Goal: Feedback & Contribution: Submit feedback/report problem

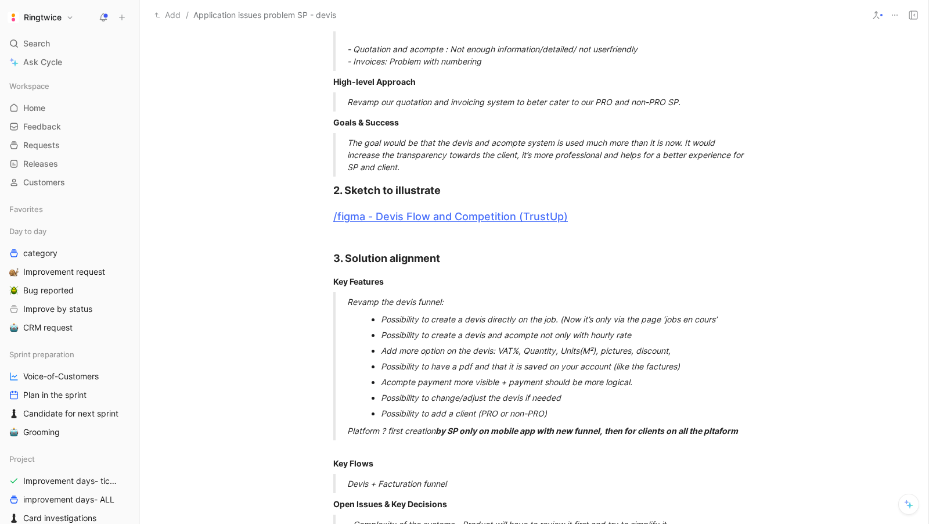
scroll to position [398, 0]
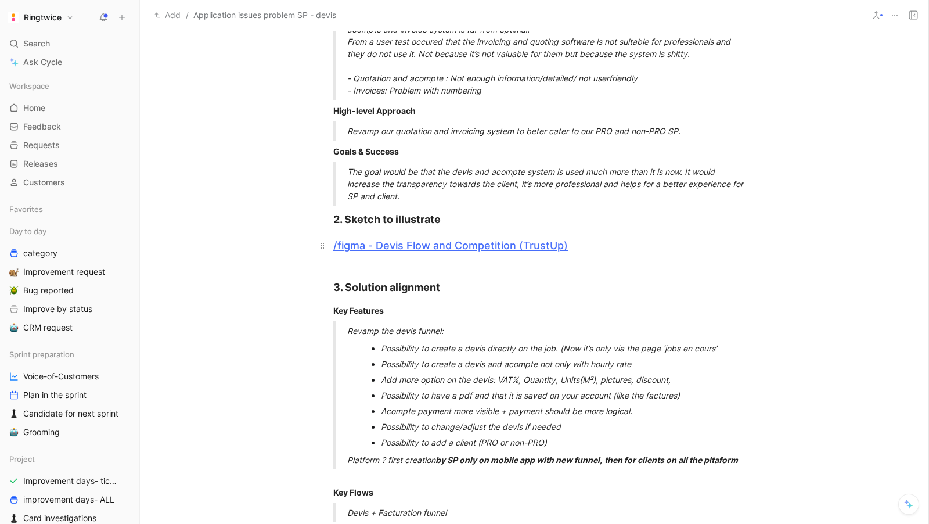
click at [471, 245] on link "/figma - Devis Flow and Competition (TrustUp)" at bounding box center [450, 245] width 235 height 12
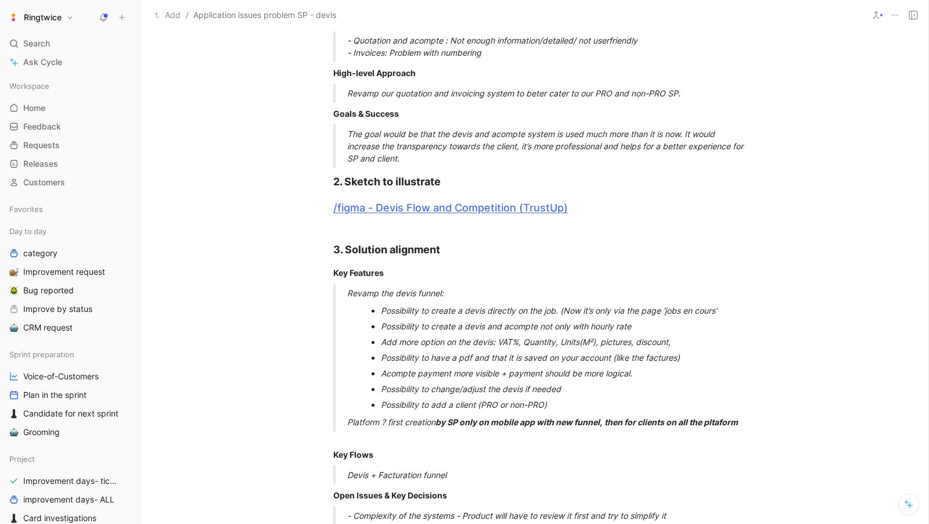
scroll to position [607, 0]
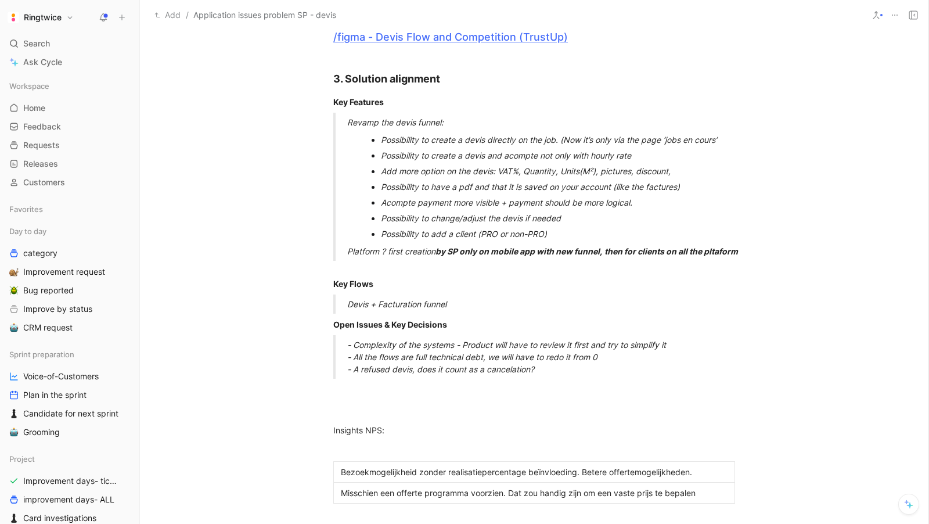
click at [534, 135] on div "Possibility to create a devis directly on the job. (Now it’s only via the page …" at bounding box center [554, 140] width 346 height 12
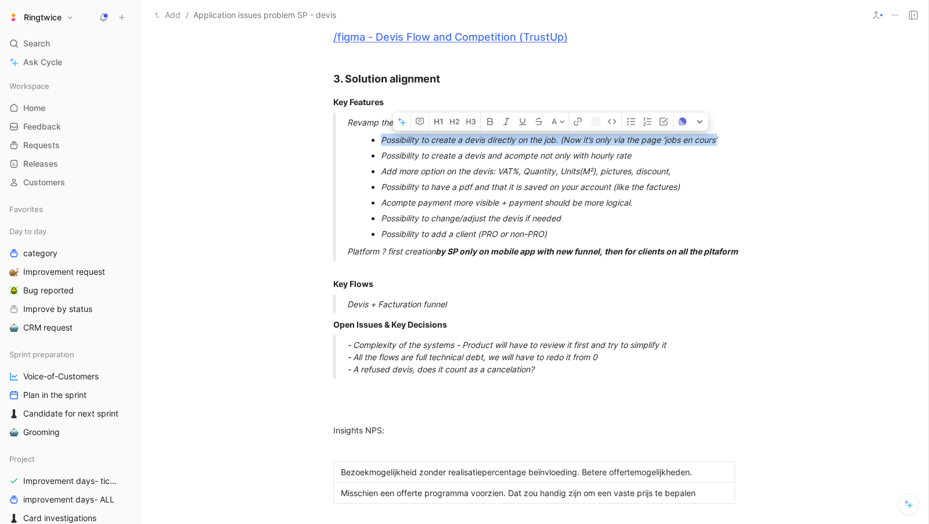
click at [534, 135] on div "Possibility to create a devis directly on the job. (Now it’s only via the page …" at bounding box center [554, 140] width 346 height 12
click at [420, 121] on icon "button" at bounding box center [419, 121] width 3 height 1
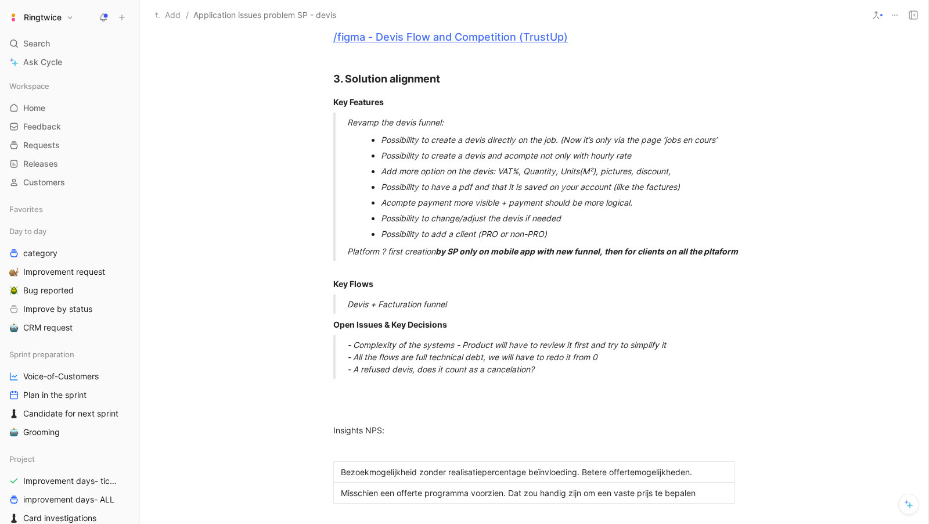
click at [729, 137] on ul "Possibility to create a devis directly on the job. (Now it’s only via the page …" at bounding box center [548, 140] width 402 height 16
click at [749, 148] on ul "Possibility to create a devis and acompte not only with hourly rate Add more op…" at bounding box center [548, 194] width 402 height 94
click at [730, 136] on ul "Possibility to create a devis directly on the job. (Now it’s only via the page …" at bounding box center [548, 140] width 402 height 16
click at [686, 141] on div "Possibility to create a devis directly on the job. (Now it’s only via the page …" at bounding box center [554, 140] width 346 height 12
click at [714, 138] on div "Possibility to create a devis directly on the job. (Now it’s only via the page …" at bounding box center [554, 140] width 346 height 12
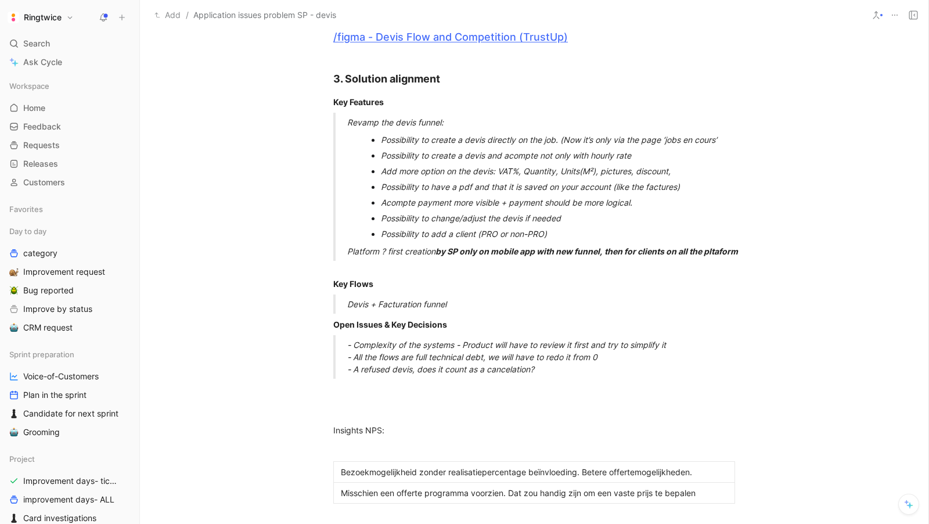
click at [747, 130] on p "Revamp the devis funnel:" at bounding box center [548, 122] width 402 height 19
click at [731, 137] on ul "Possibility to create a devis directly on the job. (Now it’s only via the page …" at bounding box center [548, 140] width 402 height 16
click at [688, 134] on div "Possibility to create a devis directly on the job. (Now it’s only via the page …" at bounding box center [554, 140] width 346 height 12
click at [685, 138] on div "Possibility to create a devis directly on the job. (Now it’s only via the page …" at bounding box center [554, 140] width 346 height 12
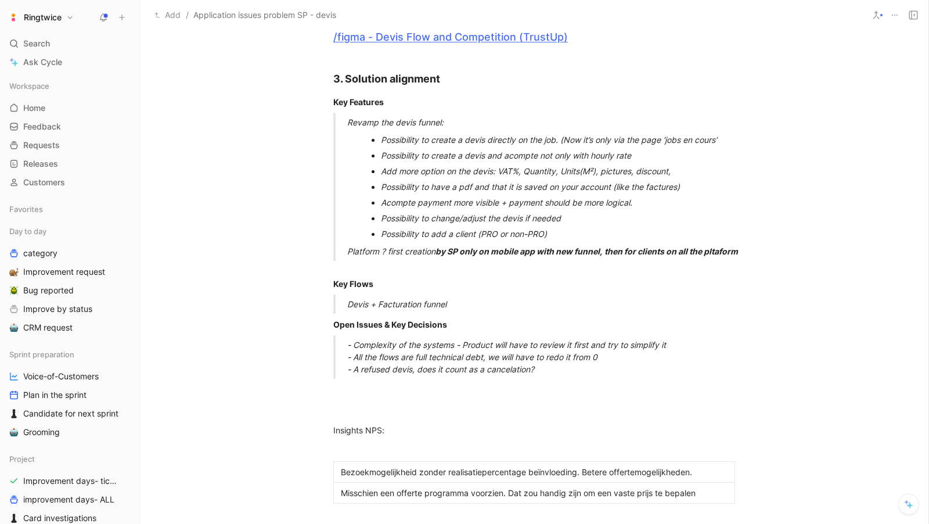
click at [708, 140] on div "Possibility to create a devis directly on the job. (Now it’s only via the page …" at bounding box center [554, 140] width 346 height 12
click at [724, 139] on div "Possibility to create a devis directly on the job. (Now it’s only via the page …" at bounding box center [554, 140] width 346 height 12
click at [717, 142] on div "Possibility to create a devis directly on the job. (Now it’s only via the page …" at bounding box center [554, 140] width 346 height 12
click at [721, 141] on div "Possibility to create a devis directly on the job. (Now it’s only via the page …" at bounding box center [554, 140] width 346 height 12
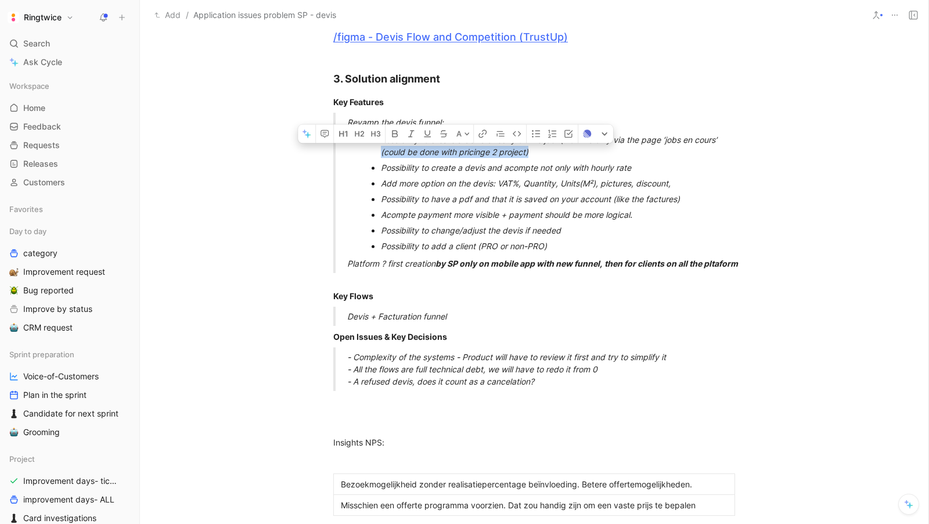
drag, startPoint x: 470, startPoint y: 151, endPoint x: 377, endPoint y: 152, distance: 92.9
click at [377, 152] on ul "Possibility to create a devis directly on the job. (Now it’s only via the page …" at bounding box center [548, 146] width 402 height 28
click at [462, 135] on button "A" at bounding box center [463, 134] width 20 height 19
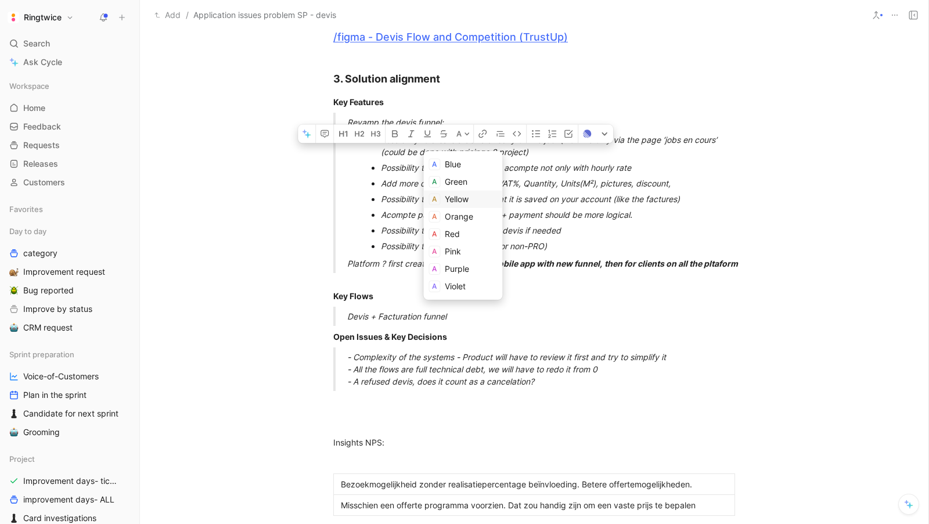
click at [455, 200] on span "Yellow" at bounding box center [457, 199] width 24 height 10
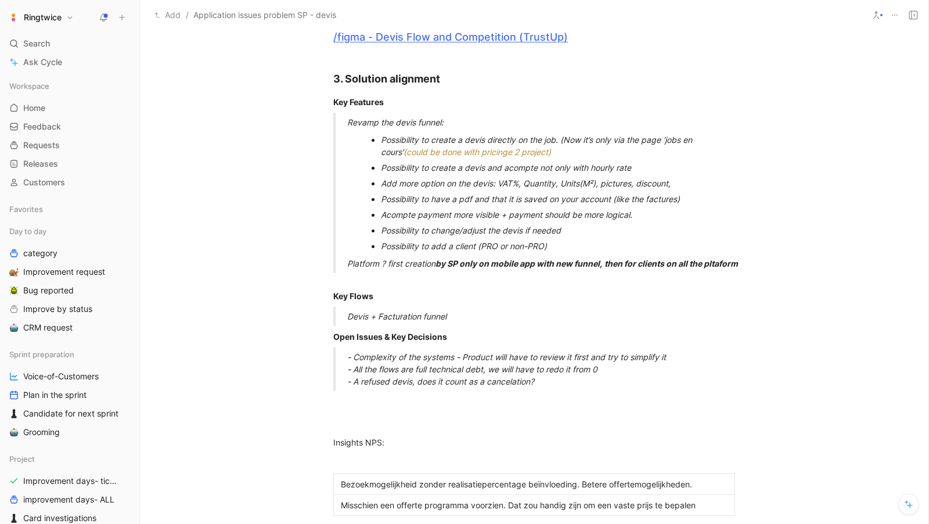
click at [491, 193] on div "Possibility to have a pdf and that it is saved on your account (like the factur…" at bounding box center [554, 199] width 346 height 12
click at [447, 154] on span "(could be done with pricinge 2 project)" at bounding box center [477, 152] width 147 height 10
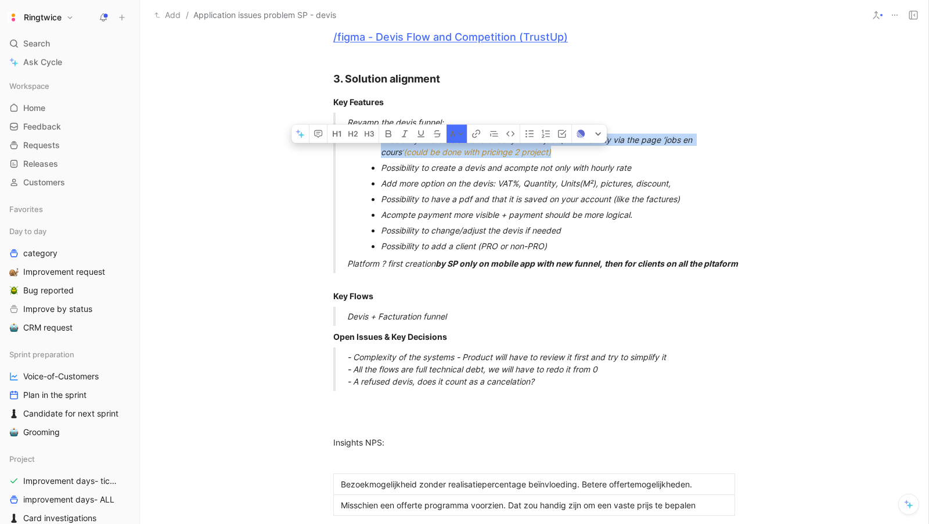
click at [447, 154] on span "(could be done with pricinge 2 project)" at bounding box center [477, 152] width 147 height 10
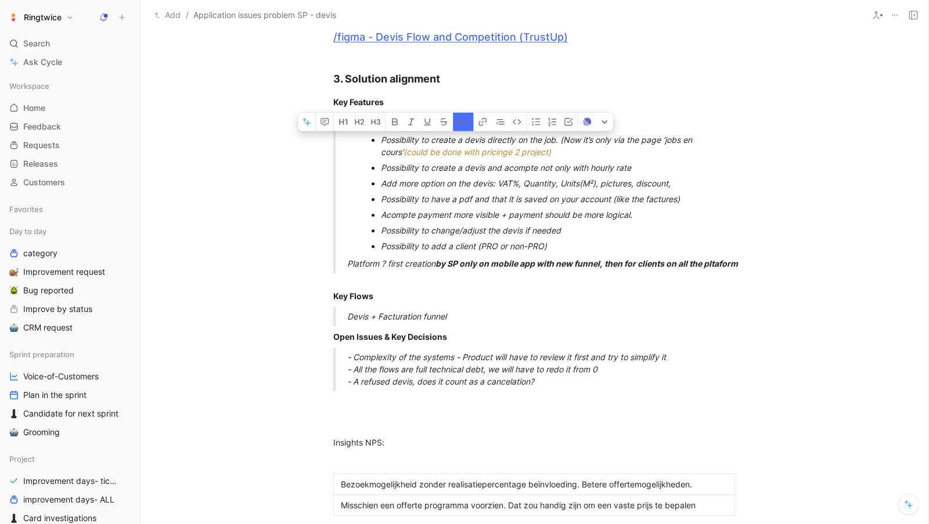
click at [475, 154] on span "(could be done with pricinge 2 project)" at bounding box center [477, 152] width 147 height 10
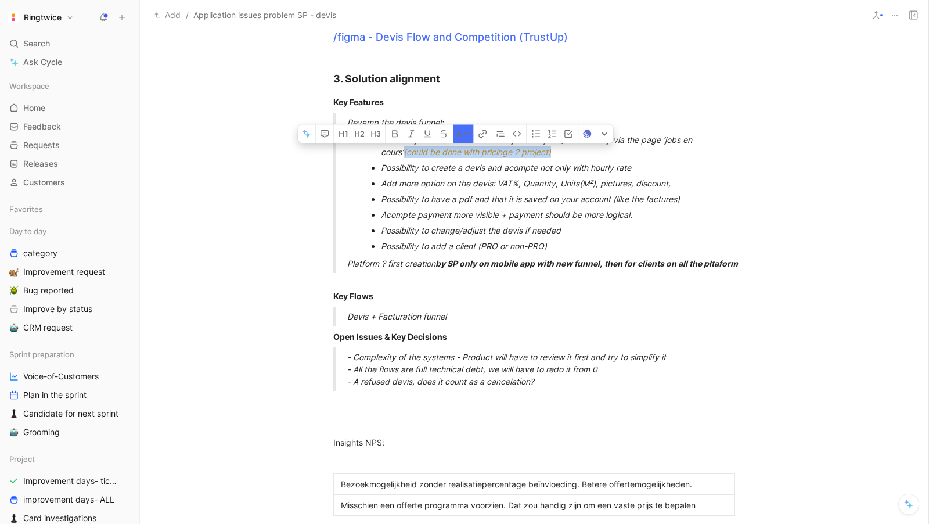
drag, startPoint x: 542, startPoint y: 152, endPoint x: 380, endPoint y: 151, distance: 162.0
click at [380, 151] on ul "Possibility to create a devis directly on the job. (Now it’s only via the page …" at bounding box center [548, 146] width 402 height 28
copy span "(could be done with pricinge 2 project)"
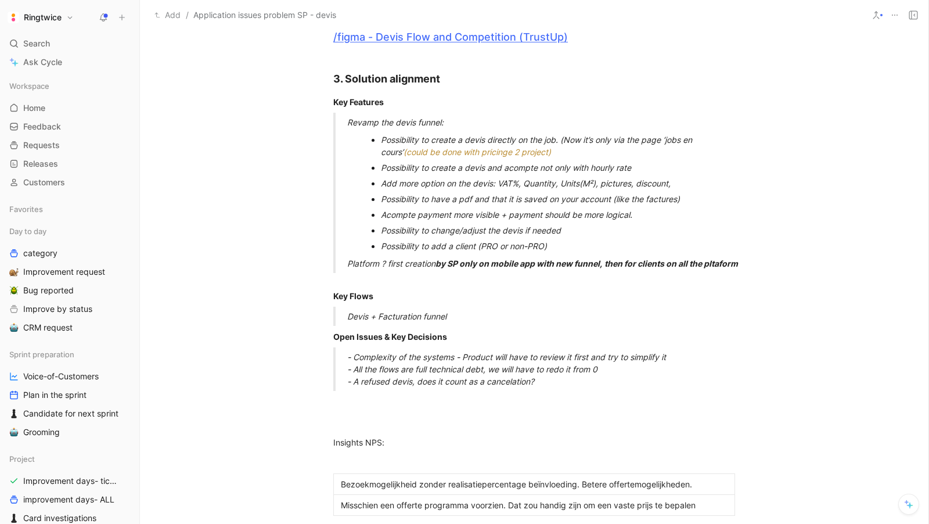
click at [666, 168] on div "Possibility to create a devis and acompte not only with hourly rate" at bounding box center [554, 167] width 346 height 12
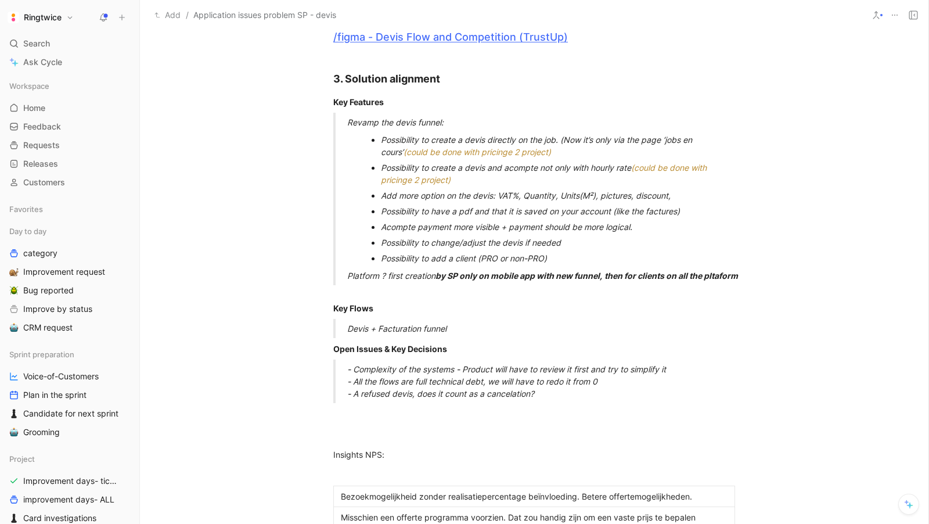
scroll to position [623, 0]
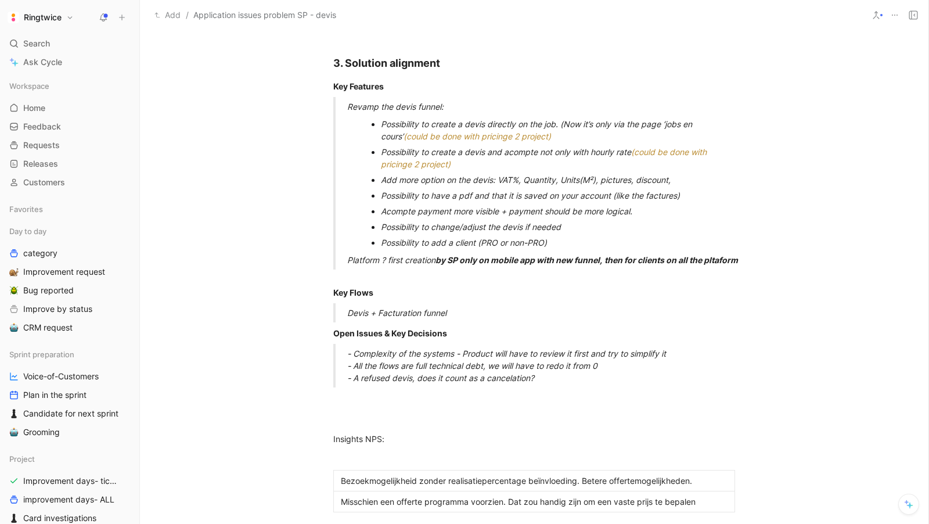
click at [596, 179] on span "(M²)" at bounding box center [588, 180] width 16 height 10
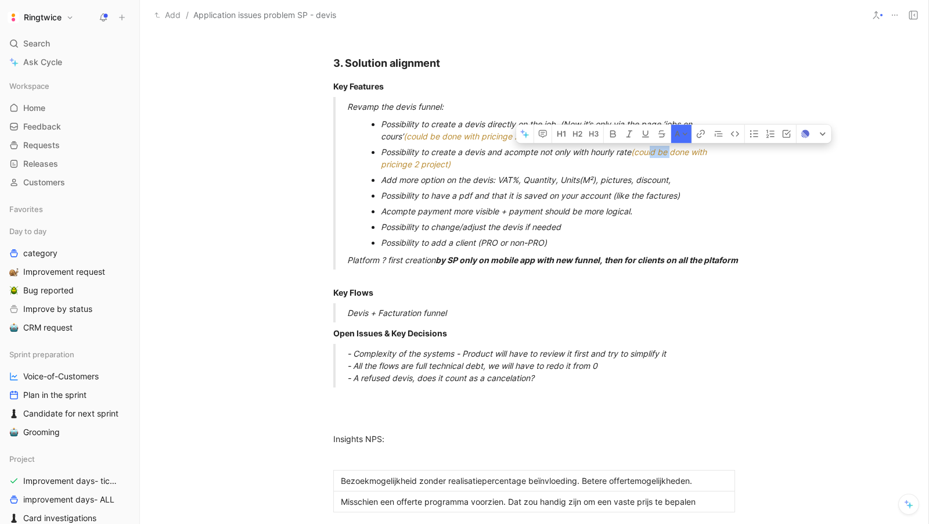
drag, startPoint x: 677, startPoint y: 153, endPoint x: 656, endPoint y: 152, distance: 20.4
click at [656, 152] on span "(could be done with pricinge 2 project)" at bounding box center [545, 158] width 328 height 22
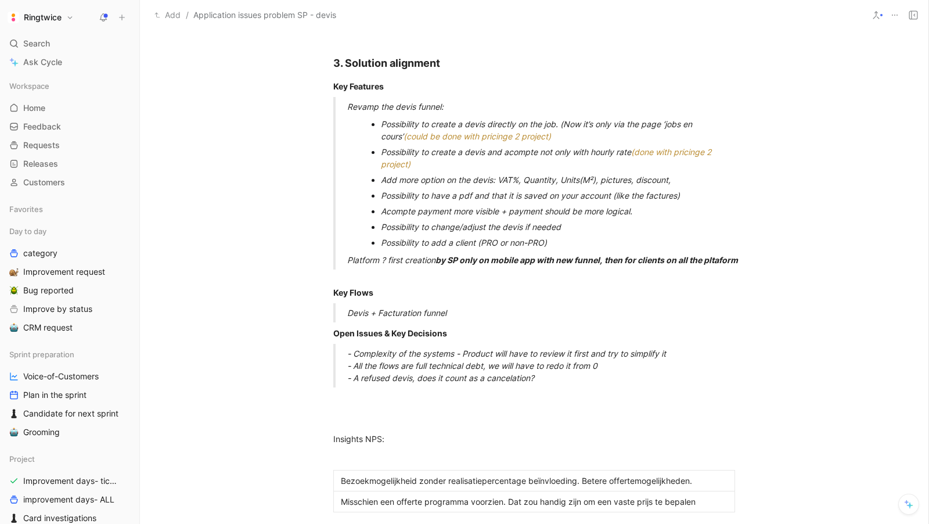
click at [597, 213] on div "Acompte payment more visible + payment should be more logical." at bounding box center [554, 211] width 346 height 12
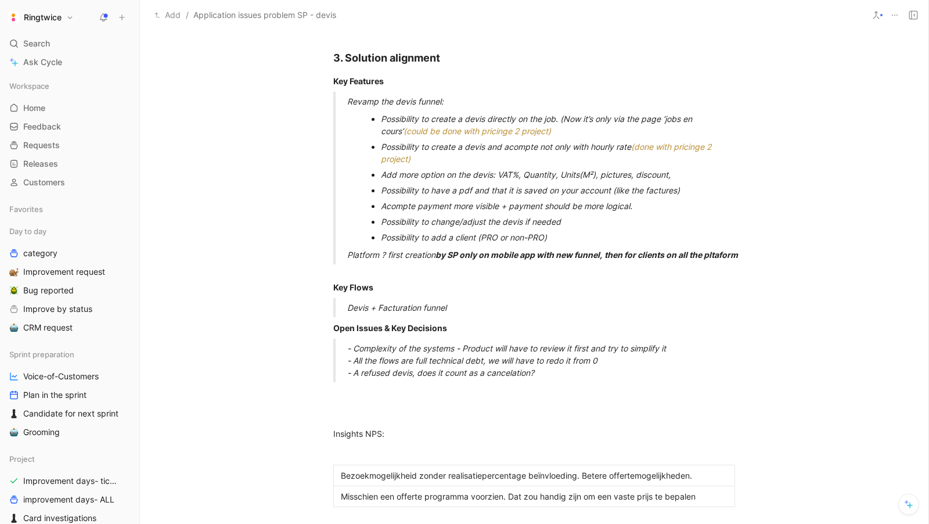
click at [480, 176] on div "Add more option on the devis: VAT%, Quantity, Units (M²) , pictures, discount," at bounding box center [554, 174] width 346 height 12
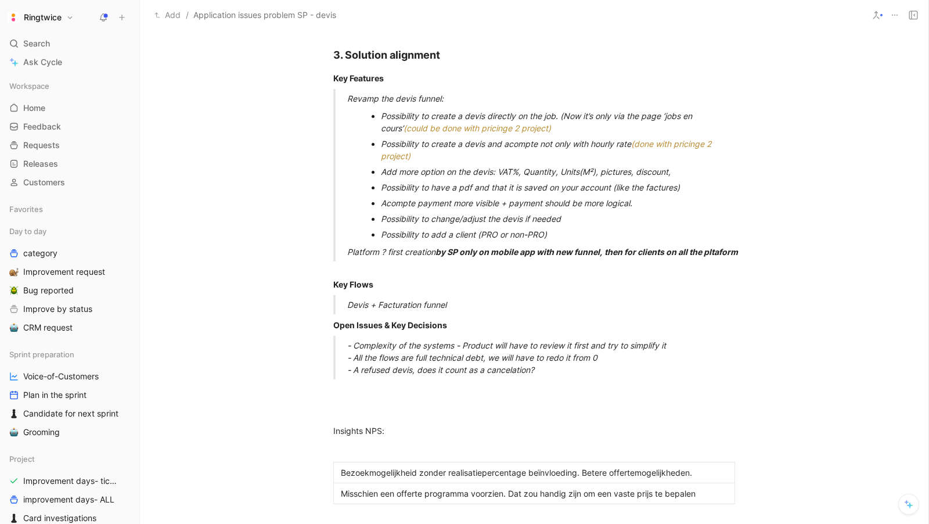
click at [505, 175] on div "Add more option on the devis: VAT%, Quantity, Units (M²) , pictures, discount," at bounding box center [554, 172] width 346 height 12
click at [486, 167] on div "Add more option on the devis: VAT%, Quantity, Units (M²) , pictures, discount," at bounding box center [554, 172] width 346 height 12
click at [703, 173] on div "Add more option on the devis: VAT%, Quantity, Units (M²) , pictures, discount," at bounding box center [554, 172] width 346 height 12
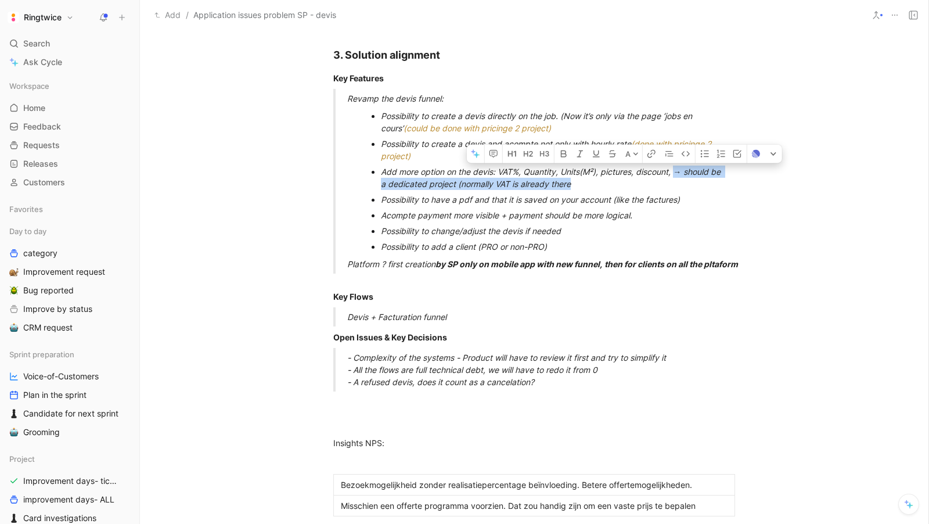
drag, startPoint x: 678, startPoint y: 173, endPoint x: 688, endPoint y: 179, distance: 11.0
click at [688, 179] on div "Add more option on the devis: VAT%, Quantity, Units (M²) , pictures, discount, …" at bounding box center [554, 178] width 346 height 24
click at [634, 149] on button "A" at bounding box center [632, 154] width 20 height 19
click at [619, 203] on span "Green" at bounding box center [625, 201] width 23 height 10
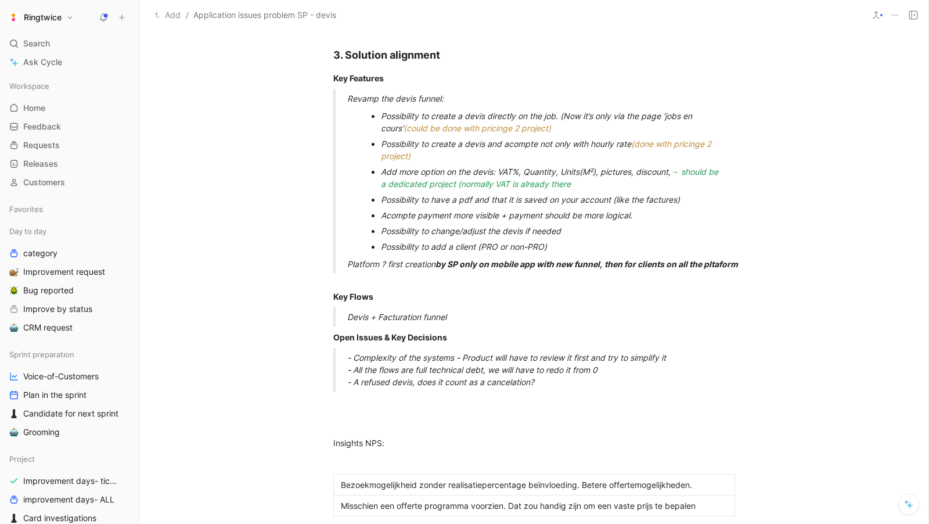
click at [562, 209] on div "Acompte payment more visible + payment should be more logical." at bounding box center [554, 215] width 346 height 12
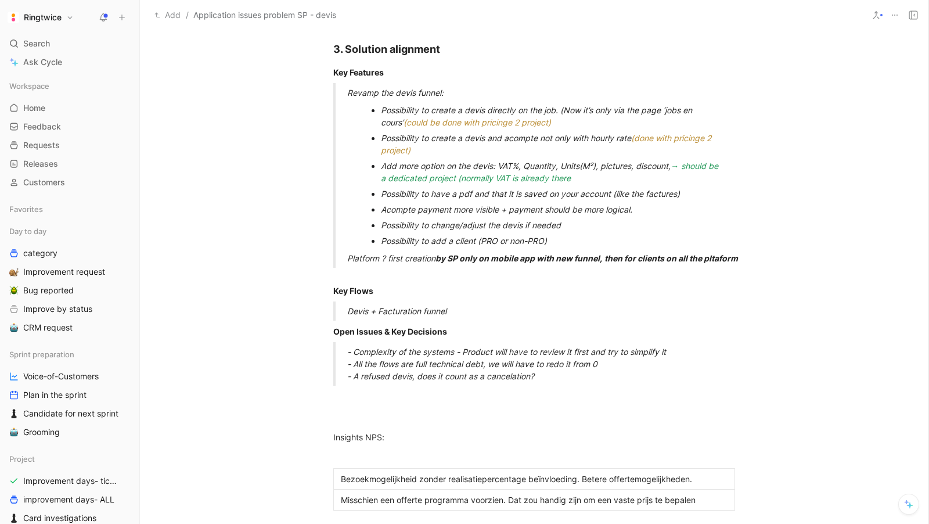
click at [688, 192] on div "Possibility to have a pdf and that it is saved on your account (like the factur…" at bounding box center [554, 194] width 346 height 12
click at [724, 194] on div "Possibility to have a pdf and that it is saved on your account (like the factur…" at bounding box center [554, 194] width 346 height 12
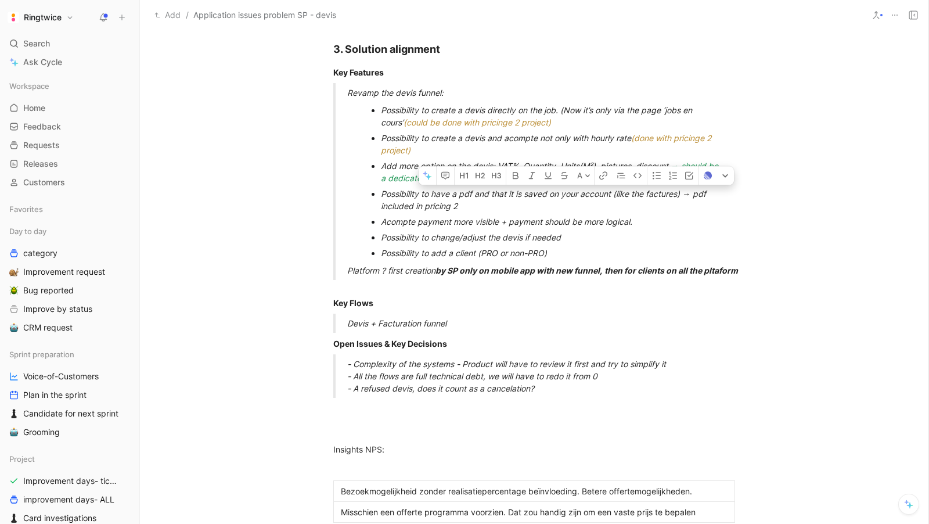
drag, startPoint x: 693, startPoint y: 193, endPoint x: 712, endPoint y: 204, distance: 22.4
click at [712, 204] on div "Possibility to have a pdf and that it is saved on your account (like the factur…" at bounding box center [554, 200] width 346 height 24
click at [582, 177] on button "A" at bounding box center [584, 176] width 20 height 19
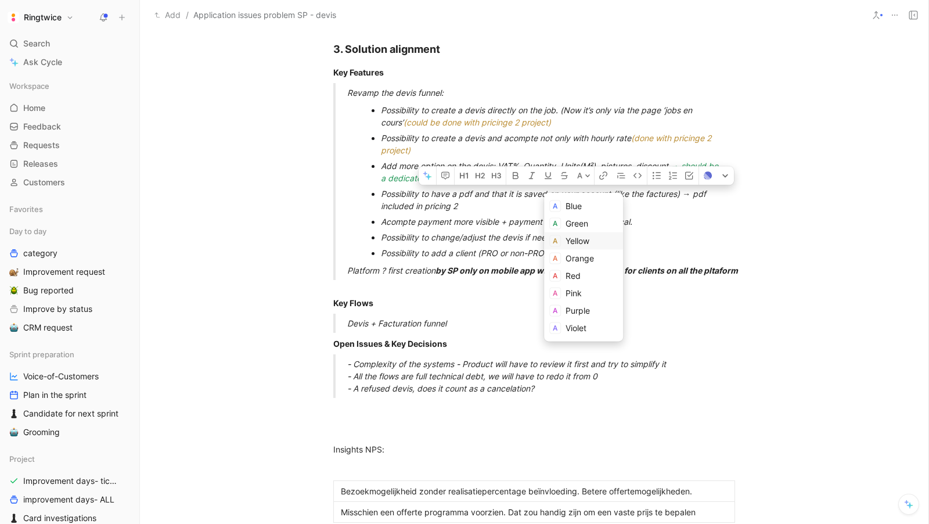
click at [587, 244] on span "Yellow" at bounding box center [578, 241] width 24 height 10
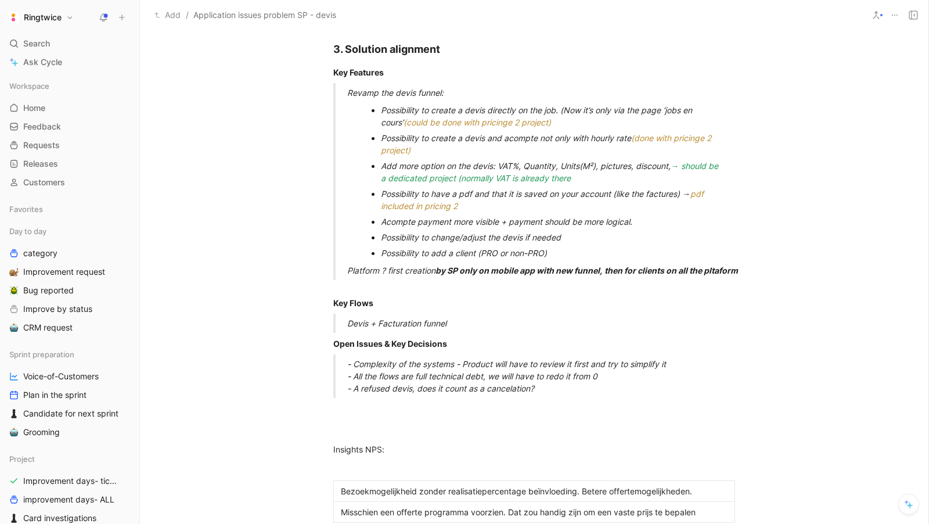
click at [501, 207] on div "Possibility to have a pdf and that it is saved on your account (like the factur…" at bounding box center [554, 200] width 346 height 24
click at [460, 206] on span "pdf included in pricing 2 . Still need to" at bounding box center [543, 200] width 325 height 22
click at [561, 200] on div "Possibility to have a pdf and that it is saved on your account (like the factur…" at bounding box center [554, 200] width 346 height 24
drag, startPoint x: 691, startPoint y: 207, endPoint x: 501, endPoint y: 208, distance: 190.5
click at [501, 208] on div "Possibility to have a pdf and that it is saved on your account (like the factur…" at bounding box center [554, 200] width 346 height 24
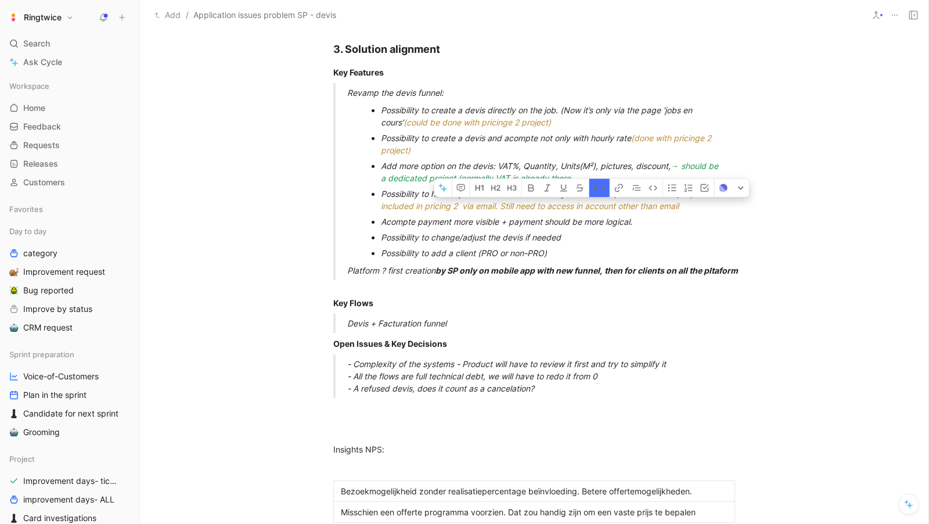
click at [602, 185] on icon at bounding box center [603, 188] width 6 height 6
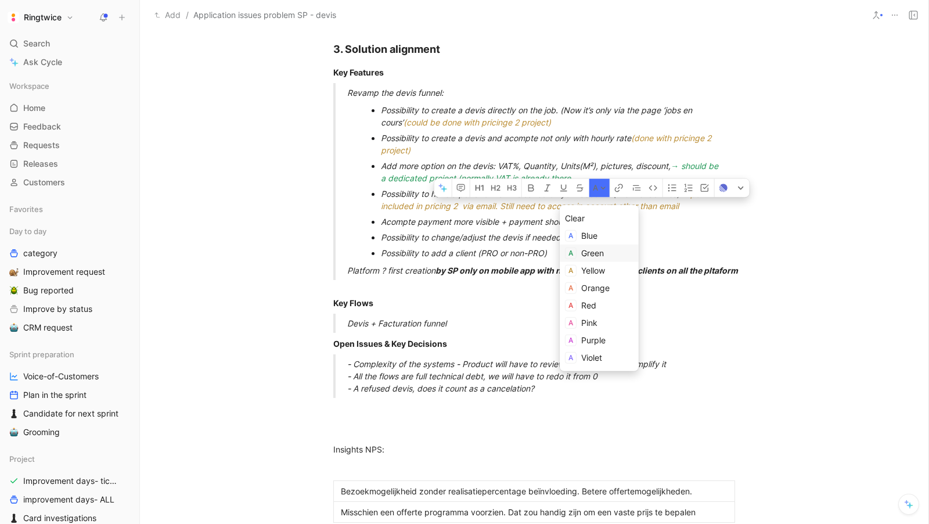
click at [593, 253] on span "Green" at bounding box center [592, 253] width 23 height 10
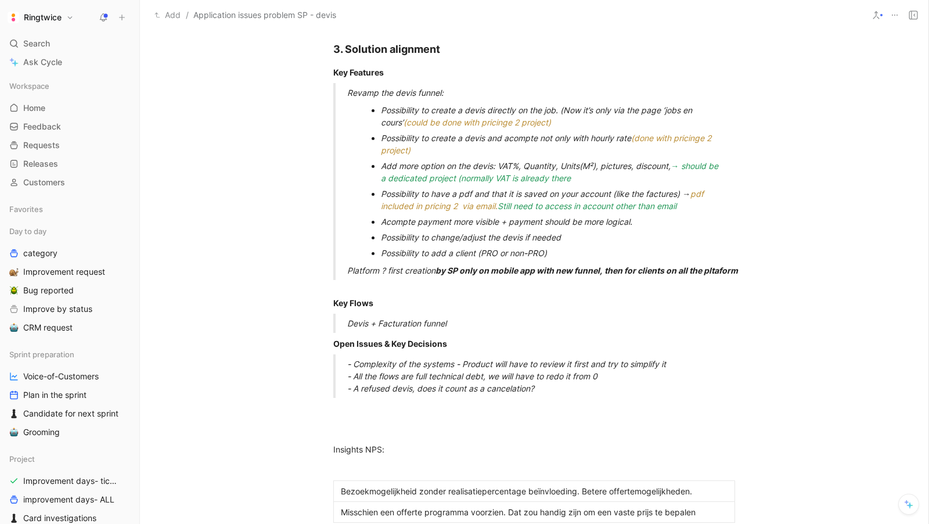
click at [686, 203] on div "Possibility to have a pdf and that it is saved on your account (like the factur…" at bounding box center [554, 200] width 346 height 24
drag, startPoint x: 686, startPoint y: 203, endPoint x: 502, endPoint y: 204, distance: 183.5
click at [502, 204] on div "Possibility to have a pdf and that it is saved on your account (like the factur…" at bounding box center [554, 200] width 346 height 24
copy span "Still need to access in account other than email"
click at [617, 222] on div "Acompte payment more visible + payment should be more logical." at bounding box center [554, 221] width 346 height 12
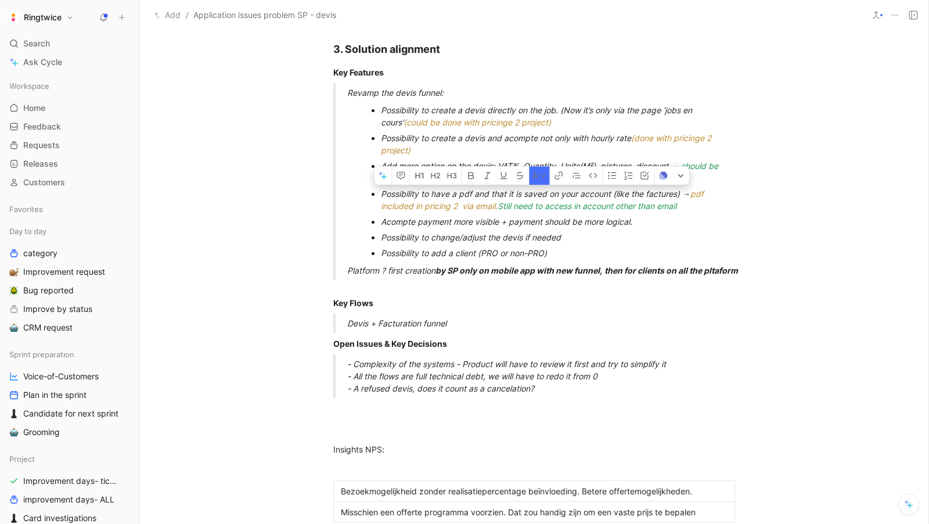
drag, startPoint x: 695, startPoint y: 208, endPoint x: 375, endPoint y: 189, distance: 321.1
click at [381, 189] on li "Possibility to have a pdf and that it is saved on your account (like the factur…" at bounding box center [554, 200] width 346 height 28
copy div "Possibility to have a pdf and that it is saved on your account (like the factur…"
click at [502, 227] on p "Acompte payment more visible + payment should be more logical." at bounding box center [554, 222] width 346 height 16
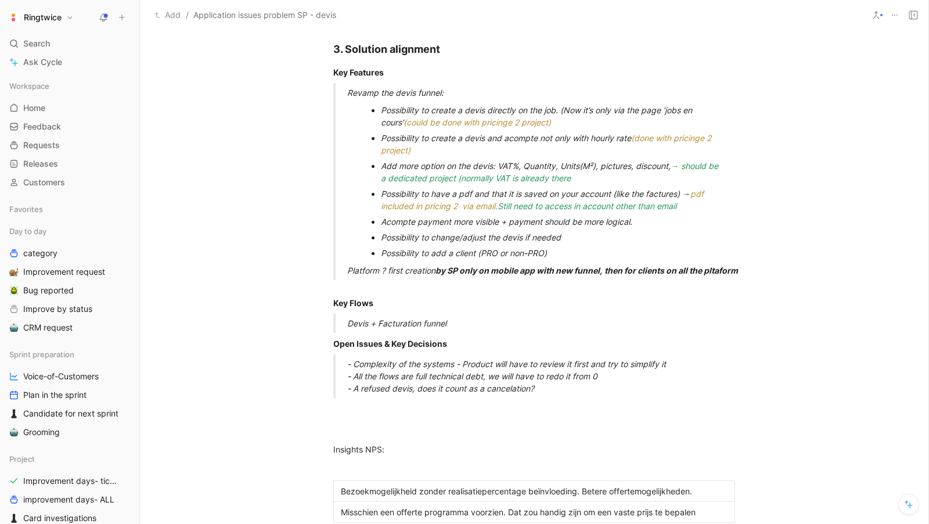
scroll to position [647, 0]
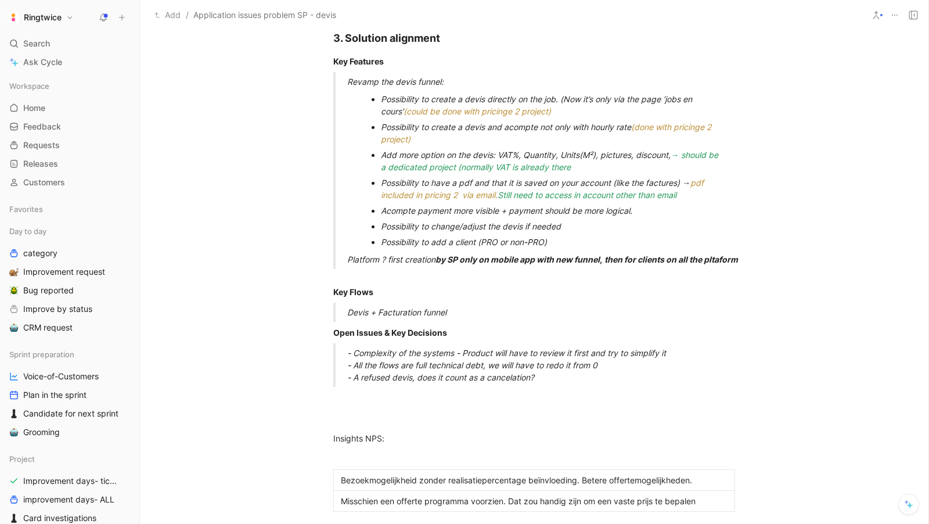
click at [572, 230] on div "Possibility to change/adjust the devis if needed" at bounding box center [554, 226] width 346 height 12
click at [575, 227] on div "Possibility to change/adjust the devis if needed" at bounding box center [554, 226] width 346 height 12
click at [546, 244] on div "Possibility to add a client (PRO or non-PRO)" at bounding box center [554, 242] width 346 height 12
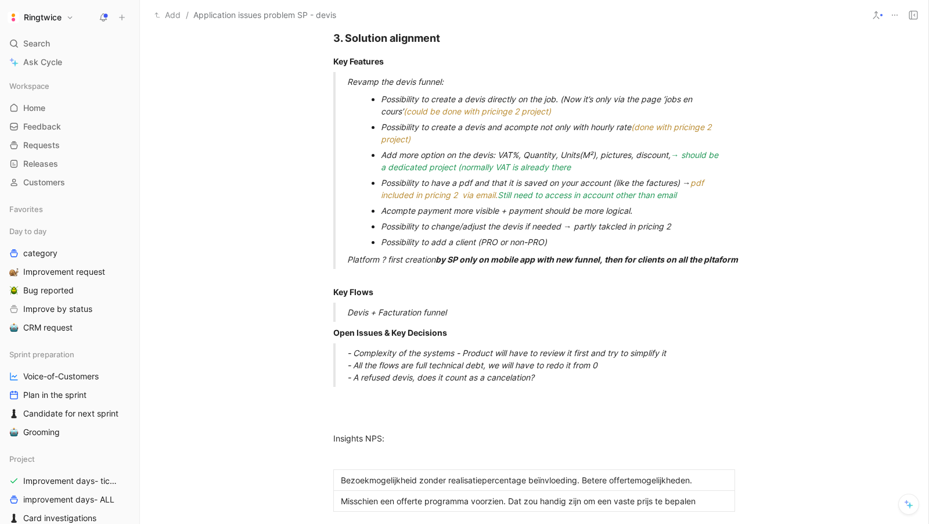
click at [593, 243] on div "Possibility to add a client (PRO or non-PRO)" at bounding box center [554, 242] width 346 height 12
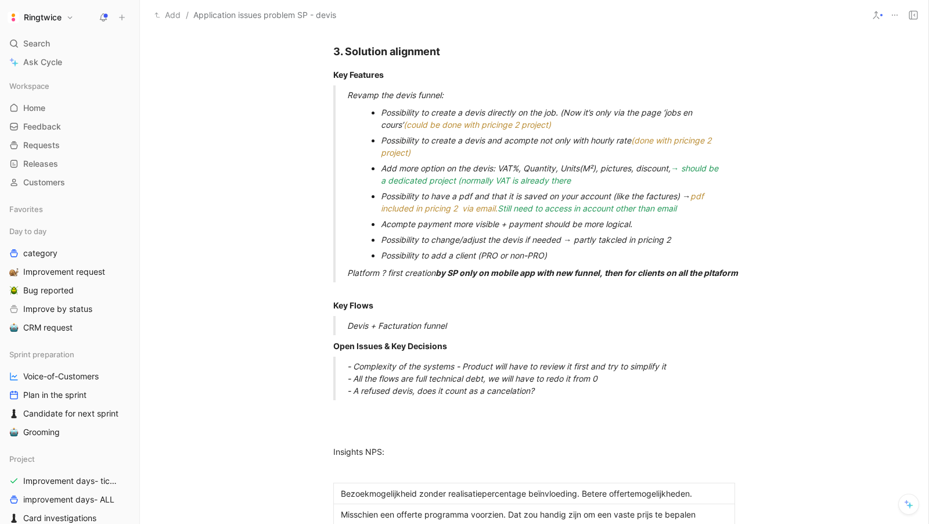
click at [439, 261] on p "Possibility to add a client (PRO or non-PRO)" at bounding box center [554, 255] width 346 height 16
click at [563, 262] on p "Possibility to add a client (PRO or non-PRO)" at bounding box center [554, 255] width 346 height 16
drag, startPoint x: 679, startPoint y: 244, endPoint x: 567, endPoint y: 241, distance: 112.1
click at [567, 241] on p "Possibility to change/adjust the devis if needed → partly takcled in pricing 2" at bounding box center [554, 240] width 346 height 16
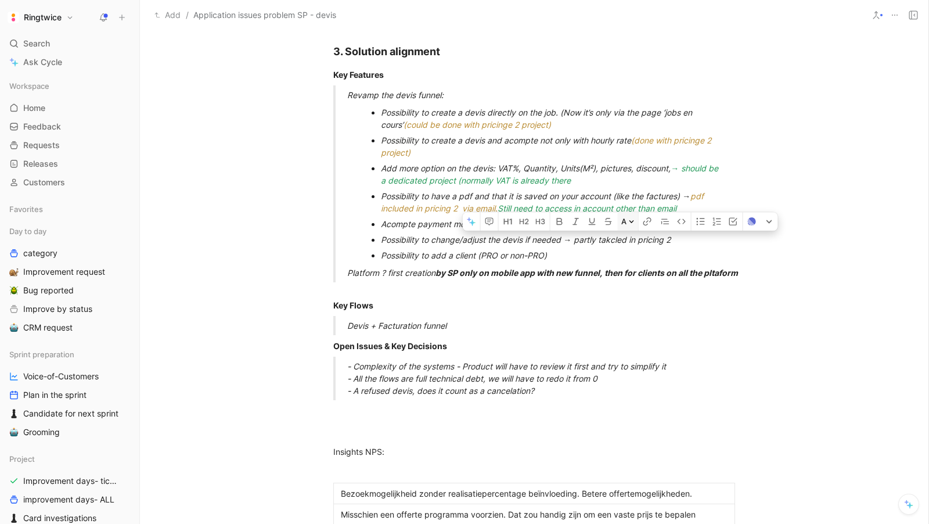
click at [628, 226] on button "A" at bounding box center [628, 222] width 20 height 19
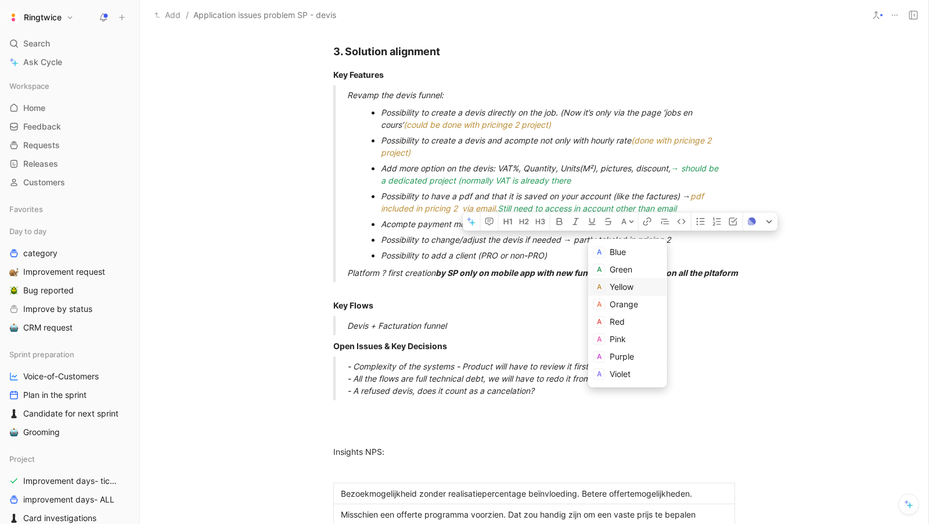
click at [619, 288] on span "Yellow" at bounding box center [622, 287] width 24 height 10
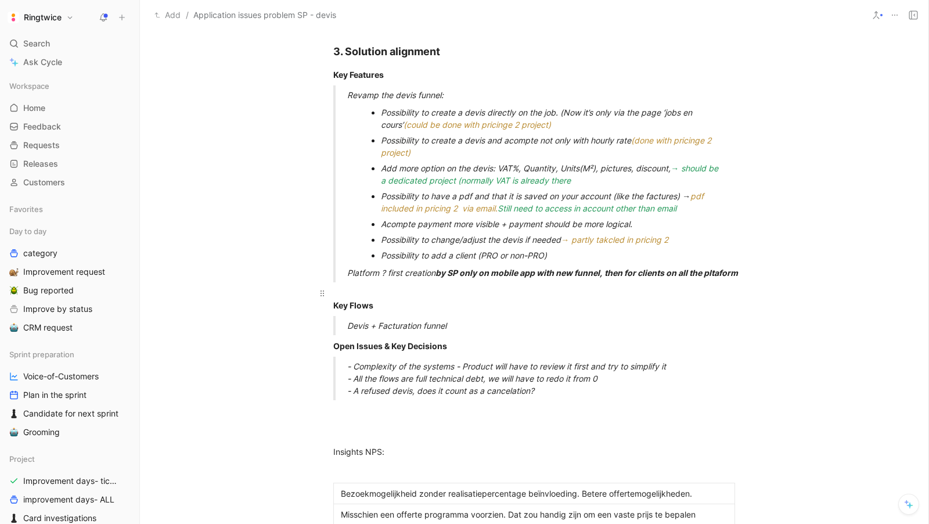
click at [582, 287] on div "Key Flows" at bounding box center [534, 299] width 402 height 24
click at [638, 182] on div "Add more option on the devis: VAT%, Quantity, Units (M²) , pictures, discount, …" at bounding box center [554, 174] width 346 height 24
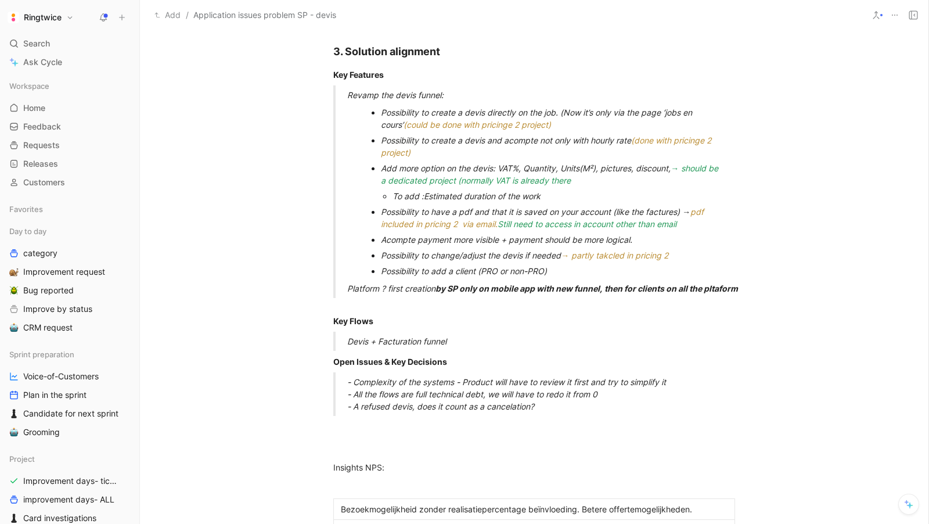
click at [574, 335] on div "Devis + Facturation funnel" at bounding box center [548, 341] width 402 height 12
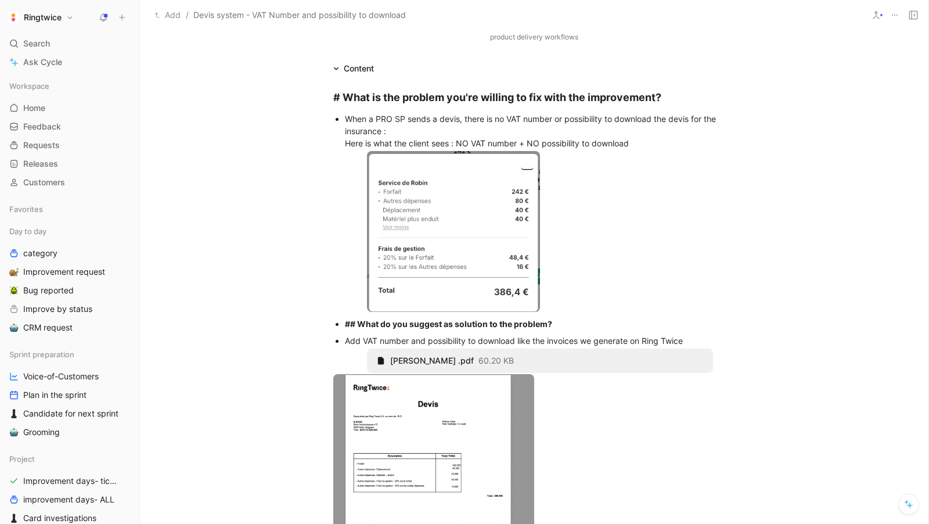
scroll to position [414, 0]
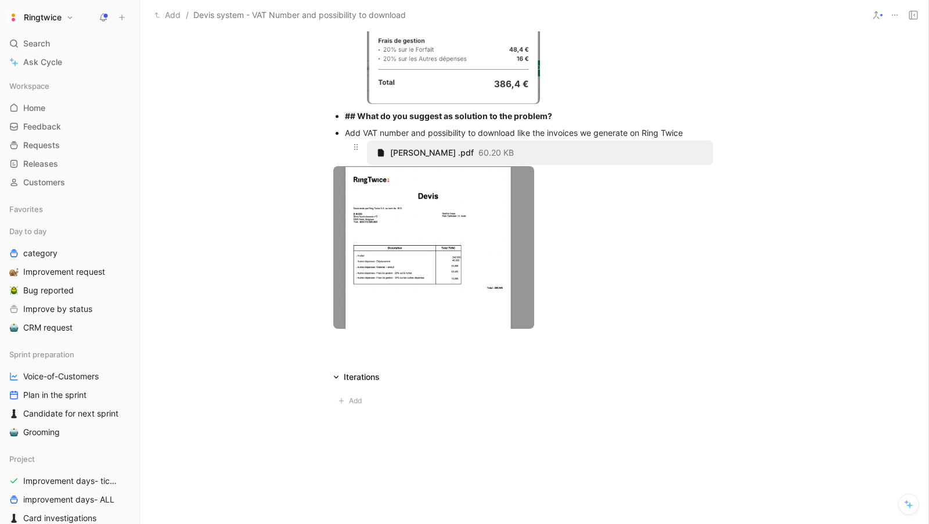
click at [418, 150] on span "Devis - Robin .pdf" at bounding box center [432, 152] width 84 height 10
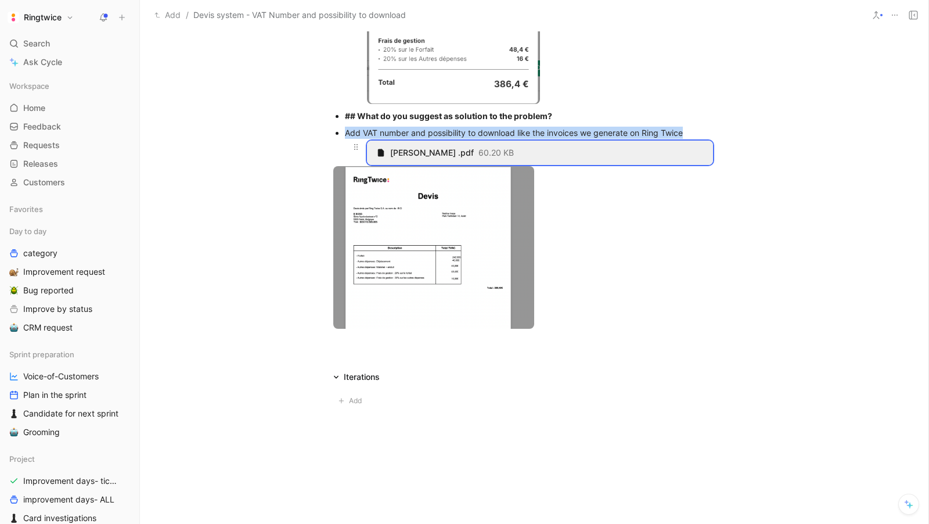
click at [418, 150] on span "Devis - Robin .pdf" at bounding box center [432, 152] width 84 height 10
click at [384, 152] on icon at bounding box center [380, 152] width 9 height 9
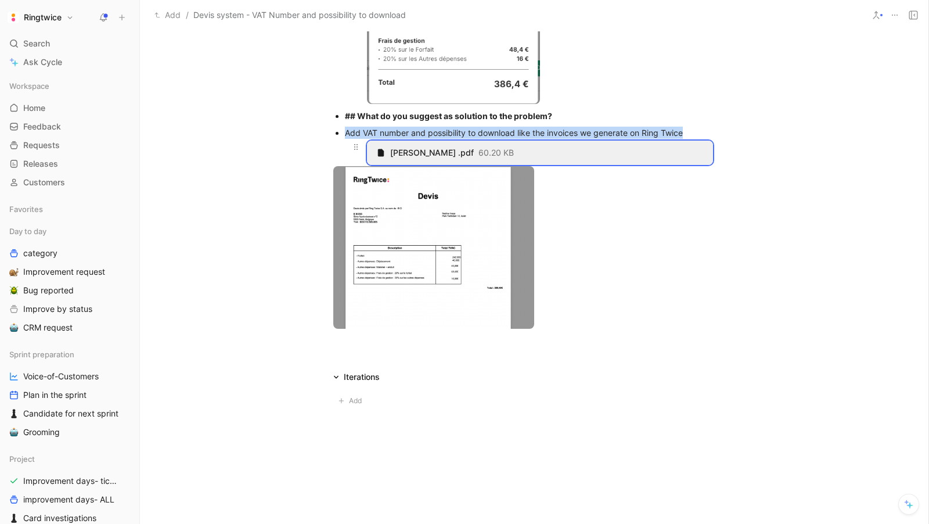
click at [462, 145] on div "Devis - Robin .pdf 60.20 KB" at bounding box center [540, 153] width 346 height 24
click at [350, 145] on span at bounding box center [356, 147] width 13 height 13
click at [363, 204] on span "Download" at bounding box center [346, 205] width 38 height 10
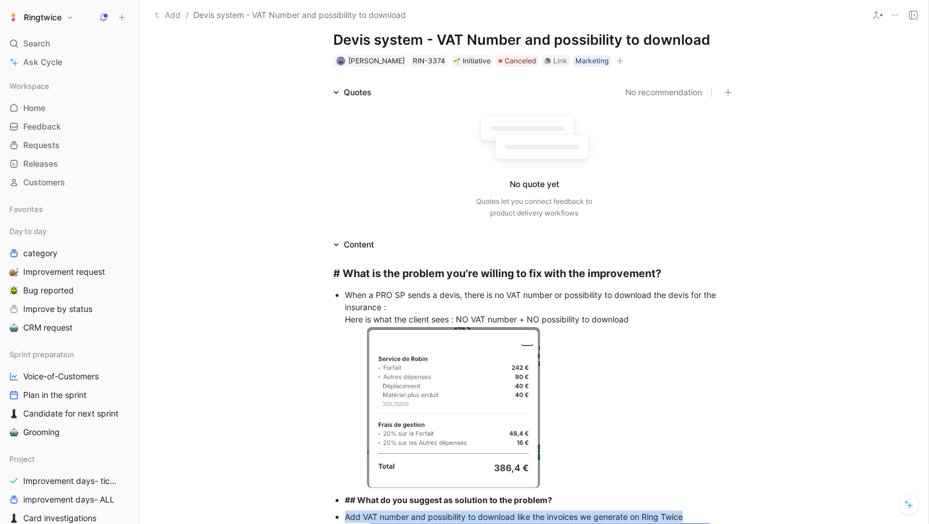
scroll to position [26, 0]
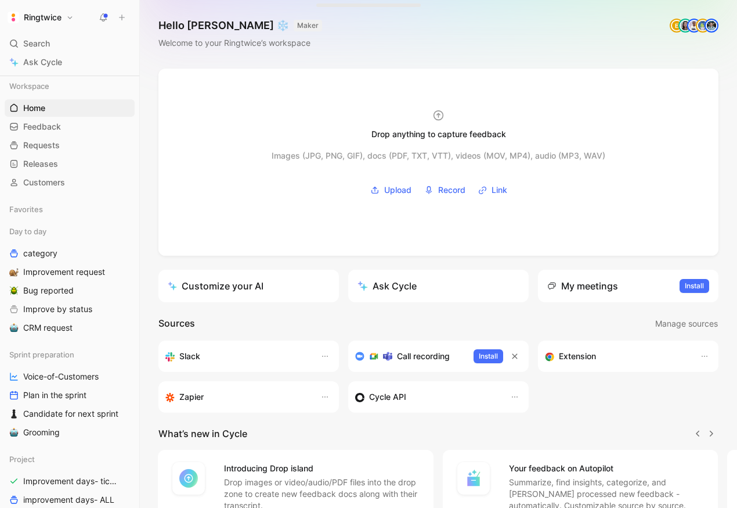
scroll to position [37, 0]
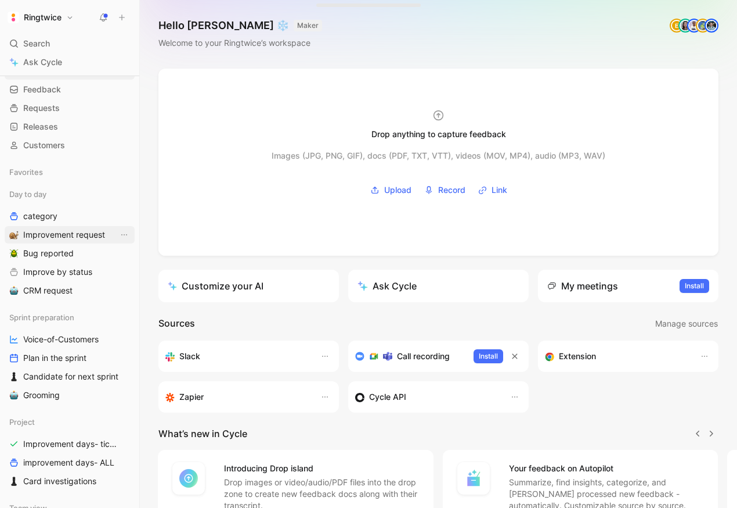
click at [48, 227] on link "Improvement request" at bounding box center [70, 234] width 130 height 17
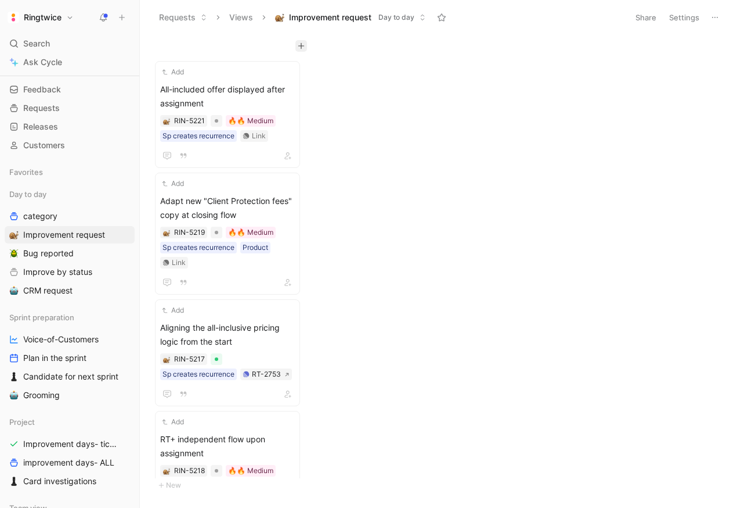
click at [300, 44] on icon "button" at bounding box center [301, 45] width 7 height 7
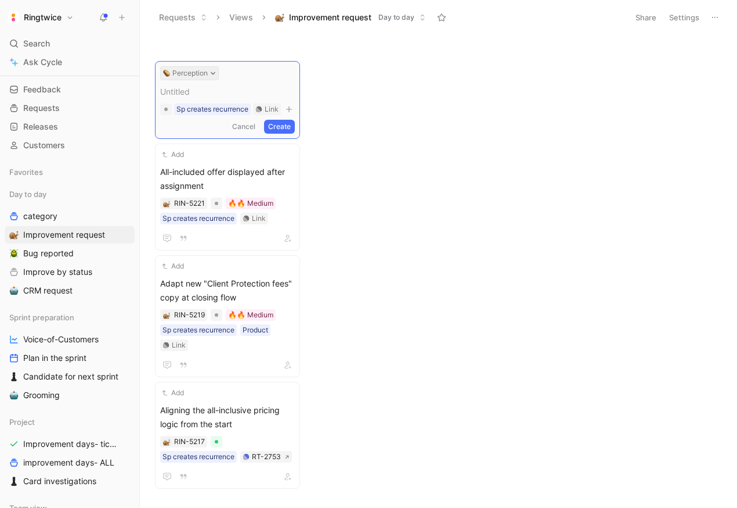
click at [208, 75] on button "Perception" at bounding box center [189, 73] width 59 height 14
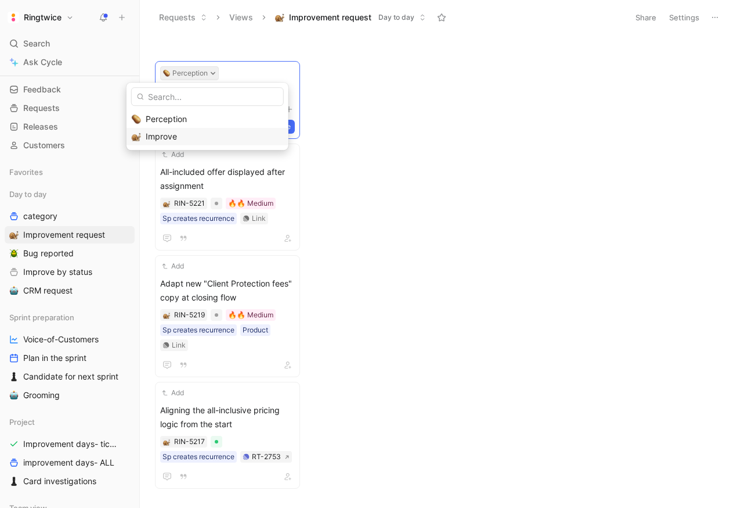
click at [179, 135] on div "Improve" at bounding box center [215, 136] width 138 height 14
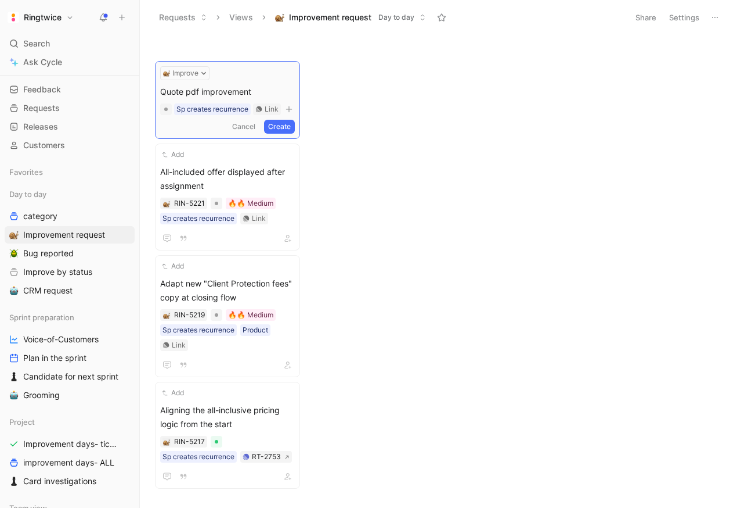
click at [221, 109] on div "Sp creates recurrence" at bounding box center [213, 109] width 72 height 12
click at [286, 125] on button "Create" at bounding box center [279, 127] width 31 height 14
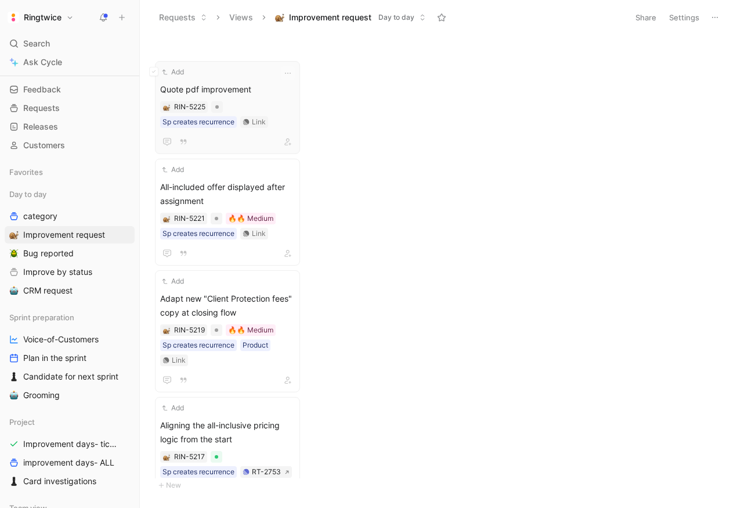
click at [248, 84] on span "Quote pdf improvement" at bounding box center [227, 89] width 135 height 14
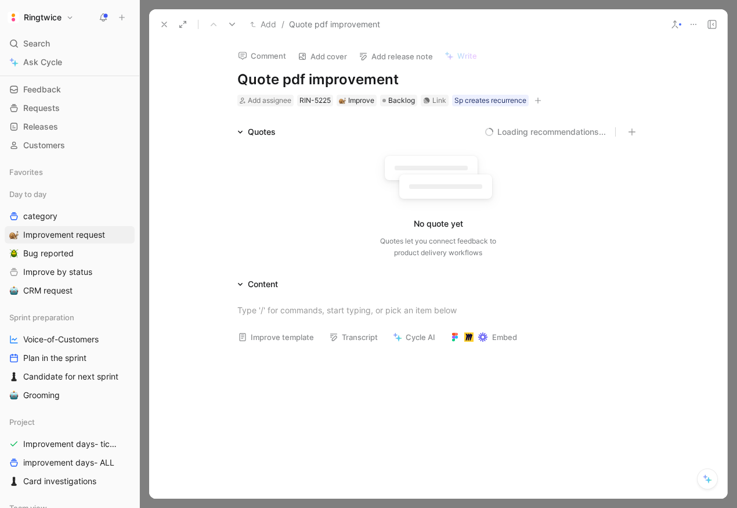
click at [481, 106] on div "Add assignee RIN-5225 Improve Backlog Link Sp creates recurrence" at bounding box center [438, 100] width 404 height 14
click at [478, 96] on div "Sp creates recurrence" at bounding box center [491, 101] width 72 height 12
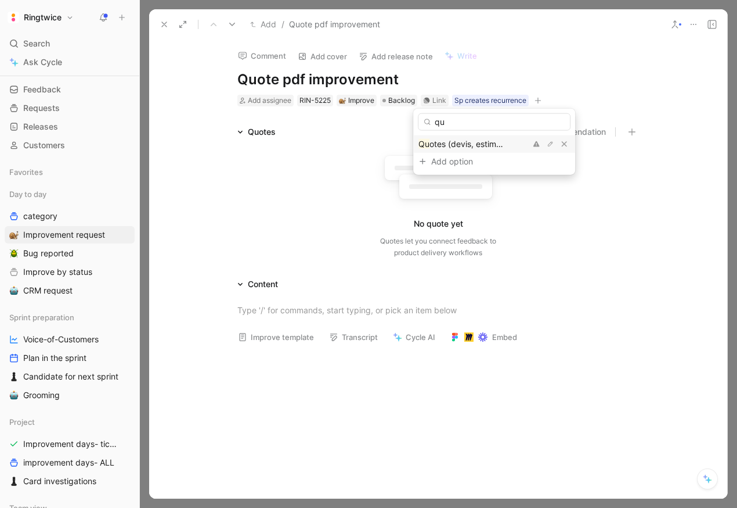
type input "qu"
click at [461, 149] on div "Qu otes (devis, estimation, acompte, offer) Quotes (devis, estimation, acompte,…" at bounding box center [462, 144] width 87 height 14
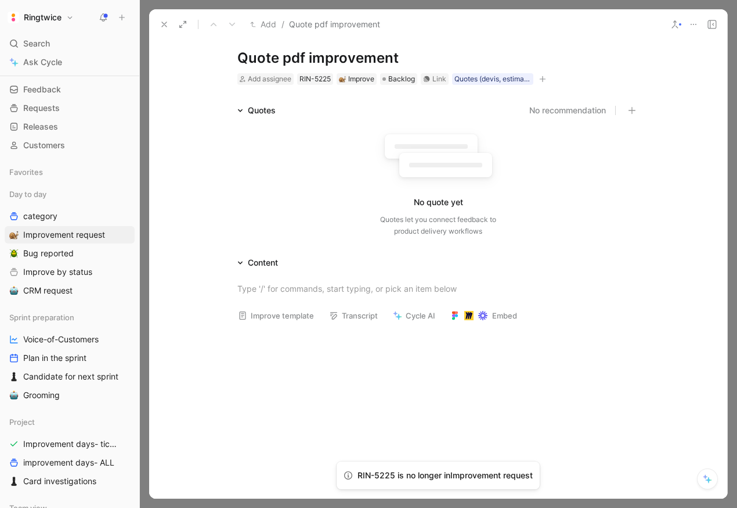
scroll to position [24, 0]
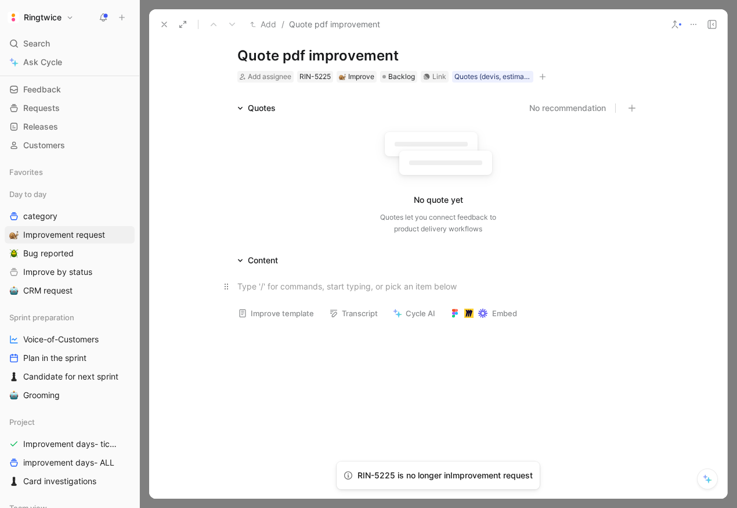
click at [290, 281] on div at bounding box center [439, 286] width 402 height 12
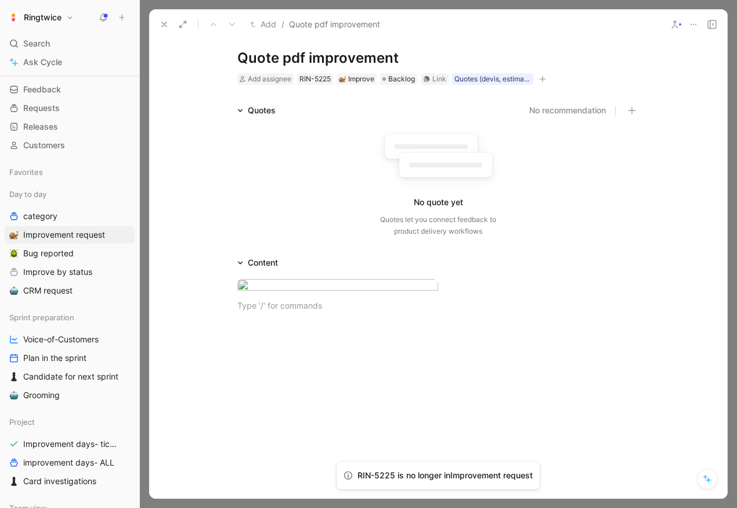
scroll to position [42, 0]
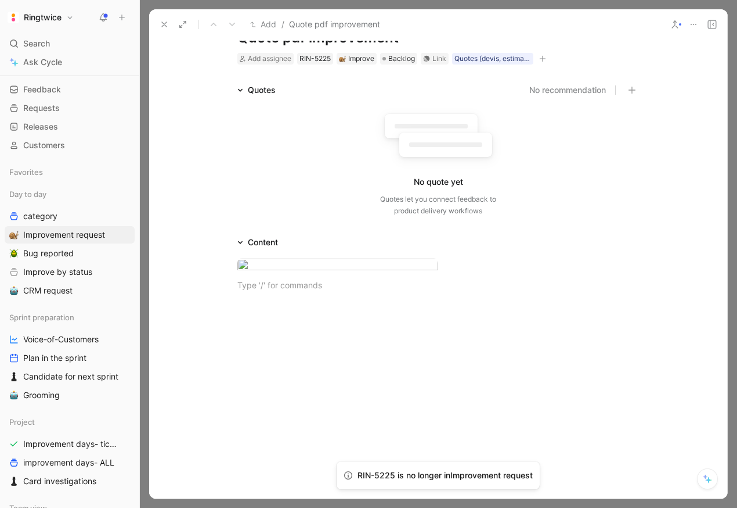
click at [268, 251] on div at bounding box center [438, 276] width 578 height 55
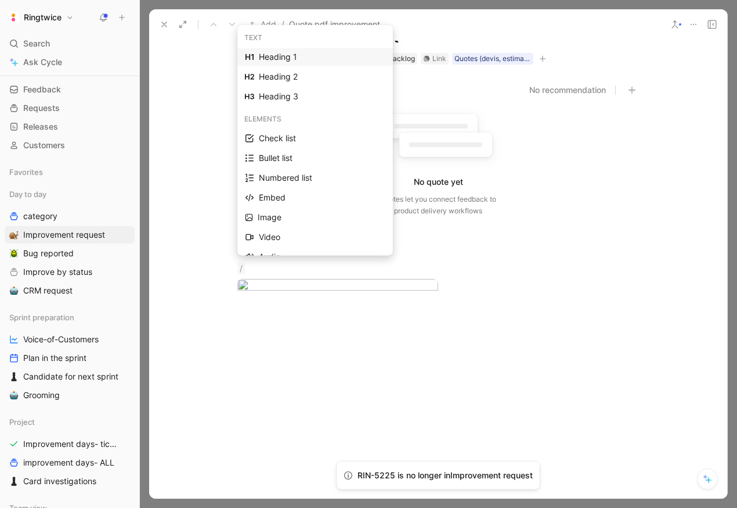
click at [297, 55] on div "Heading 1" at bounding box center [322, 57] width 127 height 14
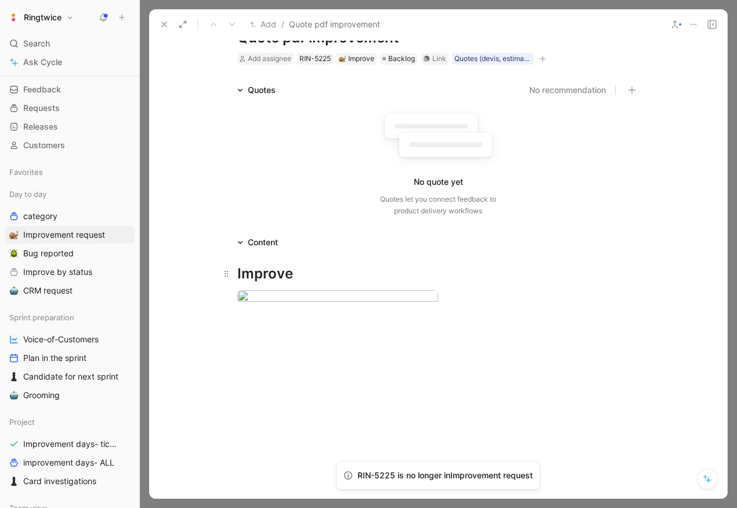
click at [238, 278] on div "Improve" at bounding box center [439, 273] width 402 height 21
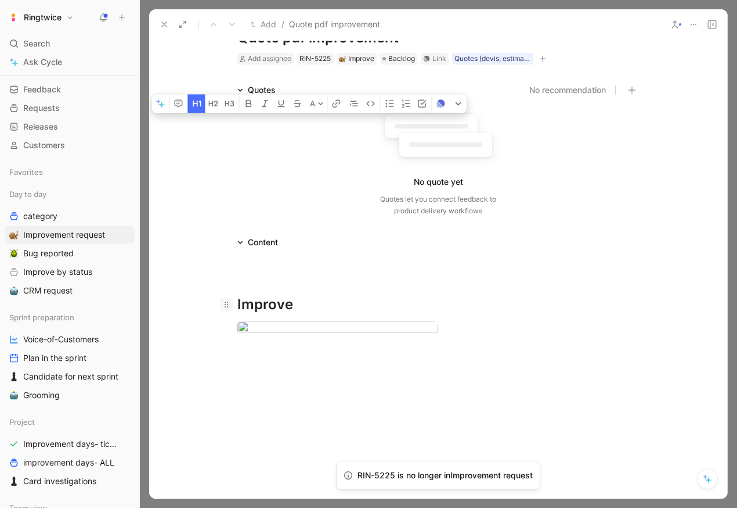
drag, startPoint x: 304, startPoint y: 307, endPoint x: 229, endPoint y: 308, distance: 74.9
click at [229, 308] on h1 "Improve" at bounding box center [438, 299] width 446 height 41
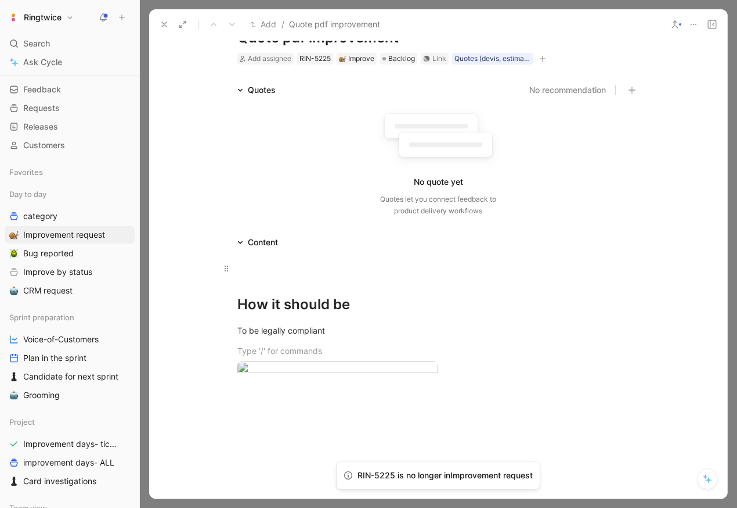
click at [269, 274] on p at bounding box center [438, 267] width 446 height 19
click at [251, 268] on div "How it is" at bounding box center [439, 268] width 402 height 12
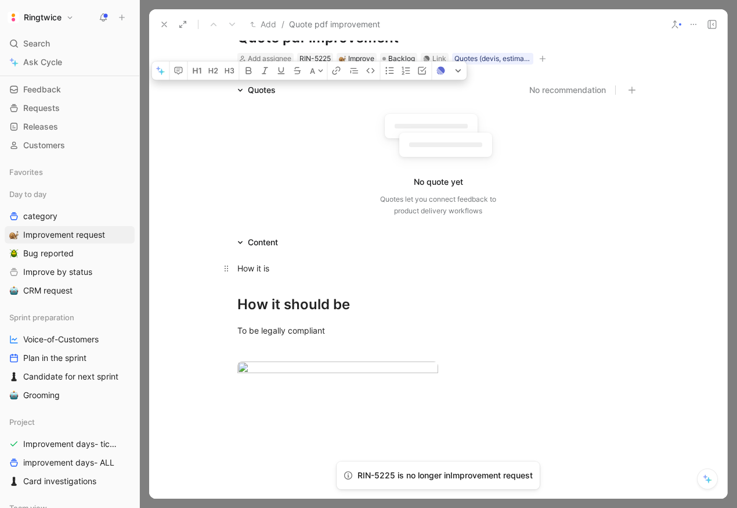
click at [251, 268] on div "How it is" at bounding box center [439, 268] width 402 height 12
click at [195, 75] on icon "button" at bounding box center [196, 70] width 9 height 9
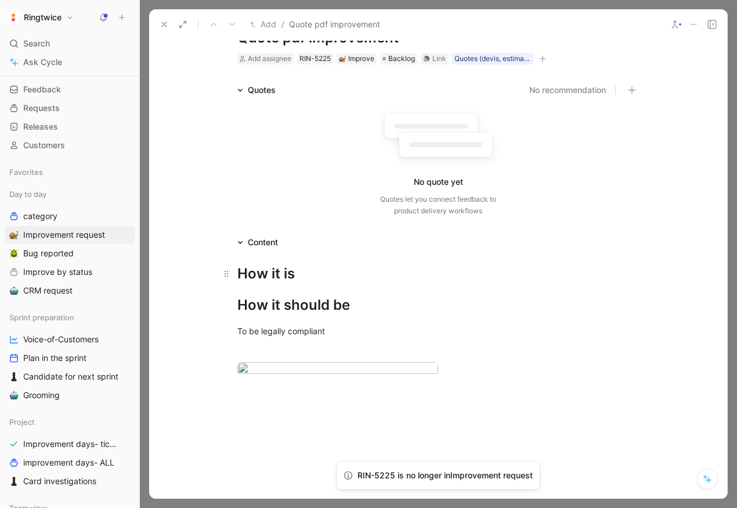
click at [316, 273] on div "How it is" at bounding box center [439, 273] width 402 height 21
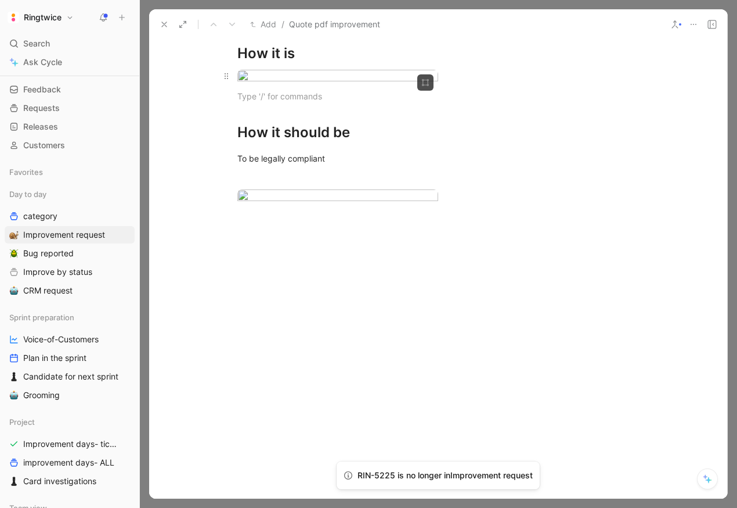
scroll to position [364, 0]
click at [342, 164] on div "To be legally compliant" at bounding box center [439, 158] width 402 height 12
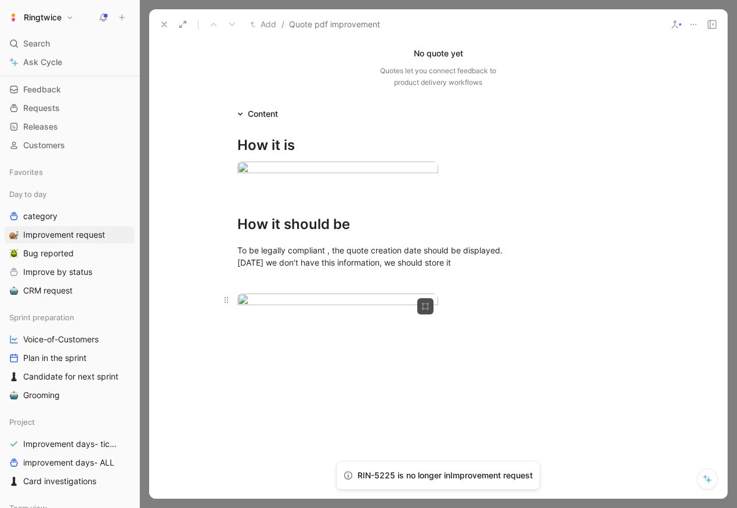
scroll to position [0, 0]
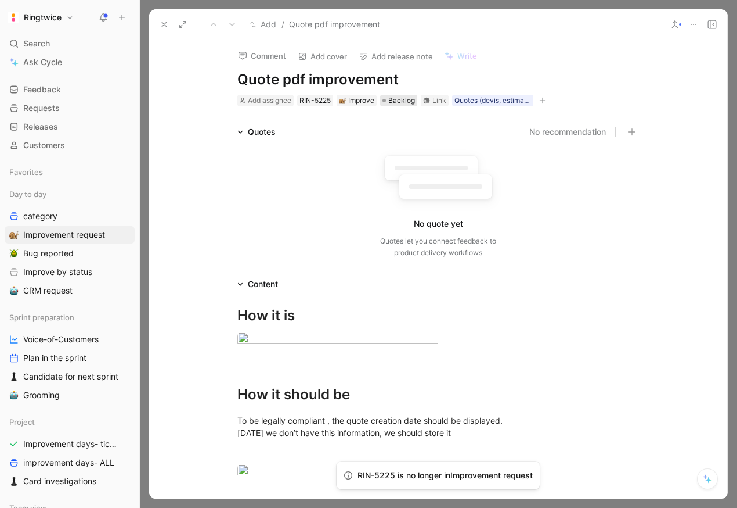
click at [398, 99] on span "Backlog" at bounding box center [401, 101] width 27 height 12
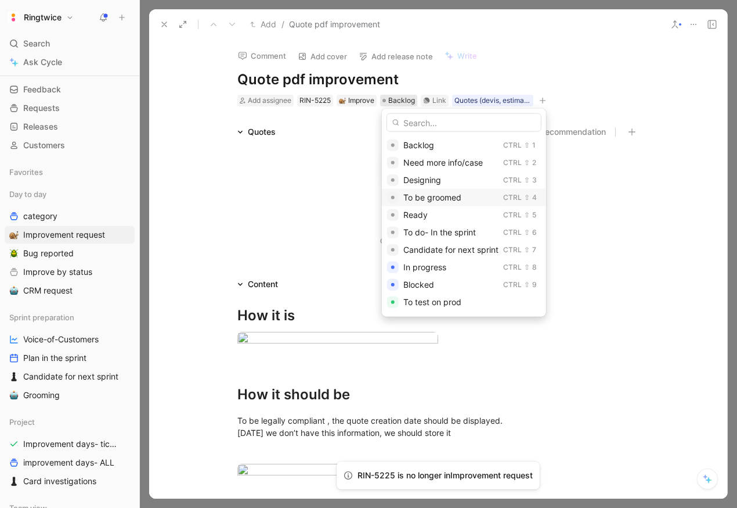
scroll to position [13, 0]
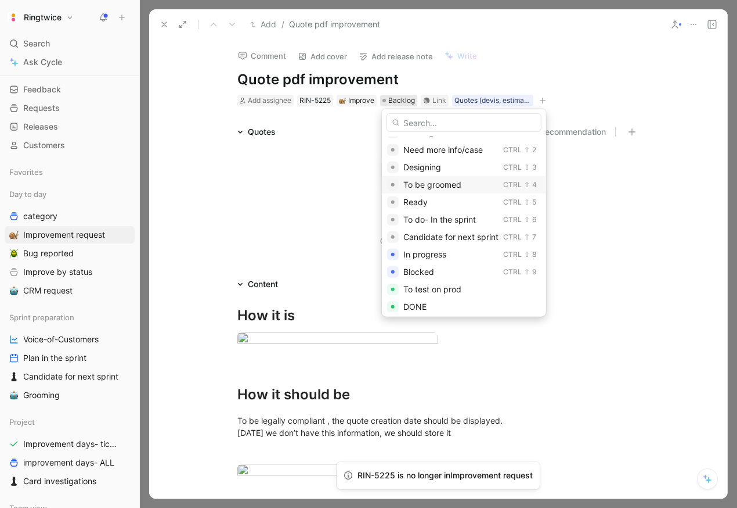
click at [472, 183] on div "To be groomed" at bounding box center [451, 185] width 95 height 14
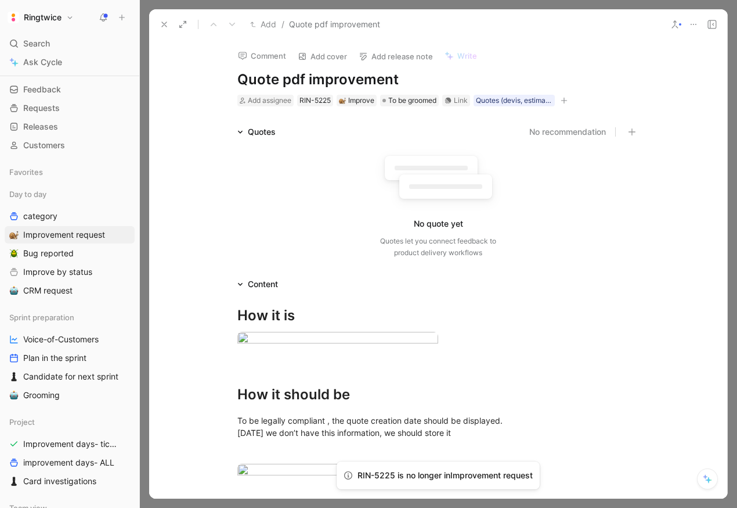
click at [569, 95] on button "button" at bounding box center [565, 101] width 12 height 12
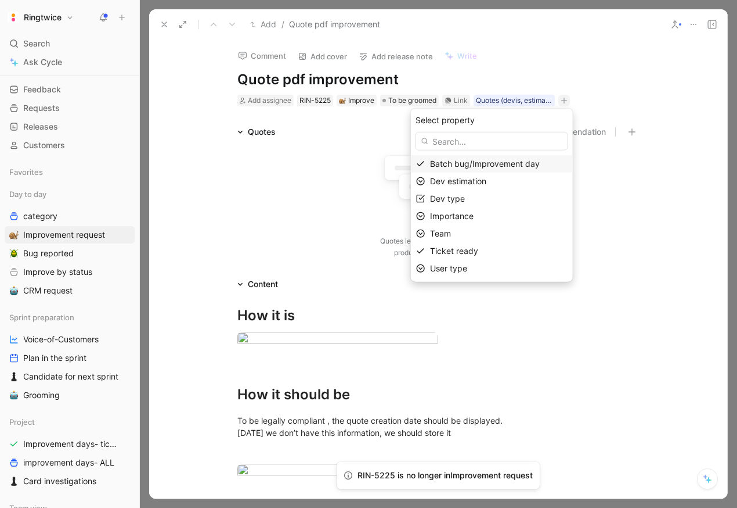
click at [502, 162] on span "Batch bug/Improvement day" at bounding box center [485, 164] width 110 height 10
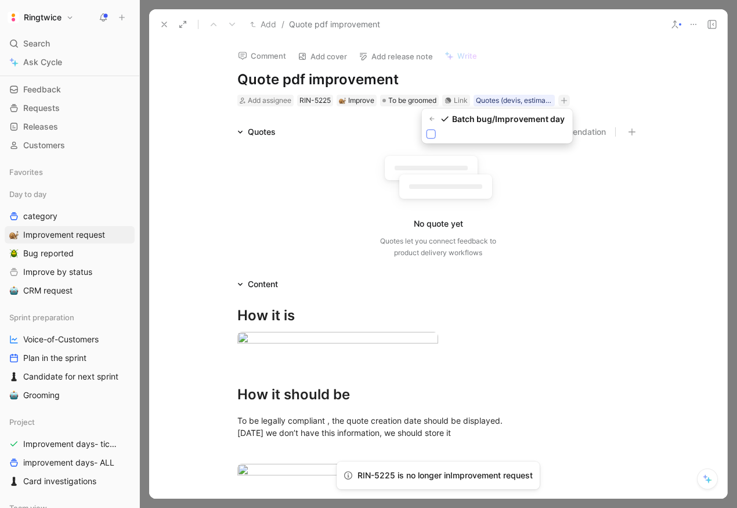
click at [429, 131] on icon at bounding box center [431, 134] width 7 height 7
click at [427, 129] on input "checkbox" at bounding box center [427, 129] width 0 height 0
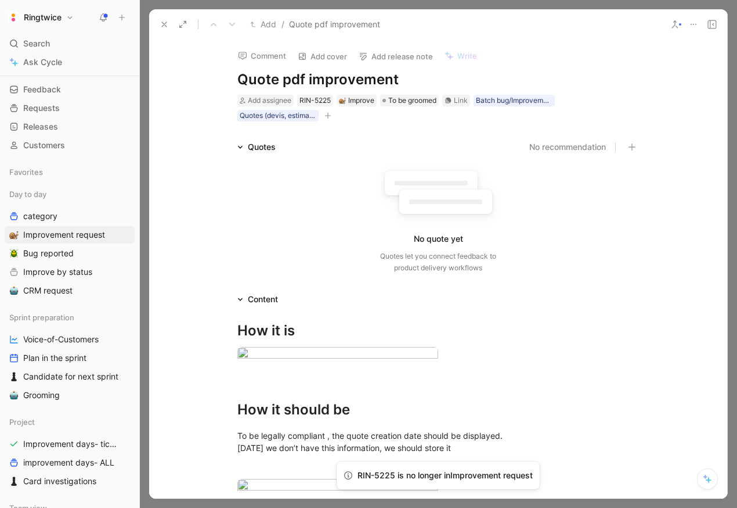
click at [330, 116] on icon "button" at bounding box center [328, 115] width 7 height 7
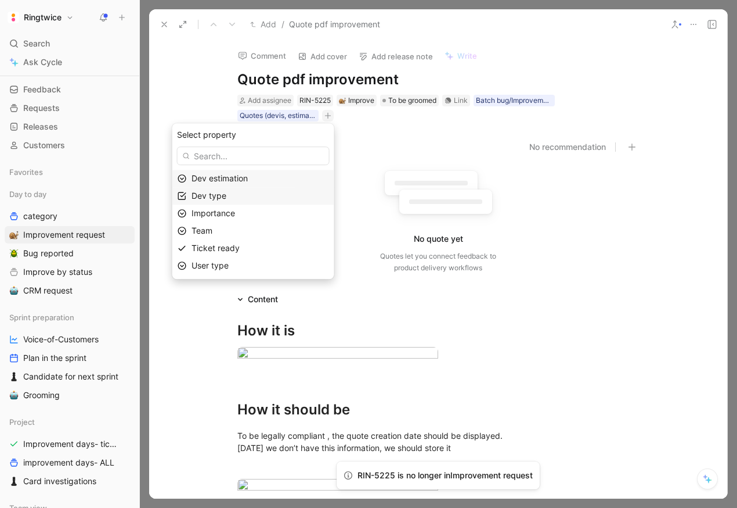
click at [274, 196] on div "Dev type" at bounding box center [261, 196] width 138 height 14
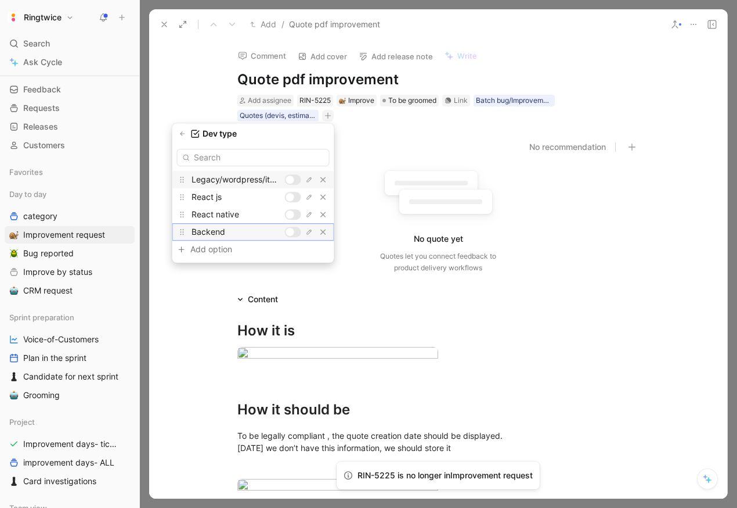
click at [292, 235] on div at bounding box center [290, 232] width 8 height 8
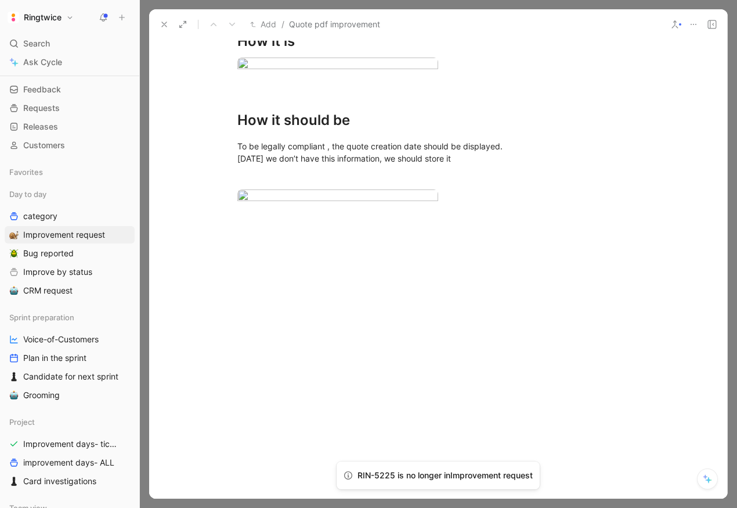
scroll to position [462, 0]
click at [300, 169] on body "Ringtwice Search ⌘ K Ask Cycle Workspace Home G then H Feedback G then F Reques…" at bounding box center [368, 254] width 737 height 508
click at [523, 507] on div at bounding box center [368, 508] width 737 height 0
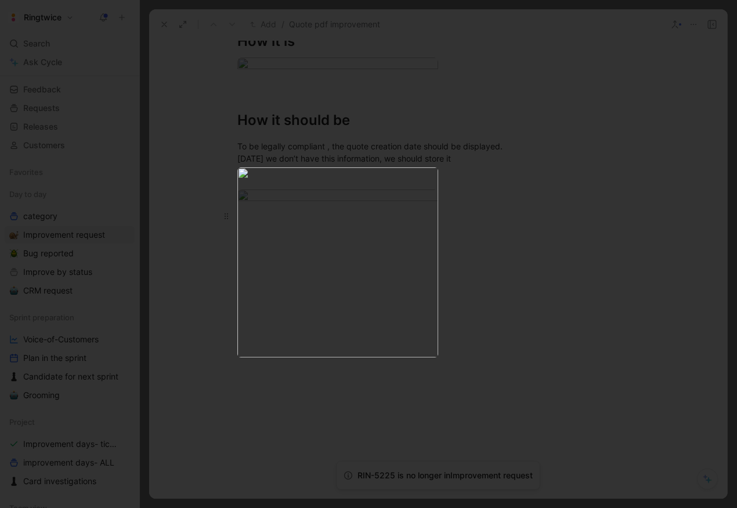
click at [293, 222] on div at bounding box center [439, 216] width 402 height 12
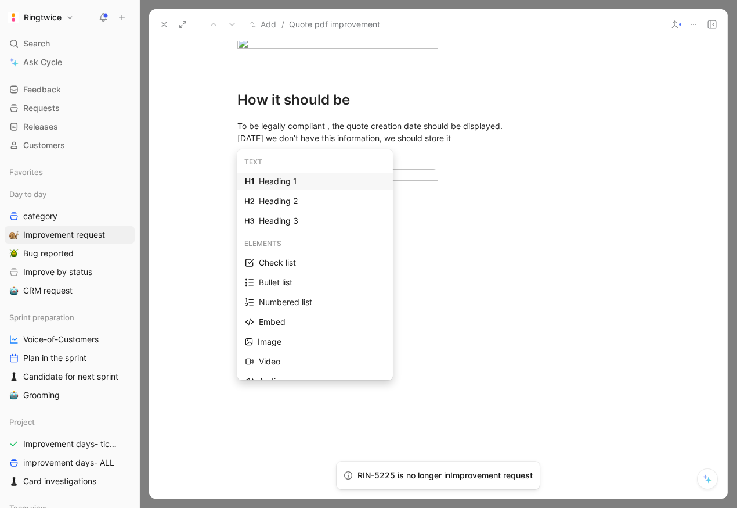
click at [264, 181] on div "Heading 1" at bounding box center [322, 181] width 127 height 14
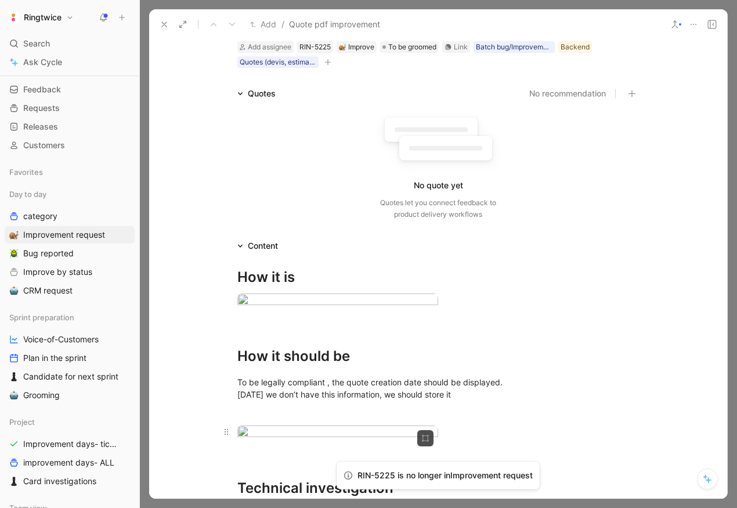
scroll to position [0, 0]
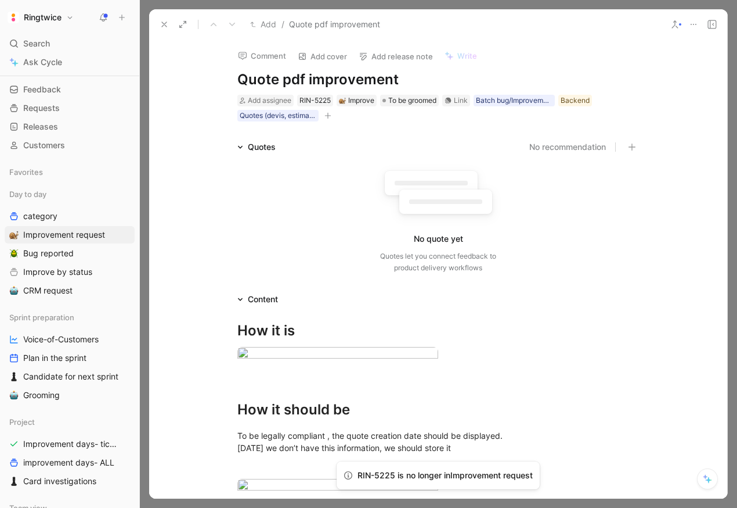
click at [332, 116] on button "button" at bounding box center [328, 116] width 12 height 12
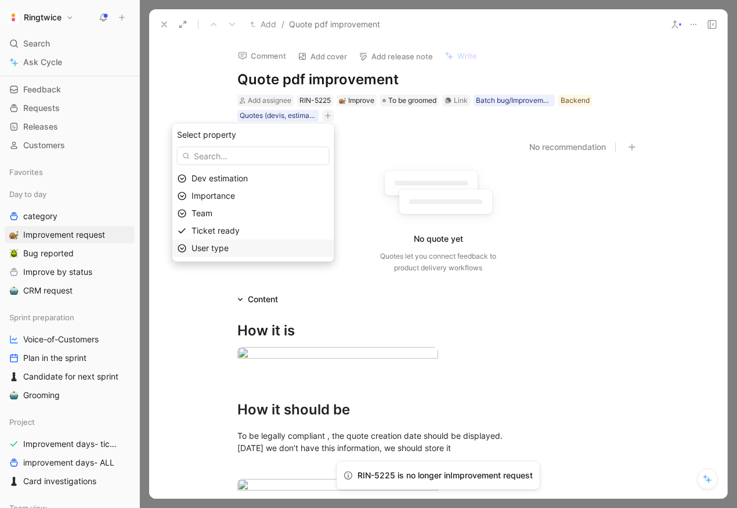
click at [249, 248] on div "User type" at bounding box center [261, 248] width 138 height 14
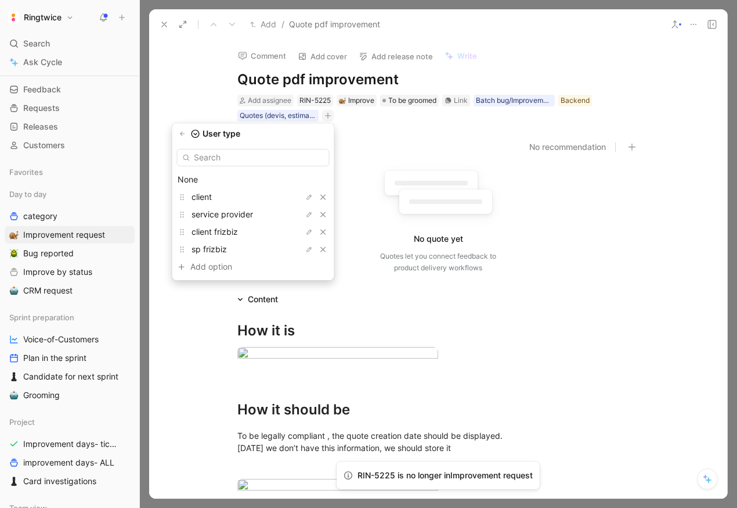
type input "s"
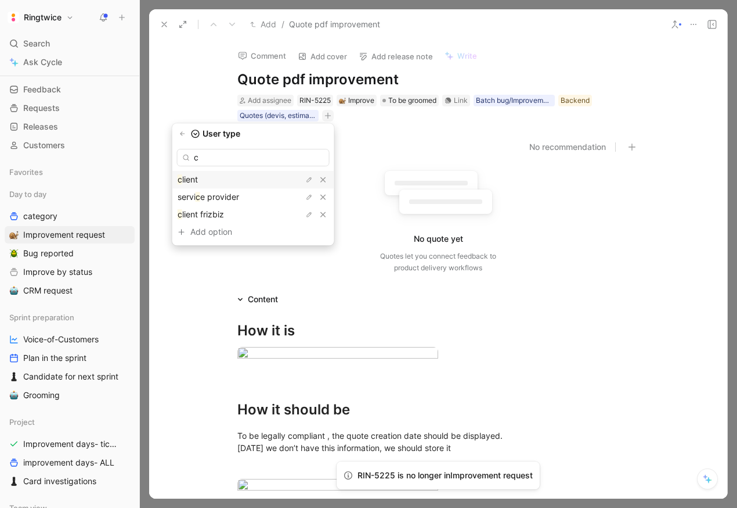
type input "cl"
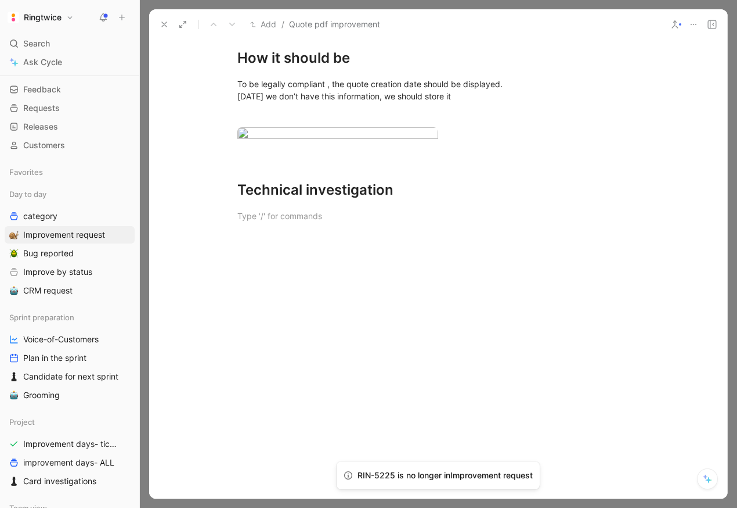
scroll to position [681, 0]
click at [309, 234] on div "How it is How it should be To be legally compliant , the quote creation date sh…" at bounding box center [438, 95] width 578 height 280
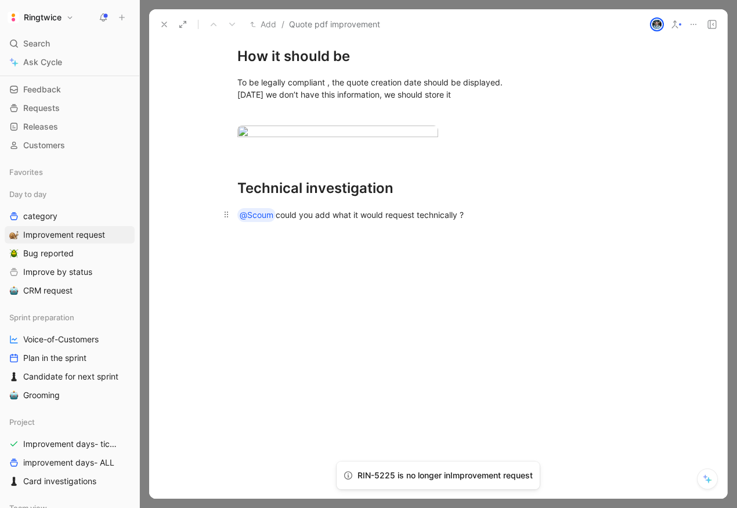
click at [386, 213] on div "@Scoum could you add what it would request technically ?" at bounding box center [439, 215] width 402 height 14
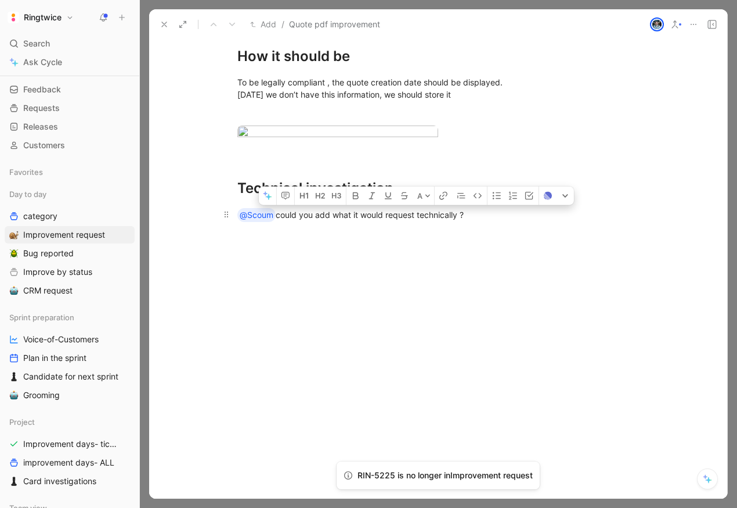
drag, startPoint x: 418, startPoint y: 217, endPoint x: 394, endPoint y: 217, distance: 24.4
click at [394, 217] on div "@Scoum could you add what it would request technically ?" at bounding box center [439, 215] width 402 height 14
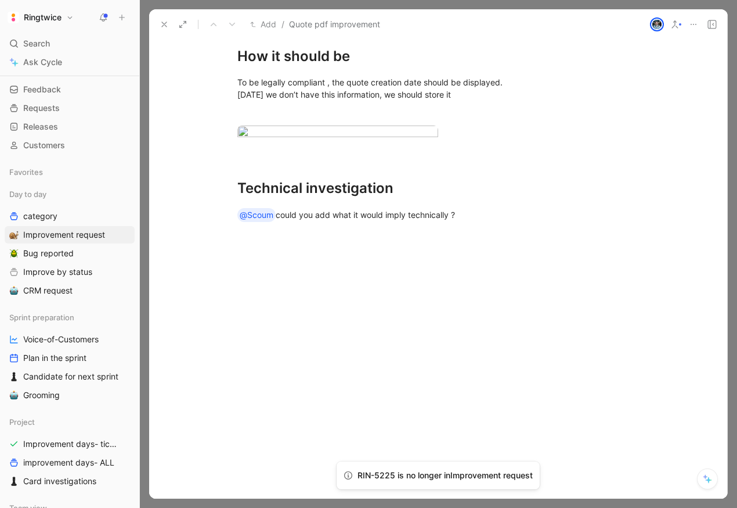
scroll to position [0, 0]
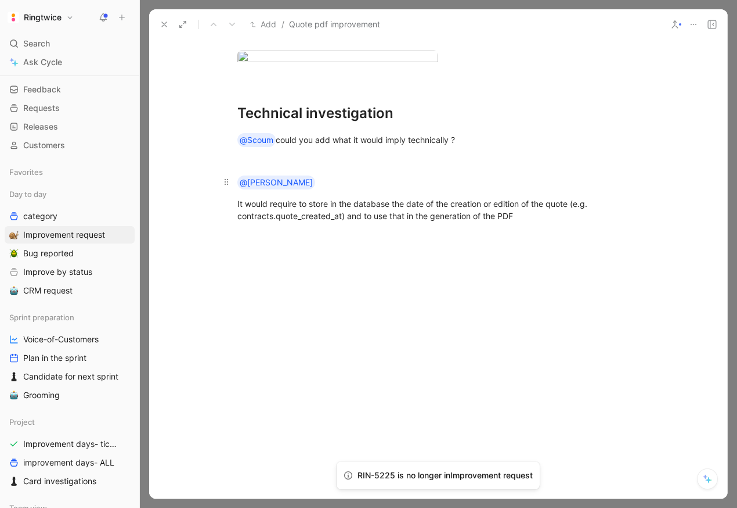
click at [432, 193] on p "@blanche" at bounding box center [438, 182] width 446 height 21
click at [322, 171] on p at bounding box center [438, 161] width 446 height 19
click at [304, 189] on div "@blanche" at bounding box center [439, 182] width 402 height 14
drag, startPoint x: 304, startPoint y: 328, endPoint x: 260, endPoint y: 322, distance: 44.5
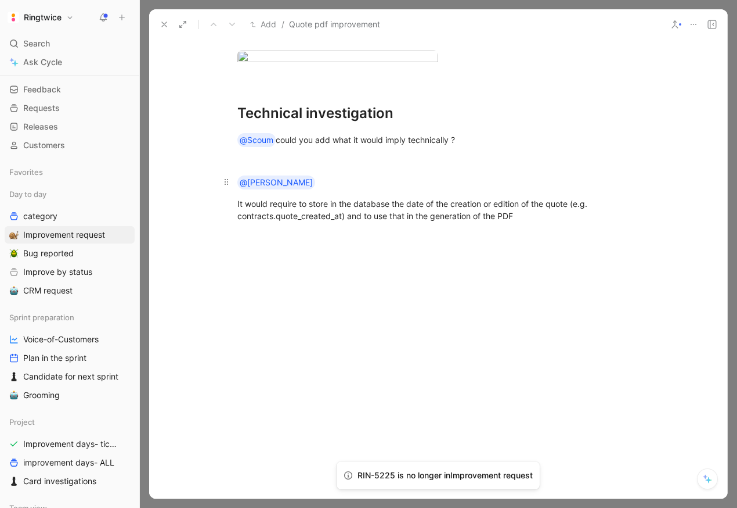
click at [260, 189] on div "@blanche" at bounding box center [439, 182] width 402 height 14
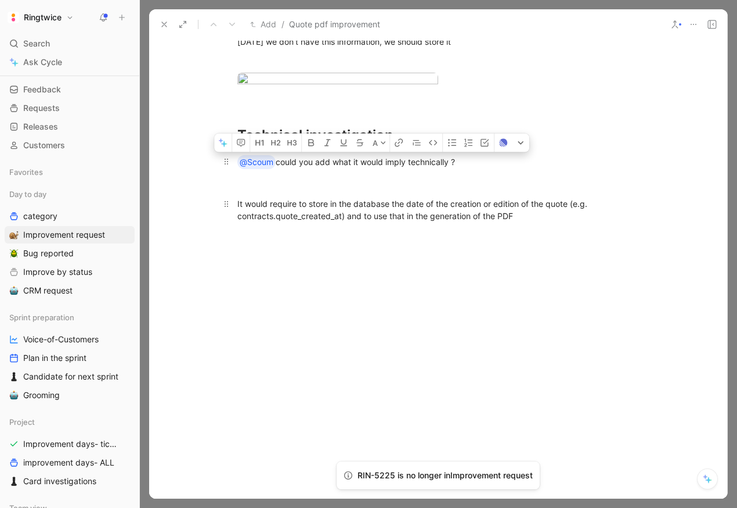
drag, startPoint x: 474, startPoint y: 281, endPoint x: 249, endPoint y: 286, distance: 226.0
click at [249, 169] on div "@Scoum could you add what it would imply technically ?" at bounding box center [439, 162] width 402 height 14
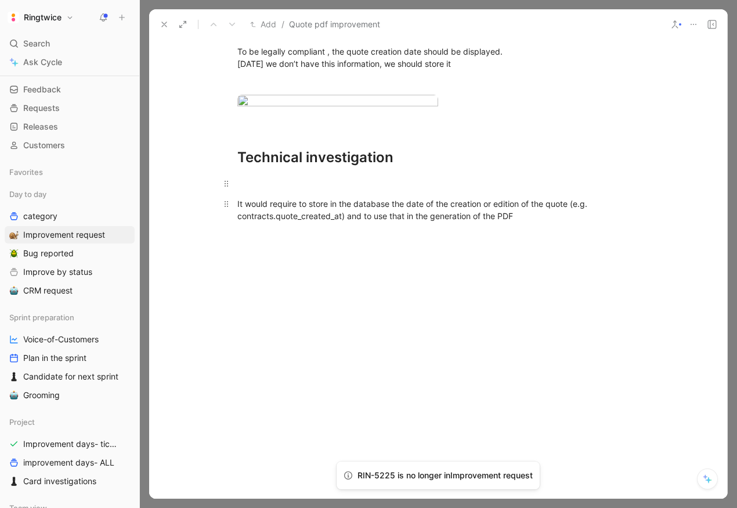
click at [254, 189] on div at bounding box center [439, 183] width 402 height 12
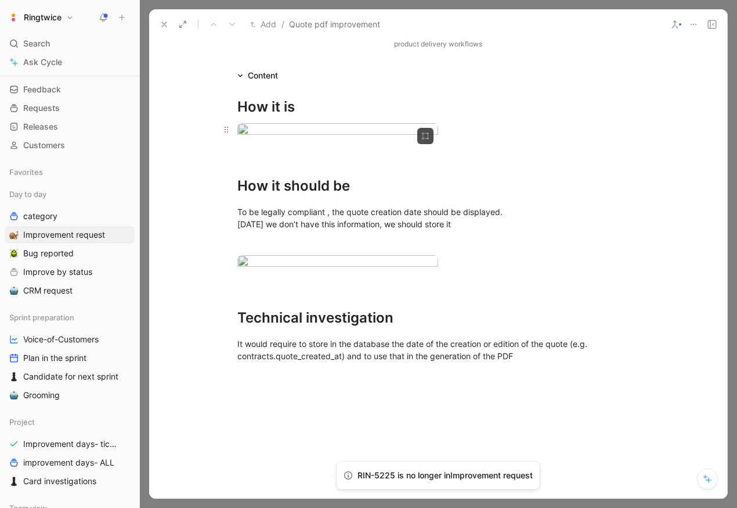
scroll to position [443, 0]
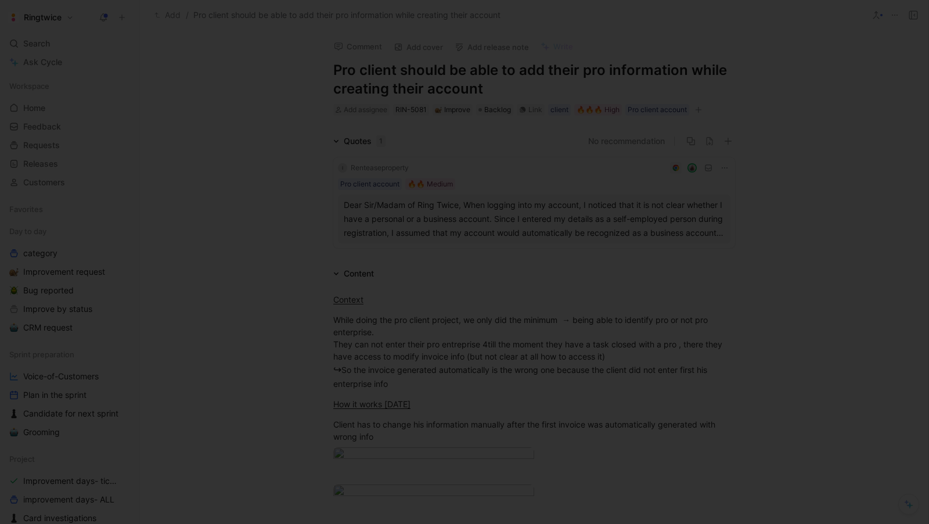
scroll to position [178, 0]
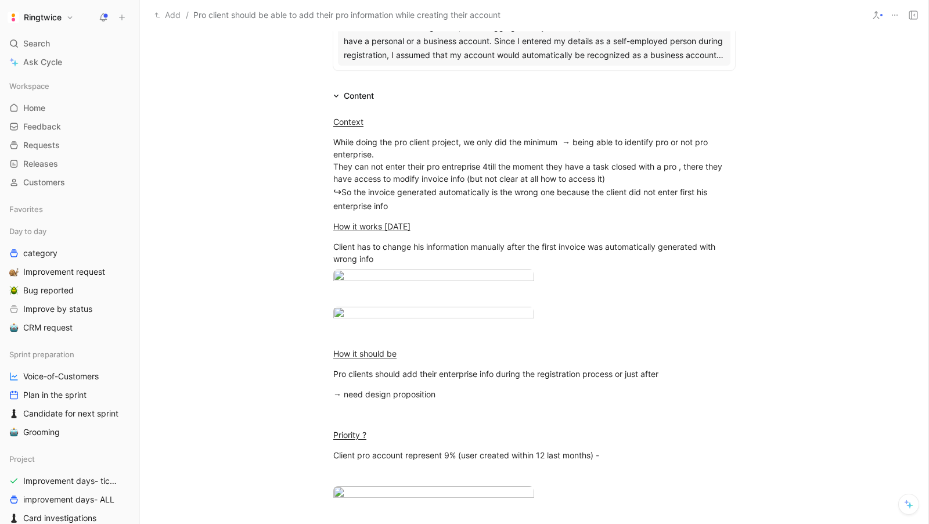
click at [744, 80] on img at bounding box center [464, 262] width 929 height 524
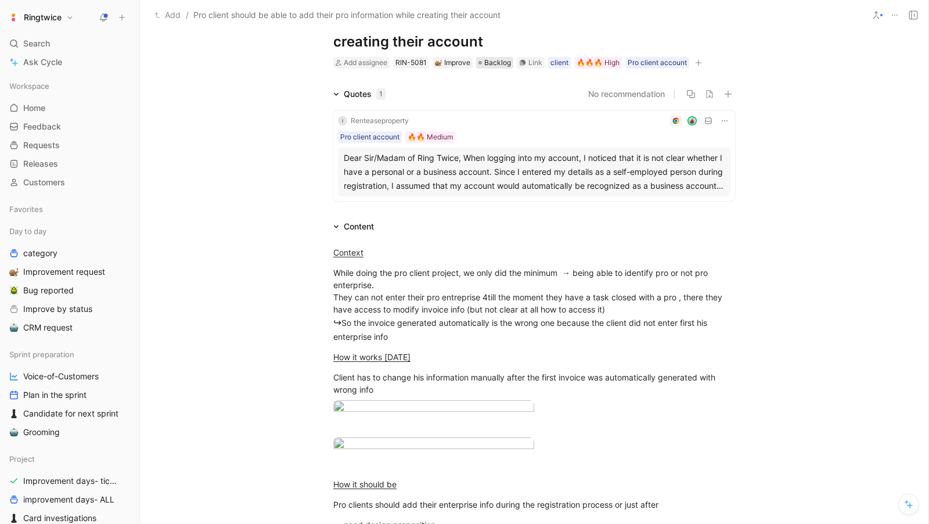
click at [502, 62] on span "Backlog" at bounding box center [497, 63] width 27 height 12
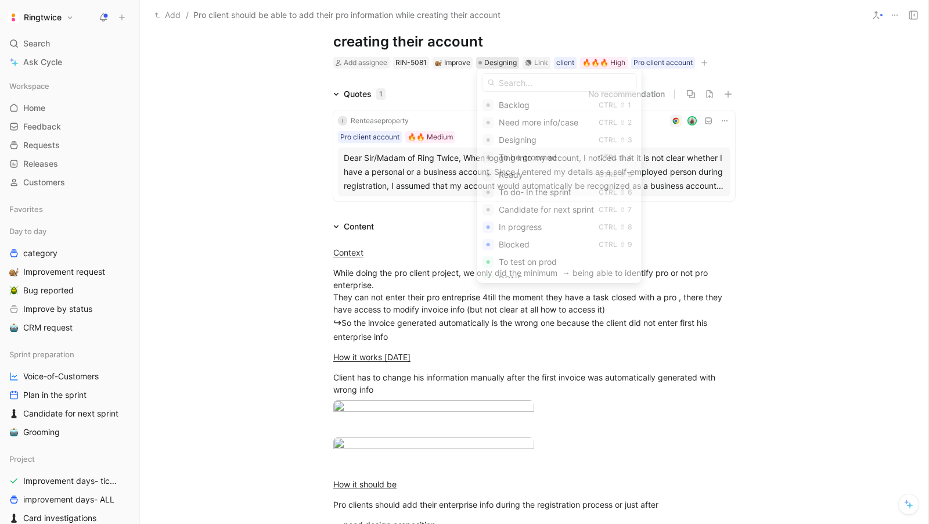
click at [496, 136] on div "Designing Ctrl ⇧ 3" at bounding box center [559, 139] width 164 height 17
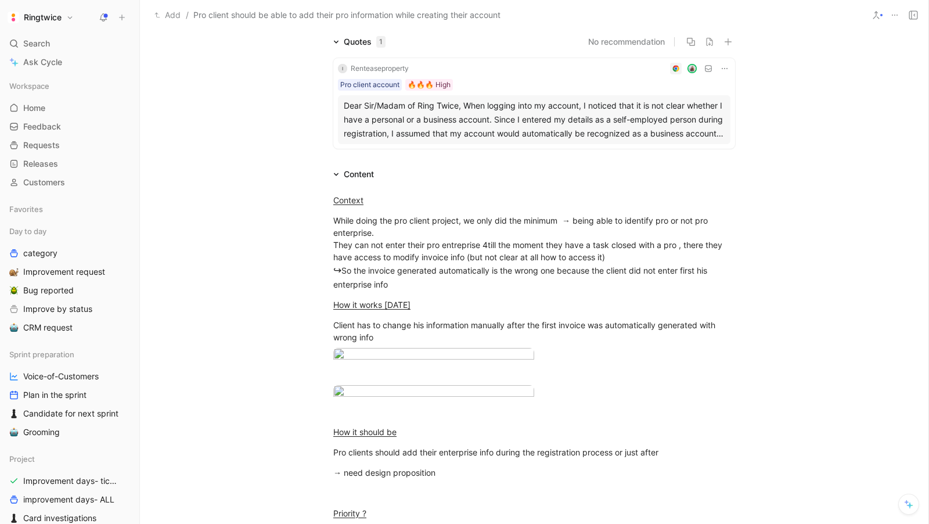
scroll to position [0, 0]
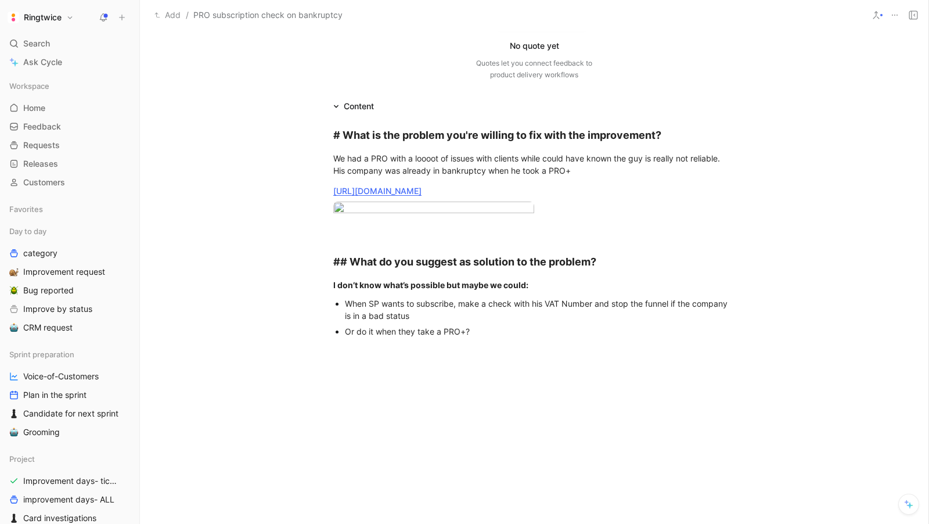
scroll to position [179, 0]
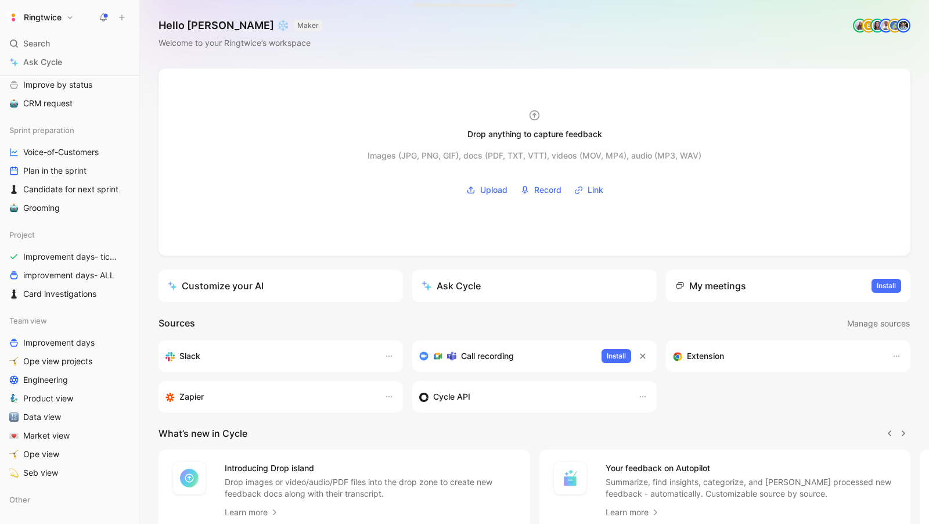
scroll to position [262, 0]
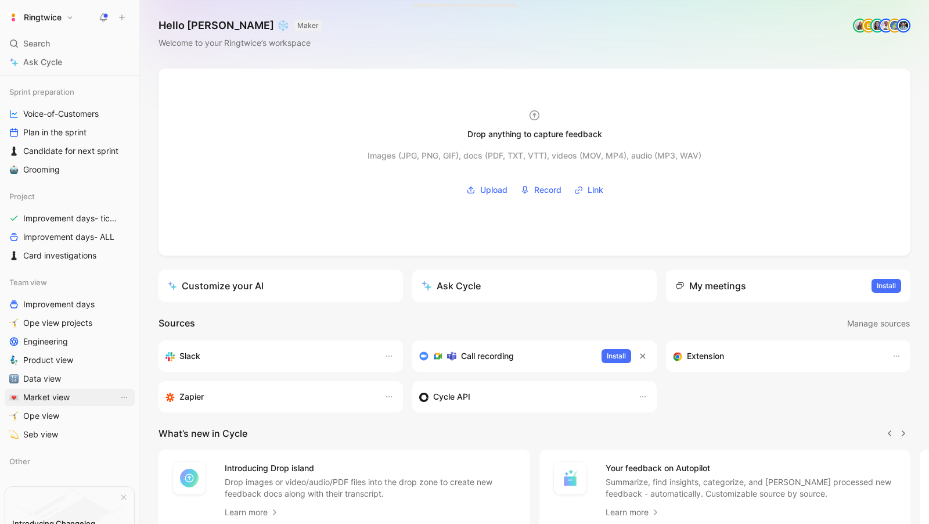
click at [27, 397] on span "Market view" at bounding box center [46, 397] width 46 height 12
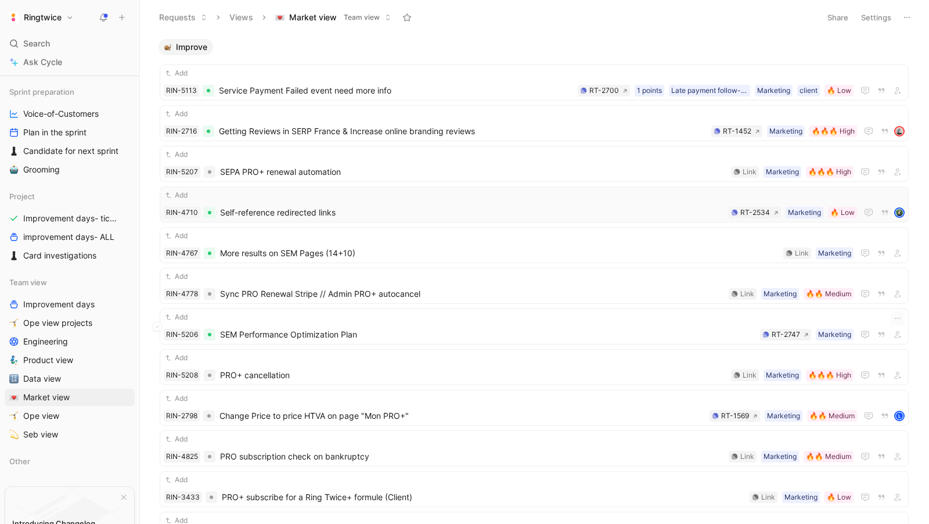
scroll to position [571, 0]
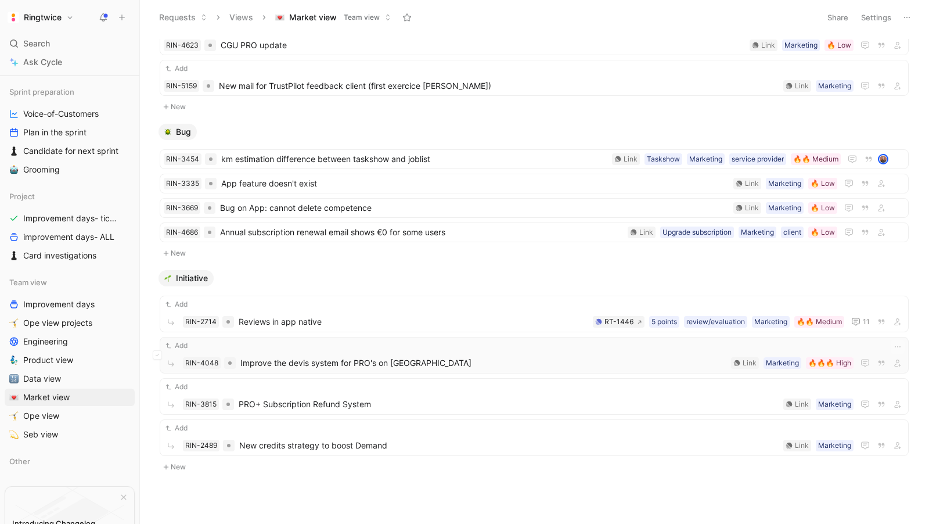
click at [317, 359] on span "Improve the devis system for PRO's on Ring Twice" at bounding box center [483, 363] width 486 height 14
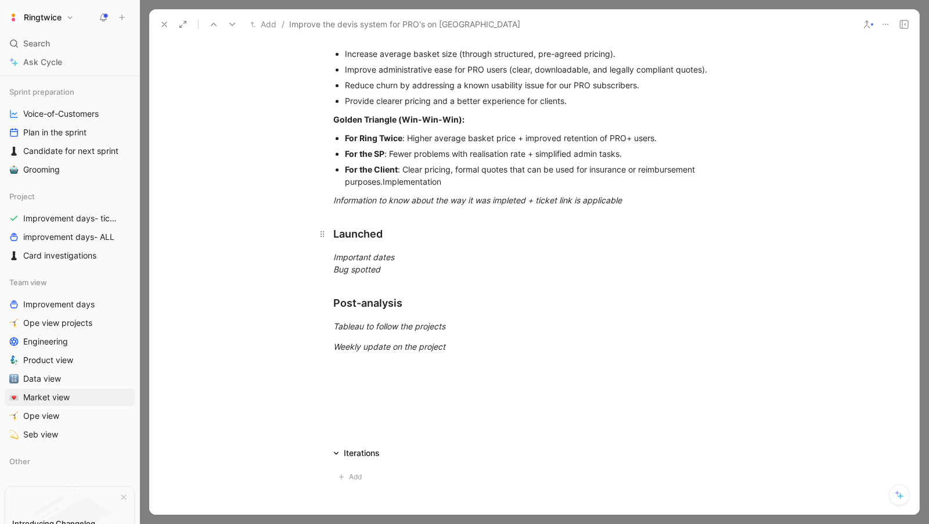
scroll to position [816, 0]
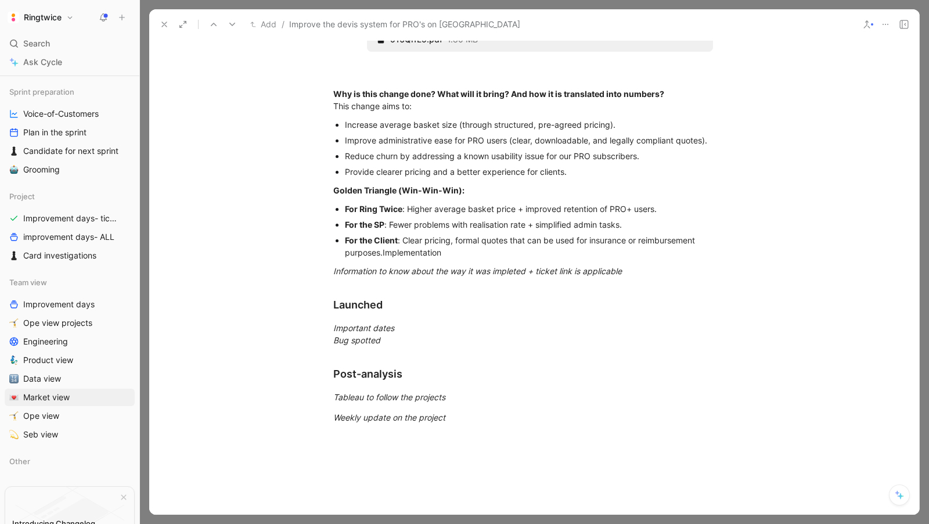
click at [404, 52] on div "916Qi1L9.pdf 1.80 MB" at bounding box center [540, 39] width 346 height 24
click at [402, 45] on span "916Qi1L9.pdf" at bounding box center [416, 39] width 52 height 10
click at [560, 52] on div "916Qi1L9.pdf 1.80 MB" at bounding box center [540, 39] width 346 height 24
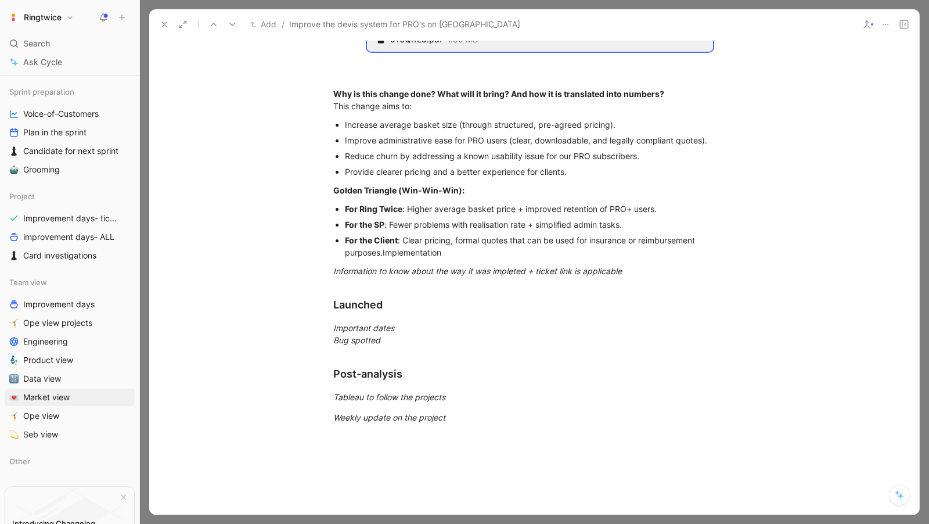
click at [372, 52] on div "916Qi1L9.pdf 1.80 MB" at bounding box center [540, 39] width 346 height 24
click at [355, 38] on icon at bounding box center [355, 33] width 9 height 9
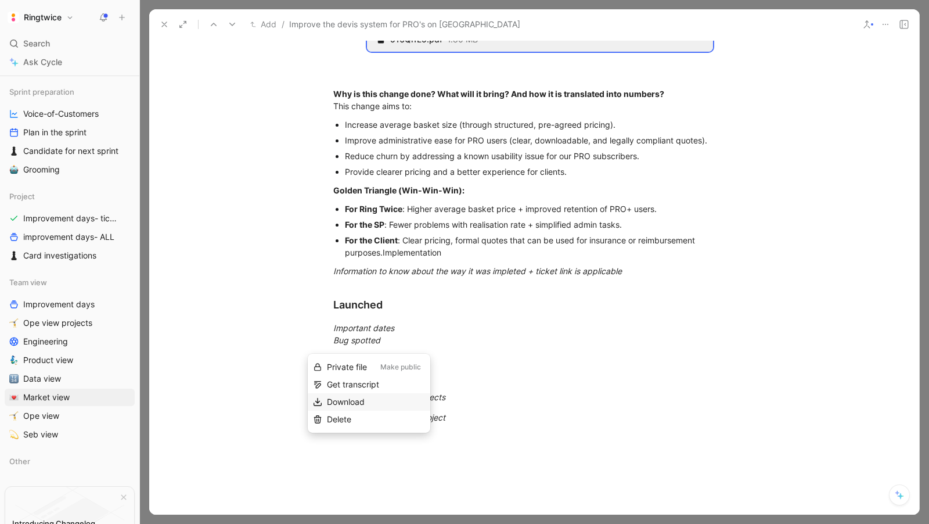
click at [352, 404] on span "Download" at bounding box center [346, 402] width 38 height 10
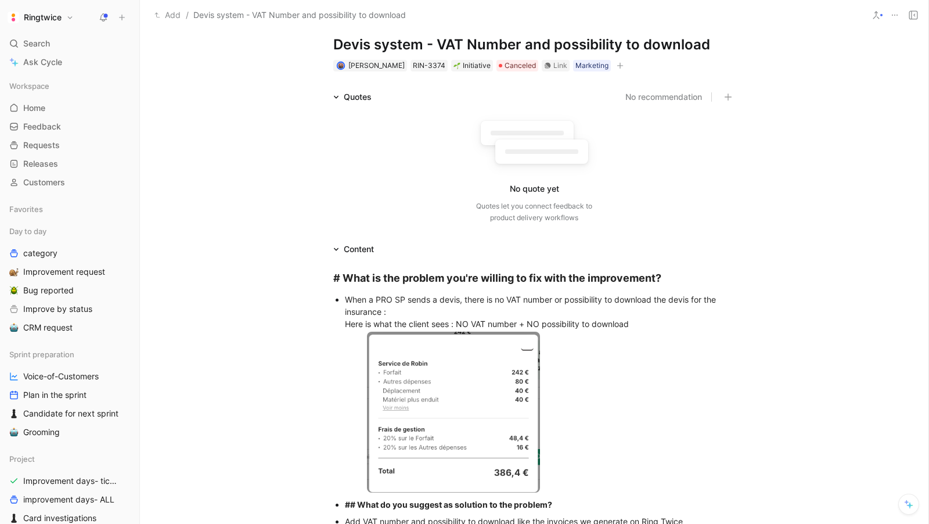
scroll to position [26, 0]
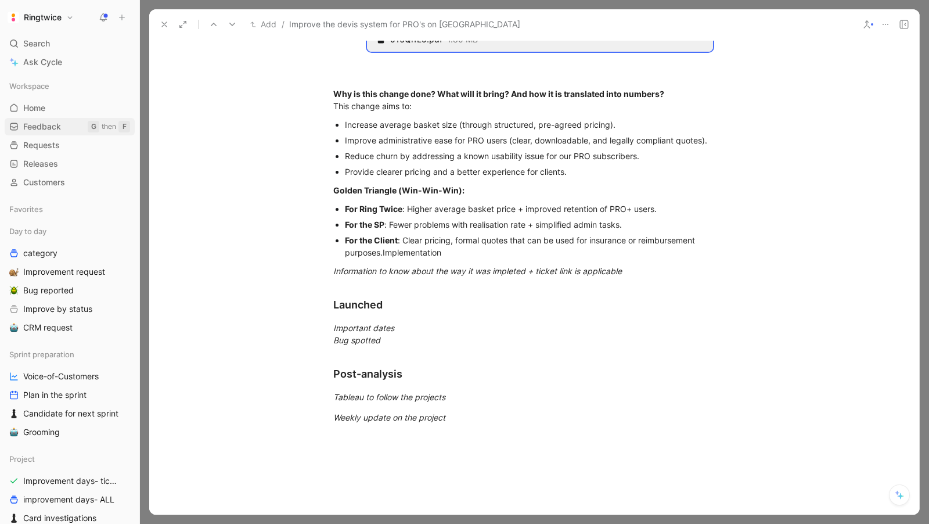
click at [48, 124] on span "Feedback" at bounding box center [42, 127] width 38 height 12
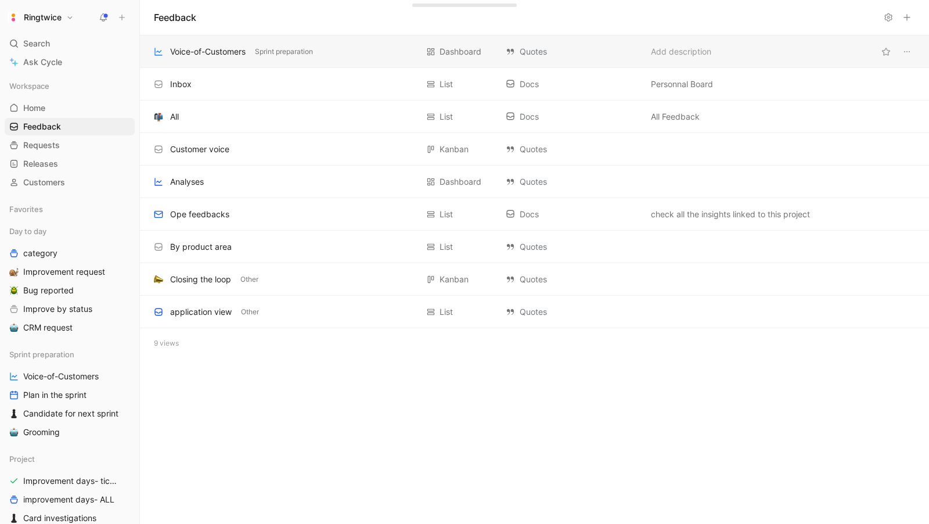
click at [198, 55] on div "Voice-of-Customers" at bounding box center [207, 52] width 75 height 14
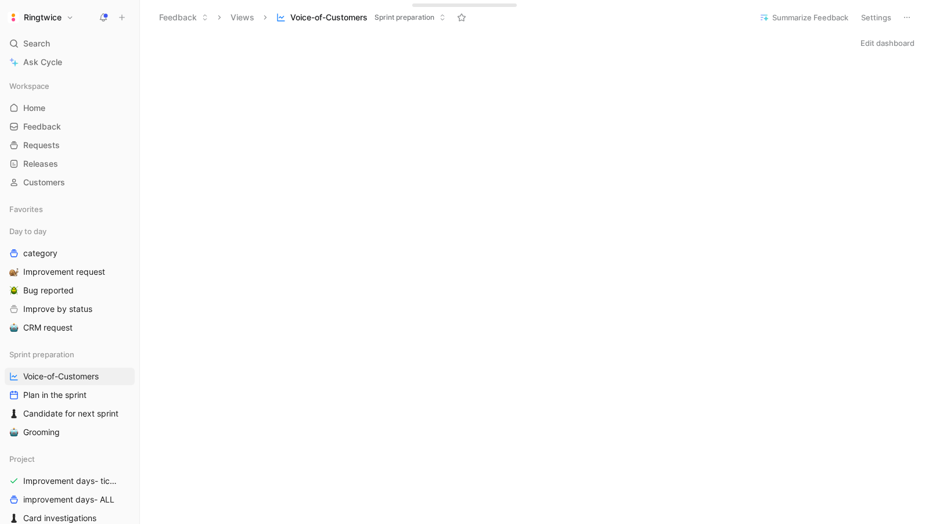
scroll to position [4, 0]
click at [44, 125] on span "Feedback" at bounding box center [42, 127] width 38 height 12
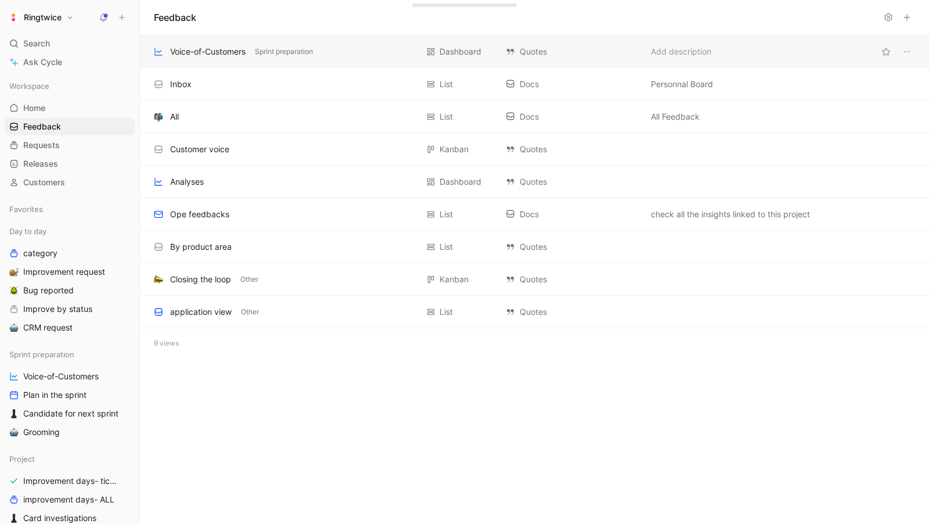
click at [185, 53] on div "Voice-of-Customers" at bounding box center [207, 52] width 75 height 14
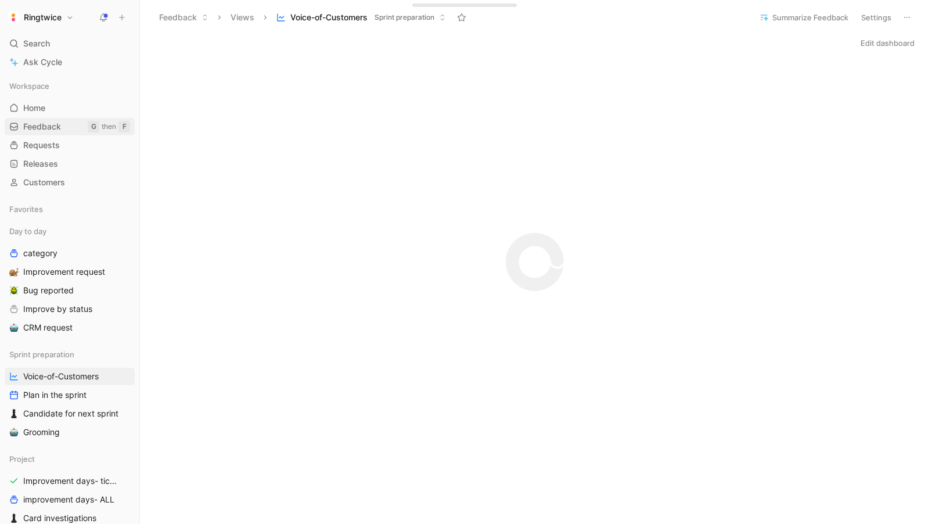
click at [44, 130] on span "Feedback" at bounding box center [42, 127] width 38 height 12
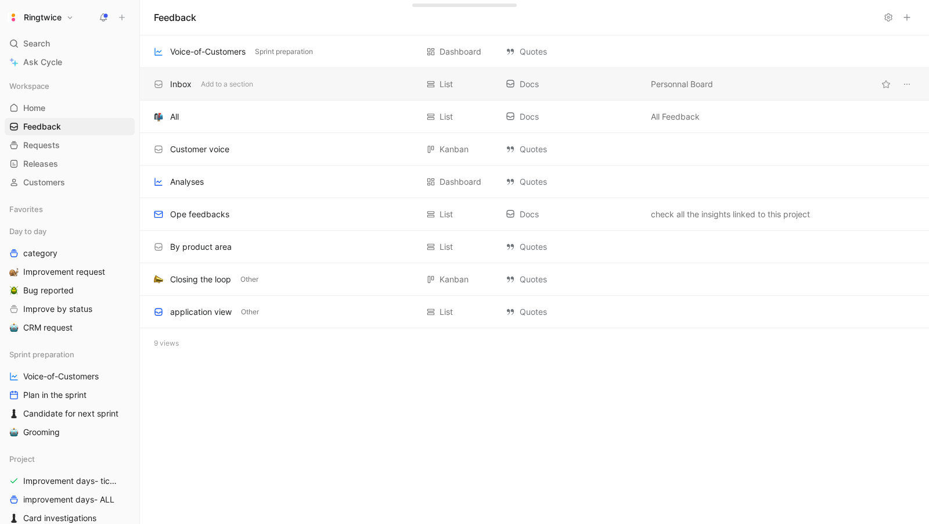
click at [191, 81] on div "Inbox Add to a section" at bounding box center [286, 84] width 264 height 14
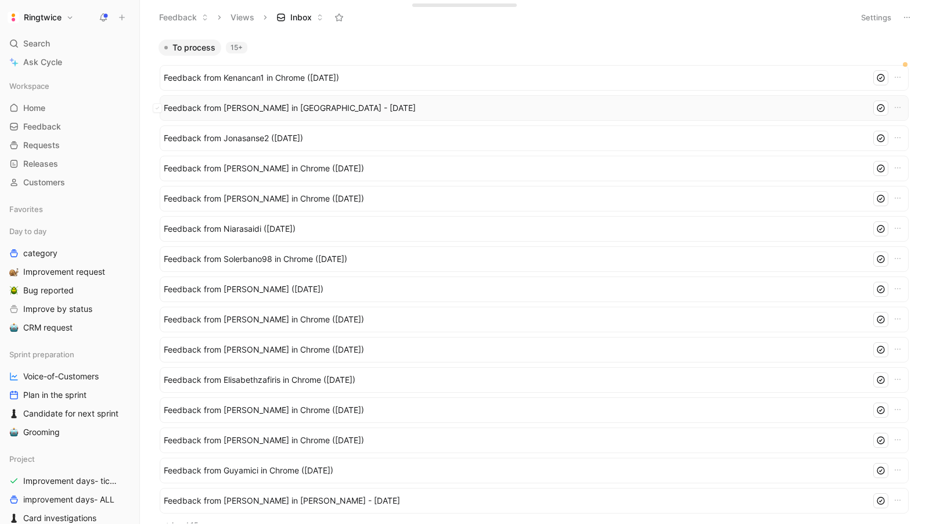
click at [275, 113] on span "Feedback from [PERSON_NAME] in [GEOGRAPHIC_DATA] - [DATE]" at bounding box center [513, 108] width 698 height 14
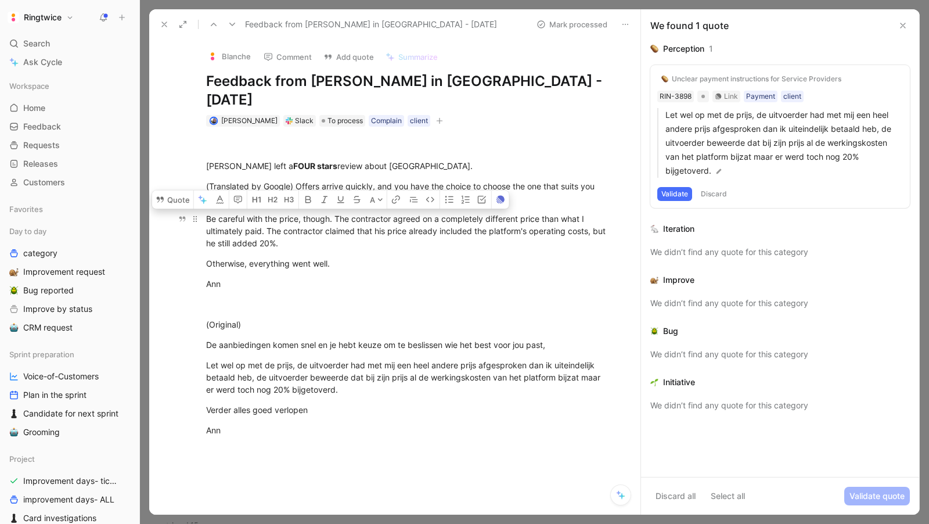
drag, startPoint x: 338, startPoint y: 199, endPoint x: 357, endPoint y: 221, distance: 28.8
click at [357, 221] on div "Be careful with the price, though. The contractor agreed on a completely differ…" at bounding box center [407, 231] width 402 height 37
click at [238, 199] on icon "button" at bounding box center [237, 199] width 3 height 1
click at [337, 213] on div "Be careful with the price, though. The contractor agreed on a completely differ…" at bounding box center [407, 231] width 402 height 37
drag, startPoint x: 337, startPoint y: 196, endPoint x: 361, endPoint y: 222, distance: 35.0
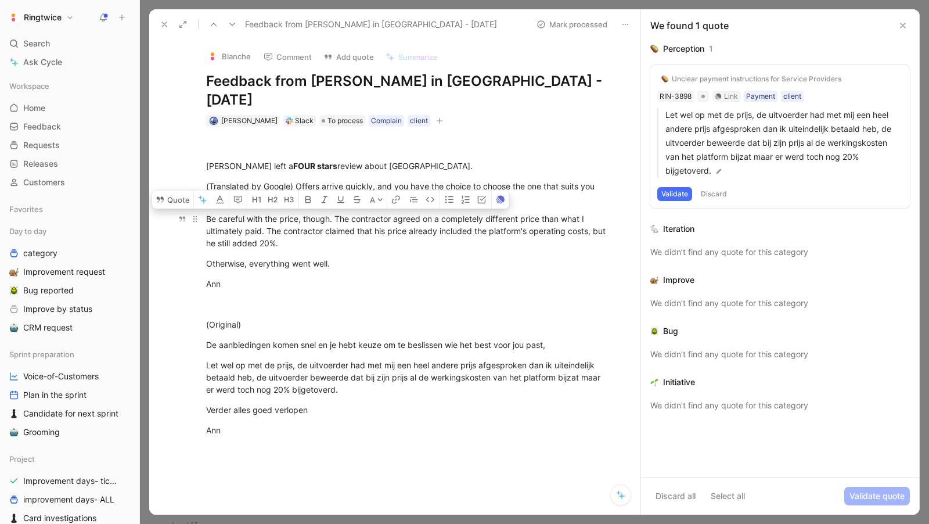
click at [361, 222] on div "Be careful with the price, though. The contractor agreed on a completely differ…" at bounding box center [407, 231] width 402 height 37
click at [172, 190] on button "Quote" at bounding box center [172, 199] width 41 height 19
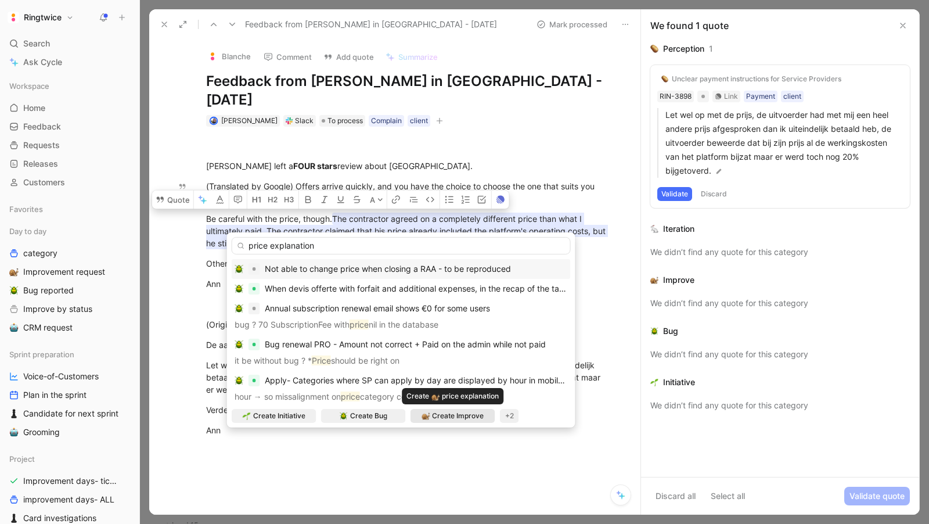
type input "price explanation"
click at [453, 419] on span "Create Improve" at bounding box center [458, 416] width 52 height 12
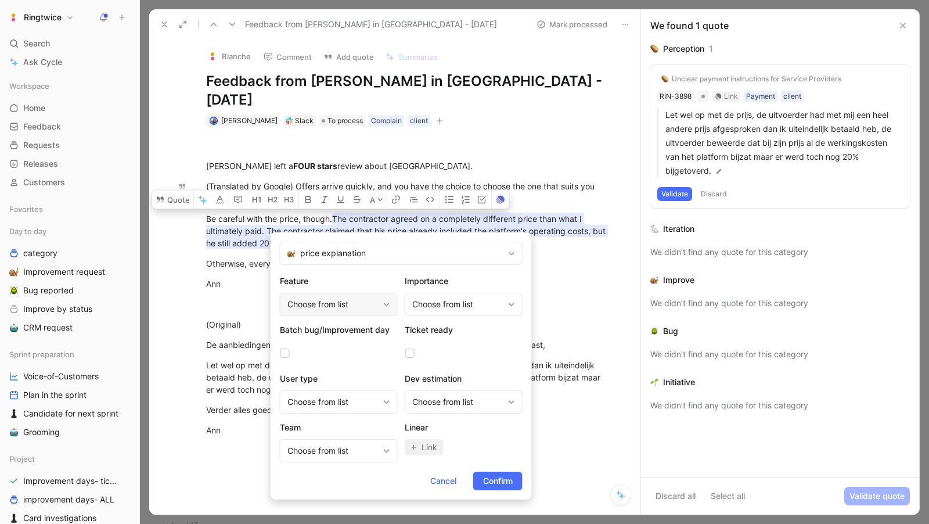
click at [333, 308] on div "Choose from list" at bounding box center [332, 304] width 91 height 14
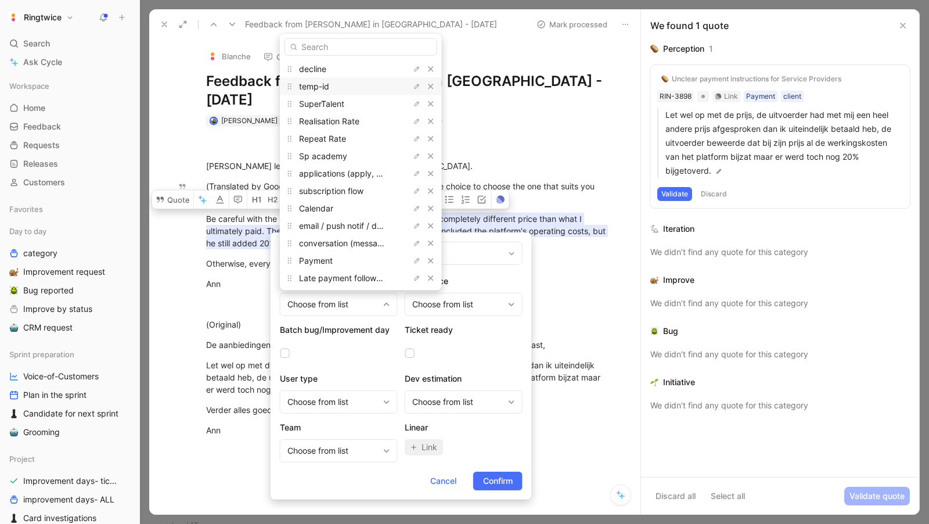
type input "c"
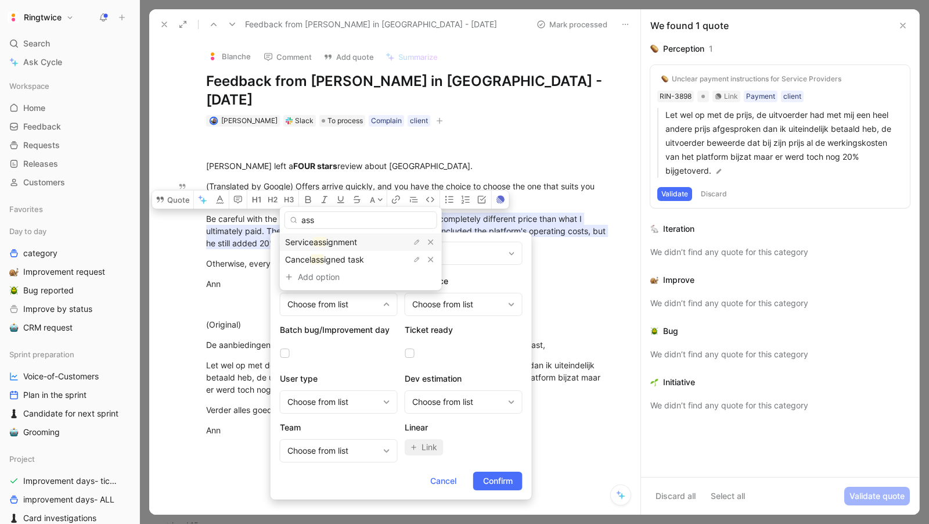
type input "ass"
click at [312, 237] on span "Service" at bounding box center [299, 242] width 28 height 10
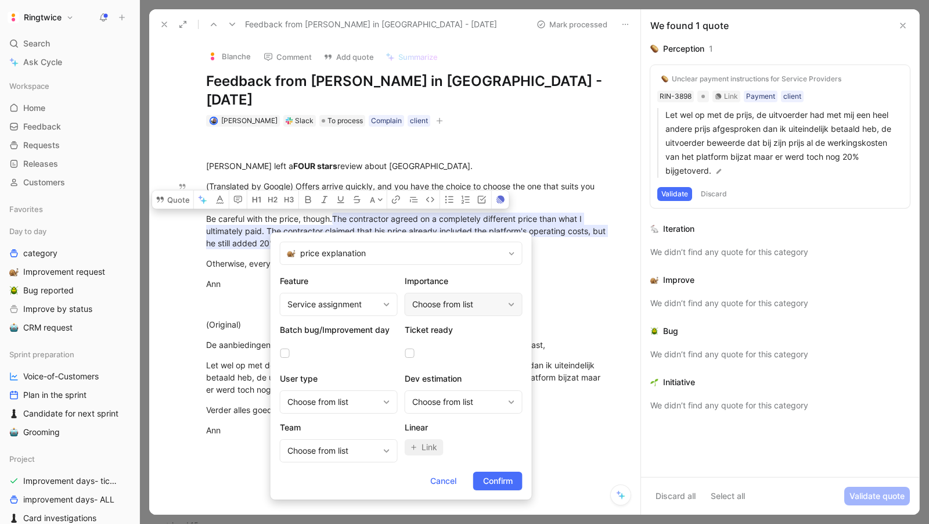
click at [472, 312] on div "Choose from list" at bounding box center [464, 304] width 118 height 23
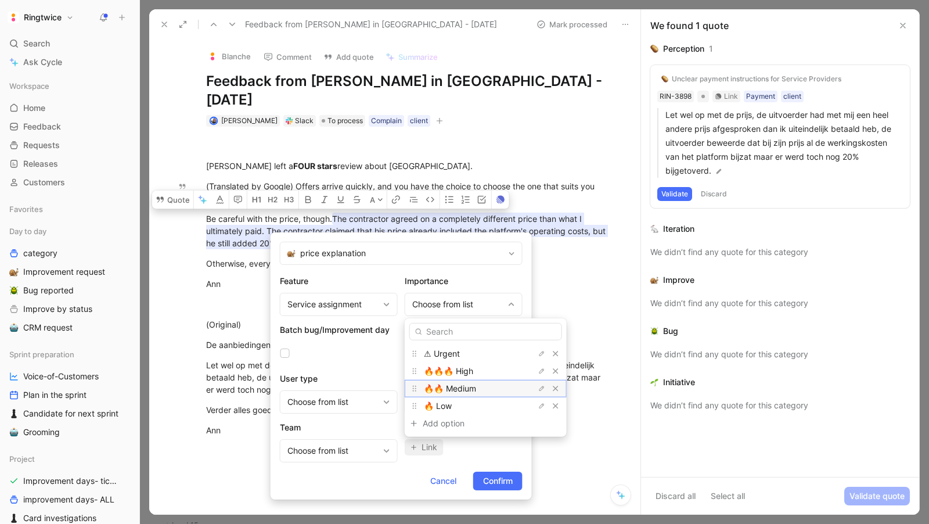
click at [463, 390] on span "🔥🔥 Medium" at bounding box center [450, 388] width 52 height 10
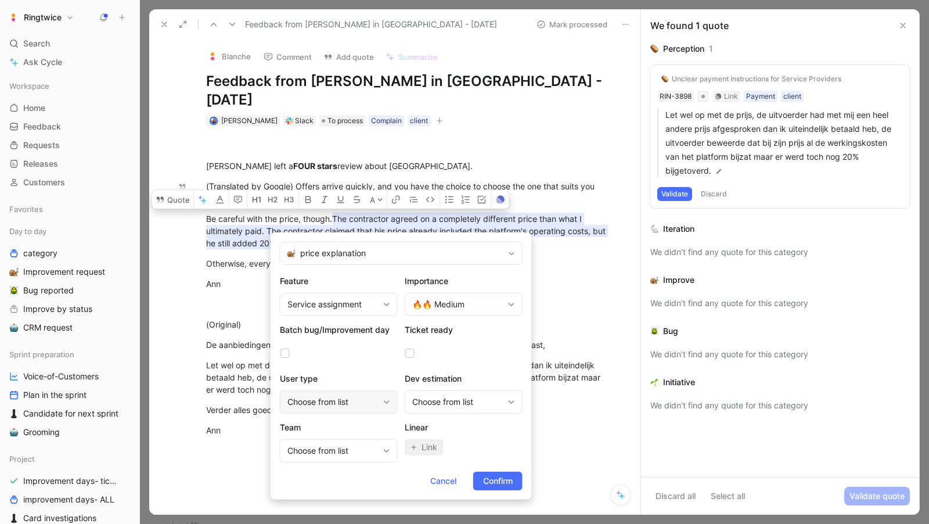
click at [361, 397] on div "Choose from list" at bounding box center [332, 402] width 91 height 14
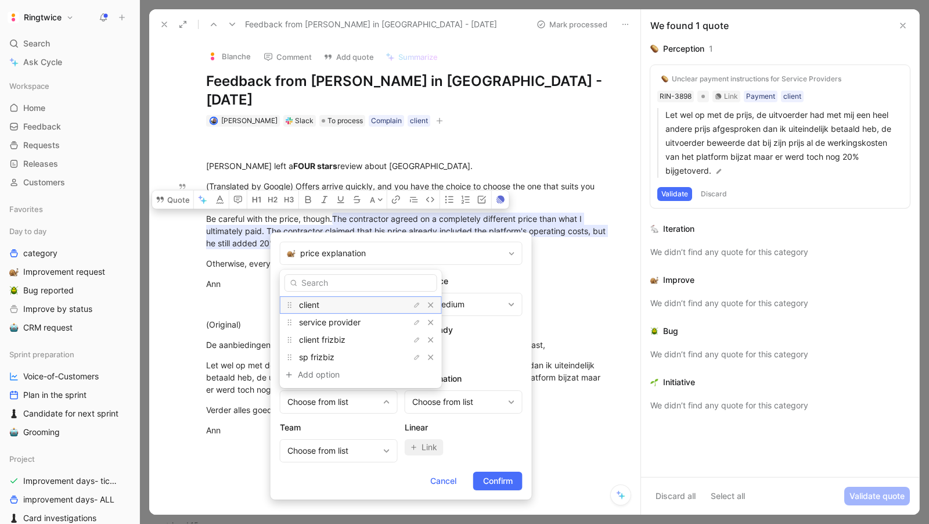
click at [335, 311] on div "client" at bounding box center [342, 305] width 87 height 14
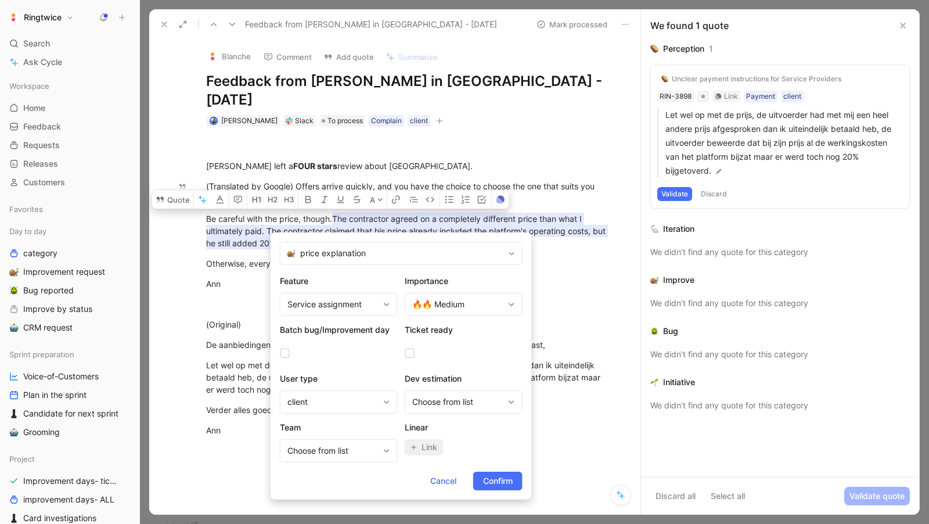
click at [501, 476] on span "Confirm" at bounding box center [498, 481] width 30 height 14
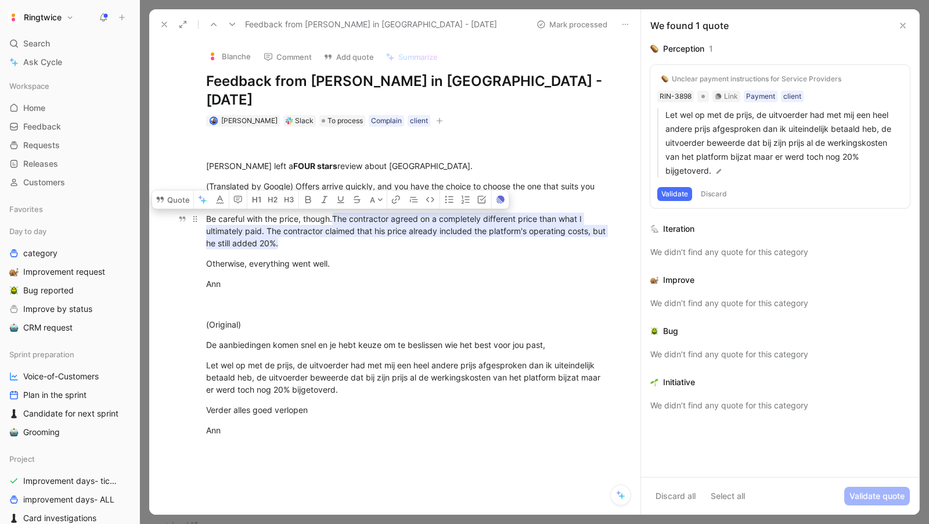
click at [467, 213] on mark "The contractor agreed on a completely different price than what I ultimately pa…" at bounding box center [407, 231] width 402 height 37
click at [430, 213] on mark "The contractor agreed on a completely different price than what I ultimately pa…" at bounding box center [407, 231] width 402 height 37
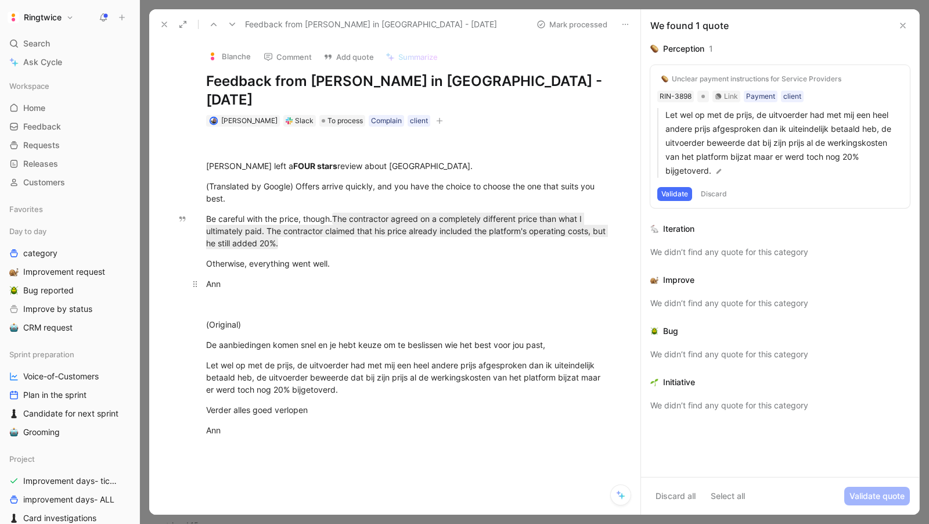
click at [484, 278] on div "Ann" at bounding box center [407, 284] width 402 height 12
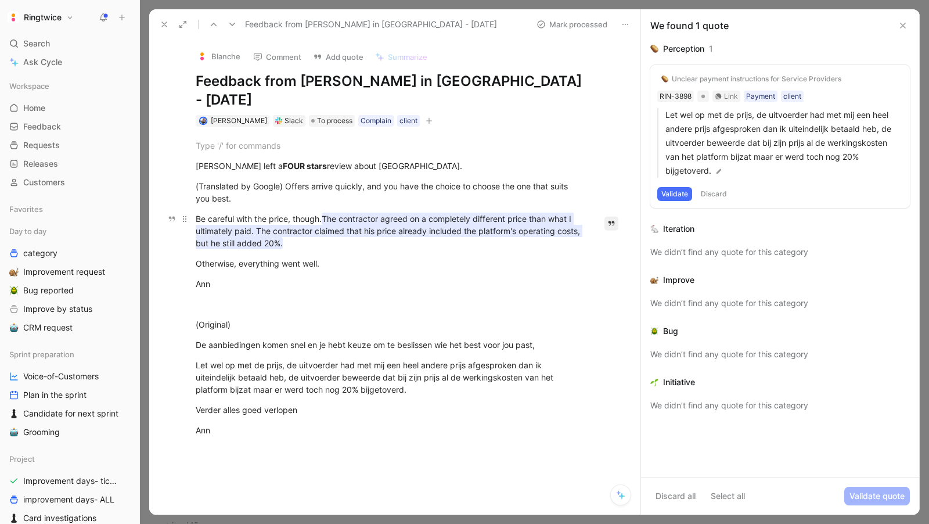
click at [370, 213] on mark "The contractor agreed on a completely different price than what I ultimately pa…" at bounding box center [389, 231] width 387 height 37
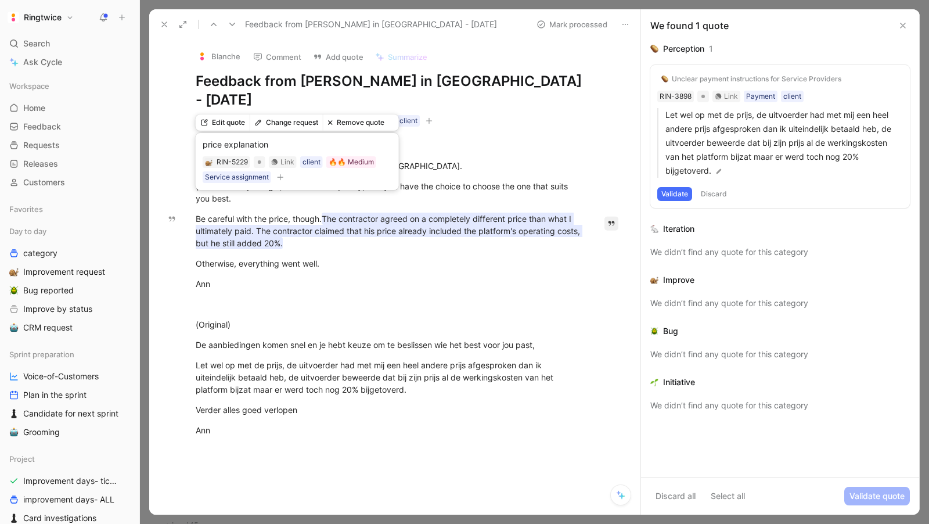
click at [236, 143] on div "price explanation" at bounding box center [236, 145] width 66 height 14
click at [226, 156] on div "RIN-5229" at bounding box center [232, 162] width 31 height 12
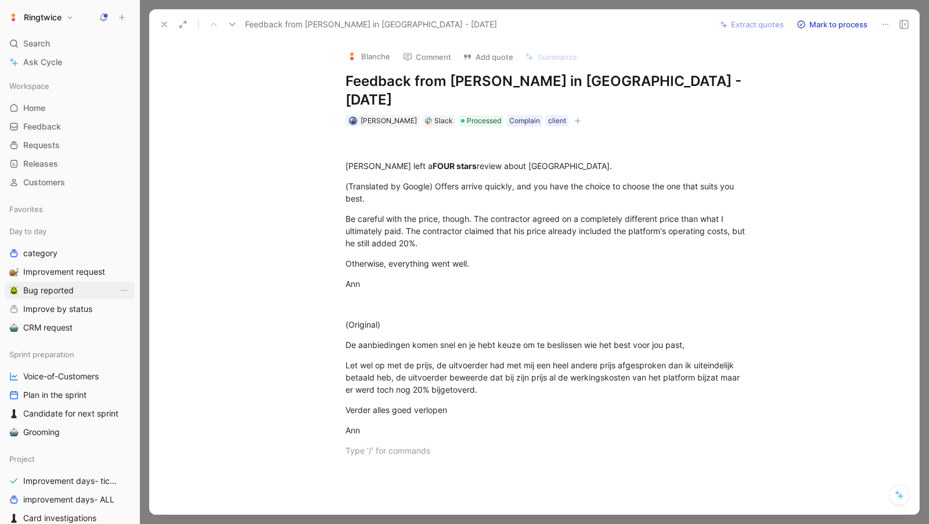
click at [35, 287] on span "Bug reported" at bounding box center [48, 291] width 51 height 12
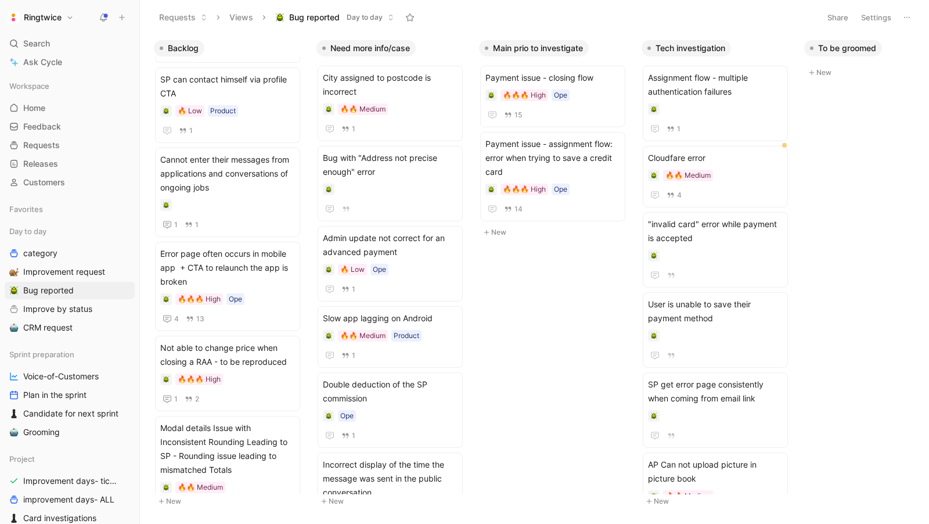
scroll to position [1961, 0]
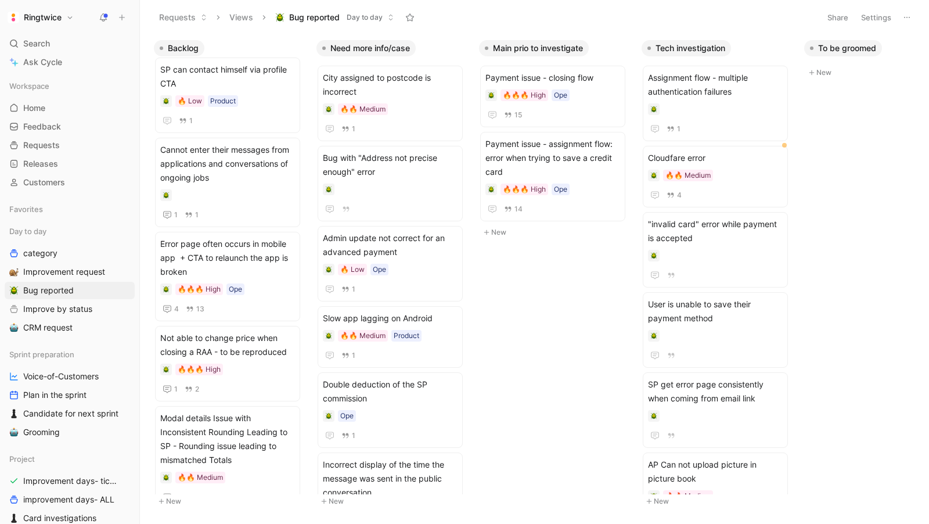
click at [877, 179] on div "Backlog Small cleaning on a few database records 🔥🔥🔥 High Data km estimation di…" at bounding box center [534, 278] width 789 height 489
click at [875, 16] on button "Settings" at bounding box center [876, 17] width 41 height 16
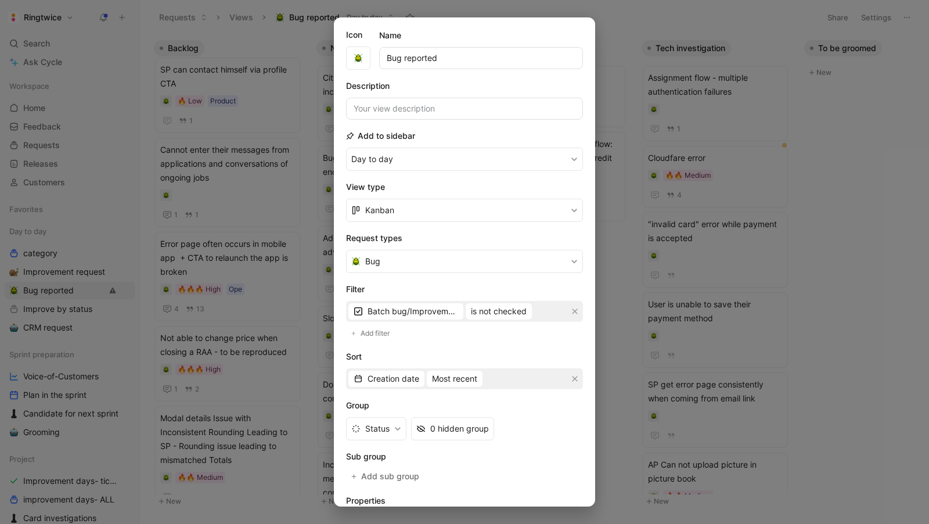
scroll to position [0, 0]
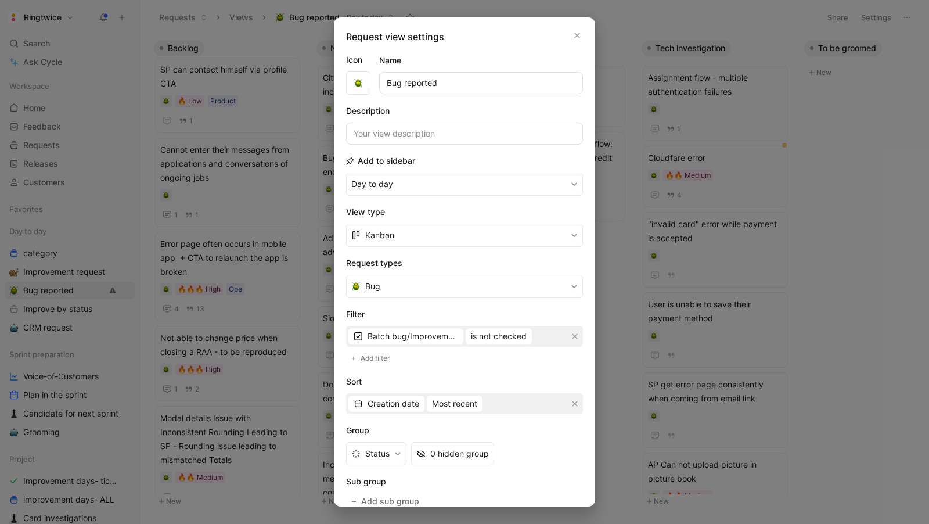
click at [838, 158] on div at bounding box center [464, 262] width 929 height 524
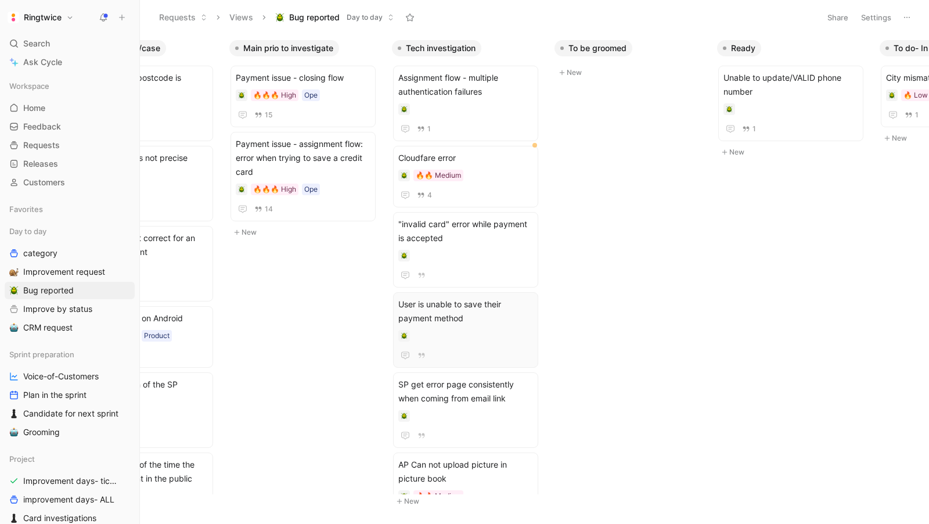
scroll to position [0, 304]
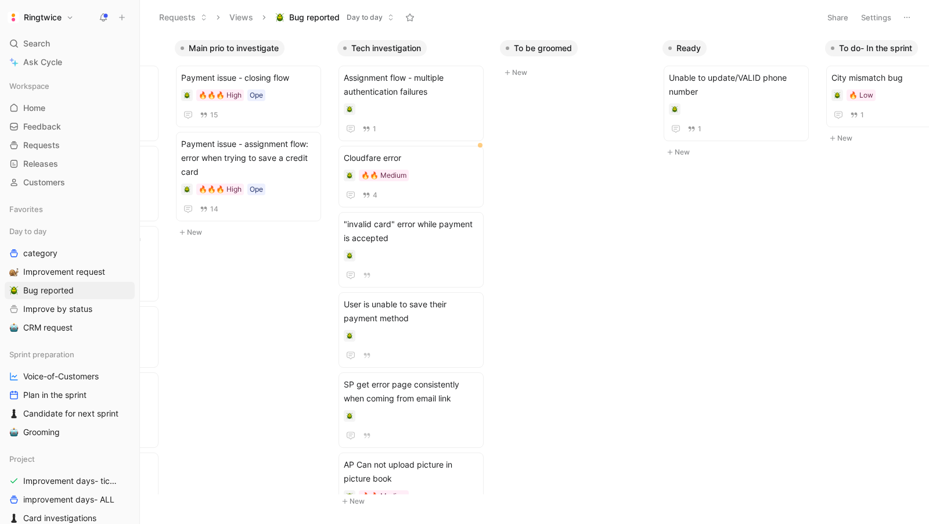
click at [876, 12] on button "Settings" at bounding box center [876, 17] width 41 height 16
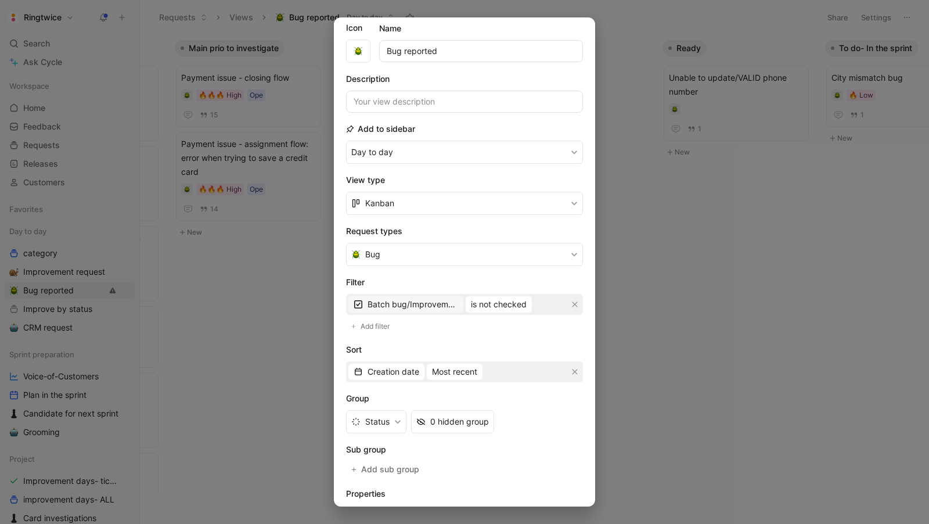
scroll to position [46, 0]
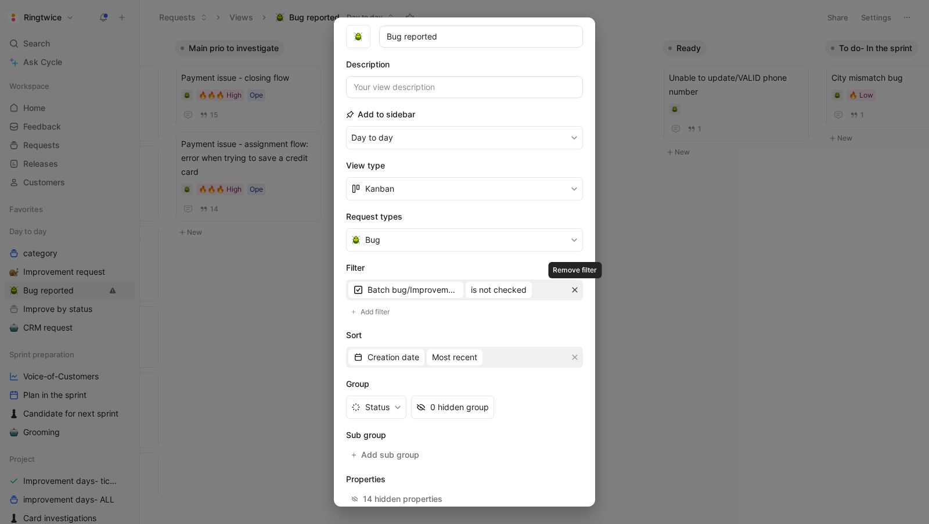
click at [575, 289] on icon "button" at bounding box center [574, 289] width 7 height 7
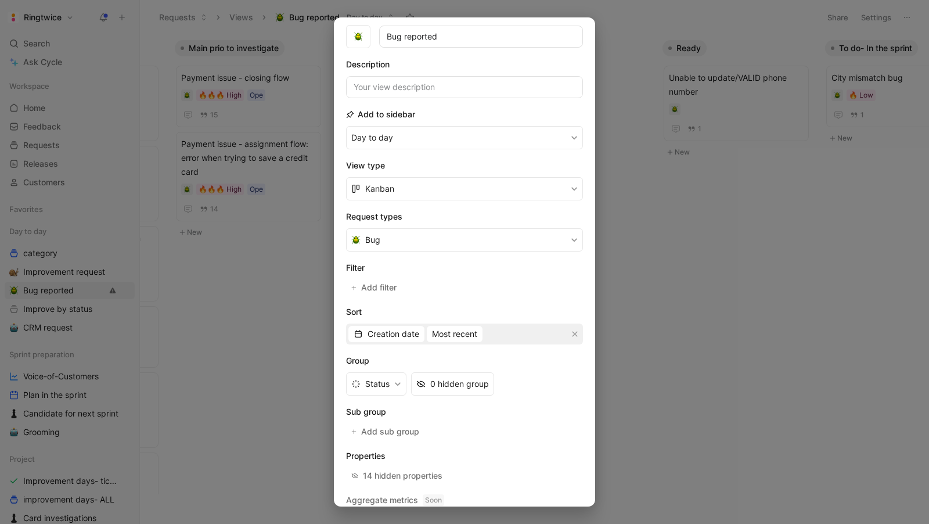
scroll to position [79, 0]
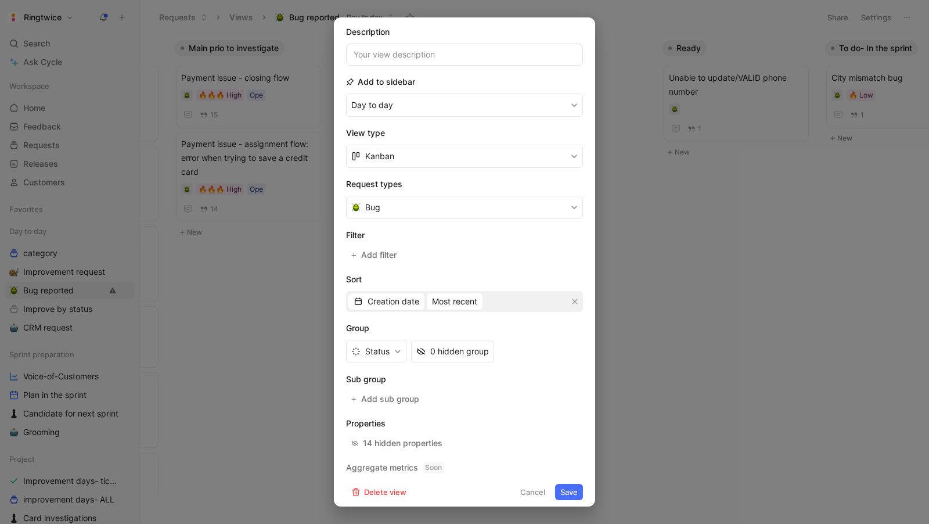
click at [574, 488] on button "Save" at bounding box center [569, 492] width 28 height 16
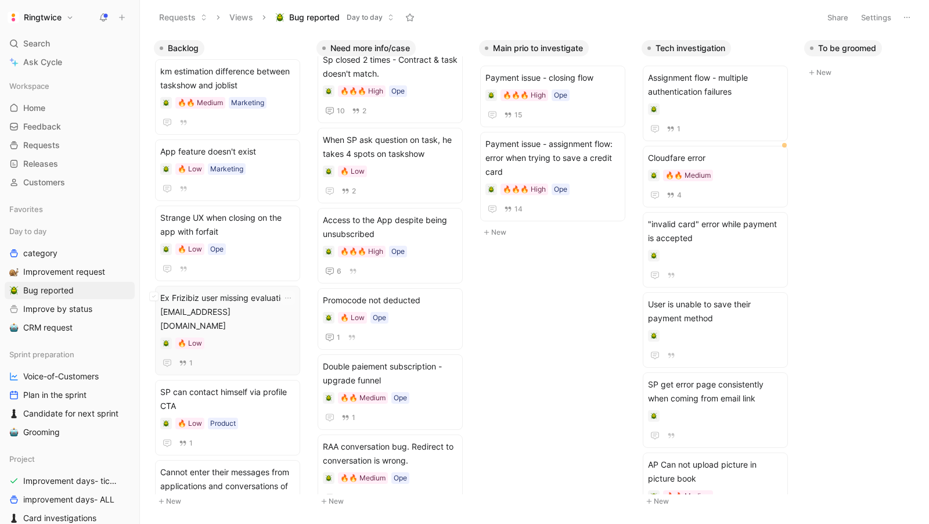
scroll to position [2823, 0]
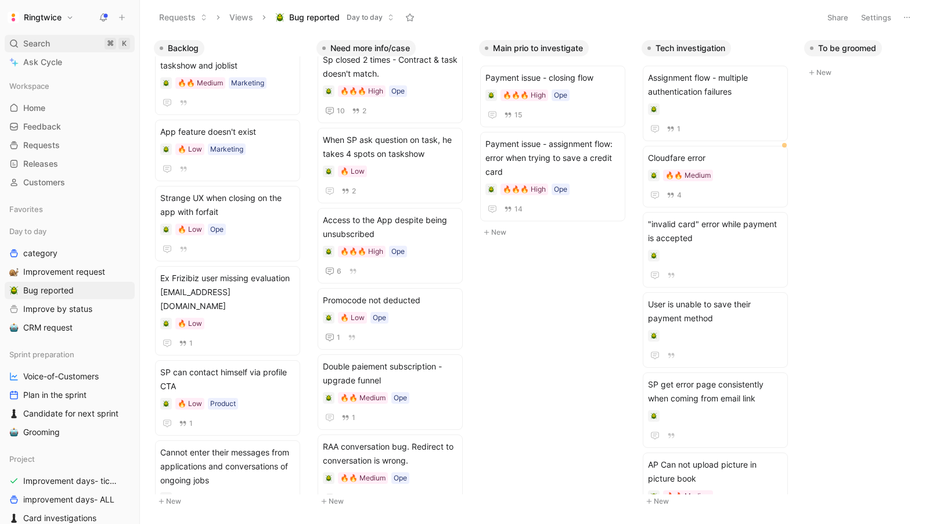
click at [27, 41] on span "Search" at bounding box center [36, 44] width 27 height 14
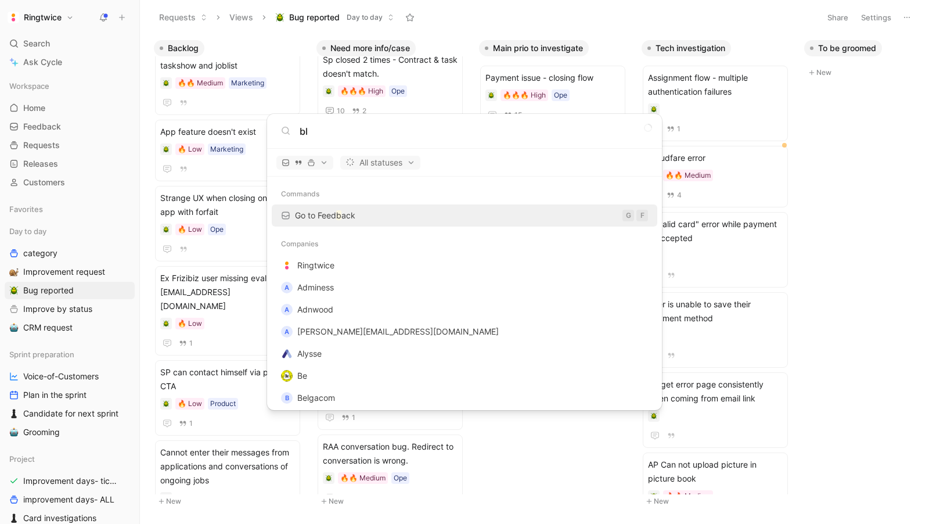
type input "bl"
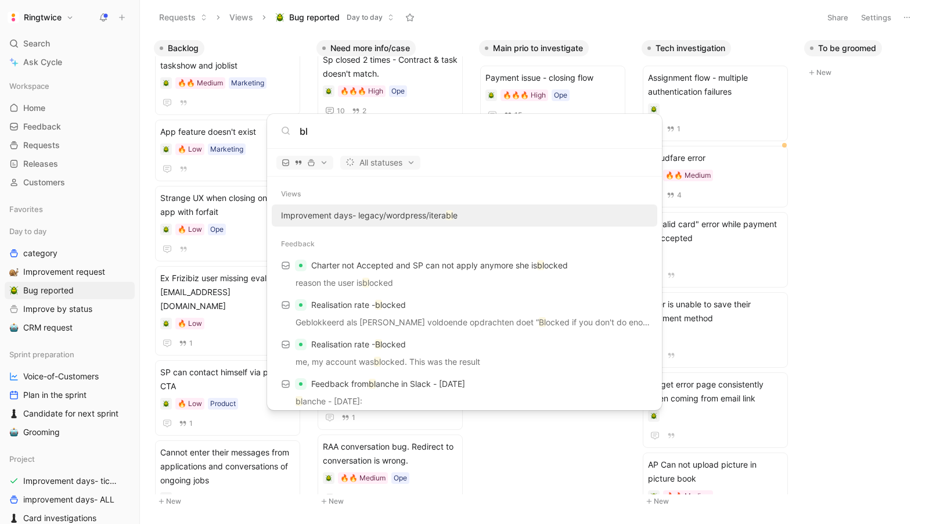
click at [333, 129] on input "bl" at bounding box center [474, 131] width 348 height 14
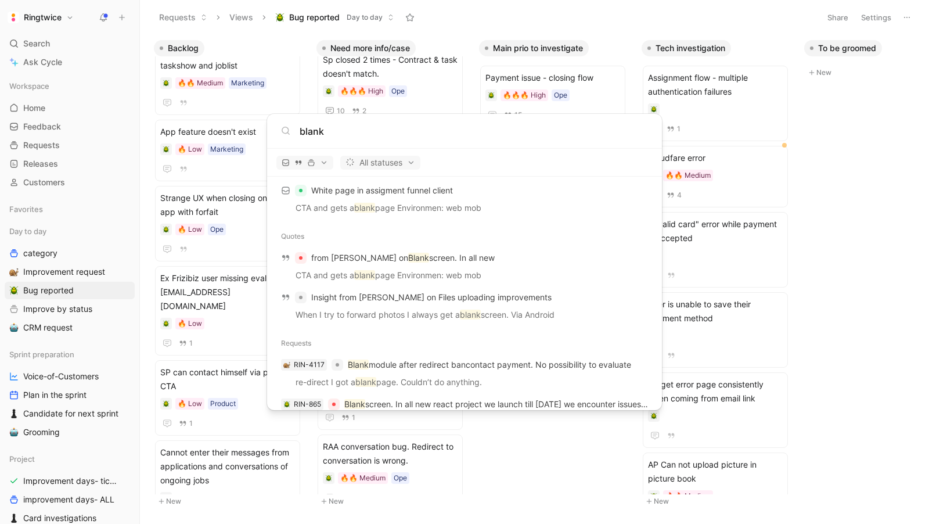
scroll to position [0, 0]
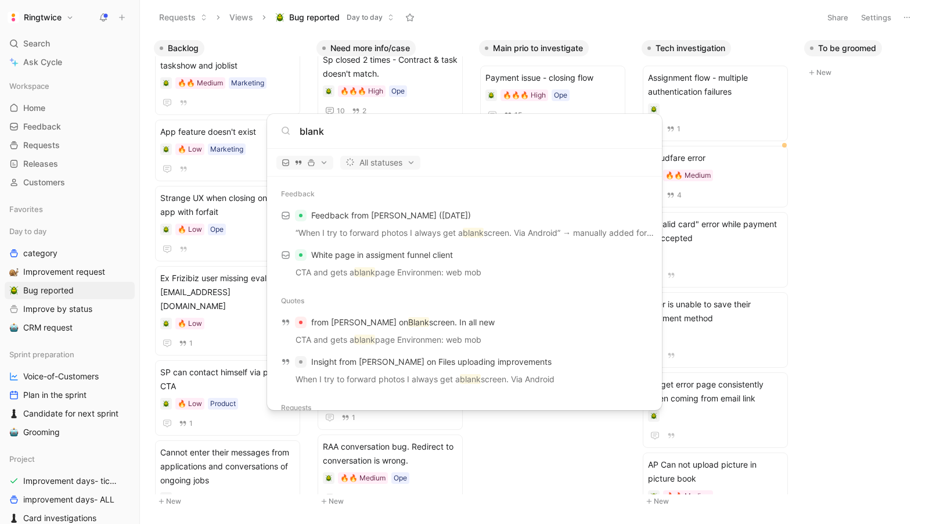
click at [318, 132] on input "blank" at bounding box center [474, 131] width 348 height 14
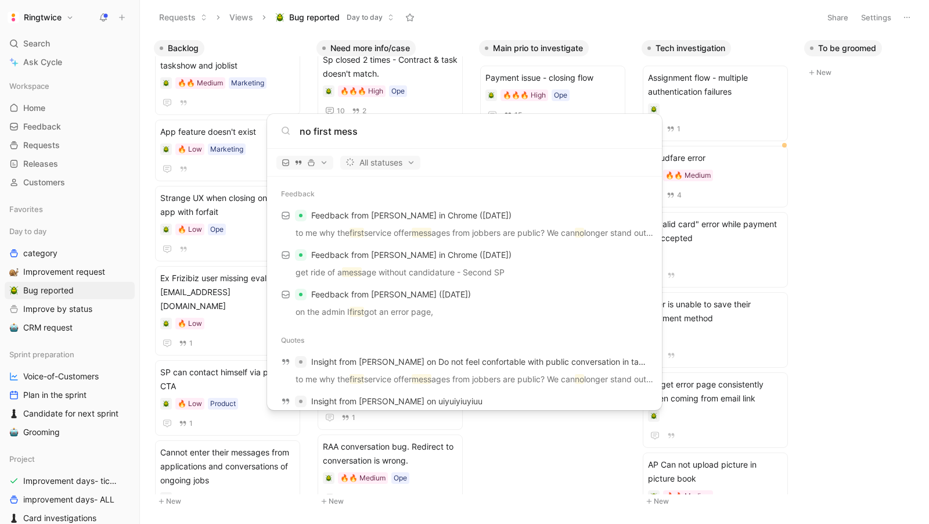
type input "no first mess"
click at [38, 39] on body "Ringtwice Search ⌘ K Ask Cycle Workspace Home G then H Feedback G then F Reques…" at bounding box center [464, 262] width 929 height 524
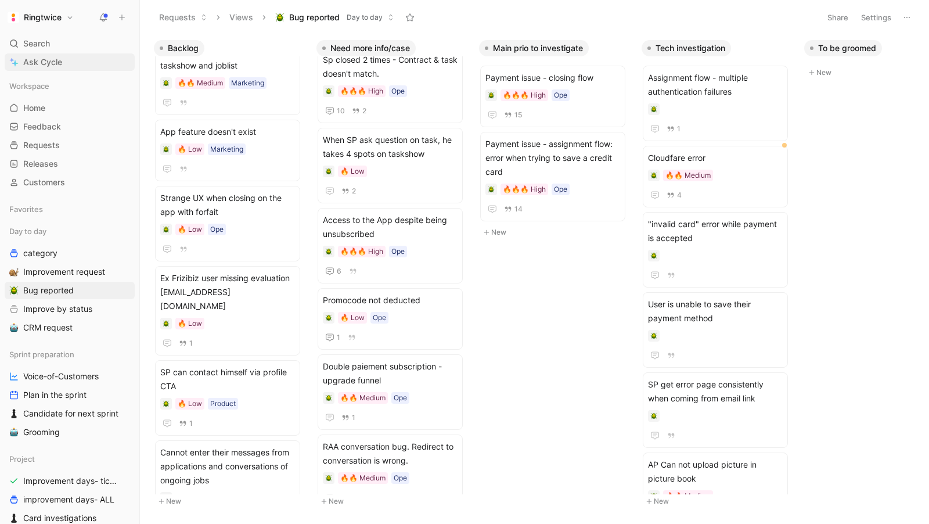
click at [44, 60] on span "Ask Cycle" at bounding box center [42, 62] width 39 height 14
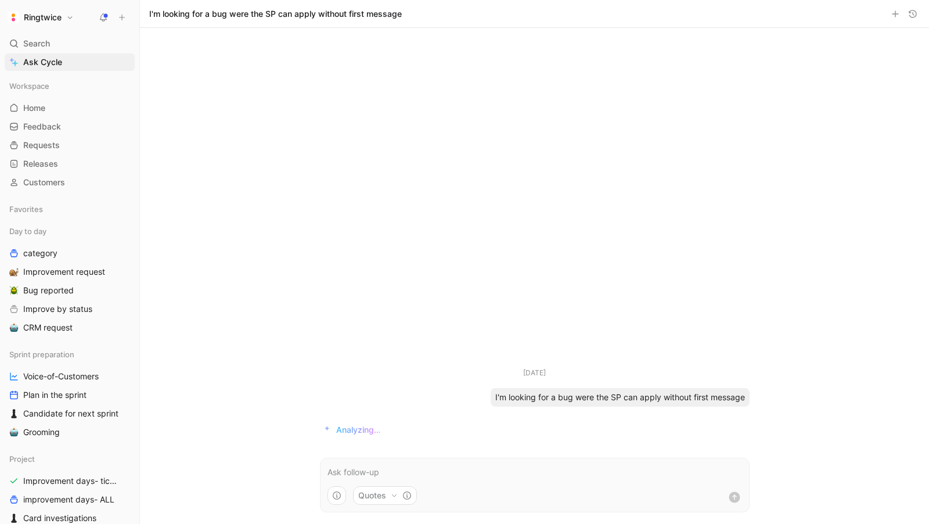
click at [538, 428] on div "Analyzing…" at bounding box center [535, 430] width 420 height 14
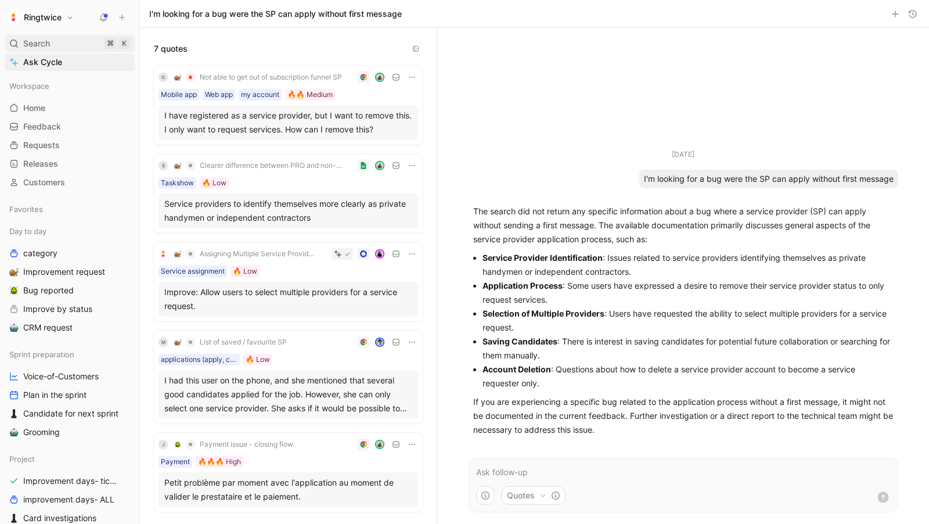
click at [45, 45] on span "Search" at bounding box center [36, 44] width 27 height 14
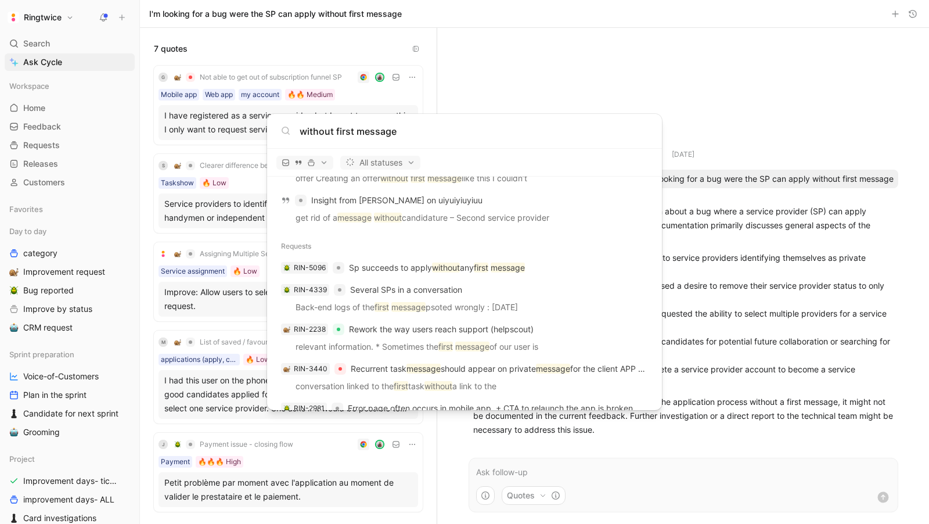
scroll to position [202, 0]
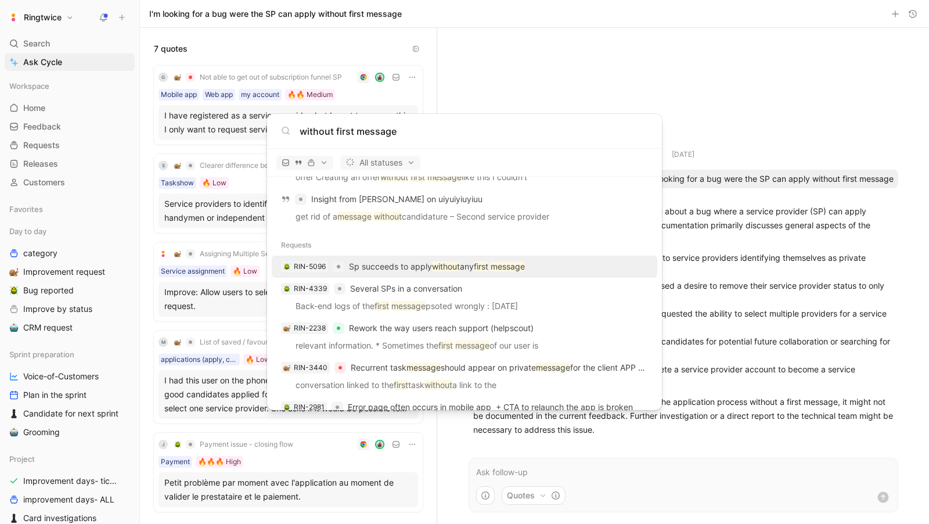
type input "without first message"
click at [510, 265] on mark "message" at bounding box center [508, 266] width 34 height 10
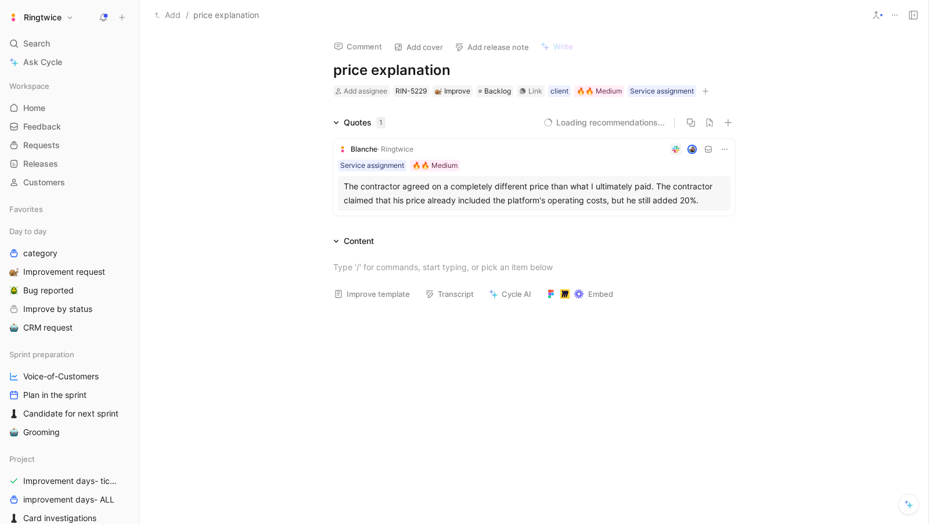
click at [344, 70] on h1 "price explanation" at bounding box center [534, 70] width 402 height 19
click at [335, 73] on h1 "price explanation" at bounding box center [534, 70] width 402 height 19
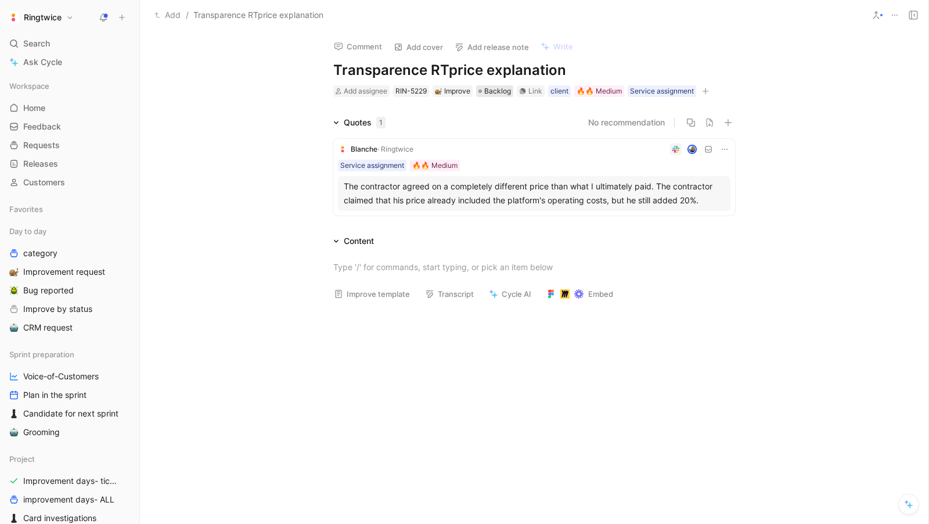
click at [499, 88] on span "Backlog" at bounding box center [497, 91] width 27 height 12
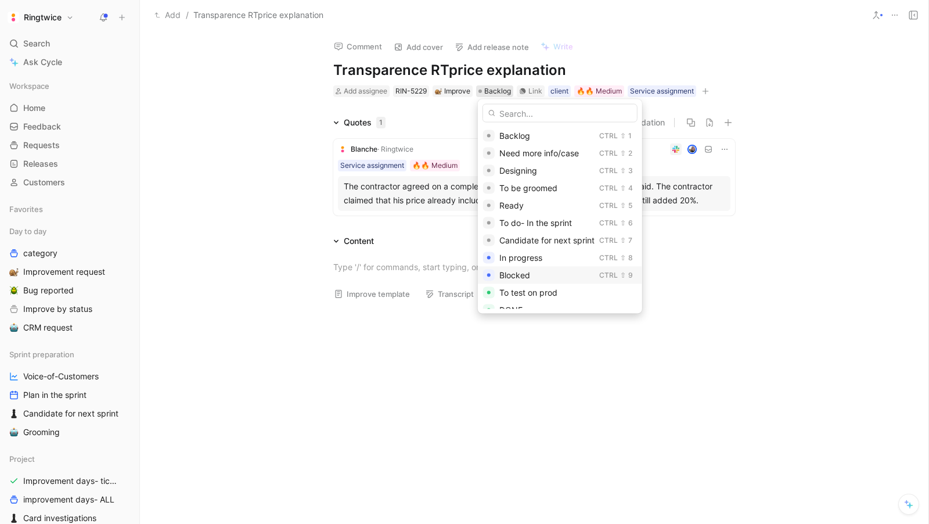
scroll to position [44, 0]
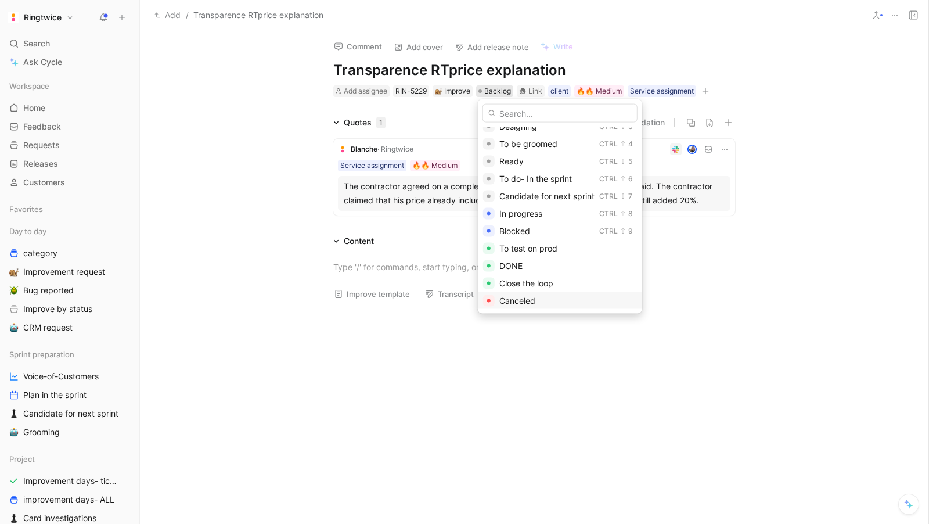
click at [538, 298] on div "Canceled" at bounding box center [568, 301] width 138 height 14
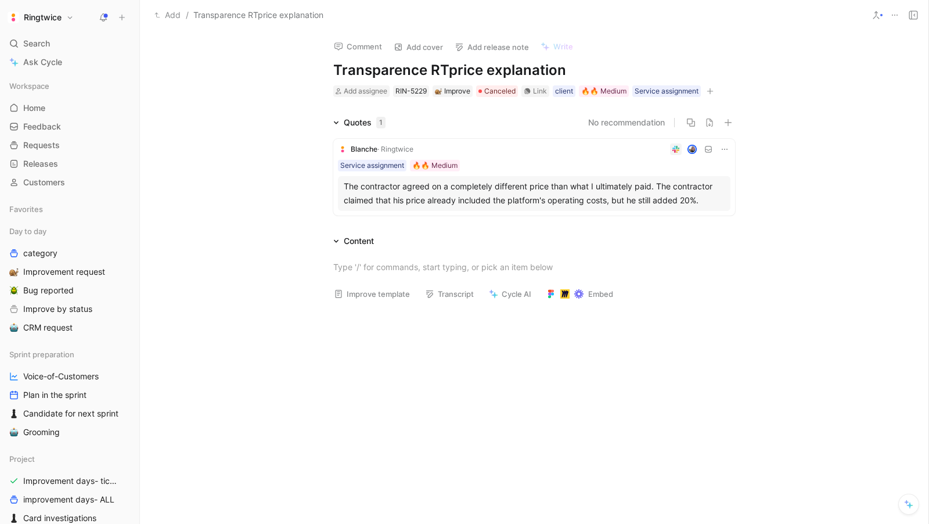
click at [494, 165] on div "Service assignment 🔥🔥 Medium" at bounding box center [534, 166] width 393 height 12
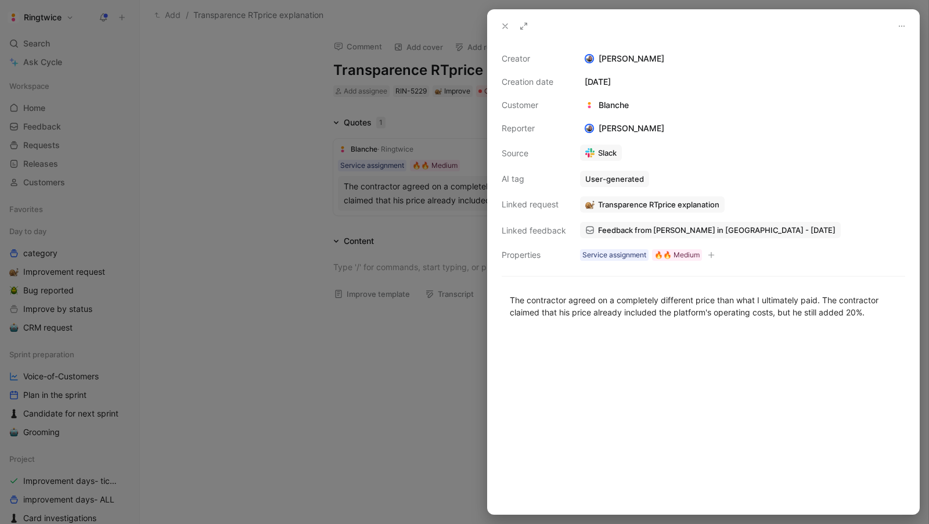
click at [495, 28] on div at bounding box center [703, 26] width 431 height 33
click at [504, 23] on icon at bounding box center [505, 25] width 9 height 9
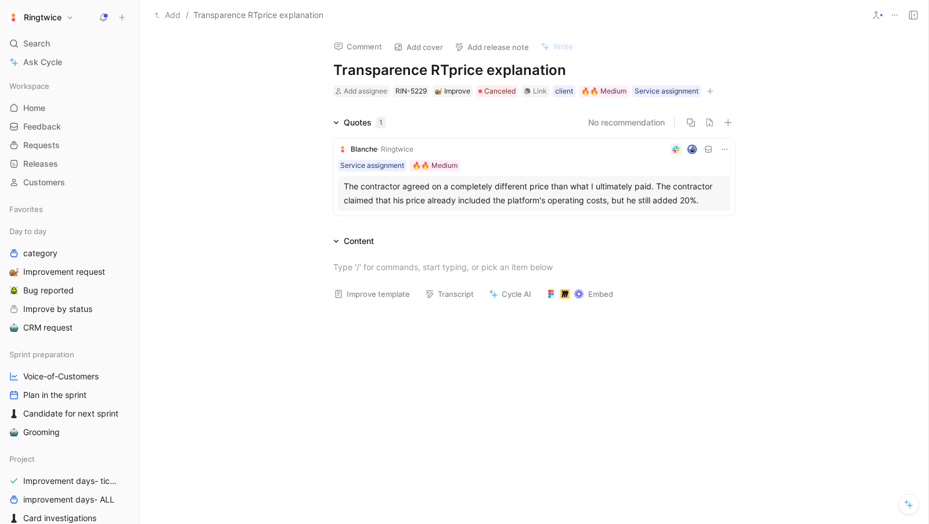
click at [367, 196] on div "The contractor agreed on a completely different price than what I ultimately pa…" at bounding box center [534, 193] width 381 height 28
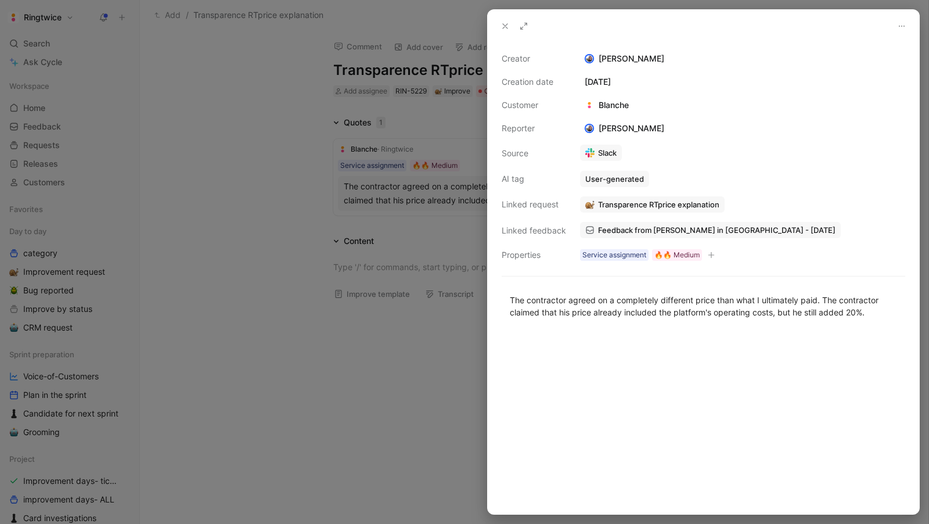
click at [622, 228] on span "Feedback from [PERSON_NAME] in [GEOGRAPHIC_DATA] - [DATE]" at bounding box center [700, 230] width 204 height 10
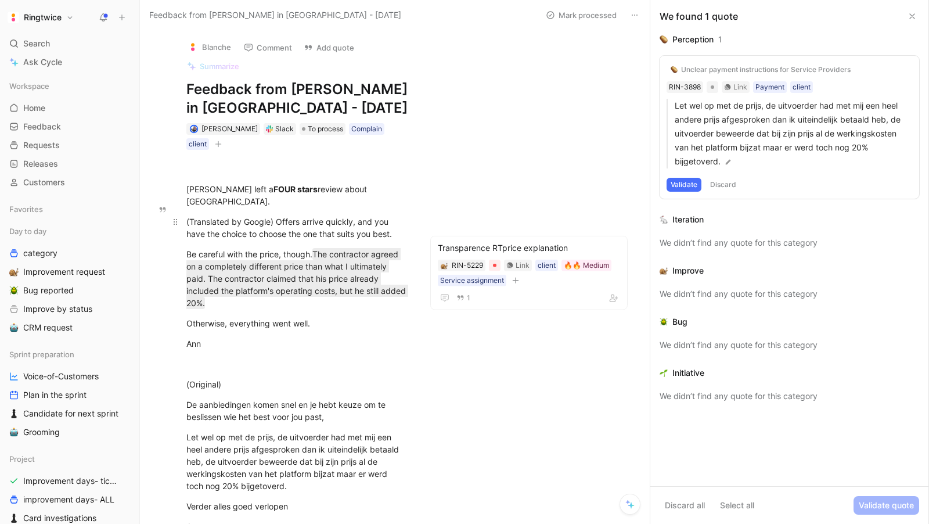
click at [386, 215] on div "(Translated by Google) Offers arrive quickly, and you have the choice to choose…" at bounding box center [297, 227] width 222 height 24
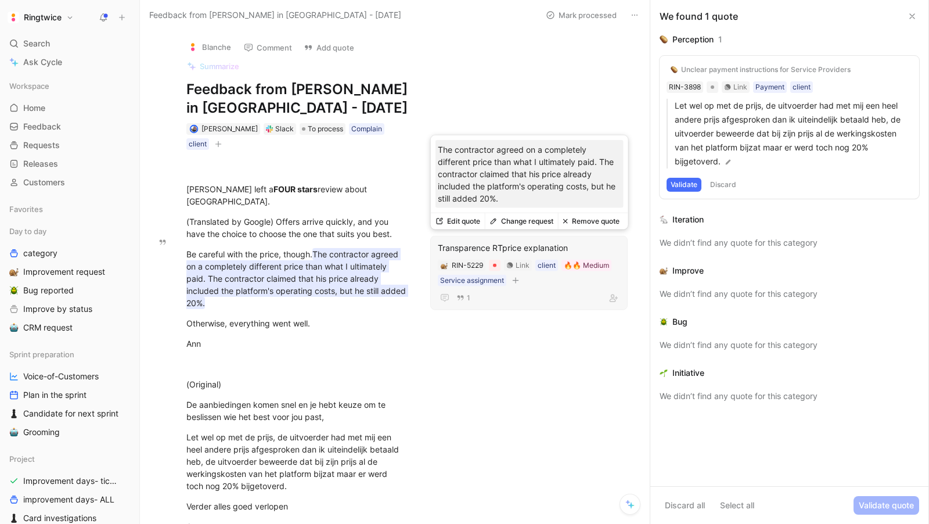
click at [584, 220] on button "Remove quote" at bounding box center [591, 221] width 66 height 16
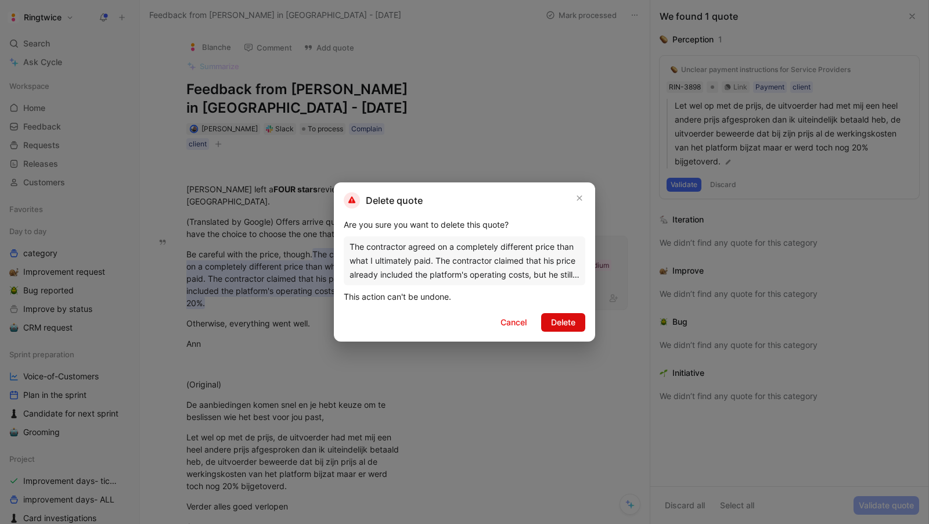
click at [557, 328] on span "Delete" at bounding box center [563, 322] width 24 height 14
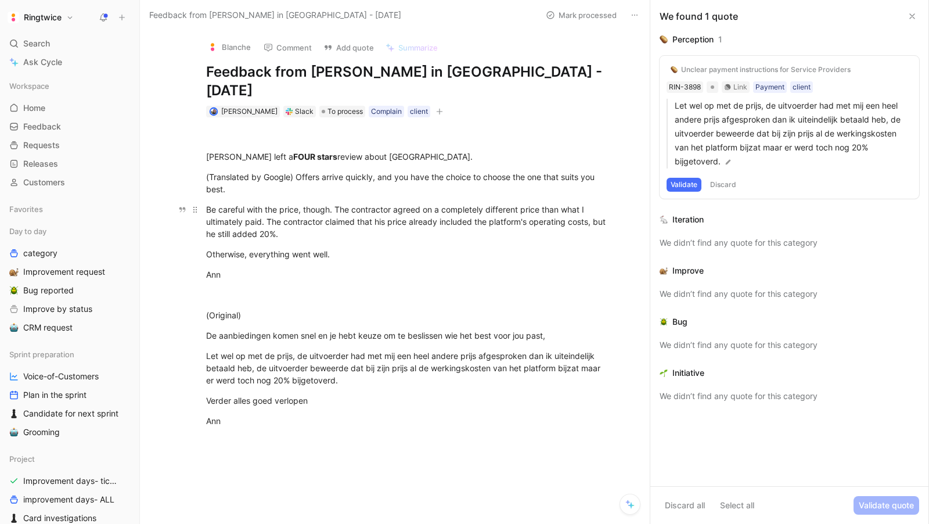
click at [251, 193] on div "Be careful with the price, though. The contractor agreed on a completely differ…" at bounding box center [407, 203] width 402 height 37
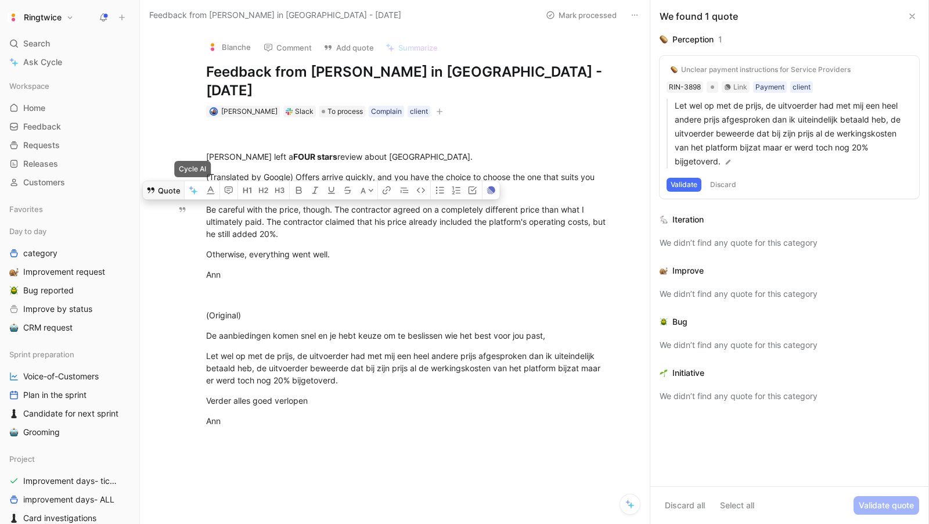
click at [166, 171] on button "Quote" at bounding box center [163, 171] width 41 height 19
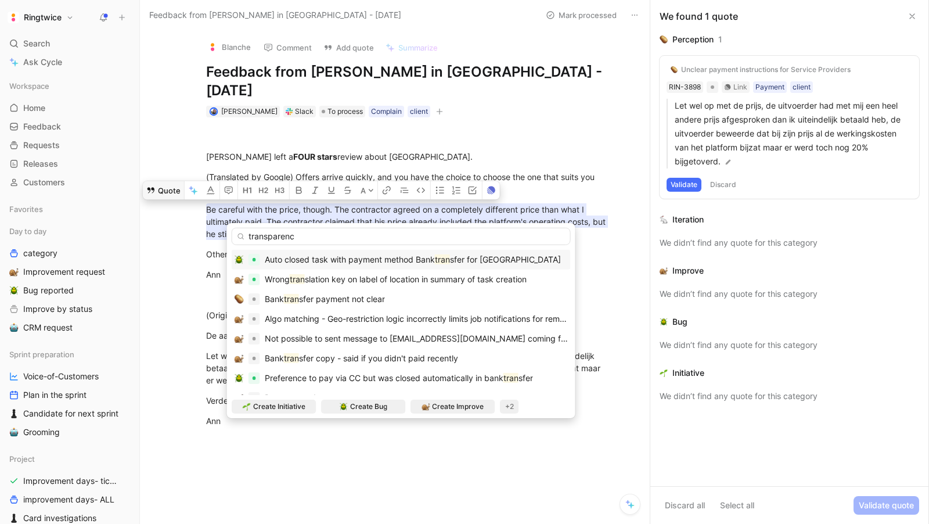
type input "transparency"
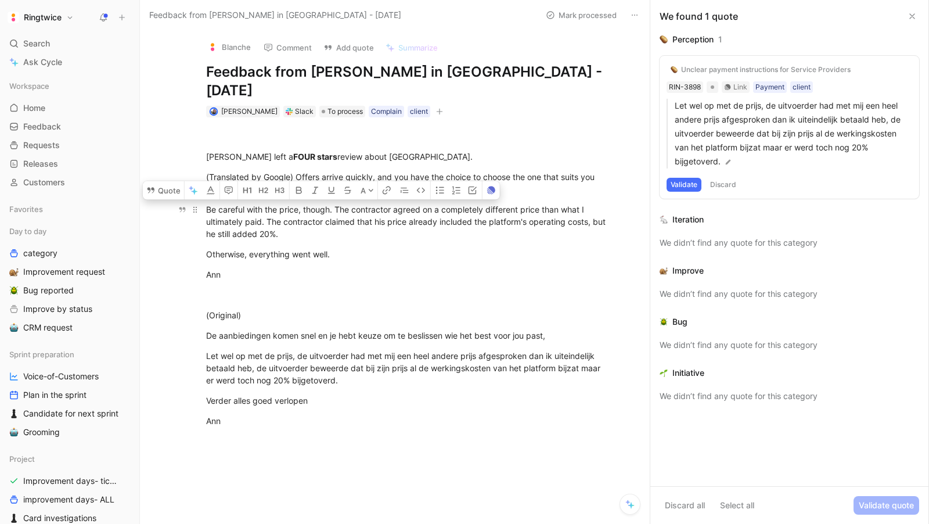
click at [303, 212] on div "Be careful with the price, though. The contractor agreed on a completely differ…" at bounding box center [407, 203] width 402 height 37
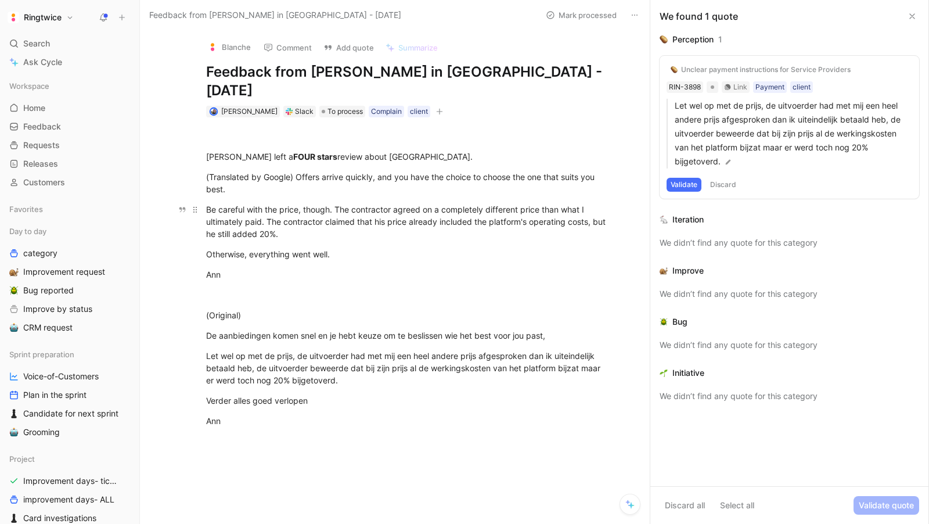
click at [303, 212] on div "Be careful with the price, though. The contractor agreed on a completely differ…" at bounding box center [407, 203] width 402 height 37
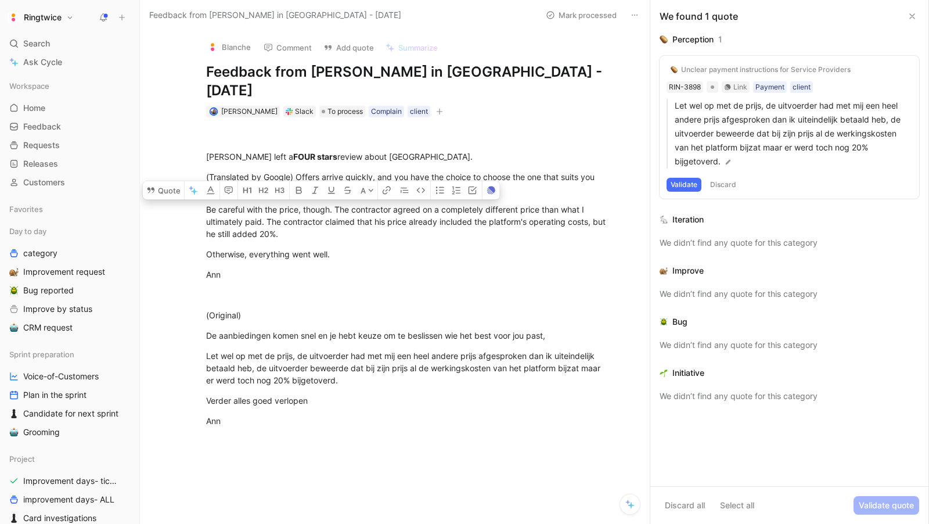
click at [575, 17] on button "Mark processed" at bounding box center [581, 15] width 81 height 16
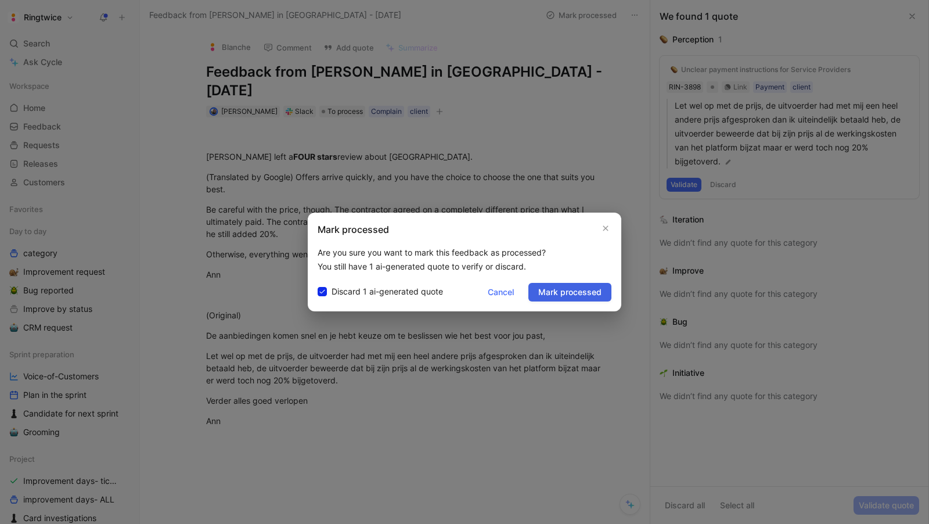
click at [555, 291] on span "Mark processed" at bounding box center [569, 292] width 63 height 14
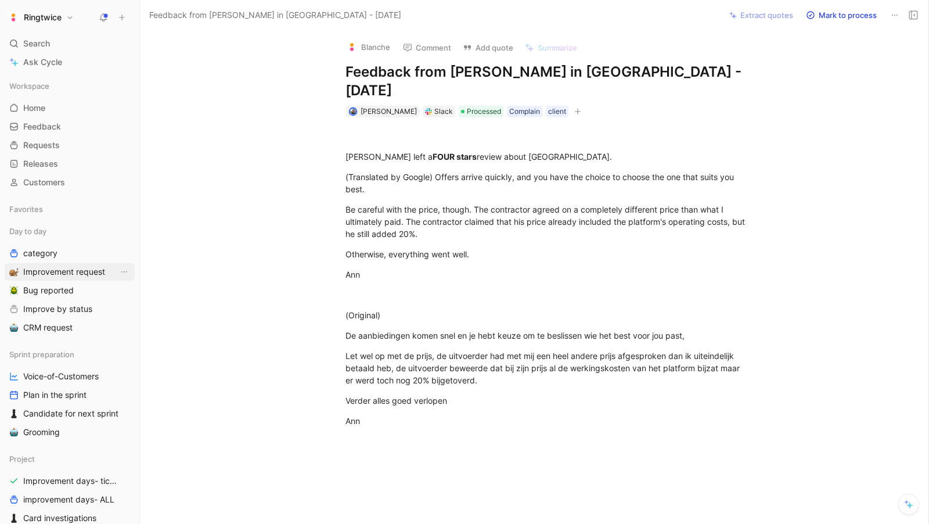
click at [71, 266] on span "Improvement request" at bounding box center [64, 272] width 82 height 12
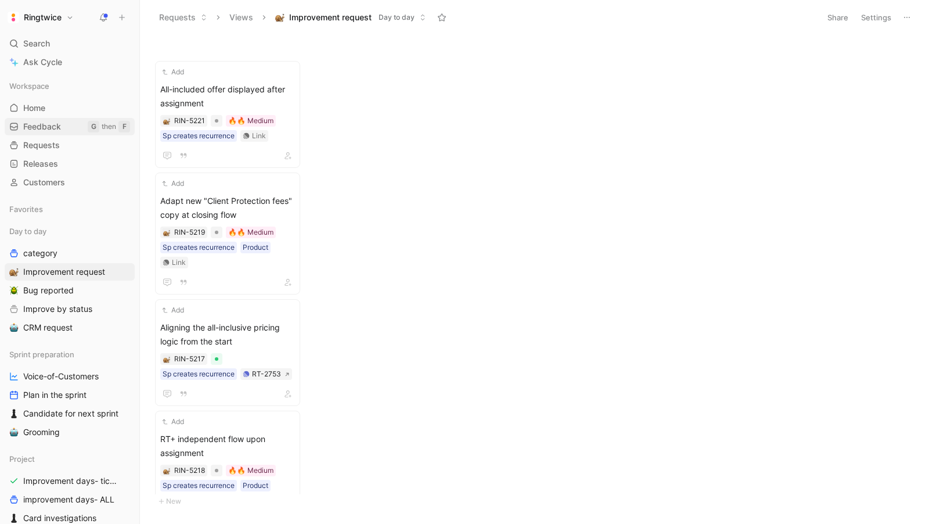
click at [41, 127] on span "Feedback" at bounding box center [42, 127] width 38 height 12
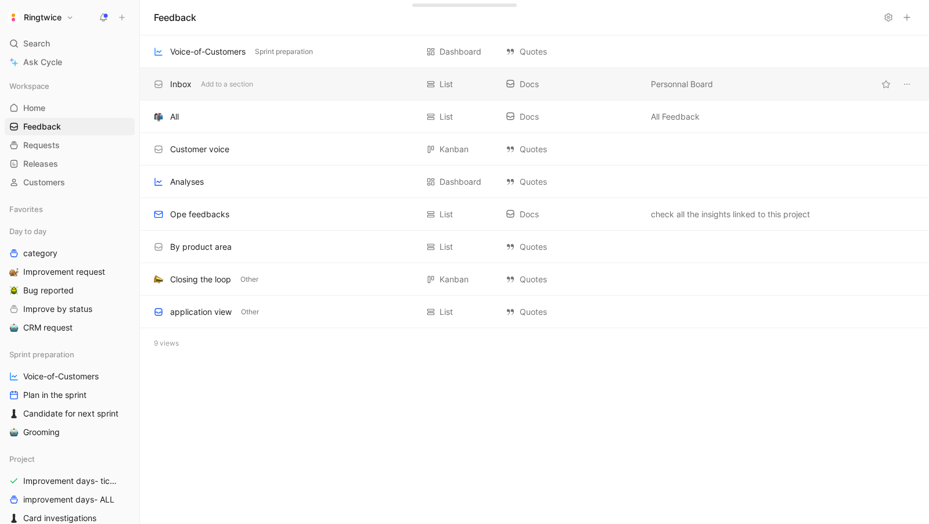
click at [166, 90] on div "Inbox Add to a section" at bounding box center [286, 84] width 264 height 14
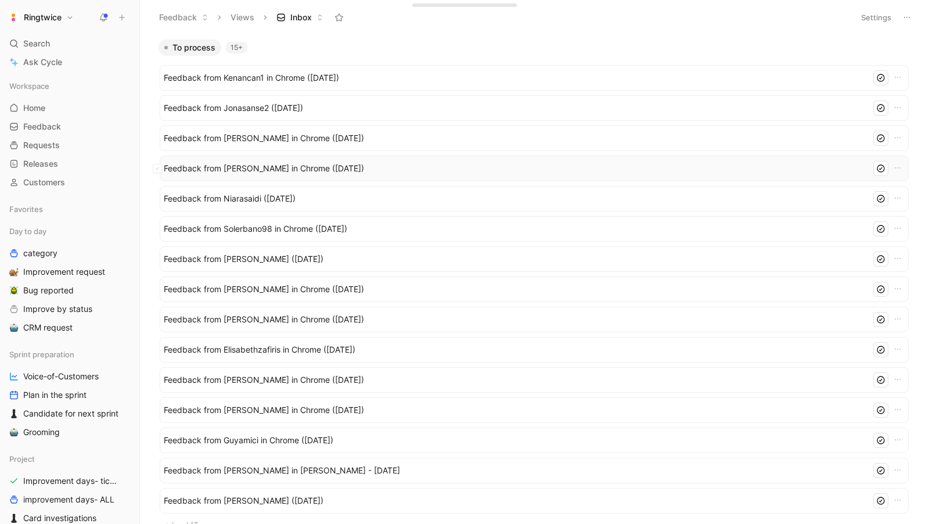
click at [265, 172] on span "Feedback from [PERSON_NAME] in Chrome ([DATE])" at bounding box center [515, 168] width 703 height 14
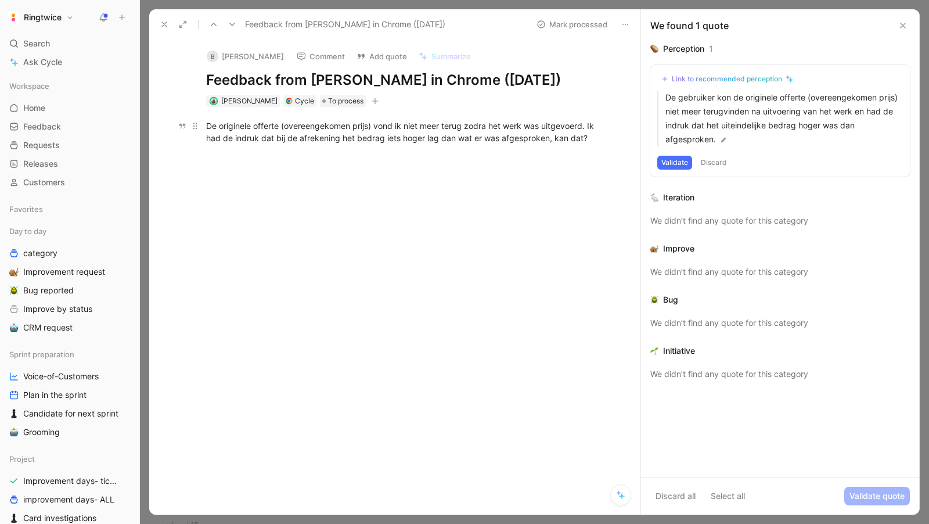
click at [324, 136] on div "De originele offerte (overeengekomen prijs) vond ik niet meer terug zodra het w…" at bounding box center [407, 132] width 402 height 24
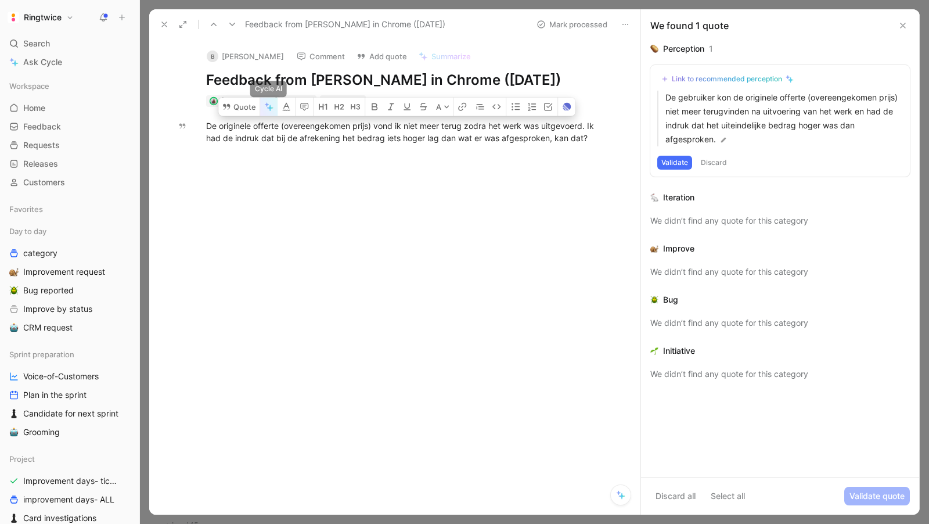
click at [269, 108] on icon "button" at bounding box center [270, 108] width 6 height 6
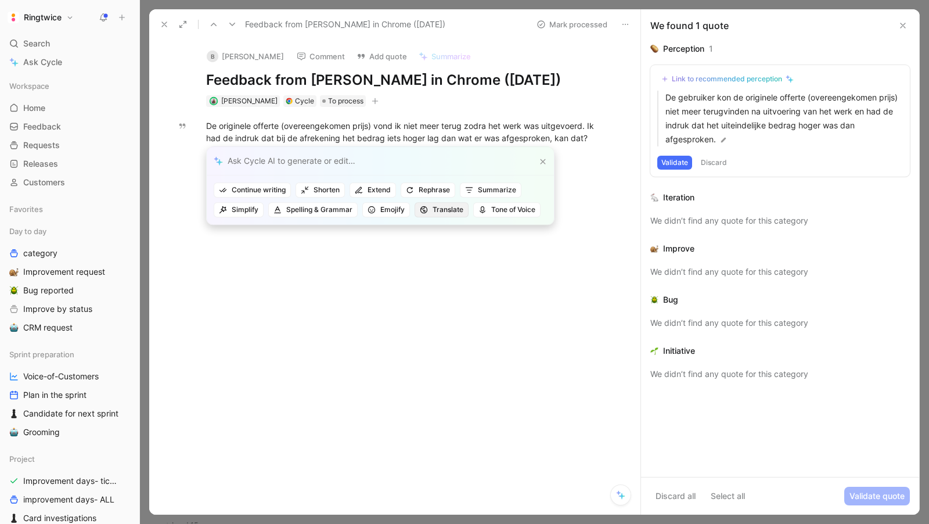
click at [450, 207] on span "Translate" at bounding box center [442, 210] width 44 height 12
type input "en"
click at [376, 245] on div "en En glish Fr en ch" at bounding box center [385, 251] width 162 height 67
click at [336, 250] on span "glish" at bounding box center [326, 255] width 17 height 10
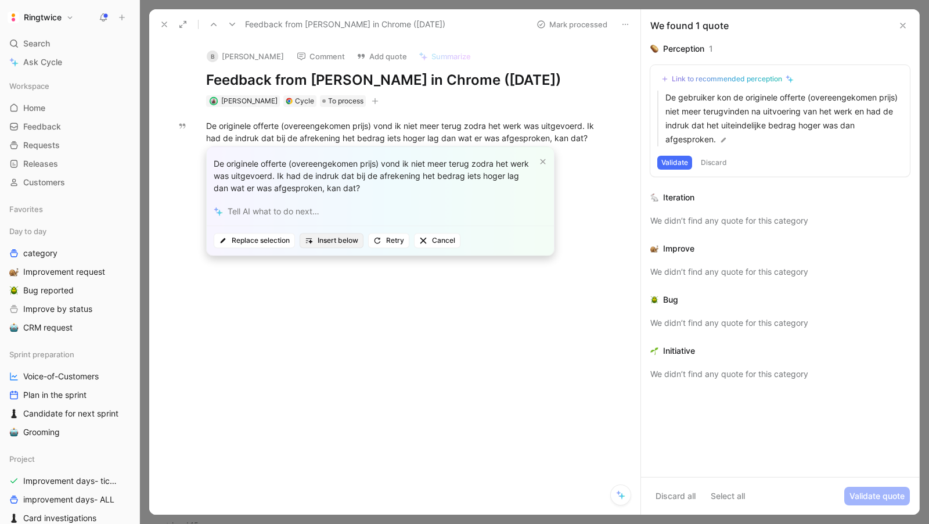
click at [328, 240] on span "Insert below" at bounding box center [331, 241] width 53 height 12
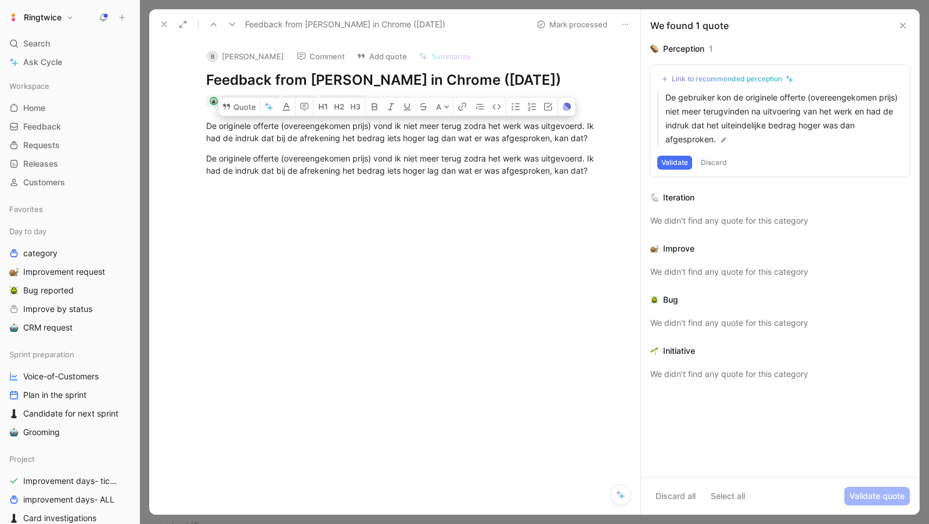
click at [424, 179] on div "De originele offerte (overeengekomen prijs) vond ik niet meer terug zodra het w…" at bounding box center [407, 164] width 467 height 115
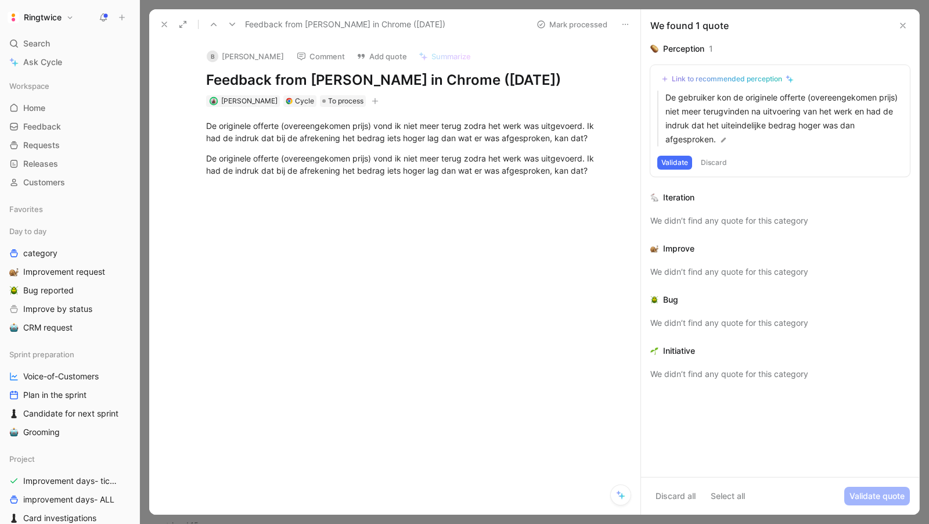
click at [424, 179] on div "De originele offerte (overeengekomen prijs) vond ik niet meer terug zodra het w…" at bounding box center [407, 164] width 467 height 115
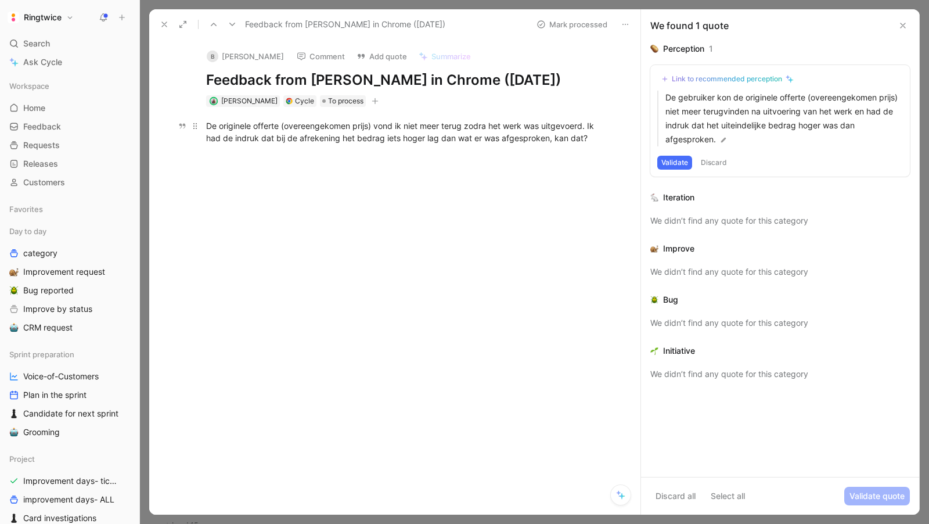
click at [395, 132] on div "De originele offerte (overeengekomen prijs) vond ik niet meer terug zodra het w…" at bounding box center [407, 132] width 402 height 24
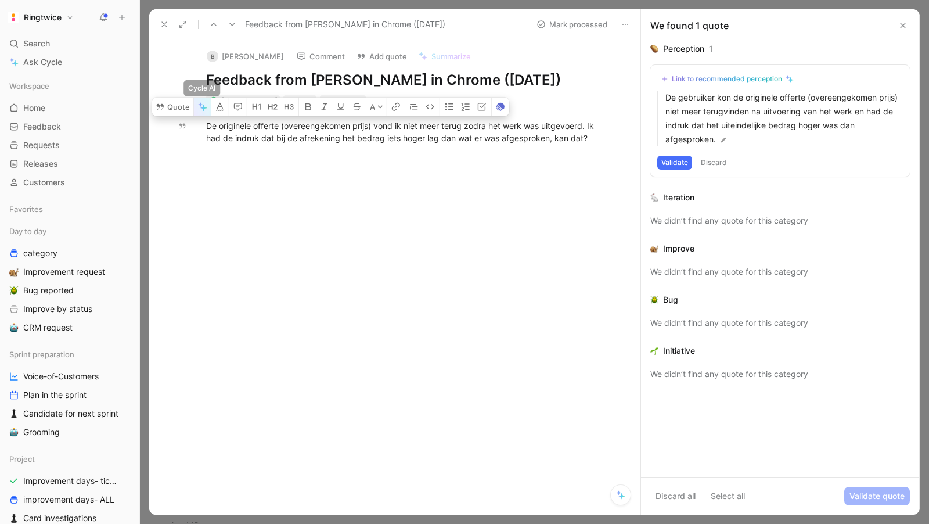
click at [206, 103] on icon "button" at bounding box center [202, 106] width 9 height 9
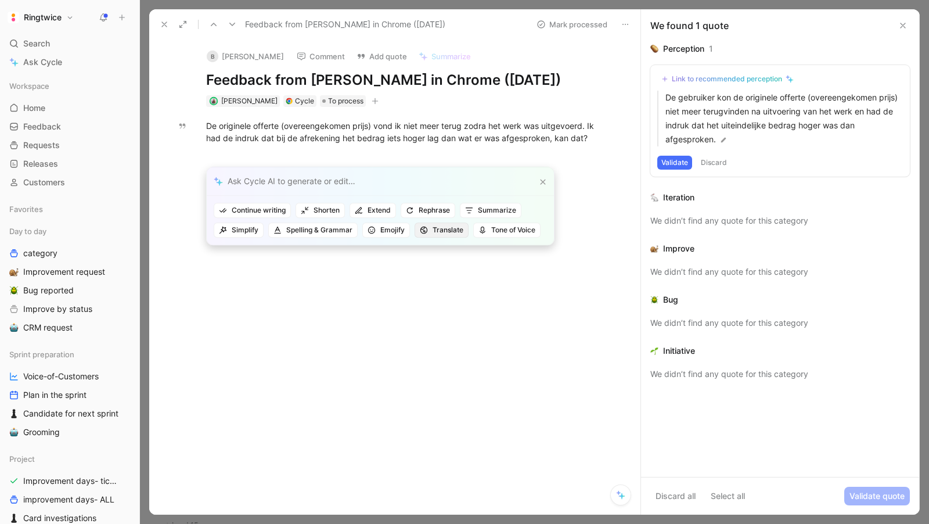
click at [438, 232] on span "Translate" at bounding box center [442, 230] width 44 height 12
type input "eng"
click at [415, 275] on div "Eng lish" at bounding box center [385, 275] width 152 height 14
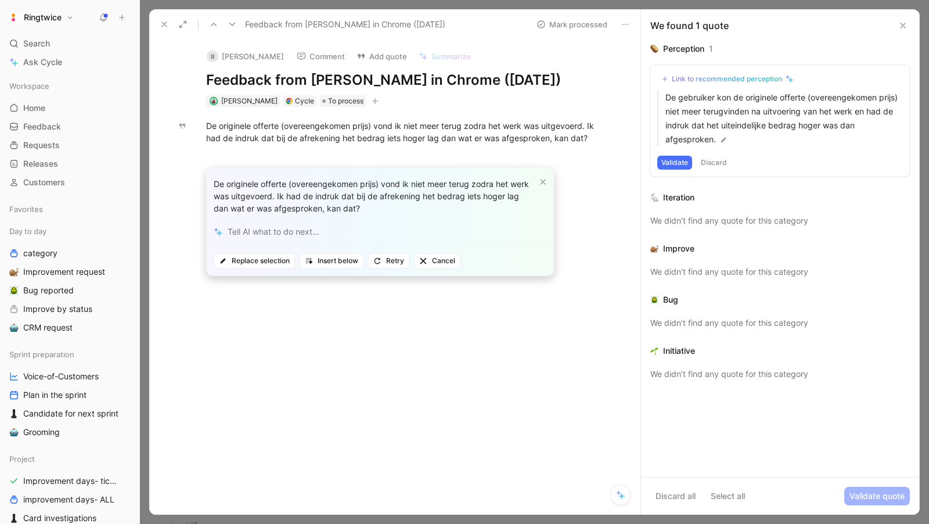
click at [287, 234] on div at bounding box center [380, 232] width 347 height 28
type input "translate in englih"
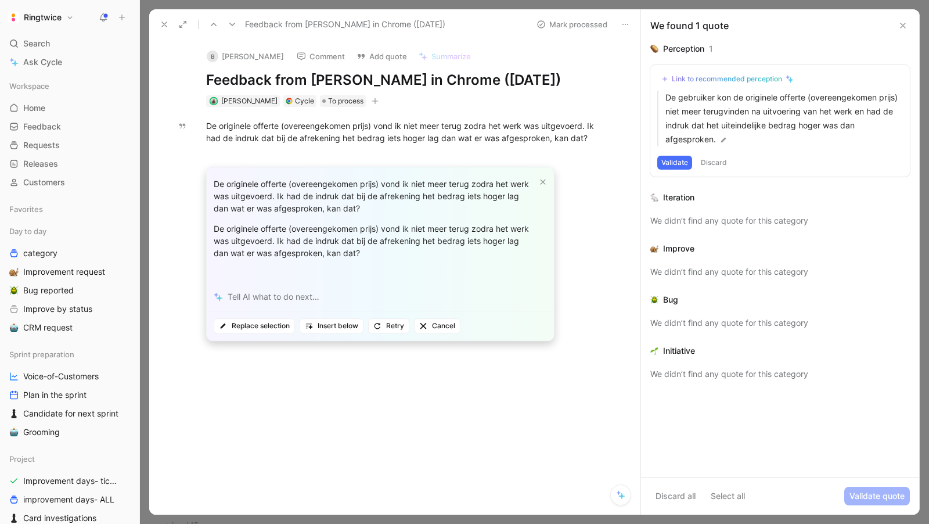
click at [286, 295] on div at bounding box center [380, 297] width 347 height 28
type input "its in dutch"
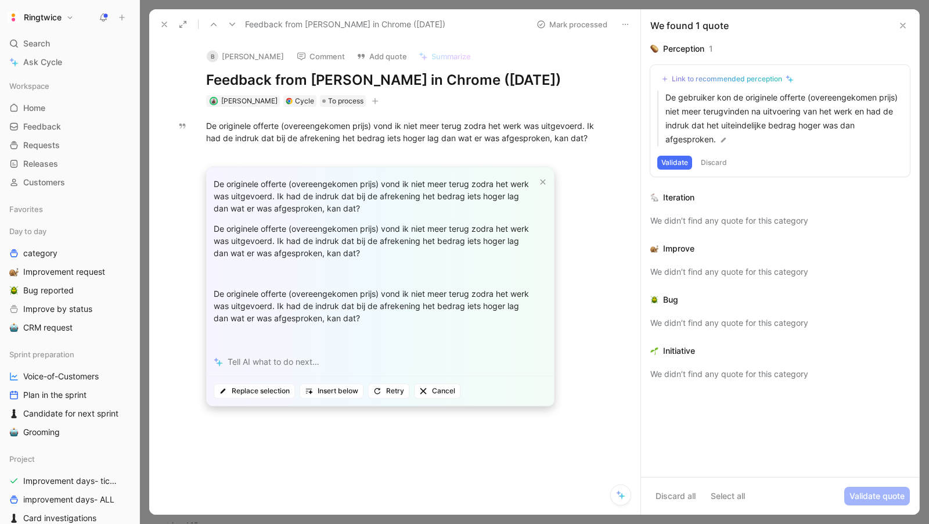
click at [587, 123] on div "De originele offerte (overeengekomen prijs) vond ik niet meer terug zodra het w…" at bounding box center [464, 262] width 929 height 524
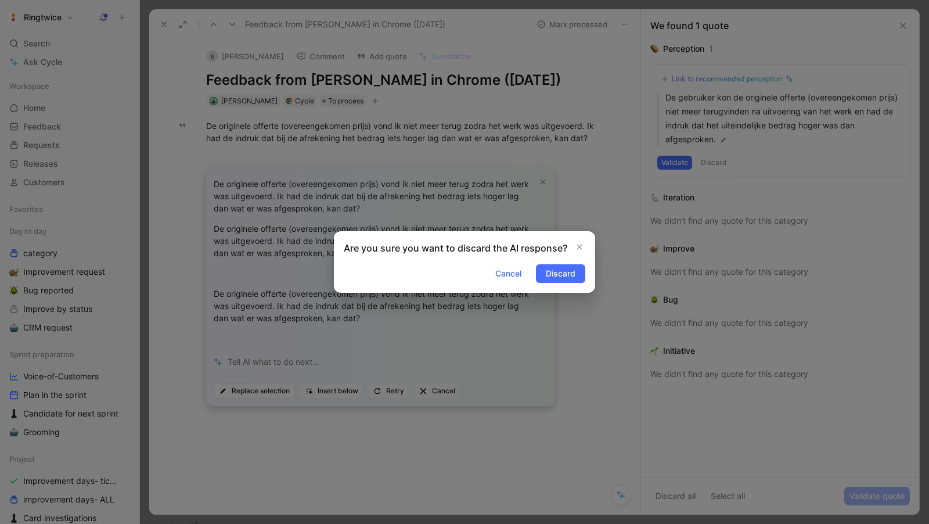
click at [544, 129] on div at bounding box center [464, 262] width 929 height 524
click at [544, 129] on div "De originele offerte (overeengekomen prijs) vond ik niet meer terug zodra het w…" at bounding box center [464, 262] width 929 height 524
click at [558, 274] on span "Discard" at bounding box center [561, 274] width 30 height 14
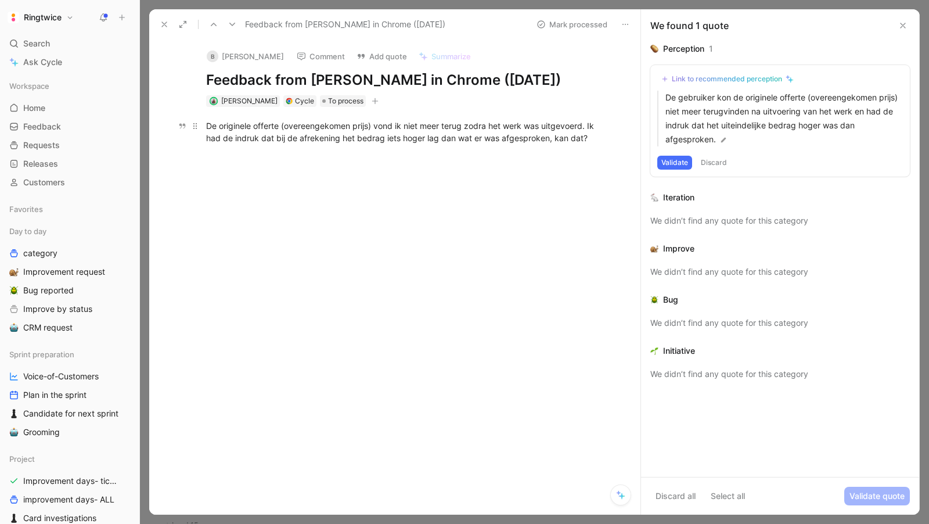
click at [531, 135] on div "De originele offerte (overeengekomen prijs) vond ik niet meer terug zodra het w…" at bounding box center [407, 132] width 402 height 24
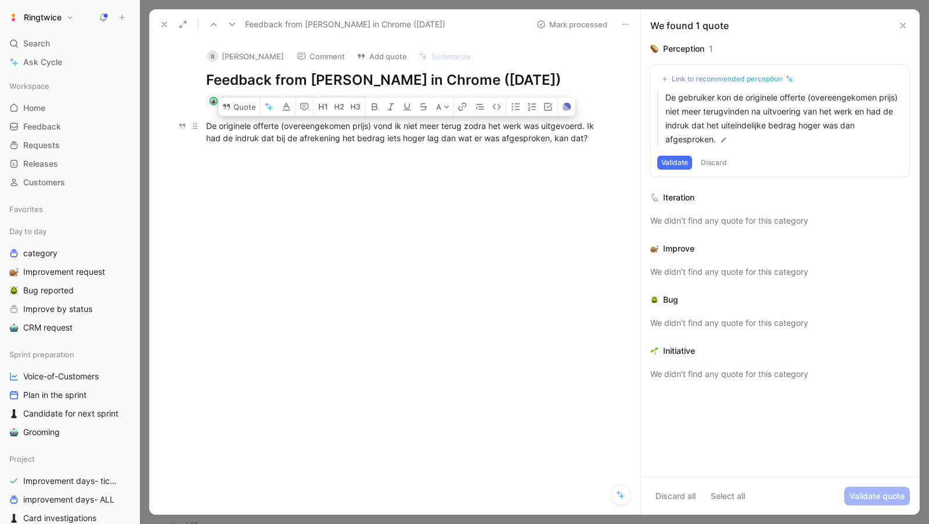
copy div "De originele offerte (overeengekomen prijs) vond ik niet meer terug zodra het w…"
click at [598, 139] on div "De originele offerte (overeengekomen prijs) vond ik niet meer terug zodra het w…" at bounding box center [407, 132] width 402 height 24
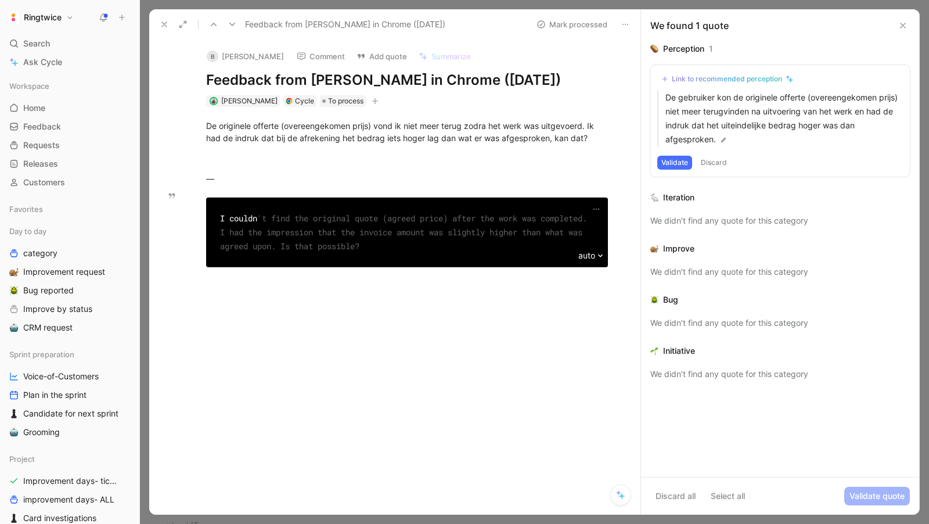
click at [354, 215] on span "'t find the original quote (agreed price) after the work was completed. I had t…" at bounding box center [406, 232] width 372 height 39
copy div "I couldn 't find the original quote (agreed price) after the work was completed…"
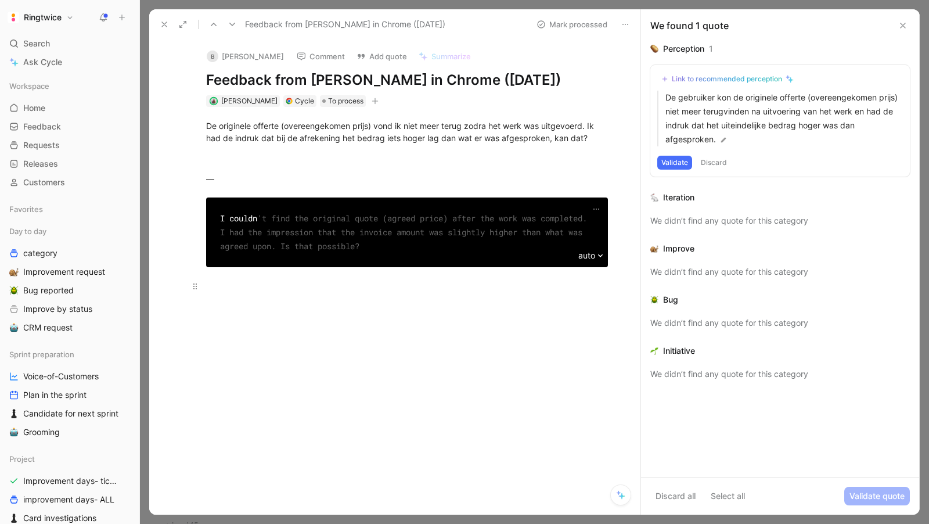
click at [335, 289] on div at bounding box center [407, 292] width 402 height 24
click at [215, 182] on div "—" at bounding box center [407, 178] width 402 height 12
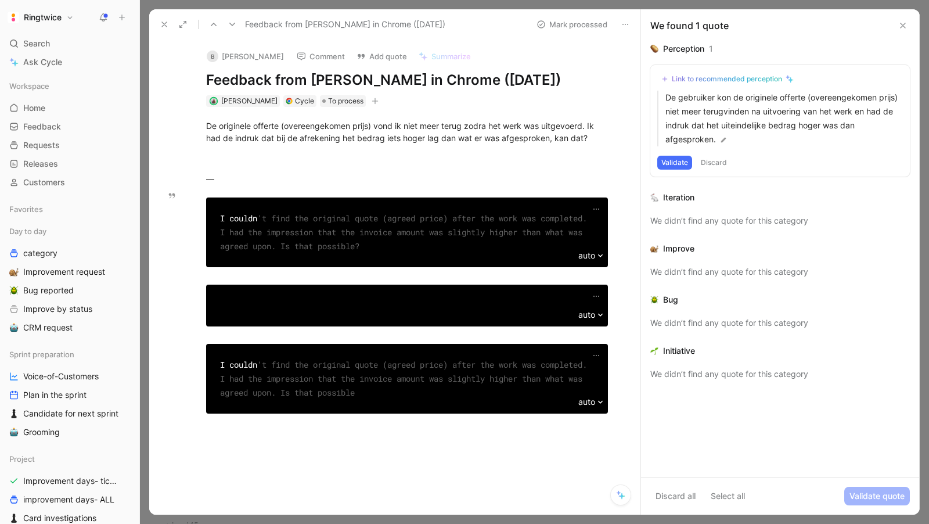
click at [589, 199] on pre "I couldn 't find the original quote (agreed price) after the work was completed…" at bounding box center [407, 232] width 402 height 70
click at [597, 210] on icon "button" at bounding box center [596, 208] width 9 height 9
click at [318, 239] on div "I couldn 't find the original quote (agreed price) after the work was completed…" at bounding box center [407, 232] width 374 height 42
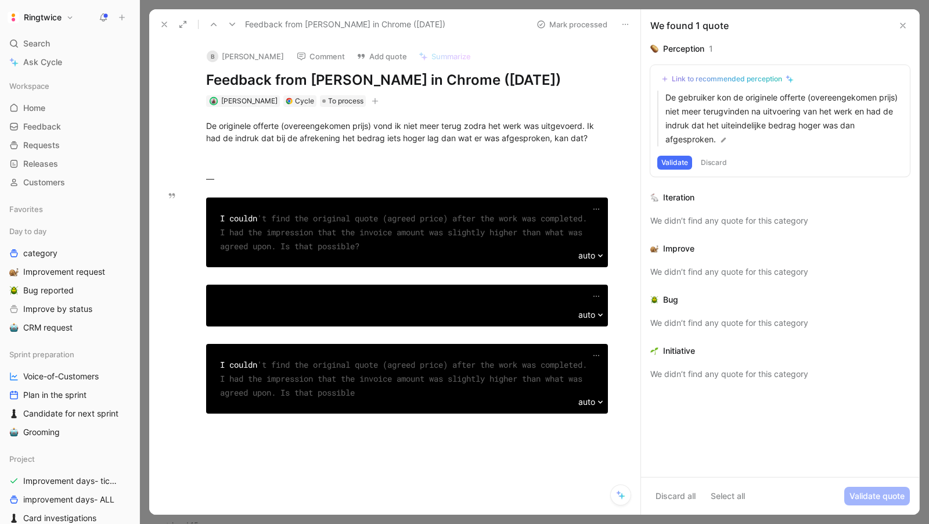
copy div "I couldn 't find the original quote (agreed price) after the work was completed…"
click at [448, 452] on div at bounding box center [407, 509] width 467 height 157
click at [392, 441] on div at bounding box center [407, 509] width 467 height 157
click at [596, 355] on icon "button" at bounding box center [596, 355] width 9 height 9
click at [558, 397] on span "Delete" at bounding box center [556, 397] width 24 height 10
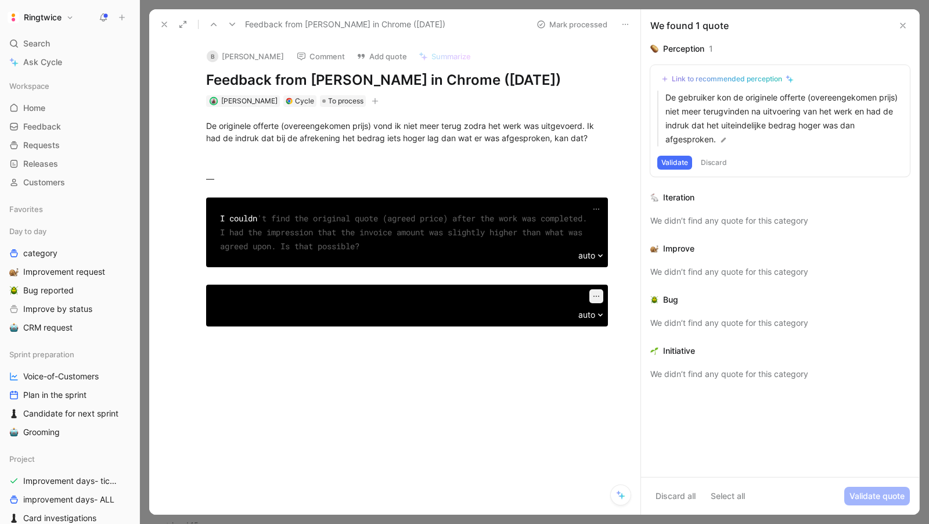
click at [596, 300] on icon "button" at bounding box center [596, 296] width 9 height 9
click at [571, 341] on div "Delete" at bounding box center [571, 338] width 55 height 14
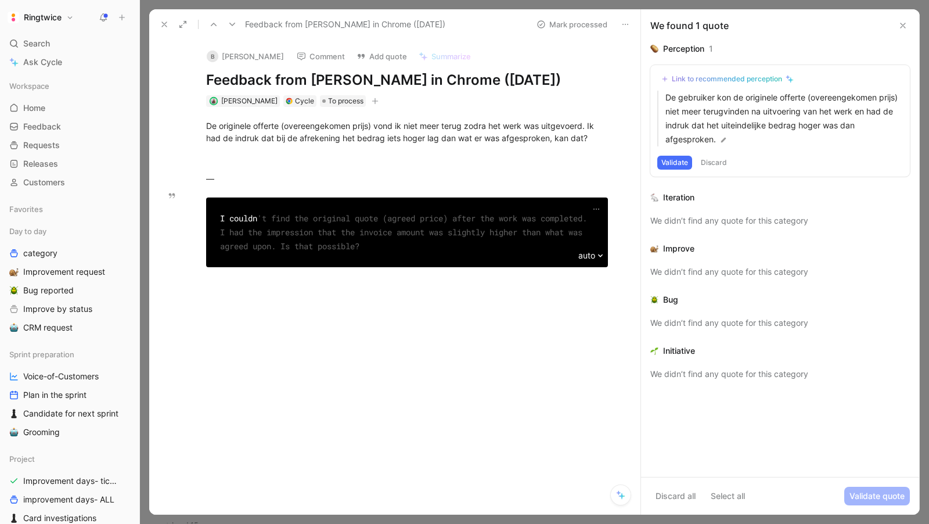
click at [379, 239] on div "I couldn 't find the original quote (agreed price) after the work was completed…" at bounding box center [407, 232] width 374 height 42
copy div "I couldn 't find the original quote (agreed price) after the work was completed…"
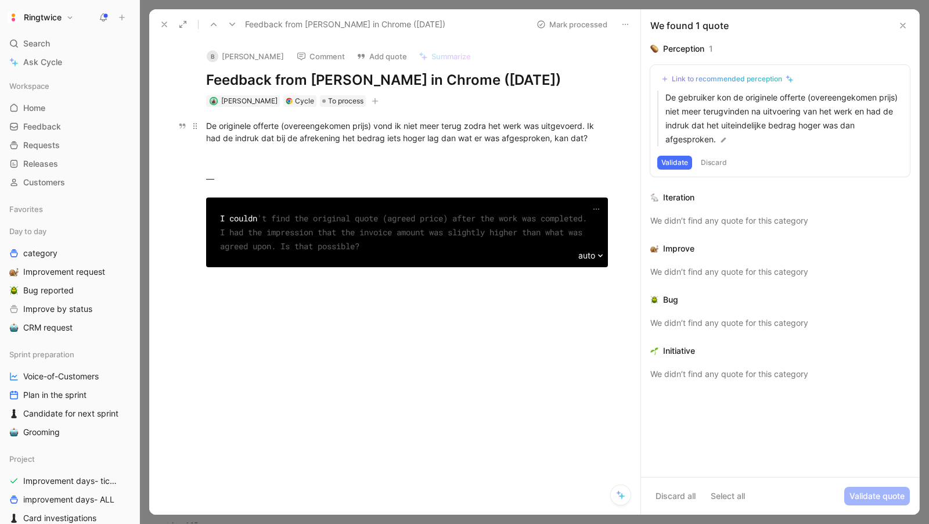
click at [305, 141] on div "De originele offerte (overeengekomen prijs) vond ik niet meer terug zodra het w…" at bounding box center [407, 132] width 402 height 24
click at [274, 155] on div at bounding box center [407, 158] width 402 height 12
click at [685, 267] on div "We didn’t find any quote for this category" at bounding box center [780, 272] width 260 height 14
click at [708, 158] on button "Discard" at bounding box center [714, 163] width 34 height 14
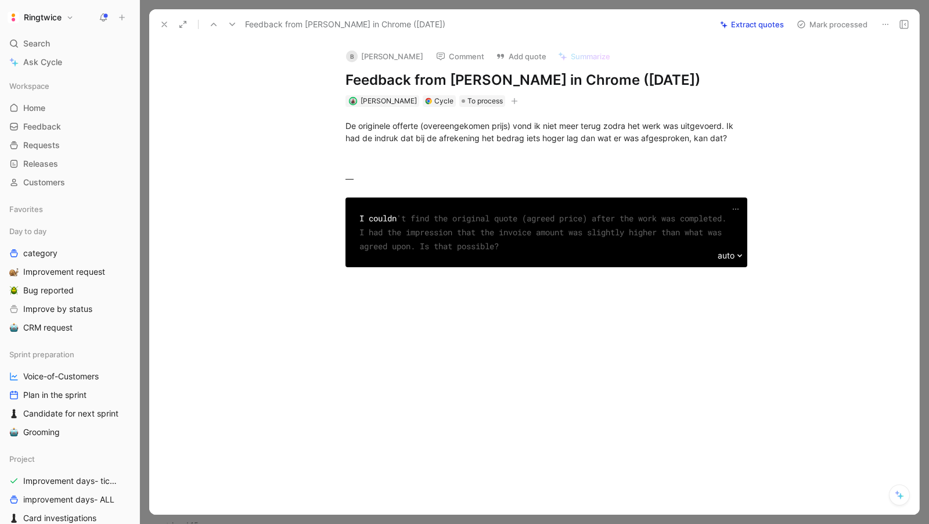
drag, startPoint x: 357, startPoint y: 220, endPoint x: 567, endPoint y: 275, distance: 216.9
click at [567, 275] on div "De originele offerte (overeengekomen prijs) vond ik niet meer terug zodra het w…" at bounding box center [547, 196] width 746 height 178
click at [172, 194] on icon "button" at bounding box center [172, 195] width 6 height 5
click at [171, 196] on icon "button" at bounding box center [172, 196] width 8 height 8
click at [402, 167] on p at bounding box center [546, 158] width 446 height 19
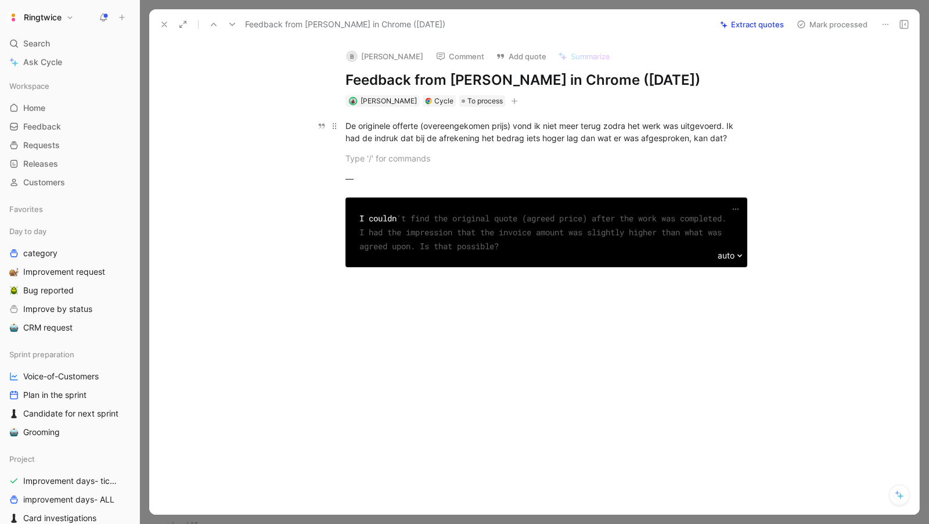
click at [364, 122] on div "De originele offerte (overeengekomen prijs) vond ik niet meer terug zodra het w…" at bounding box center [547, 132] width 402 height 24
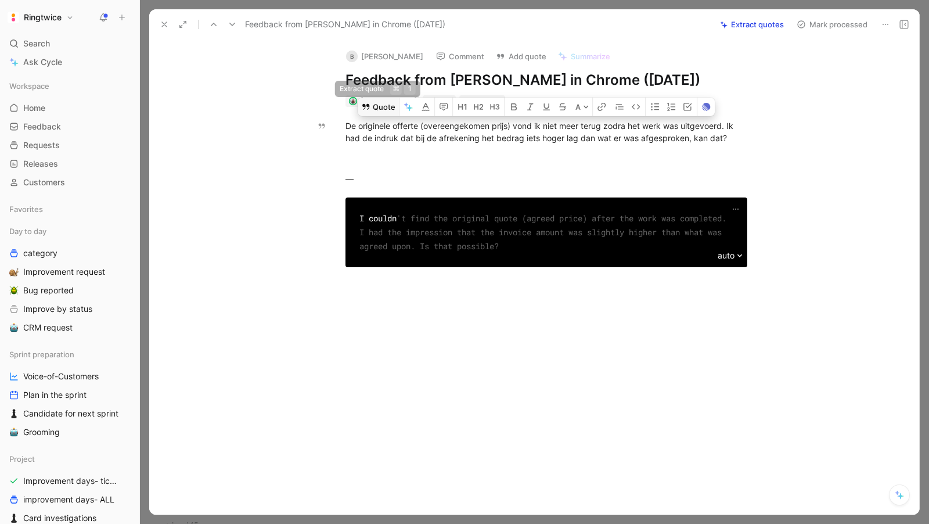
click at [385, 105] on button "Quote" at bounding box center [378, 107] width 41 height 19
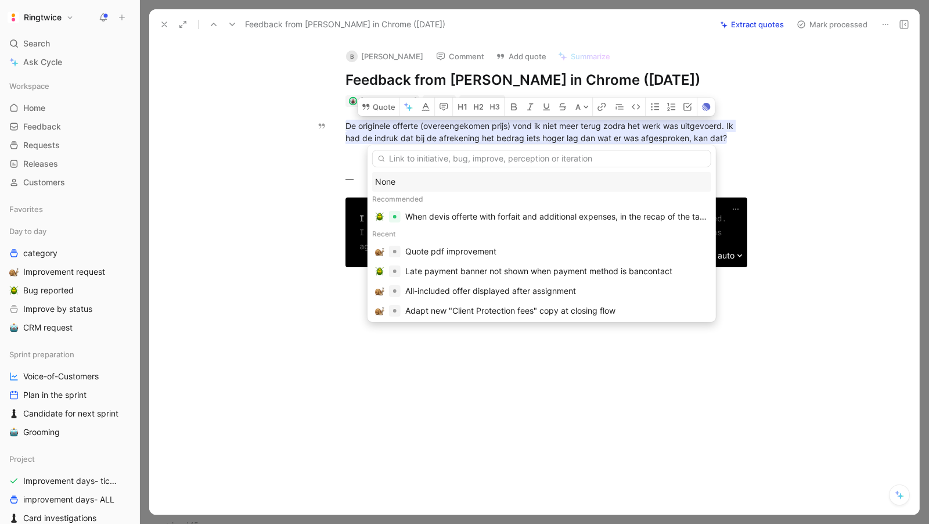
type input "D"
type input "agreed on"
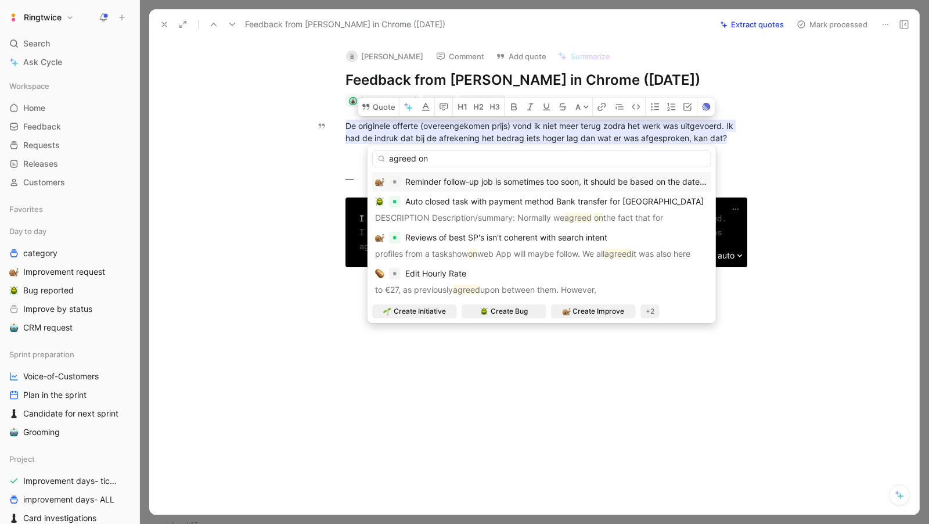
click at [445, 161] on input "agreed on" at bounding box center [541, 158] width 339 height 17
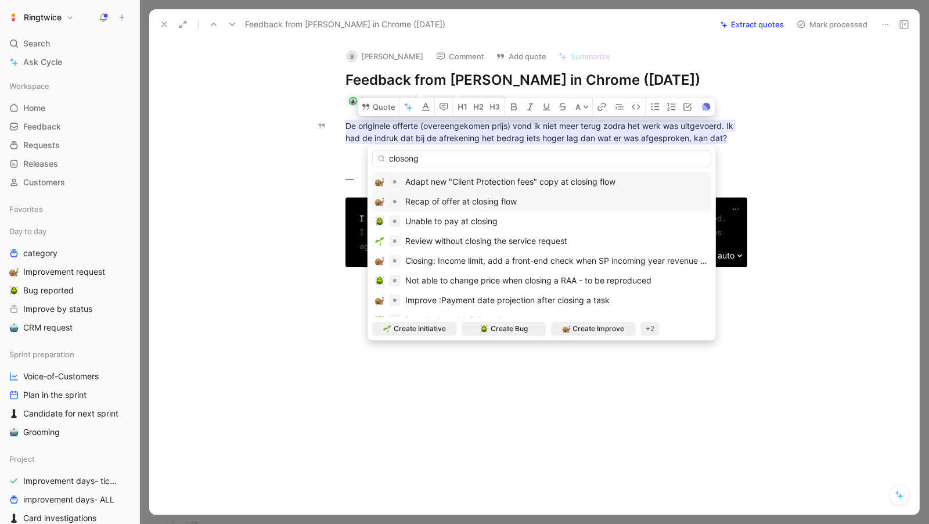
type input "closong"
click at [493, 203] on span "Recap of offer at closing flow" at bounding box center [460, 201] width 111 height 10
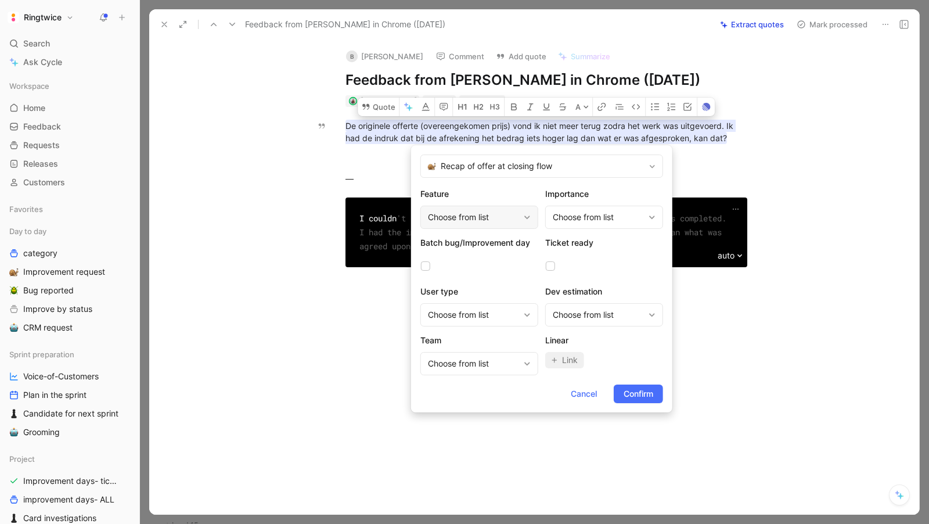
click at [477, 213] on div "Choose from list" at bounding box center [473, 217] width 91 height 14
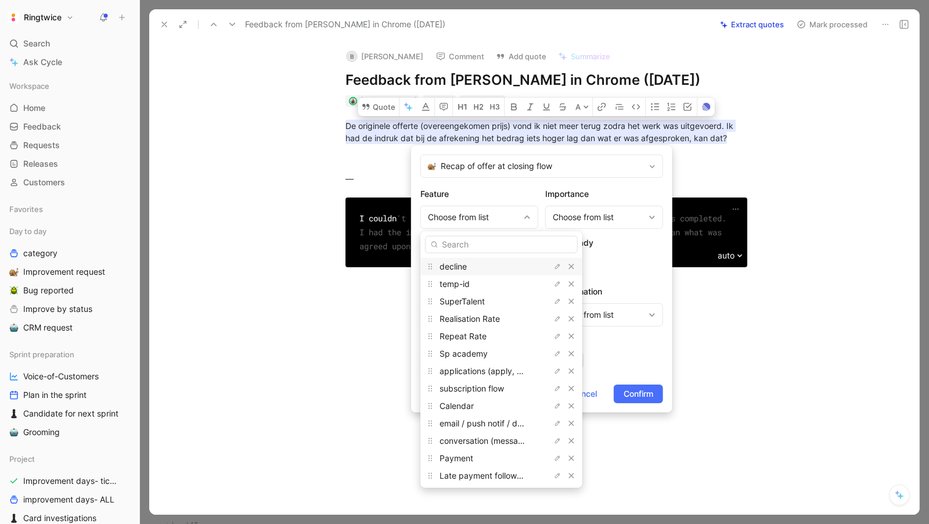
scroll to position [14, 0]
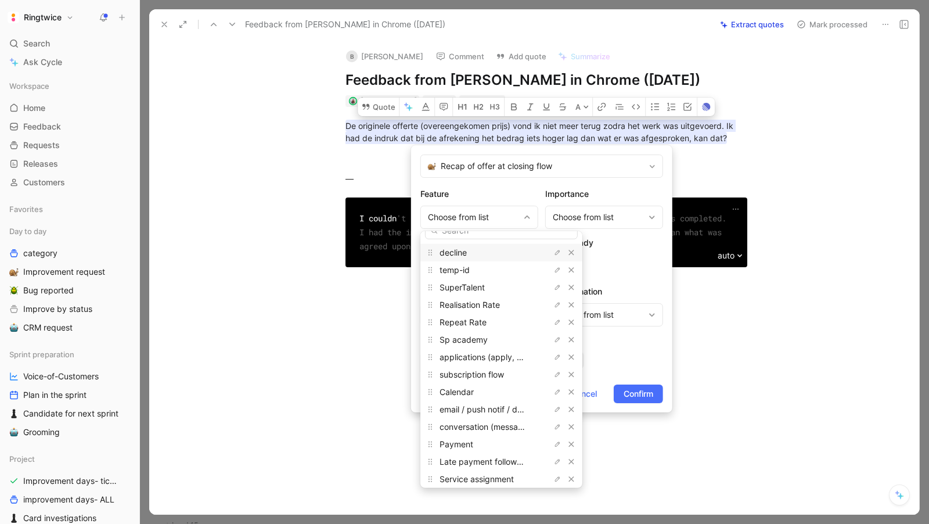
type input "s"
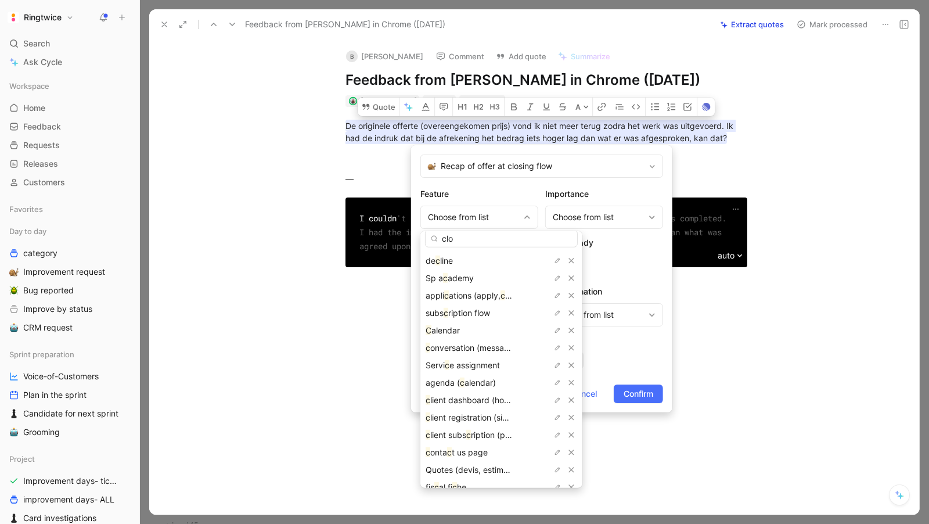
scroll to position [0, 0]
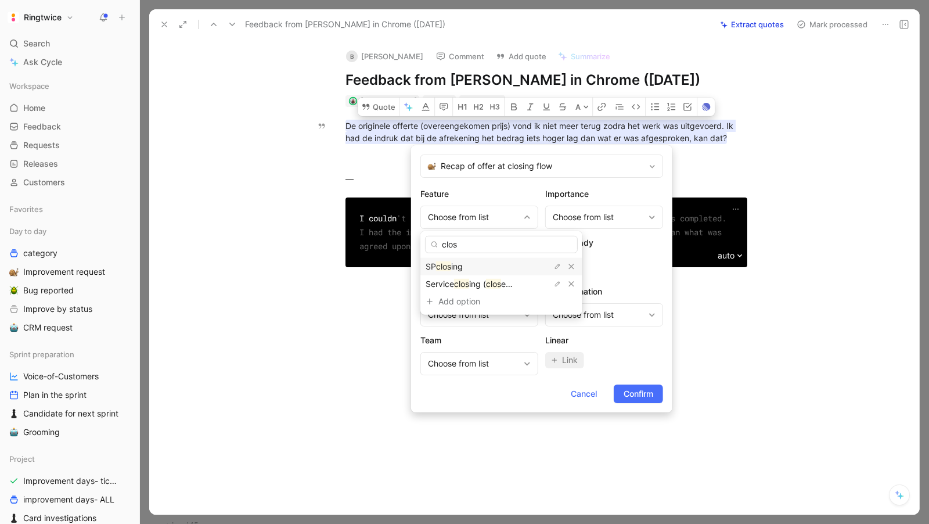
type input "clos"
click at [463, 264] on span "ing" at bounding box center [457, 266] width 12 height 10
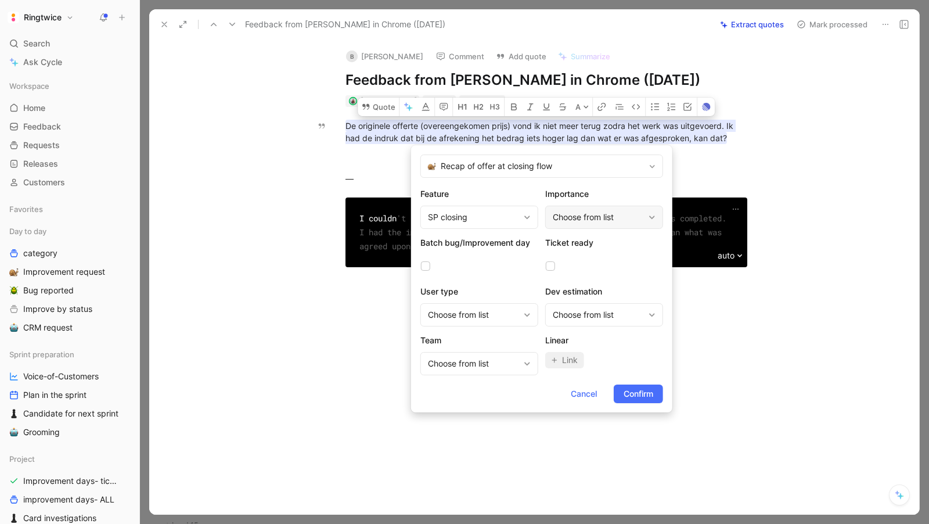
click at [566, 211] on div "Choose from list" at bounding box center [598, 217] width 91 height 14
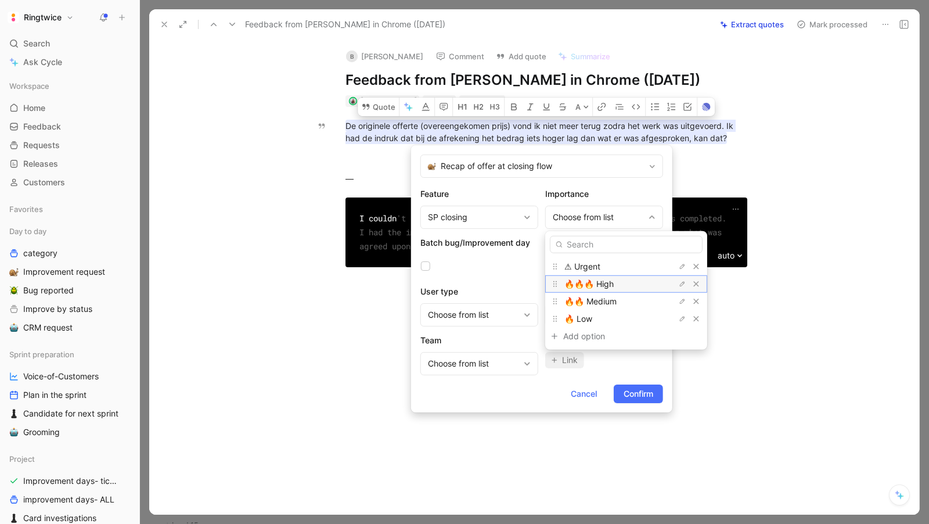
click at [593, 283] on span "🔥🔥🔥 High" at bounding box center [588, 284] width 49 height 10
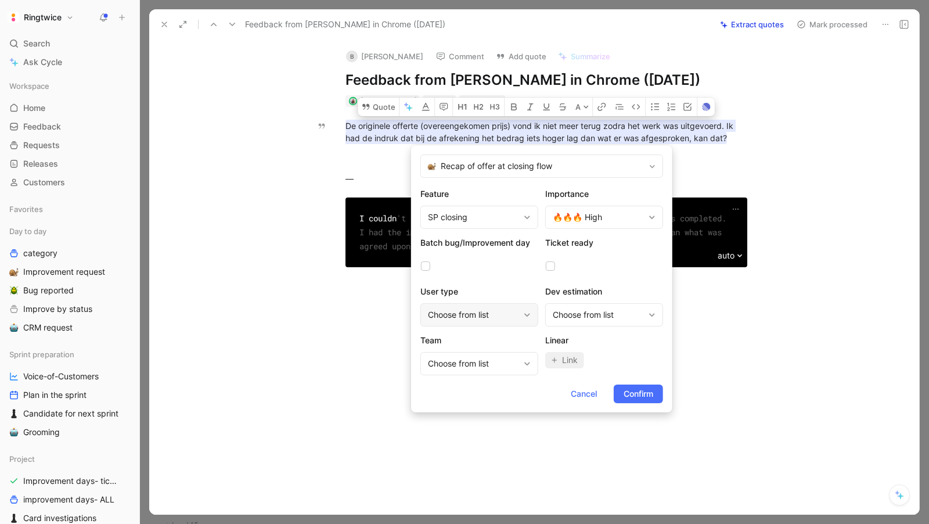
click at [487, 304] on div "Choose from list" at bounding box center [479, 314] width 118 height 23
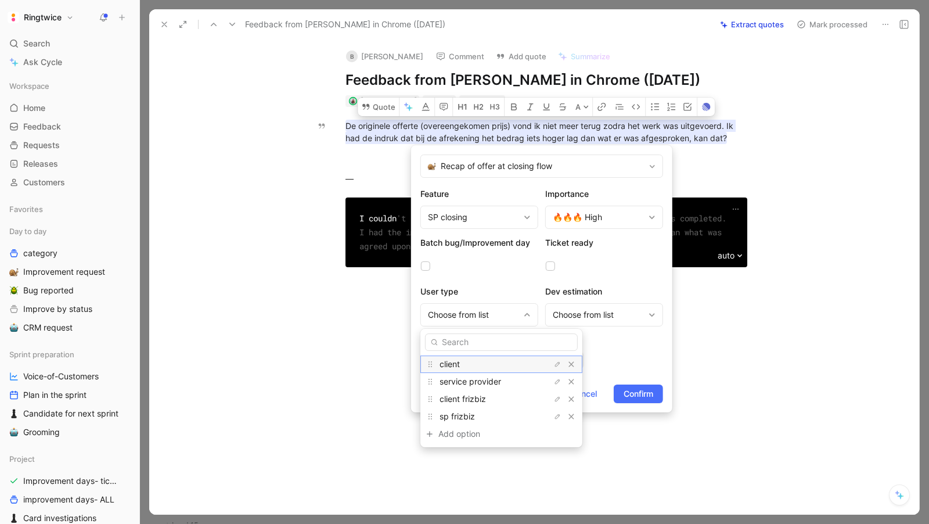
click at [457, 364] on span "client" at bounding box center [450, 364] width 20 height 10
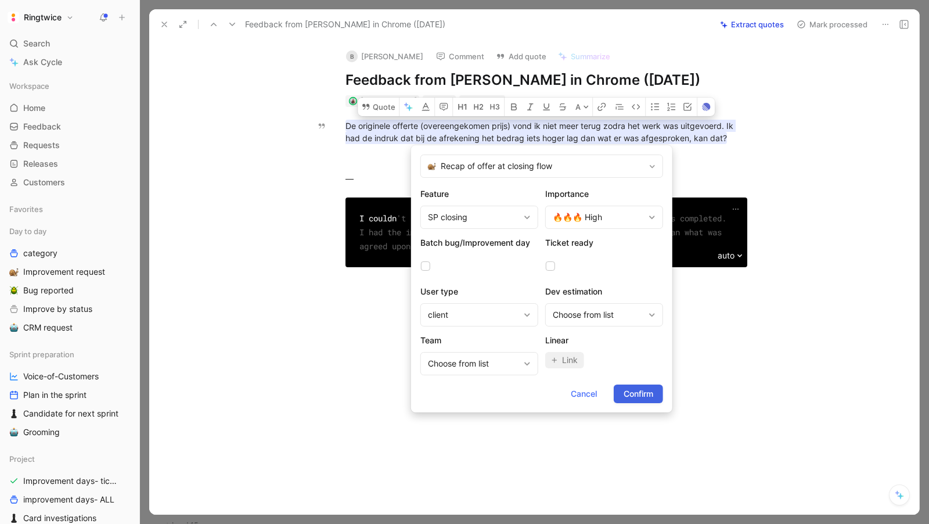
click at [647, 391] on span "Confirm" at bounding box center [639, 394] width 30 height 14
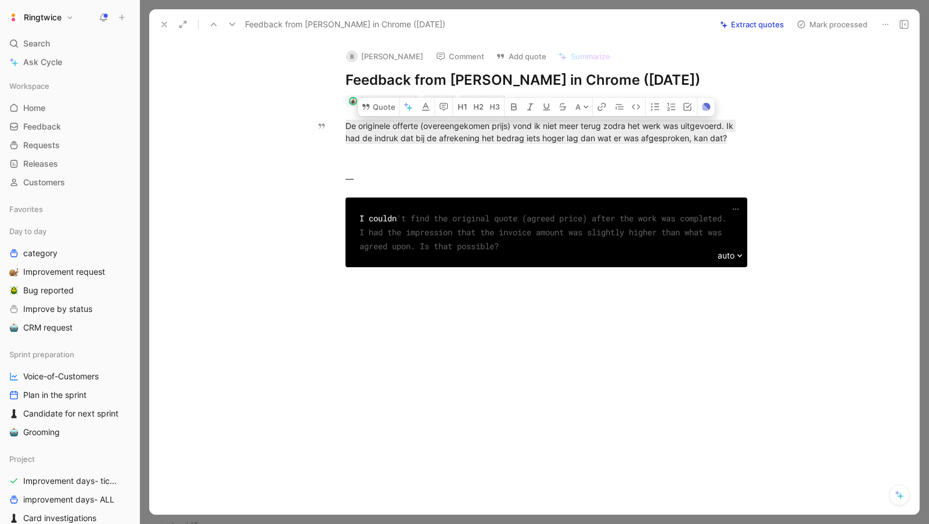
click at [799, 53] on div "B Bob Selderslaghs Comment Add quote Summarize Feedback from Bob Selderslaghs i…" at bounding box center [534, 276] width 770 height 475
click at [807, 20] on button "Mark processed" at bounding box center [832, 24] width 81 height 16
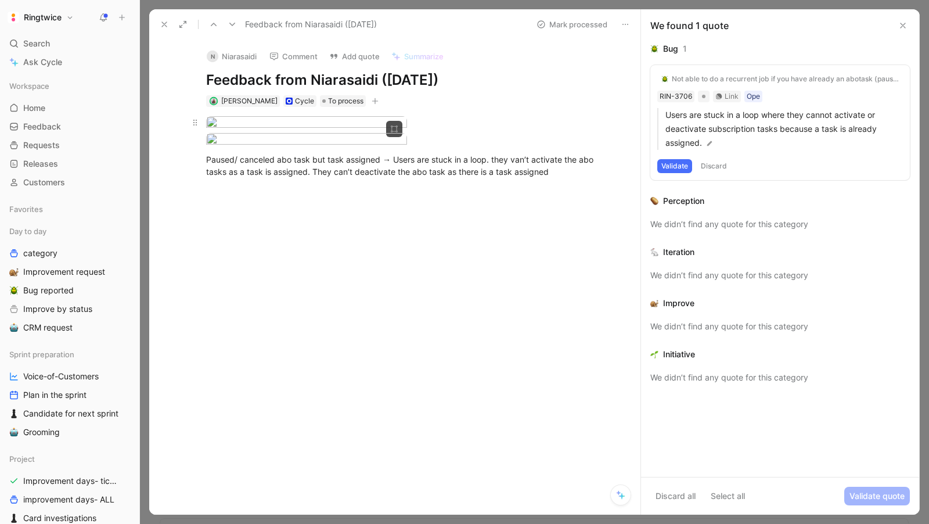
click at [306, 169] on body "Ringtwice Search ⌘ K Ask Cycle Workspace Home G then H Feedback G then F Reques…" at bounding box center [464, 262] width 929 height 524
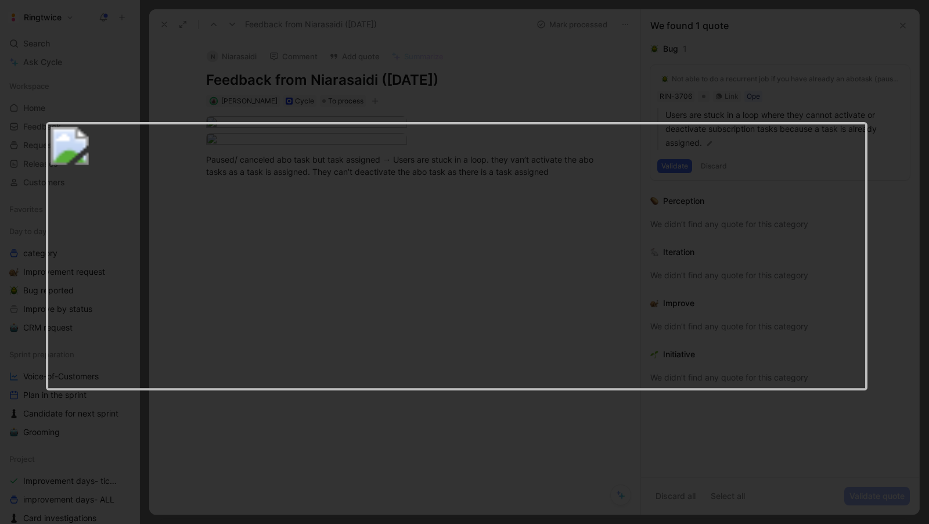
click at [442, 523] on div at bounding box center [464, 524] width 929 height 0
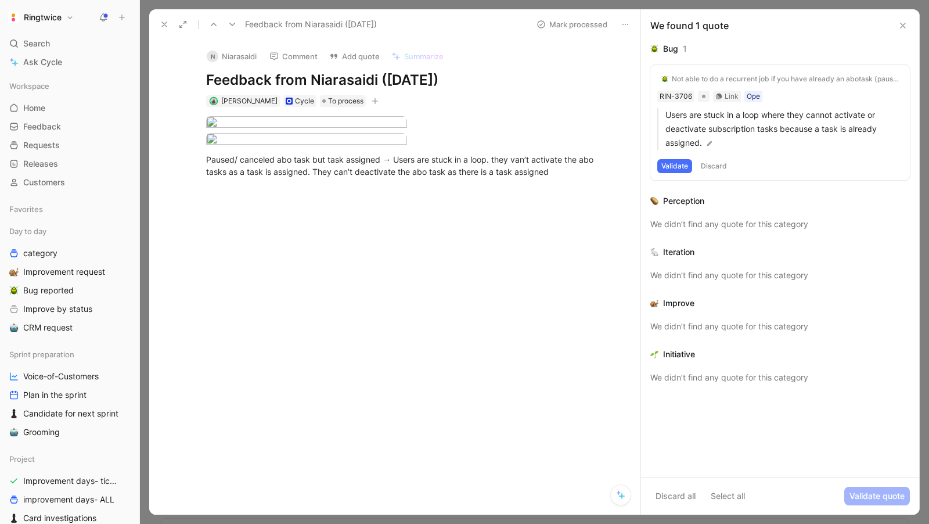
scroll to position [12, 0]
click at [167, 25] on icon at bounding box center [164, 24] width 9 height 9
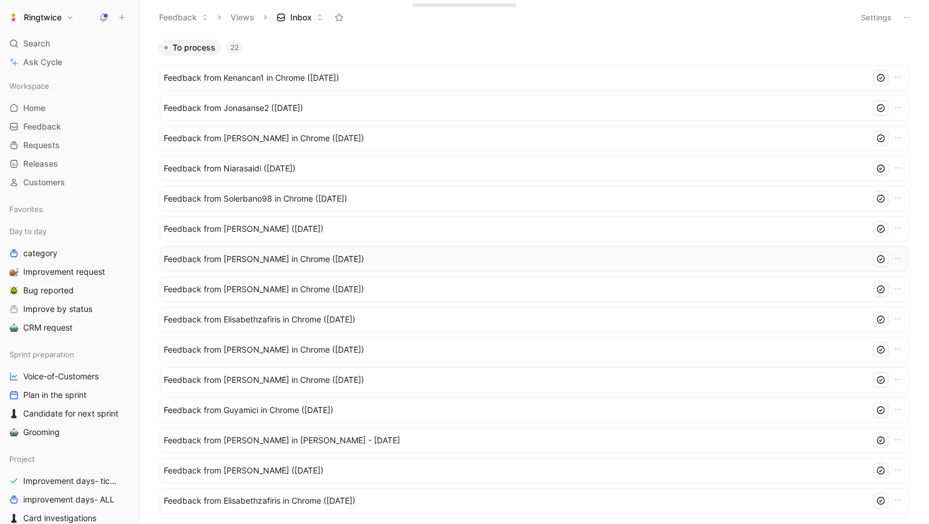
click at [262, 258] on span "Feedback from [PERSON_NAME] in Chrome ([DATE])" at bounding box center [515, 259] width 703 height 14
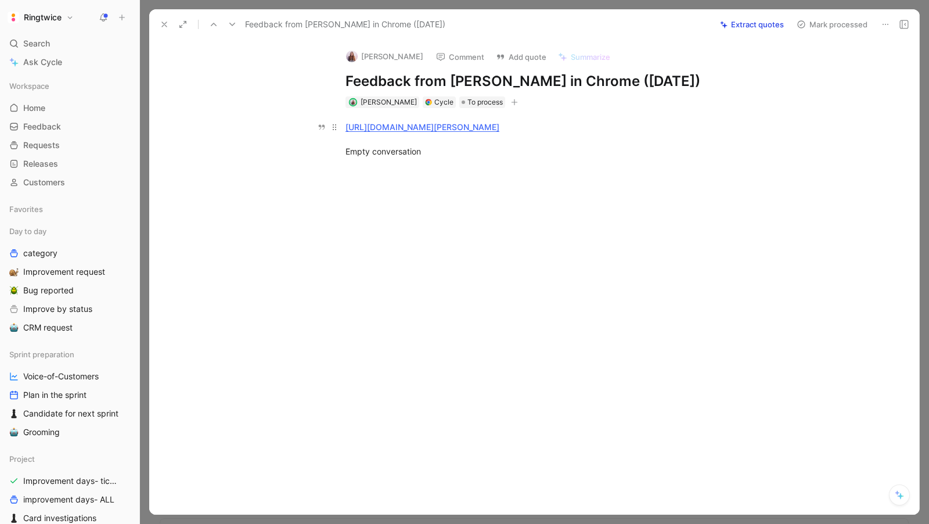
click at [422, 161] on p "https://ringtwice.be/fr/tasks/1570606-transport-levering-auto-camionette-aanhan…" at bounding box center [546, 139] width 446 height 44
click at [409, 127] on link "https://ringtwice.be/fr/tasks/1570606-transport-levering-auto-camionette-aanhan…" at bounding box center [390, 127] width 88 height 10
click at [441, 157] on div "https://ringtwice.be/fr/tasks/1570606-transport-levering-auto-camionette-aanhan…" at bounding box center [547, 139] width 402 height 37
click at [437, 140] on div "https://ringtwice.be/fr/tasks/1570606-transport-levering-auto-camionette-aanhan…" at bounding box center [547, 139] width 402 height 37
drag, startPoint x: 430, startPoint y: 160, endPoint x: 332, endPoint y: 123, distance: 105.7
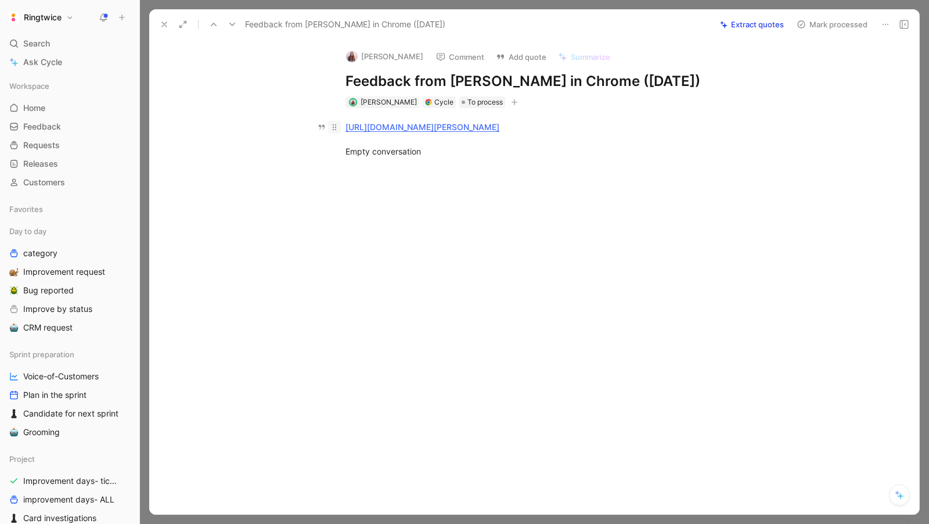
click at [332, 123] on p "https://ringtwice.be/fr/tasks/1570606-transport-levering-auto-camionette-aanhan…" at bounding box center [546, 139] width 446 height 44
click at [466, 154] on div "https://ringtwice.be/fr/tasks/1570606-transport-levering-auto-camionette-aanhan…" at bounding box center [547, 139] width 402 height 37
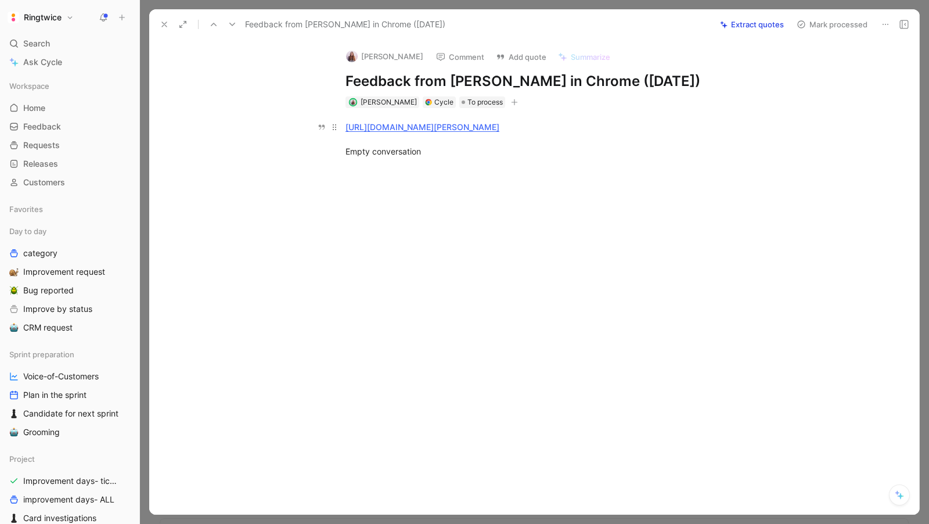
click at [458, 157] on div "https://ringtwice.be/fr/tasks/1570606-transport-levering-auto-camionette-aanhan…" at bounding box center [547, 139] width 402 height 37
drag, startPoint x: 426, startPoint y: 168, endPoint x: 337, endPoint y: 126, distance: 97.9
click at [337, 126] on p "https://ringtwice.be/fr/tasks/1570606-transport-levering-auto-camionette-aanhan…" at bounding box center [546, 139] width 446 height 44
click at [328, 136] on p "https://ringtwice.be/fr/tasks/1570606-transport-levering-auto-camionette-aanhan…" at bounding box center [546, 139] width 446 height 44
click at [447, 157] on div "https://ringtwice.be/fr/tasks/1570606-transport-levering-auto-camionette-aanhan…" at bounding box center [547, 139] width 402 height 37
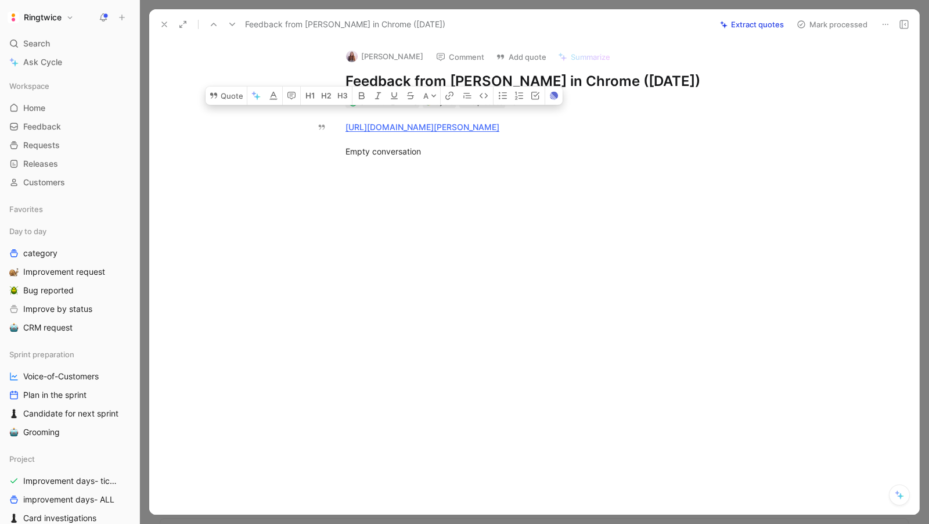
drag, startPoint x: 445, startPoint y: 163, endPoint x: 325, endPoint y: 116, distance: 128.5
click at [325, 116] on div "https://ringtwice.be/fr/tasks/1570606-transport-levering-auto-camionette-aanhan…" at bounding box center [547, 149] width 746 height 82
click at [530, 141] on div "https://ringtwice.be/fr/tasks/1570606-transport-levering-auto-camionette-aanhan…" at bounding box center [547, 139] width 402 height 37
click at [434, 125] on link "https://ringtwice.be/fr/tasks/1570606-transport-levering-auto-camionette-aanhan…" at bounding box center [390, 127] width 88 height 10
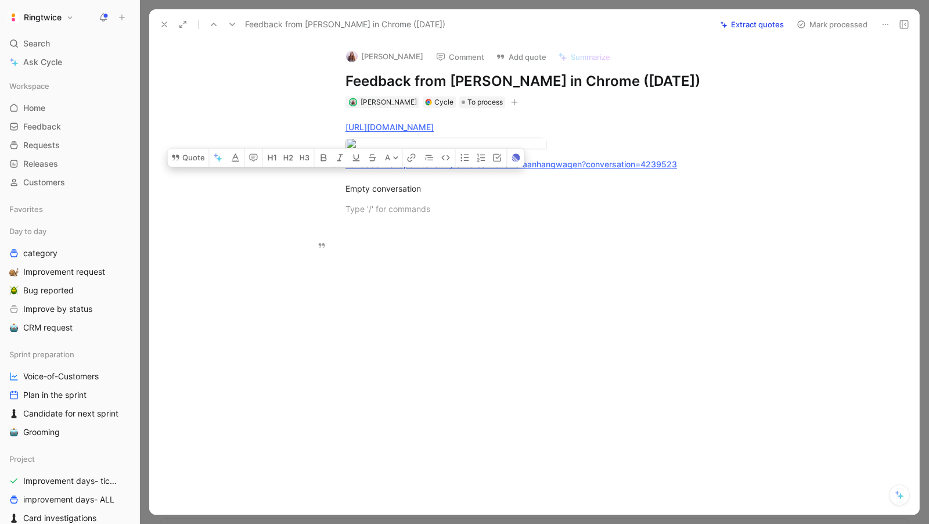
drag, startPoint x: 455, startPoint y: 282, endPoint x: 382, endPoint y: 251, distance: 78.8
click at [382, 228] on div "https://ringtwice.be/fr/tasks/ 1570606-transport-levering-auto-camionette-aanha…" at bounding box center [547, 168] width 746 height 120
click at [483, 195] on div "1570606-transport-levering-auto-camionette-aanhangwagen?conversation=4239523 Em…" at bounding box center [547, 176] width 402 height 37
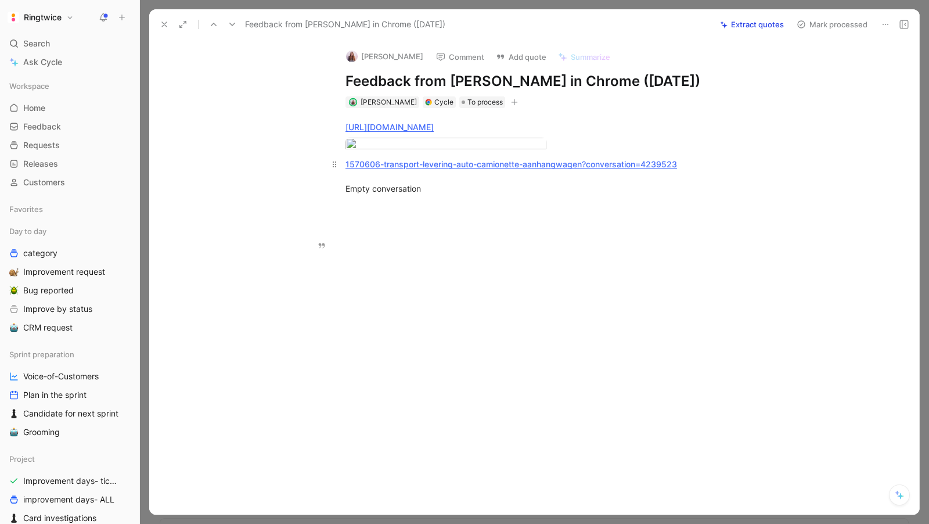
click at [460, 195] on div "1570606-transport-levering-auto-camionette-aanhangwagen?conversation=4239523 Em…" at bounding box center [547, 176] width 402 height 37
drag, startPoint x: 458, startPoint y: 275, endPoint x: 358, endPoint y: 119, distance: 185.7
click at [358, 119] on div "https://ringtwice.be/fr/tasks/ 1570606-transport-levering-auto-camionette-aanha…" at bounding box center [547, 168] width 746 height 120
click at [410, 215] on div at bounding box center [547, 209] width 402 height 12
drag, startPoint x: 426, startPoint y: 272, endPoint x: 344, endPoint y: 95, distance: 195.4
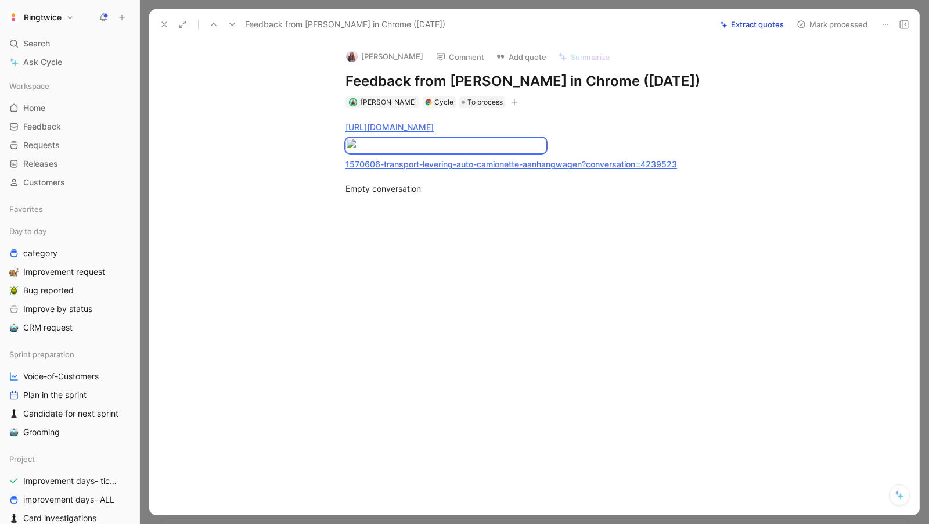
click at [344, 95] on div "Elisabeth Comment Add quote Summarize Feedback from Elisabeth in Chrome (Aug 18…" at bounding box center [534, 276] width 770 height 475
click at [236, 36] on button "Quote" at bounding box center [226, 26] width 41 height 19
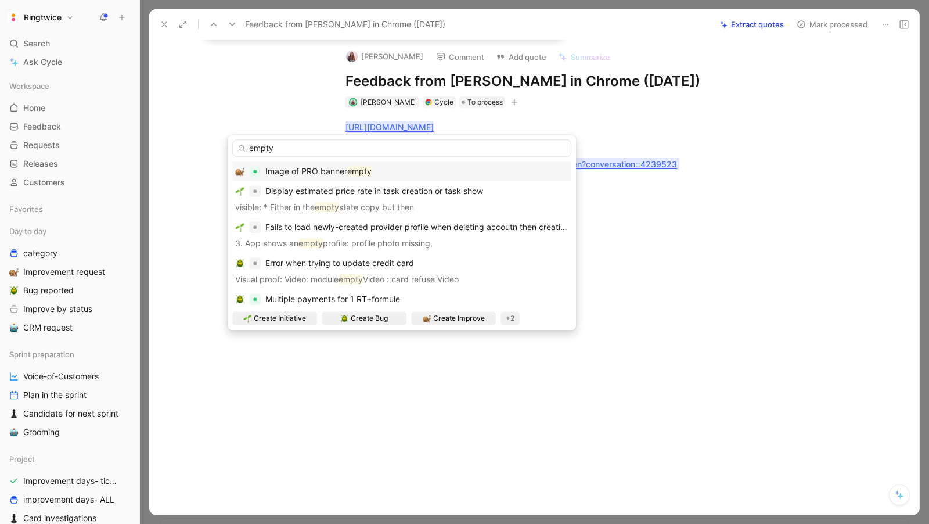
click at [289, 147] on input "empty" at bounding box center [401, 147] width 339 height 17
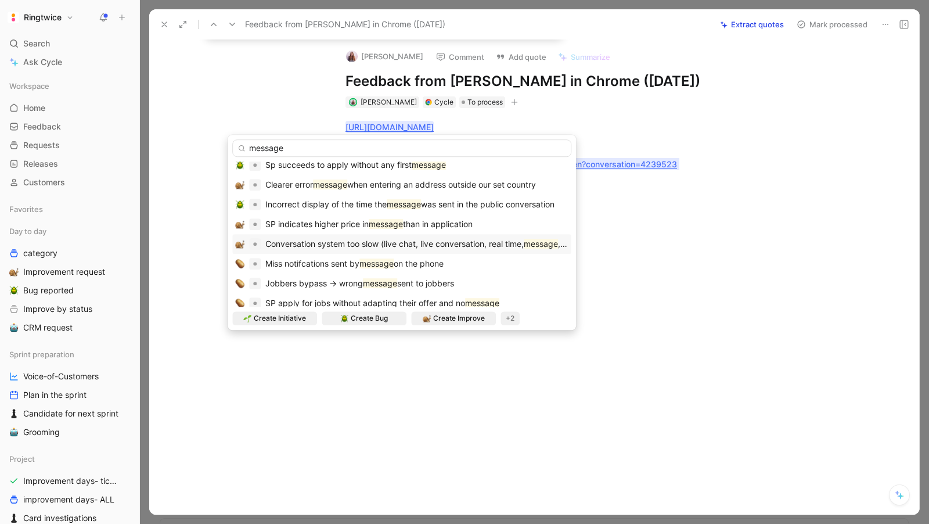
scroll to position [223, 0]
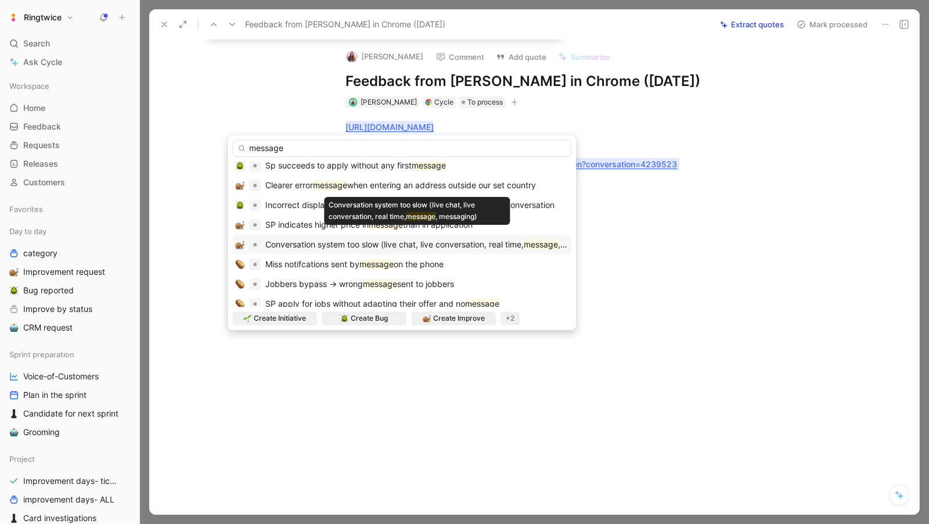
type input "message"
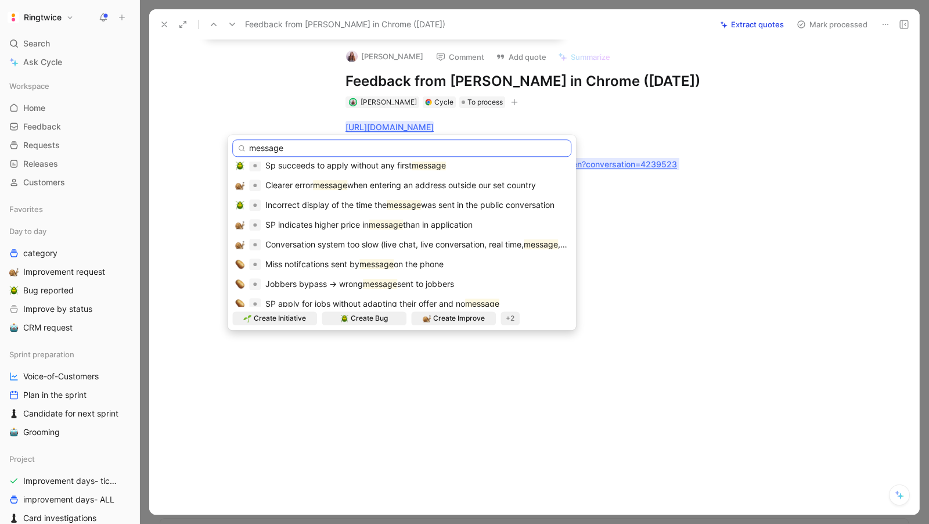
click at [286, 146] on input "message" at bounding box center [401, 147] width 339 height 17
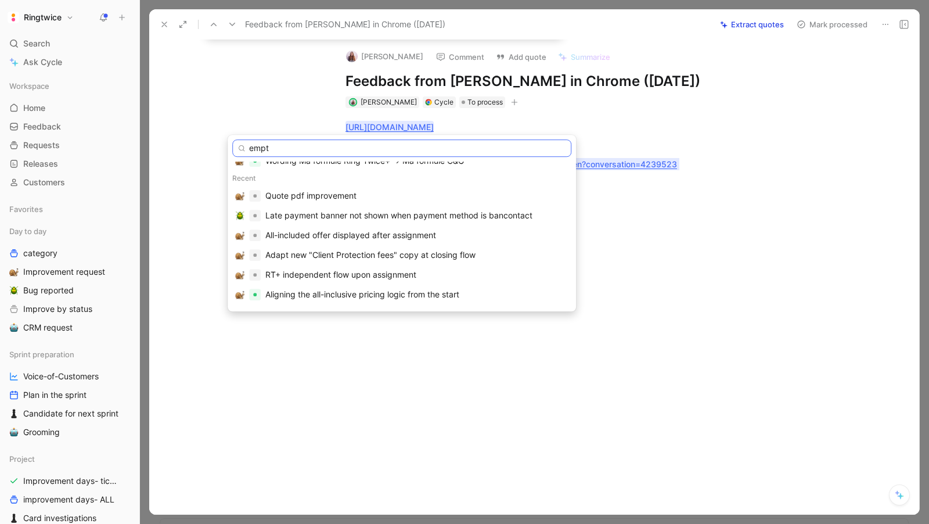
type input "empty"
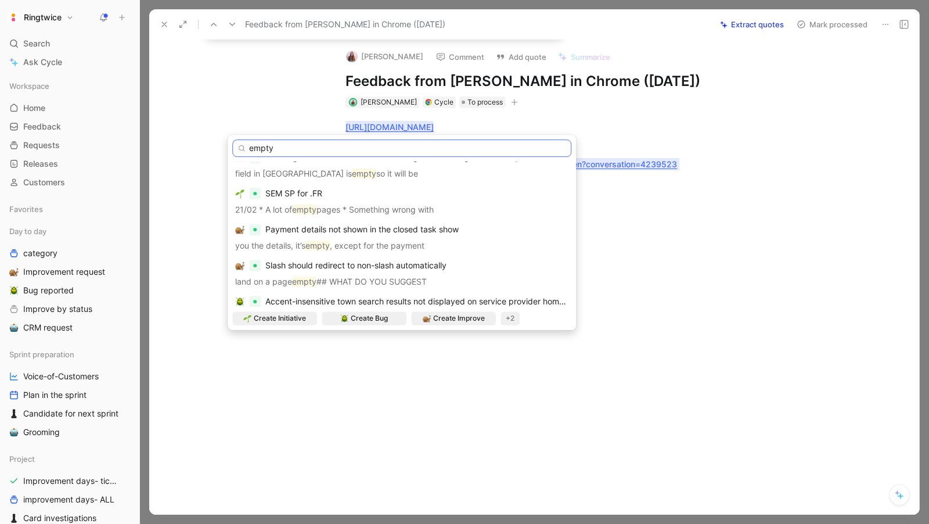
scroll to position [584, 0]
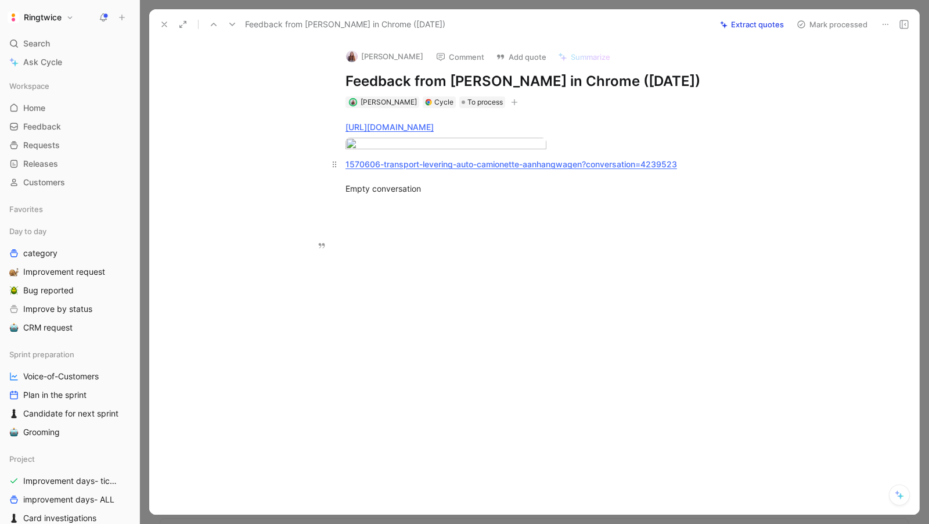
click at [499, 198] on p "1570606-transport-levering-auto-camionette-aanhangwagen?conversation=4239523 Em…" at bounding box center [546, 176] width 446 height 44
click at [424, 218] on p at bounding box center [546, 208] width 446 height 19
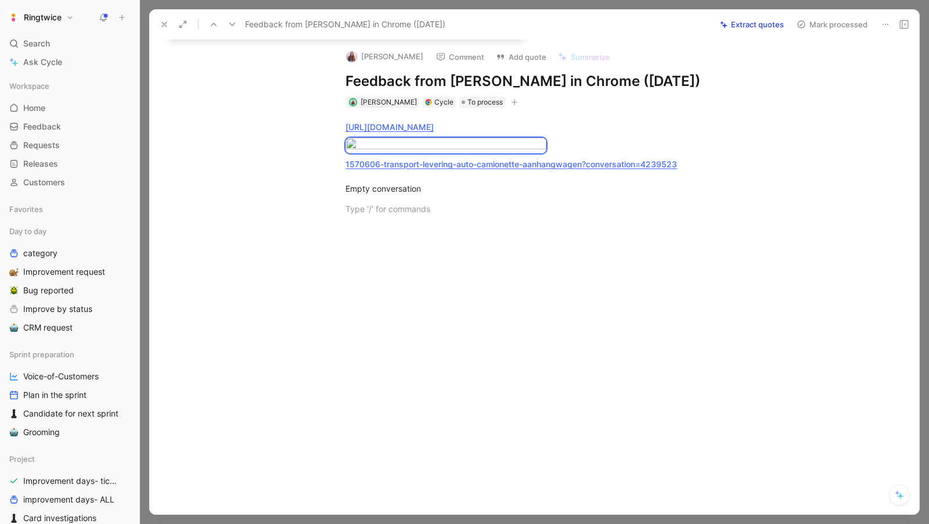
drag, startPoint x: 436, startPoint y: 279, endPoint x: 344, endPoint y: 113, distance: 189.5
click at [345, 113] on div "https://ringtwice.be/fr/tasks/ 1570606-transport-levering-auto-camionette-aanha…" at bounding box center [547, 168] width 746 height 120
click at [184, 36] on button "Quote" at bounding box center [187, 26] width 41 height 19
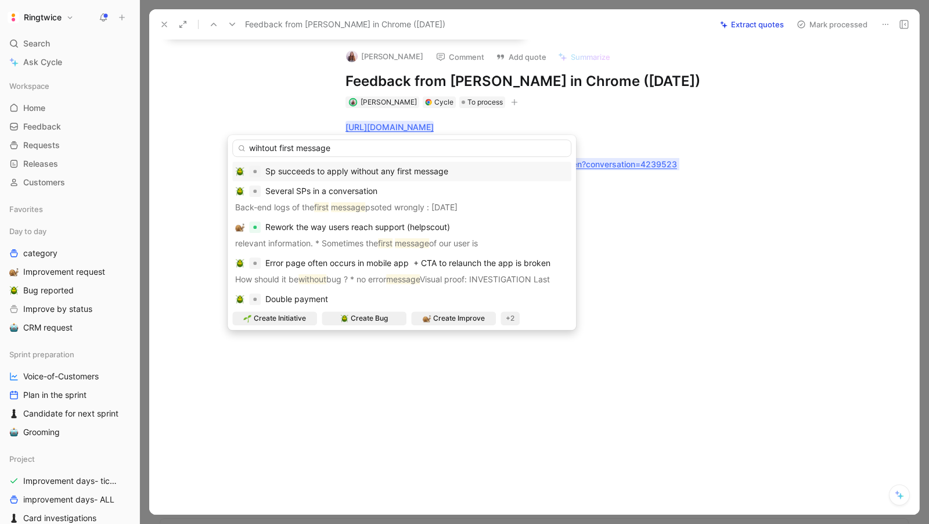
type input "wihtout first message"
click at [418, 170] on span "Sp succeeds to apply without any first message" at bounding box center [356, 171] width 183 height 10
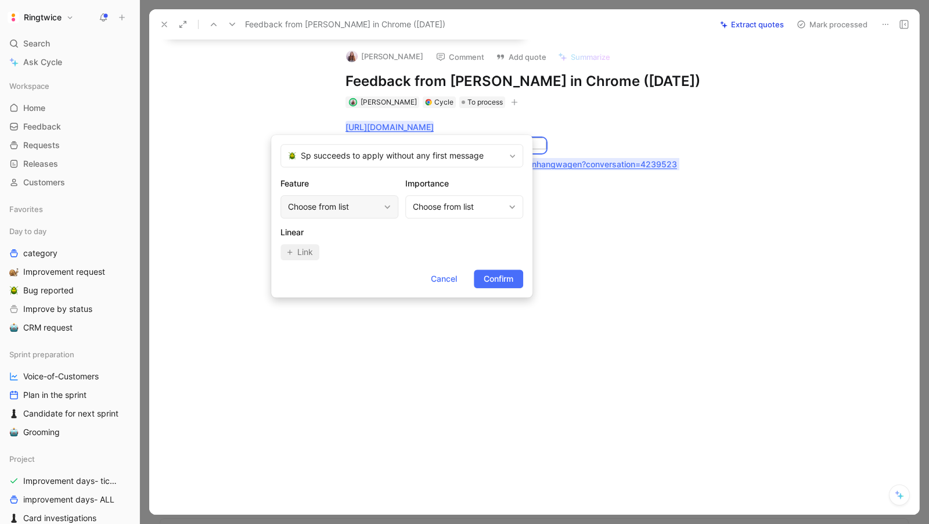
click at [359, 213] on div "Choose from list" at bounding box center [333, 207] width 91 height 14
click at [501, 278] on span "Confirm" at bounding box center [499, 279] width 30 height 14
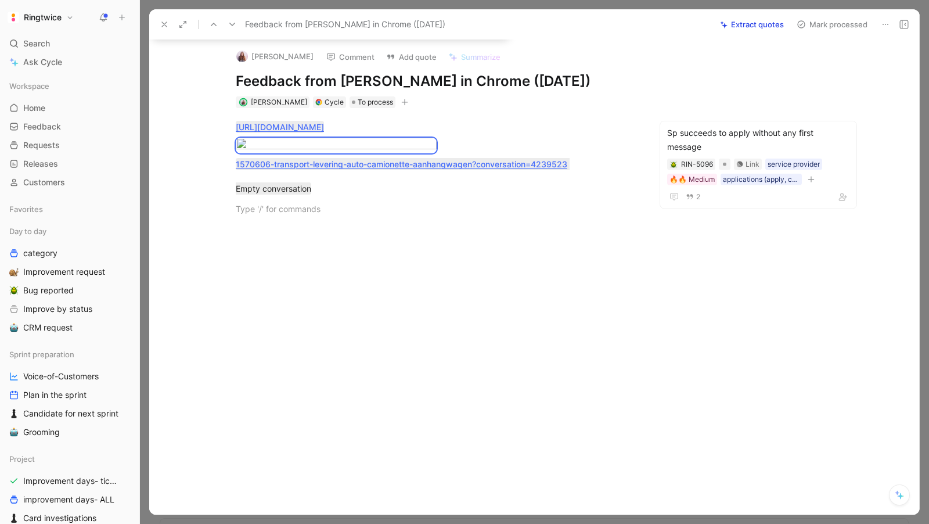
click at [825, 20] on button "Mark processed" at bounding box center [832, 24] width 81 height 16
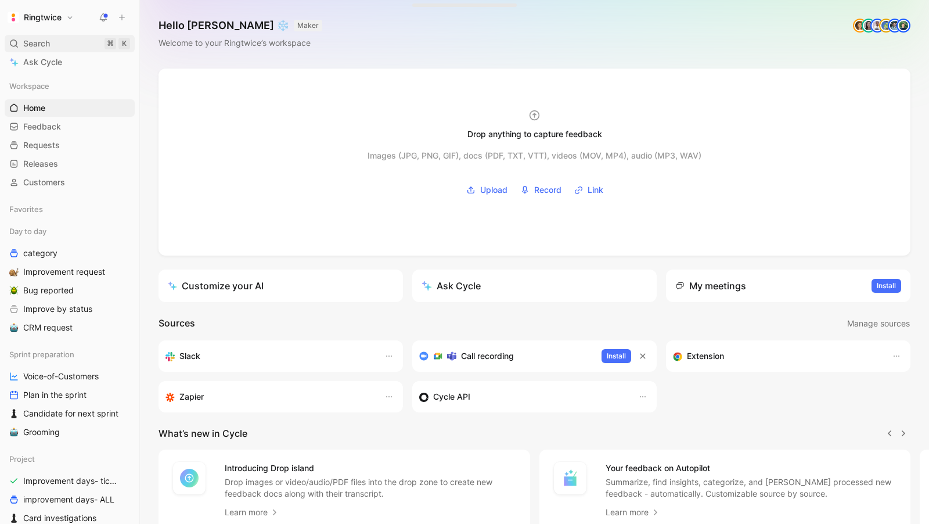
click at [31, 42] on span "Search" at bounding box center [36, 44] width 27 height 14
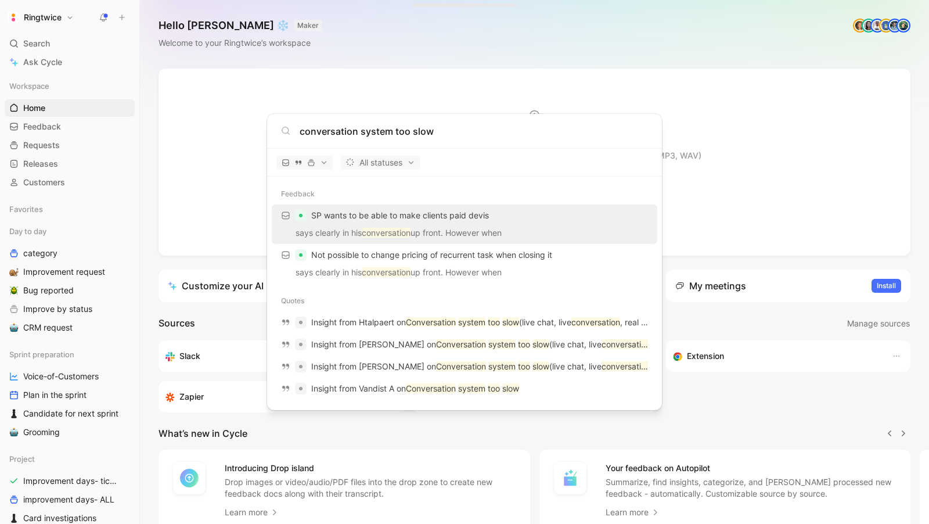
scroll to position [66, 0]
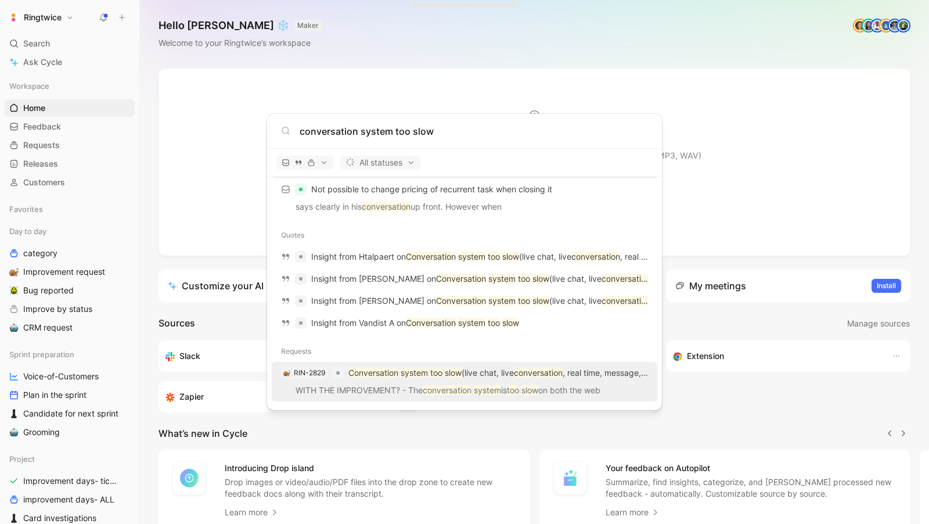
type input "conversation system too slow"
click at [404, 386] on p "WITH THE IMPROVEMENT? - The conversation system is too slow on both the web" at bounding box center [464, 391] width 379 height 17
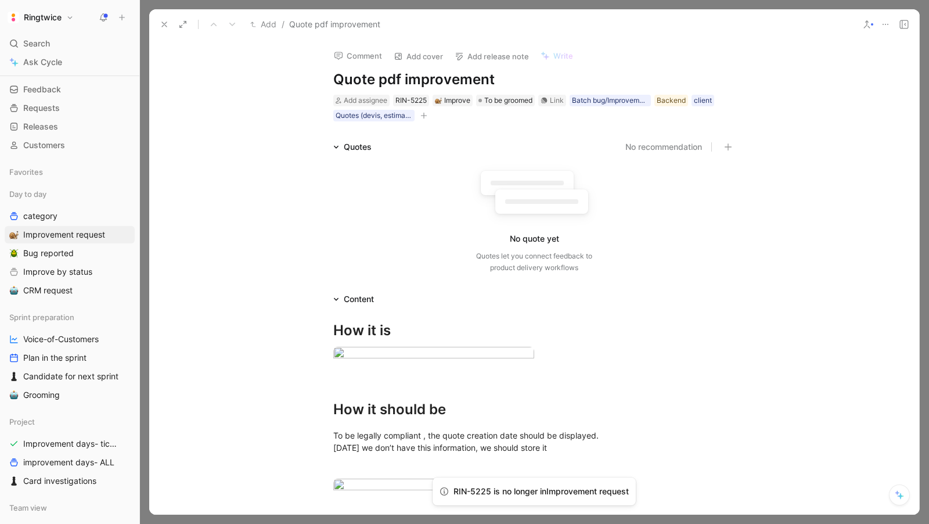
scroll to position [443, 0]
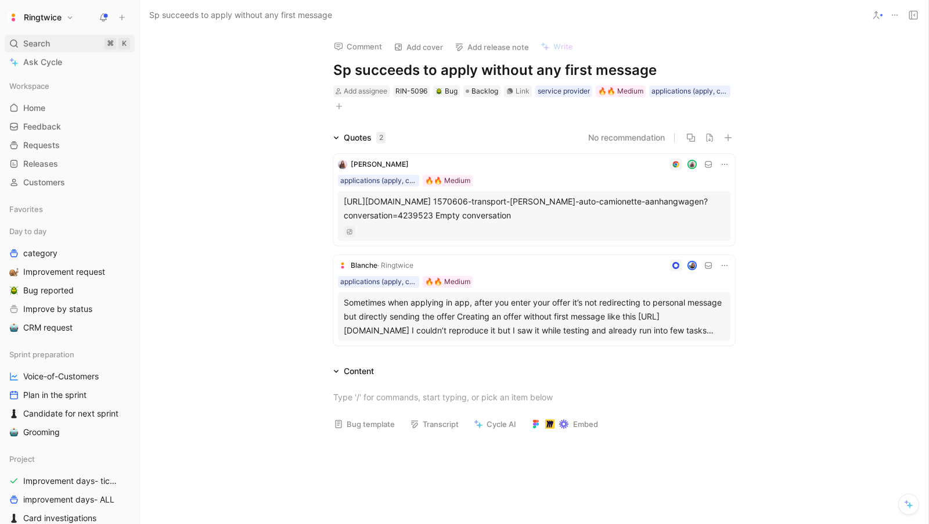
click at [50, 37] on span "Search" at bounding box center [36, 44] width 27 height 14
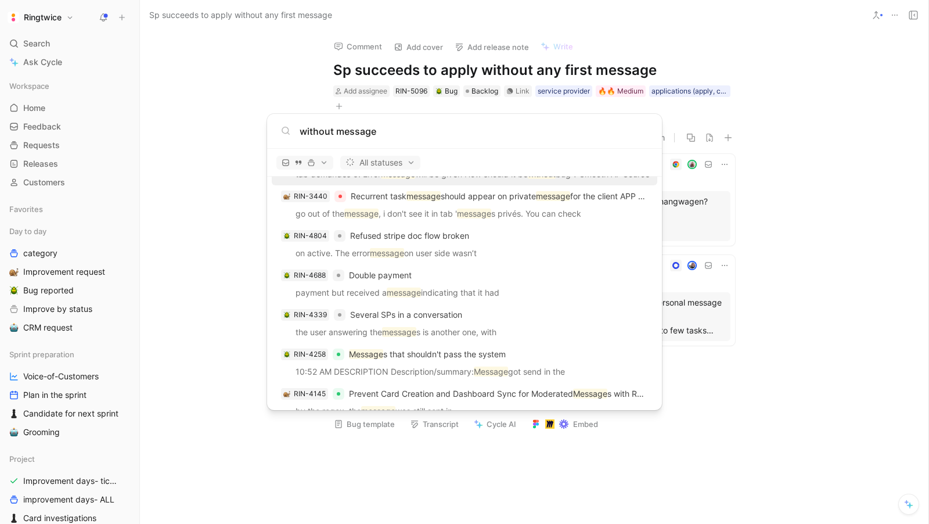
scroll to position [1584, 0]
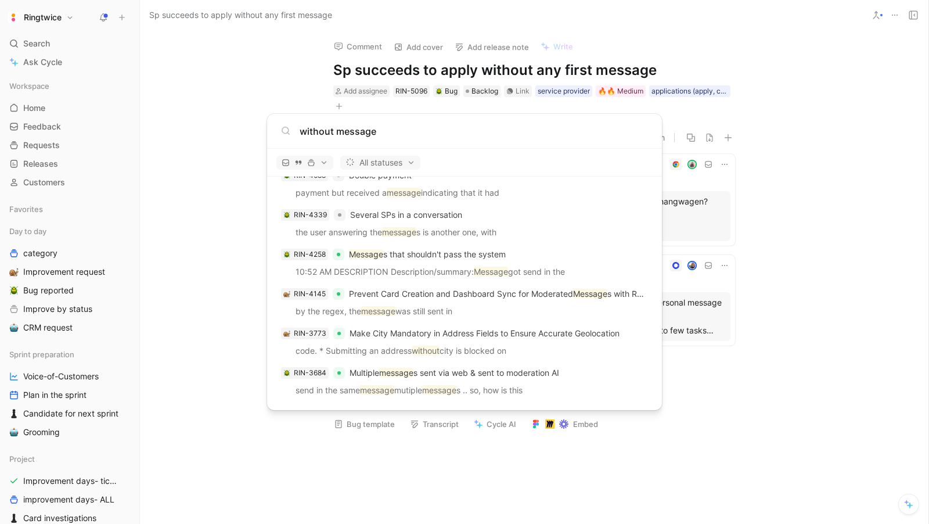
type input "without message"
click at [779, 146] on body "Ringtwice Search ⌘ K Ask Cycle Workspace Home G then H Feedback G then F Reques…" at bounding box center [464, 262] width 929 height 524
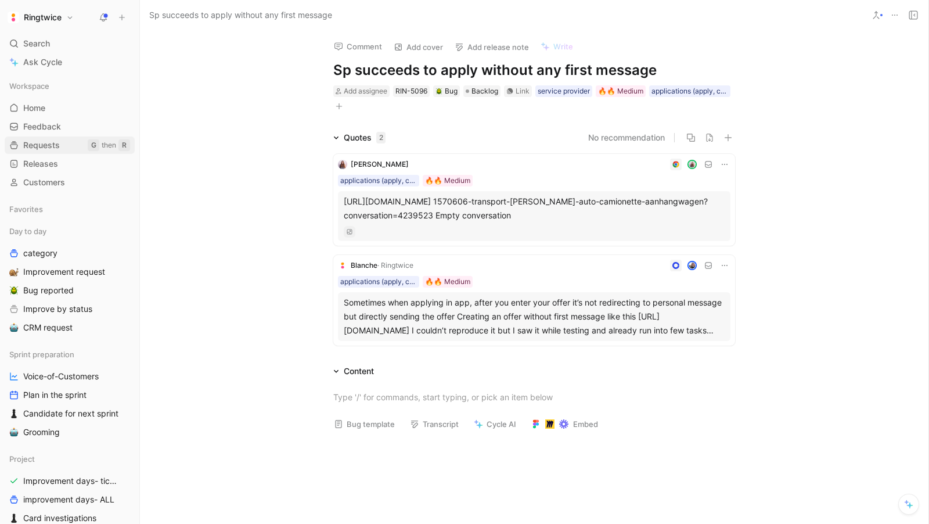
click at [48, 144] on span "Requests" at bounding box center [41, 145] width 37 height 12
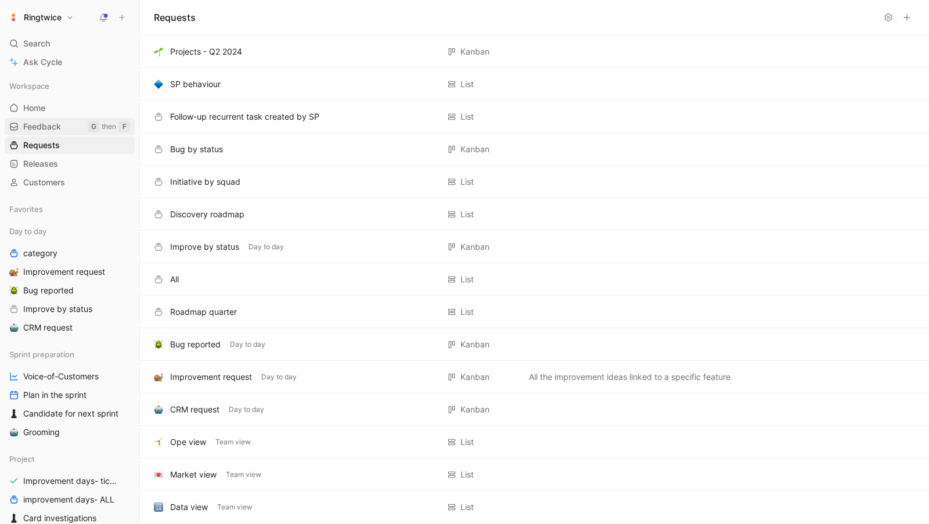
click at [40, 124] on span "Feedback" at bounding box center [42, 127] width 38 height 12
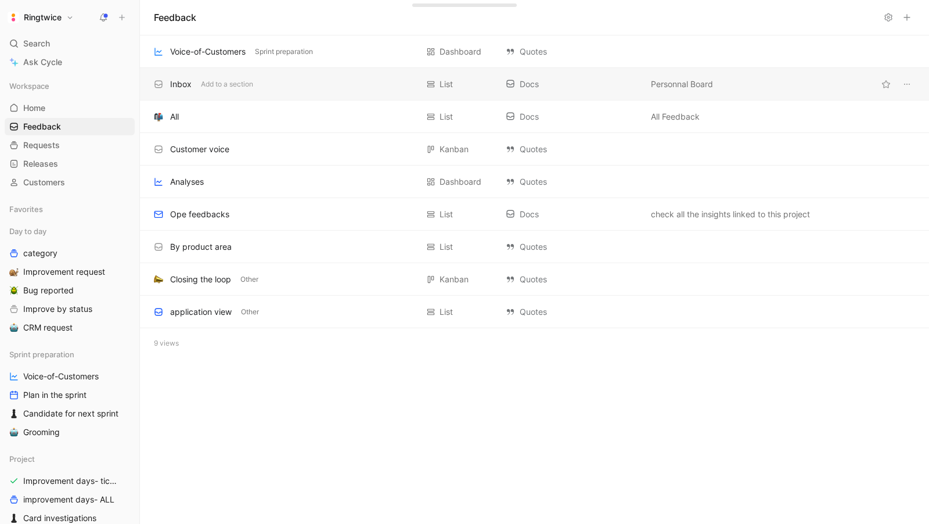
click at [167, 87] on div "Inbox Add to a section" at bounding box center [286, 84] width 264 height 14
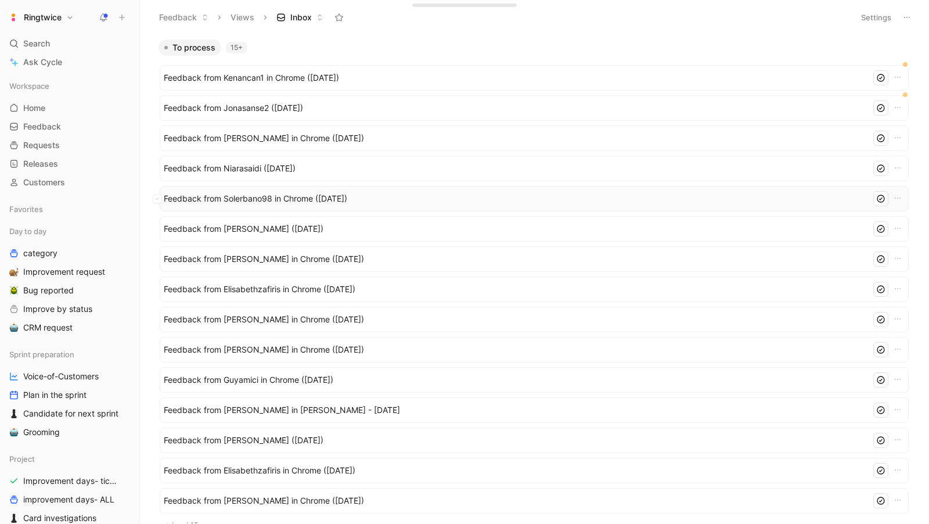
click at [188, 193] on span "Feedback from Solerbano98 in Chrome ([DATE])" at bounding box center [515, 199] width 703 height 14
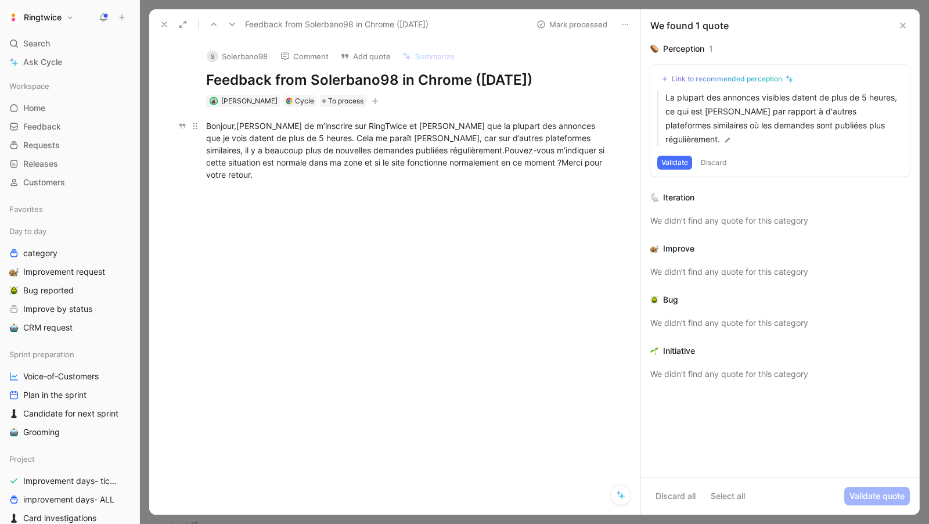
click at [365, 147] on span "Bonjour,Je viens de m’inscrire sur RingTwice et je remarque que la plupart des …" at bounding box center [406, 150] width 401 height 59
click at [356, 149] on span "Bonjour,Je viens de m’inscrire sur RingTwice et je remarque que la plupart des …" at bounding box center [406, 150] width 401 height 59
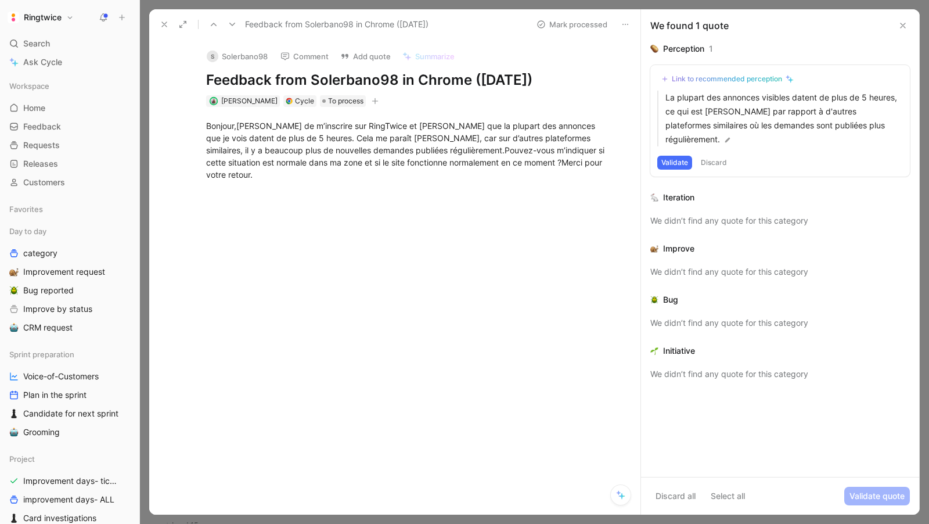
click at [356, 149] on span "Bonjour,Je viens de m’inscrire sur RingTwice et je remarque que la plupart des …" at bounding box center [406, 150] width 401 height 59
click at [349, 150] on span "Bonjour,Je viens de m’inscrire sur RingTwice et je remarque que la plupart des …" at bounding box center [406, 150] width 401 height 59
drag, startPoint x: 307, startPoint y: 136, endPoint x: 209, endPoint y: 127, distance: 98.6
click at [209, 127] on span "Bonjour,Je viens de m’inscrire sur RingTwice et je remarque que la plupart des …" at bounding box center [406, 150] width 401 height 59
click at [322, 116] on p "Bonjour,Je viens de m’inscrire sur RingTwice et je remarque que la plupart des …" at bounding box center [407, 150] width 446 height 68
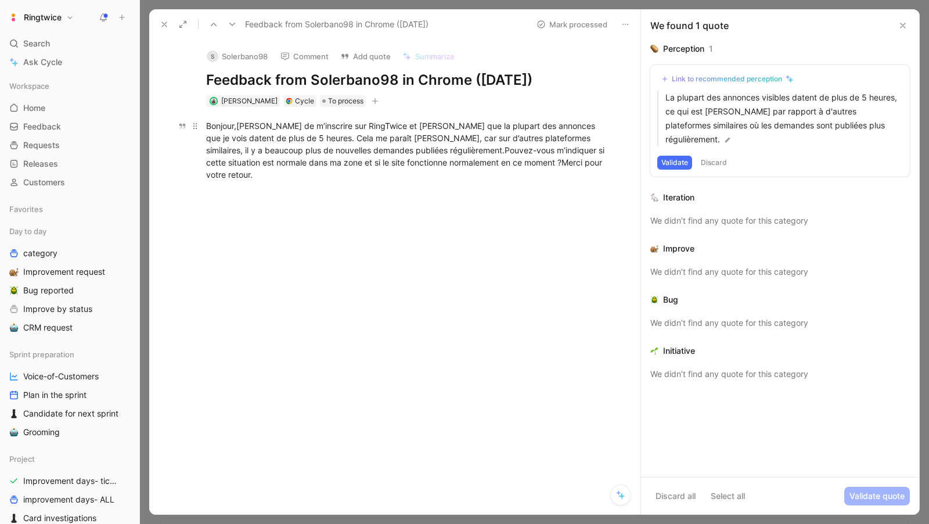
click at [314, 129] on span "Bonjour,Je viens de m’inscrire sur RingTwice et je remarque que la plupart des …" at bounding box center [406, 150] width 401 height 59
click at [246, 109] on button "Quote" at bounding box center [245, 118] width 41 height 19
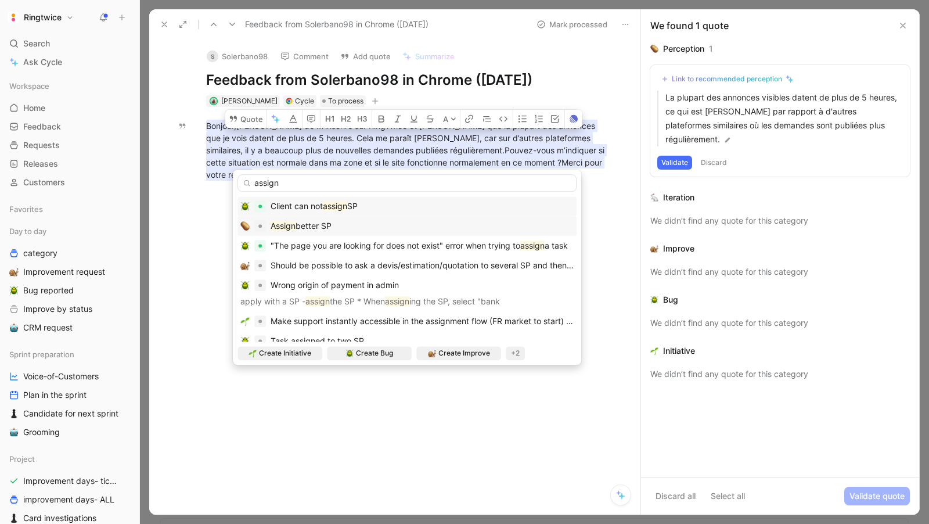
type input "assign"
click at [332, 227] on span "better SP" at bounding box center [314, 226] width 36 height 10
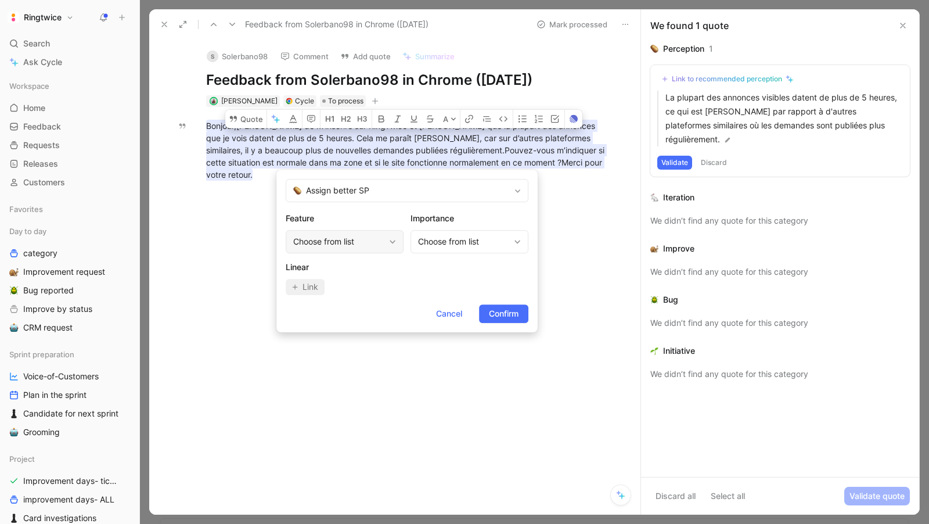
click at [364, 247] on div "Choose from list" at bounding box center [338, 242] width 91 height 14
type input "job"
click at [344, 293] on span "notifications (email, push notif)" at bounding box center [361, 291] width 116 height 10
click at [510, 312] on span "Confirm" at bounding box center [504, 314] width 30 height 14
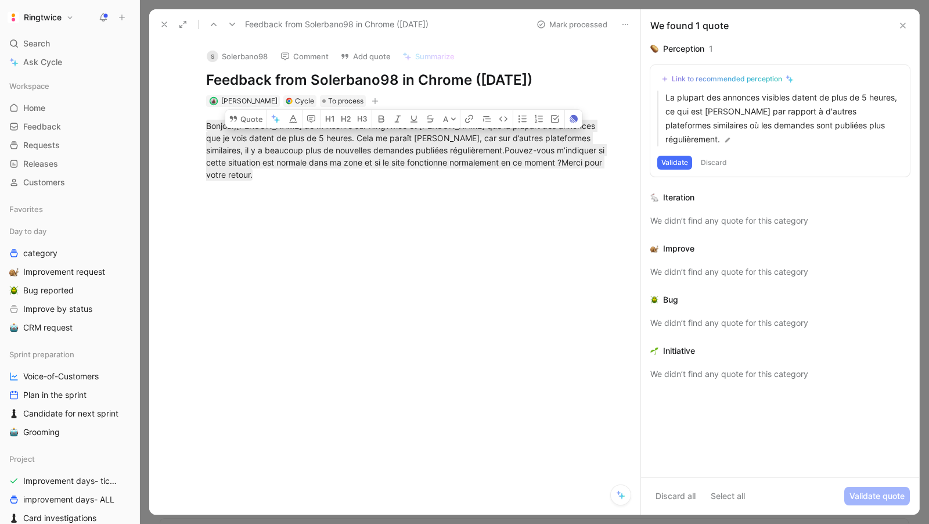
click at [566, 16] on div "Mark processed" at bounding box center [582, 24] width 102 height 16
click at [555, 24] on button "Mark processed" at bounding box center [571, 24] width 81 height 16
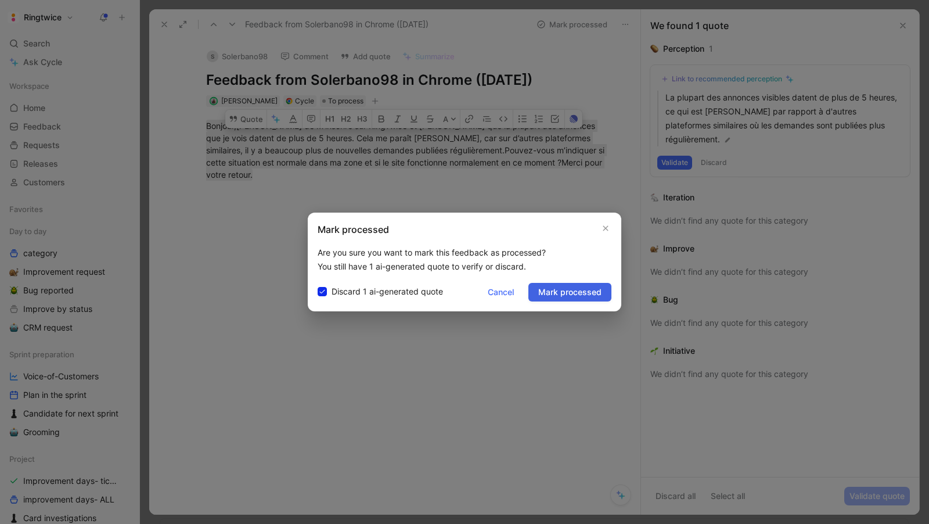
click at [564, 295] on span "Mark processed" at bounding box center [569, 292] width 63 height 14
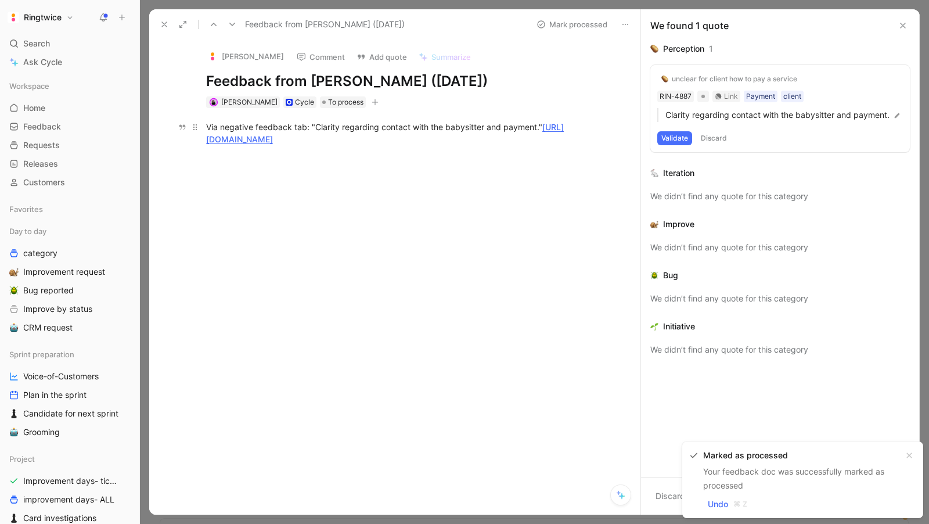
click at [517, 139] on div "Via negative feedback tab: "Clarity regarding contact with the babysitter and p…" at bounding box center [407, 133] width 402 height 24
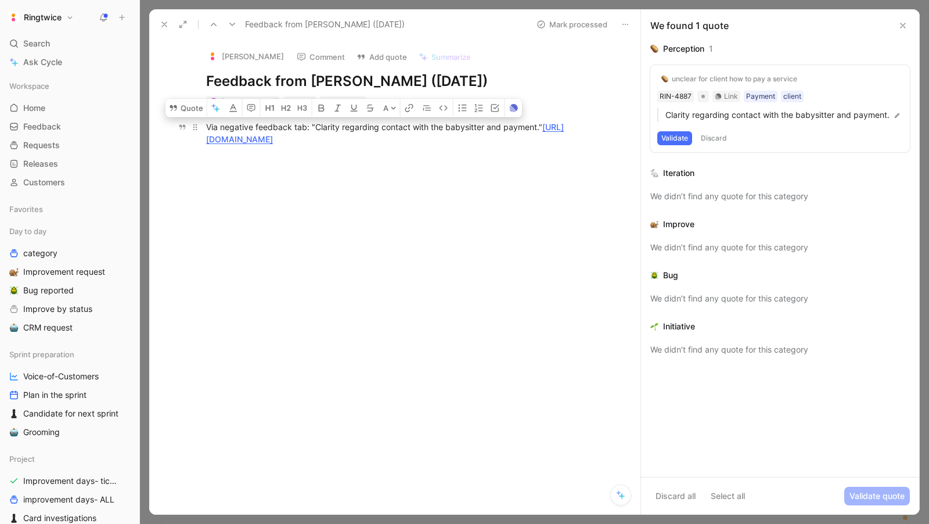
click at [517, 139] on div "Via negative feedback tab: "Clarity regarding contact with the babysitter and p…" at bounding box center [407, 133] width 402 height 24
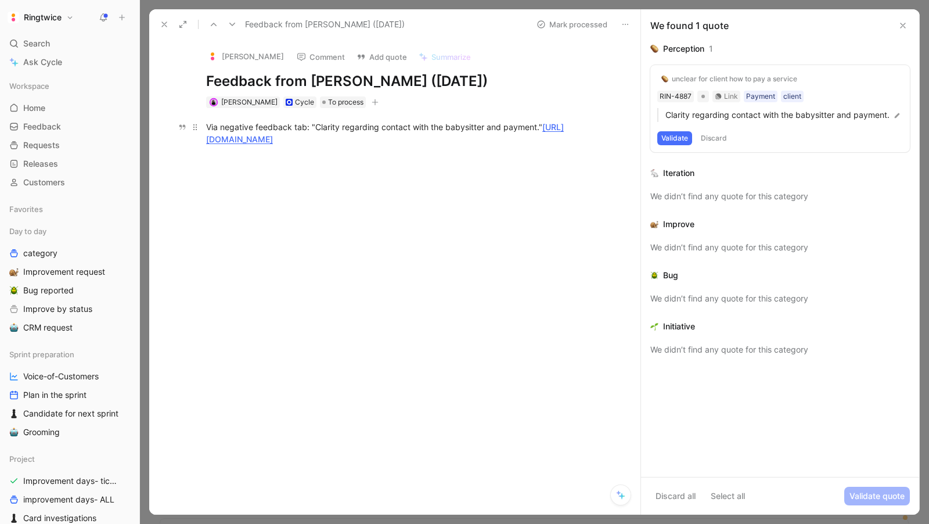
click at [500, 136] on div "Via negative feedback tab: "Clarity regarding contact with the babysitter and p…" at bounding box center [407, 133] width 402 height 24
click at [496, 137] on div "Via negative feedback tab: "Clarity regarding contact with the babysitter and p…" at bounding box center [407, 133] width 402 height 24
drag, startPoint x: 496, startPoint y: 137, endPoint x: 182, endPoint y: 143, distance: 314.2
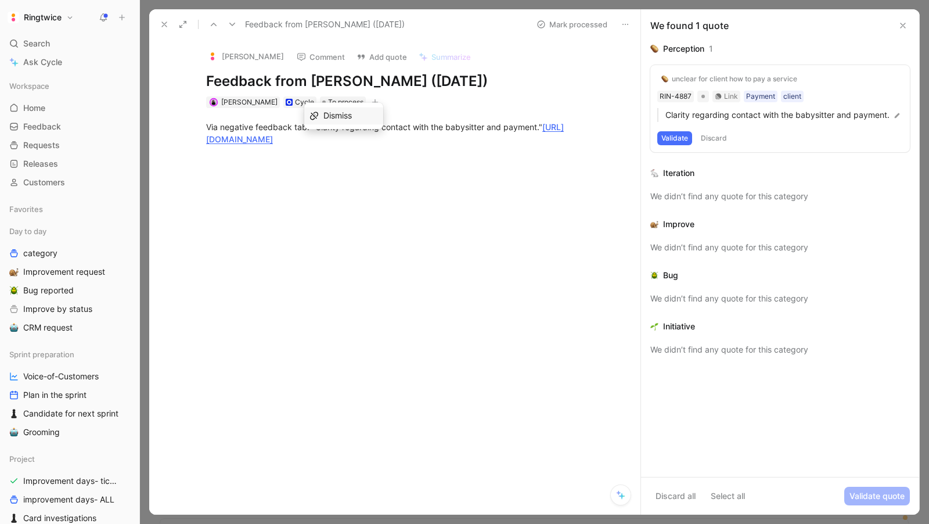
click at [182, 143] on div "Via negative feedback tab: "Clarity regarding contact with the babysitter and p…" at bounding box center [407, 133] width 467 height 50
copy link "https://ringtwice.be/admin_user_activities?locale=fr&user_id=1500815"
click at [372, 166] on div at bounding box center [407, 236] width 467 height 157
click at [358, 137] on link "https://ringtwice.be/admin_user_activities?locale=fr&user_id=1500815" at bounding box center [385, 133] width 358 height 22
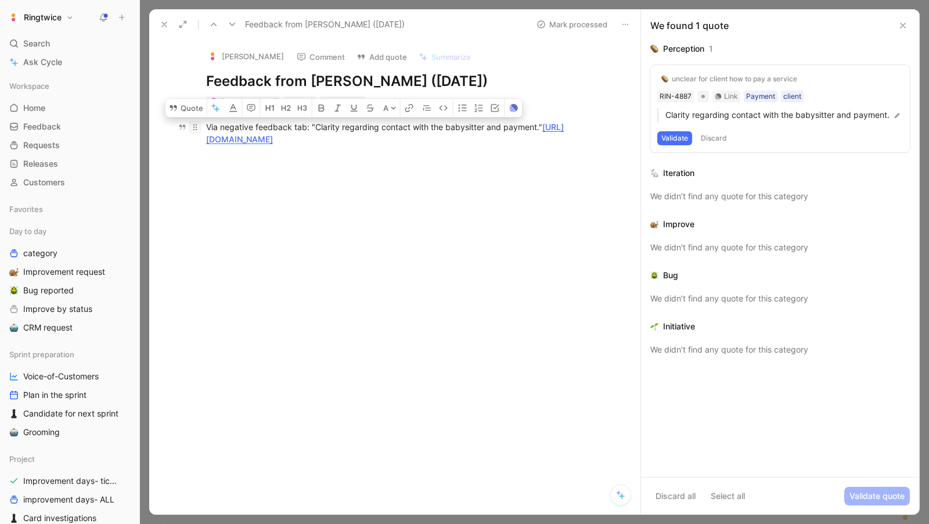
drag, startPoint x: 524, startPoint y: 142, endPoint x: 199, endPoint y: 122, distance: 326.4
click at [199, 122] on p "Via negative feedback tab: "Clarity regarding contact with the babysitter and p…" at bounding box center [407, 132] width 446 height 31
click at [253, 107] on icon "button" at bounding box center [251, 108] width 8 height 8
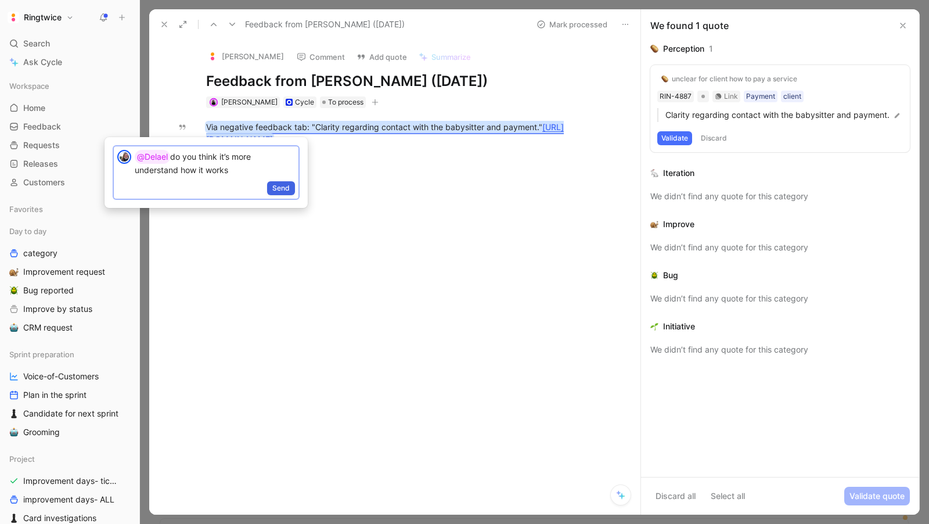
click at [280, 189] on span "Send" at bounding box center [280, 188] width 17 height 12
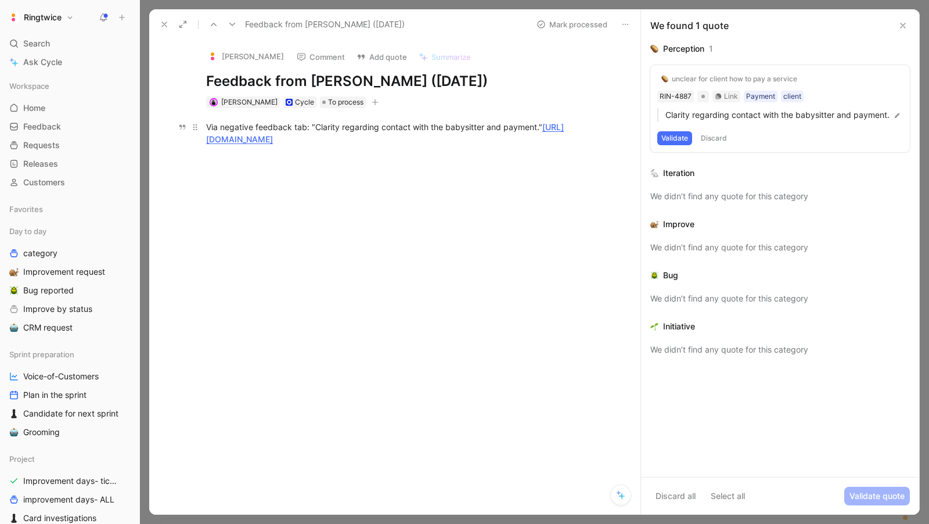
click at [496, 141] on div "Via negative feedback tab: "Clarity regarding contact with the babysitter and p…" at bounding box center [407, 133] width 402 height 24
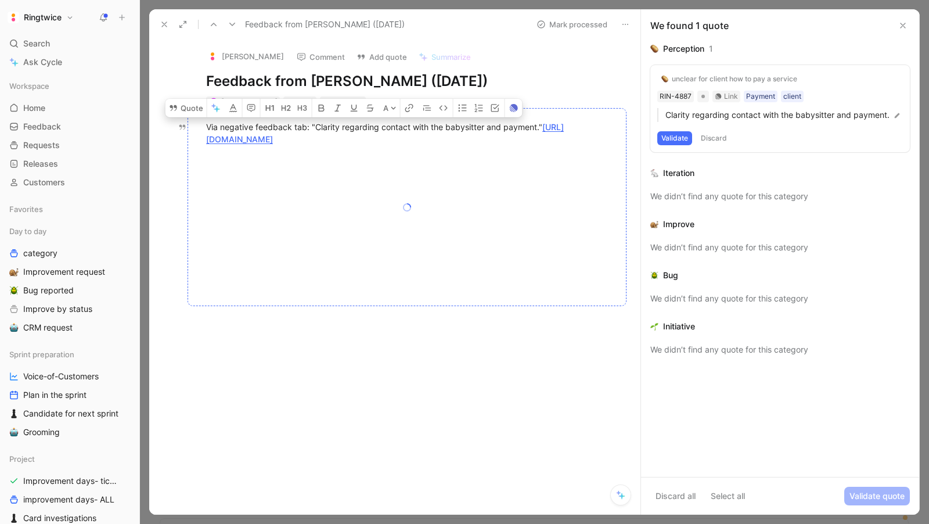
click at [544, 189] on div at bounding box center [407, 207] width 439 height 198
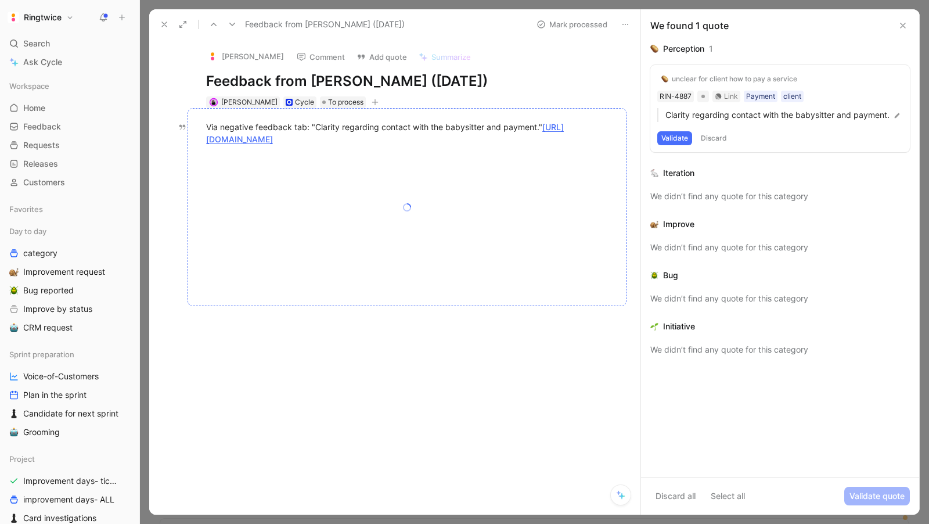
click at [515, 153] on div at bounding box center [407, 207] width 439 height 198
click at [406, 189] on div at bounding box center [407, 236] width 467 height 157
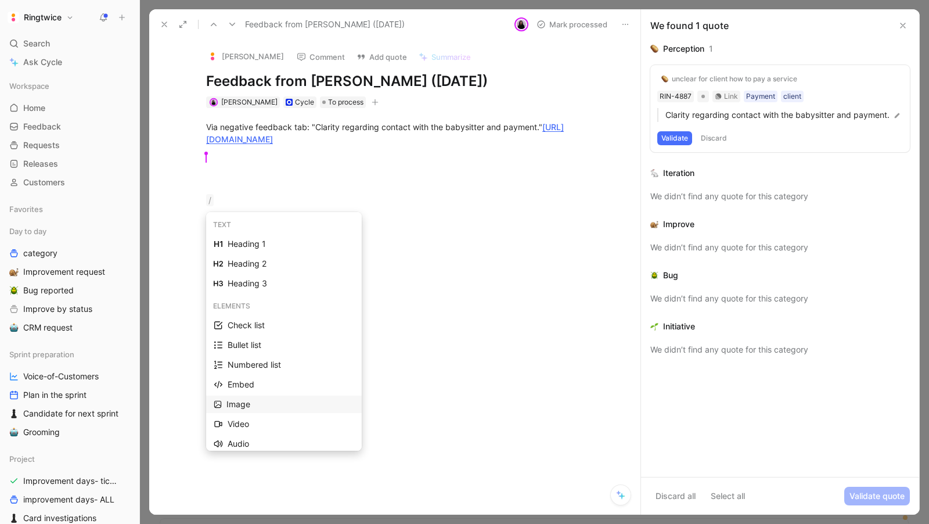
click at [260, 398] on div "Image" at bounding box center [290, 404] width 128 height 14
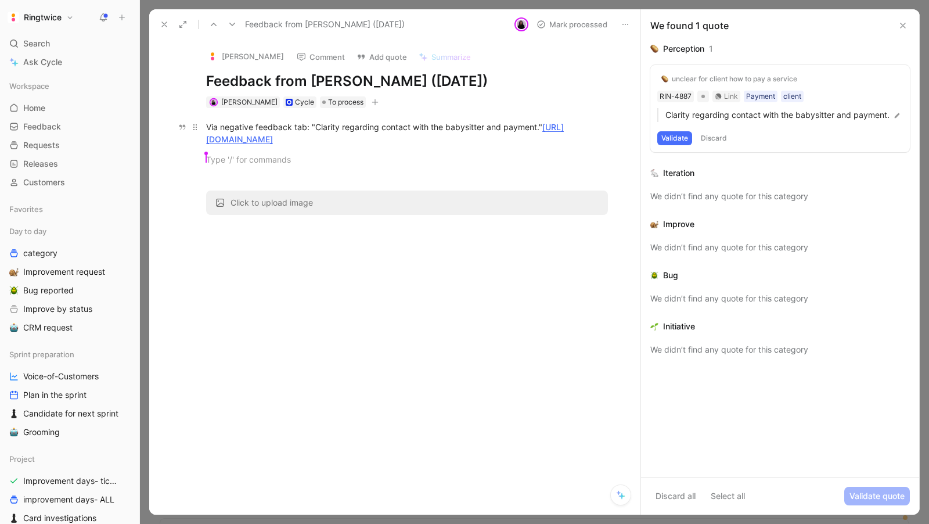
click at [481, 125] on div "Via negative feedback tab: "Clarity regarding contact with the babysitter and p…" at bounding box center [407, 133] width 402 height 24
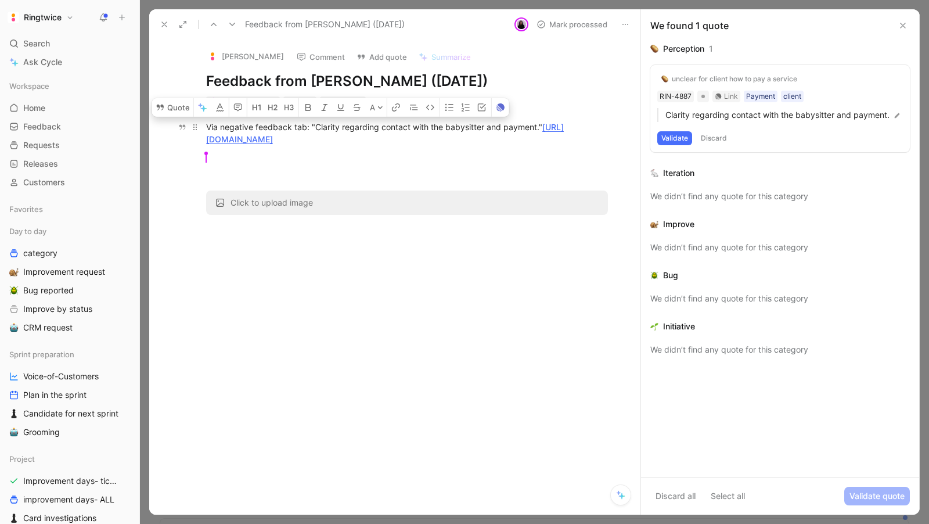
click at [495, 143] on div "Via negative feedback tab: "Clarity regarding contact with the babysitter and p…" at bounding box center [407, 133] width 402 height 24
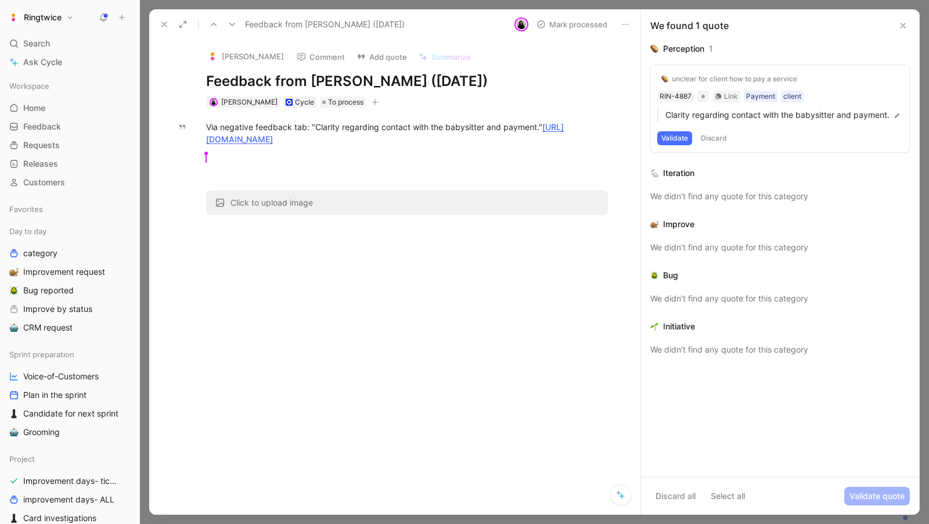
drag, startPoint x: 495, startPoint y: 142, endPoint x: 164, endPoint y: 121, distance: 331.6
click at [164, 121] on div "Nick Stevens Comment Add quote Summarize Feedback from Nick Stevens (Aug 18, 20…" at bounding box center [394, 276] width 491 height 475
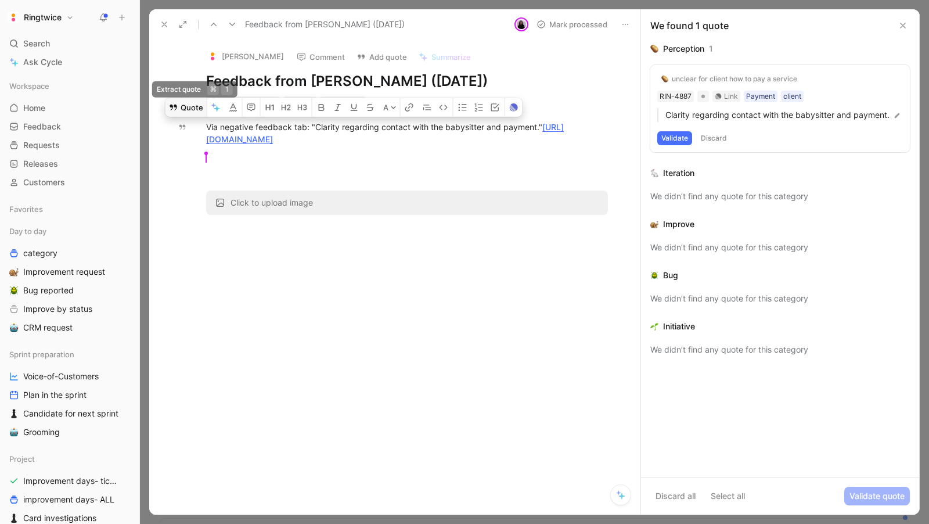
click at [189, 109] on button "Quote" at bounding box center [186, 107] width 41 height 19
click at [401, 143] on div "Via negative feedback tab: "Clarity regarding contact with the babysitter and p…" at bounding box center [407, 133] width 402 height 24
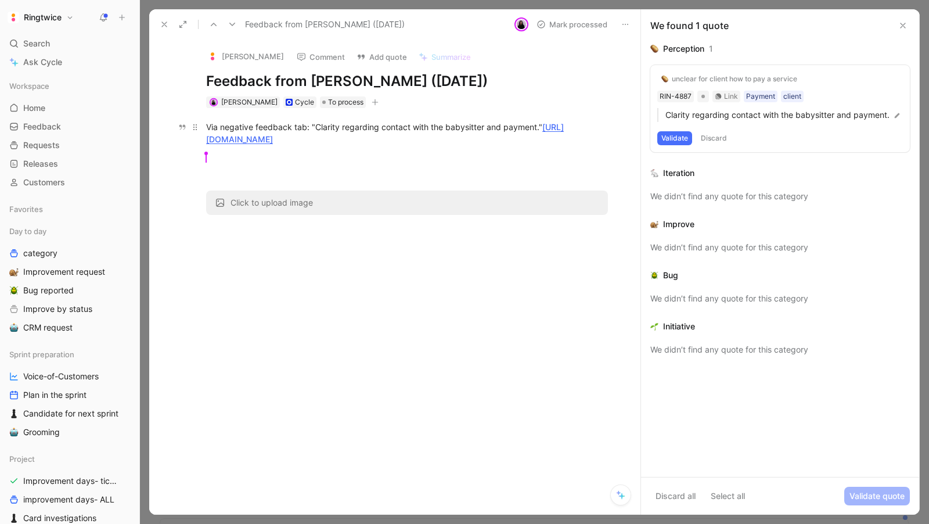
click at [394, 141] on link "https://ringtwice.be/admin_user_activities?locale=fr&user_id=1500815" at bounding box center [385, 133] width 358 height 22
click at [901, 30] on button at bounding box center [903, 26] width 14 height 14
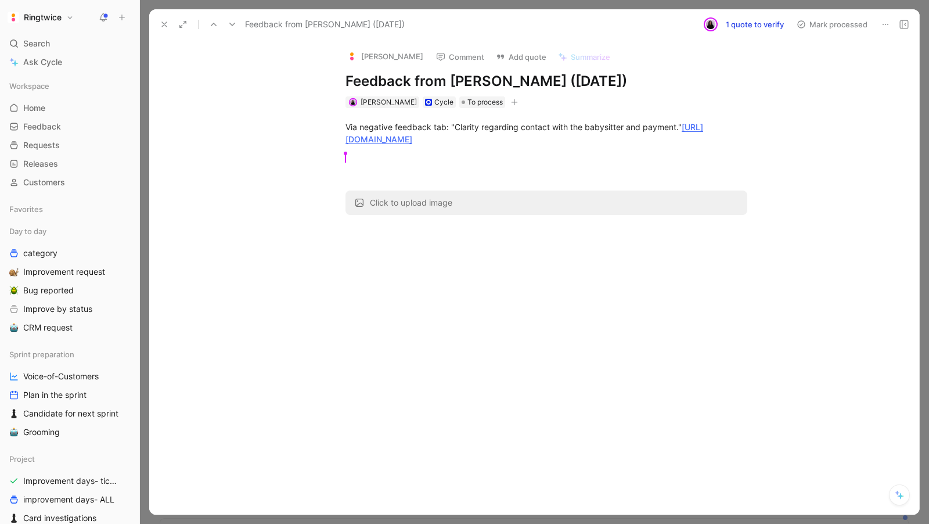
click at [748, 23] on button "1 quote to verify" at bounding box center [755, 24] width 69 height 16
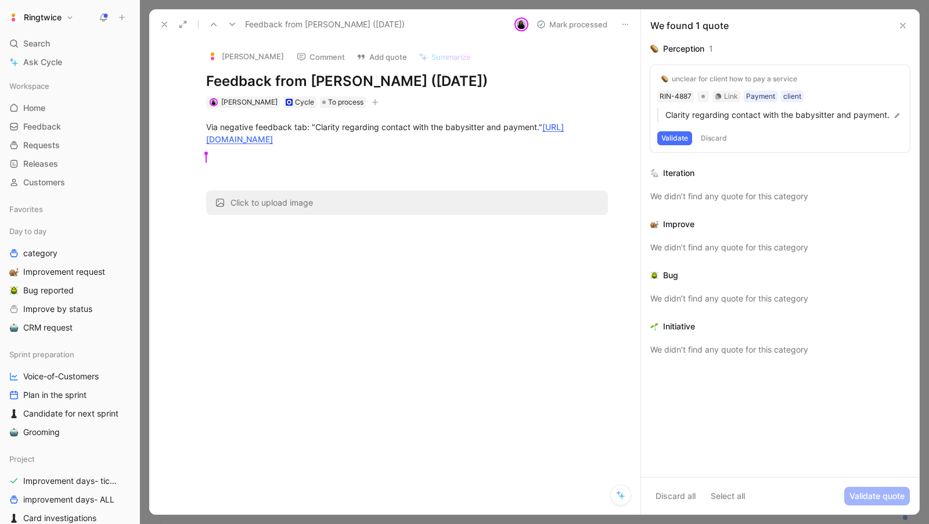
click at [902, 23] on icon at bounding box center [902, 25] width 9 height 9
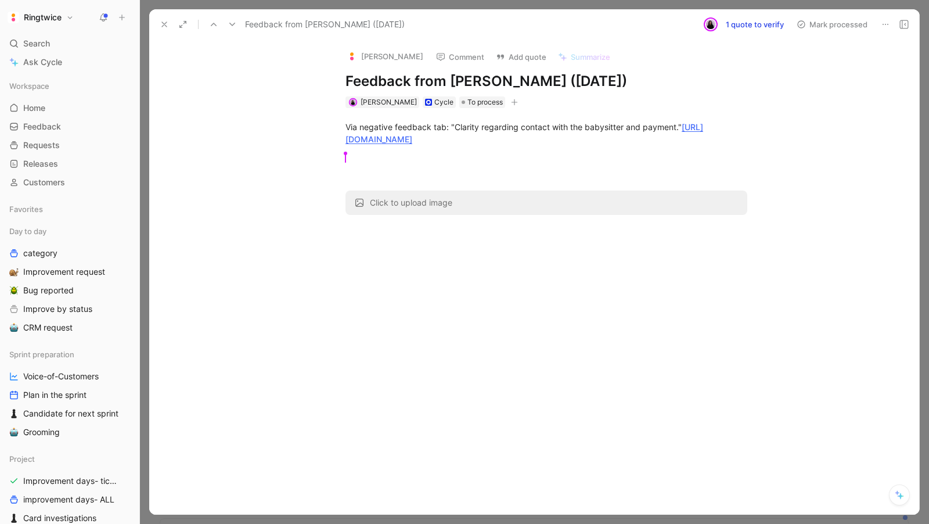
click at [892, 24] on button at bounding box center [885, 24] width 16 height 16
click at [901, 24] on icon at bounding box center [904, 24] width 9 height 9
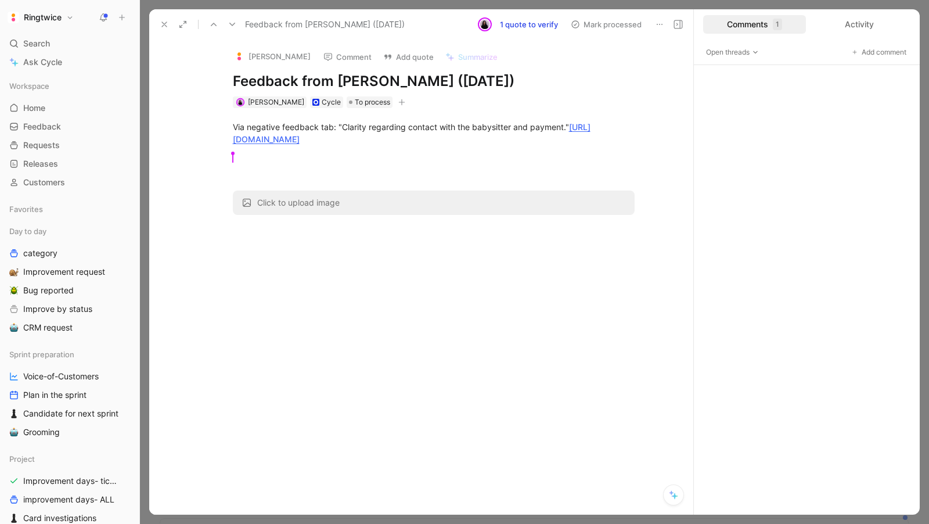
click at [767, 30] on div "Comments 1" at bounding box center [754, 24] width 103 height 19
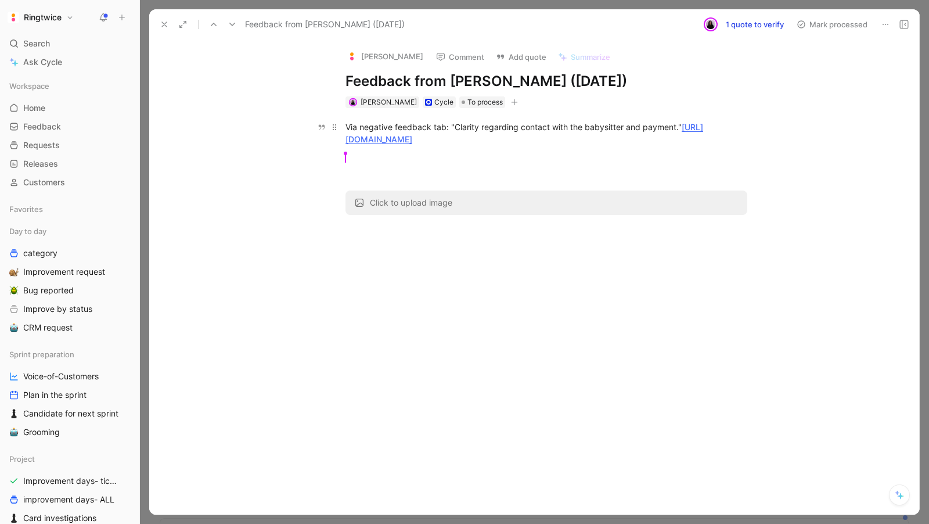
click at [607, 132] on div "Via negative feedback tab: "Clarity regarding contact with the babysitter and p…" at bounding box center [547, 133] width 402 height 24
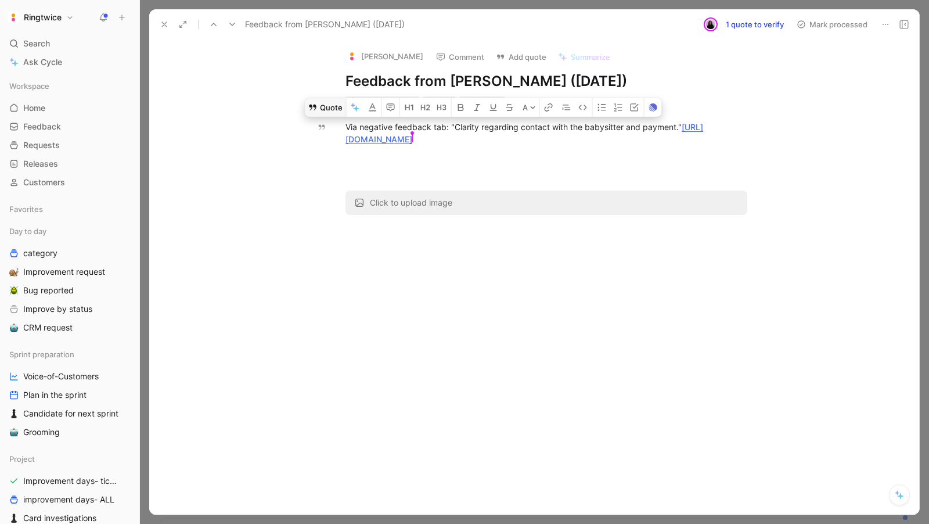
click at [325, 109] on button "Quote" at bounding box center [325, 107] width 41 height 19
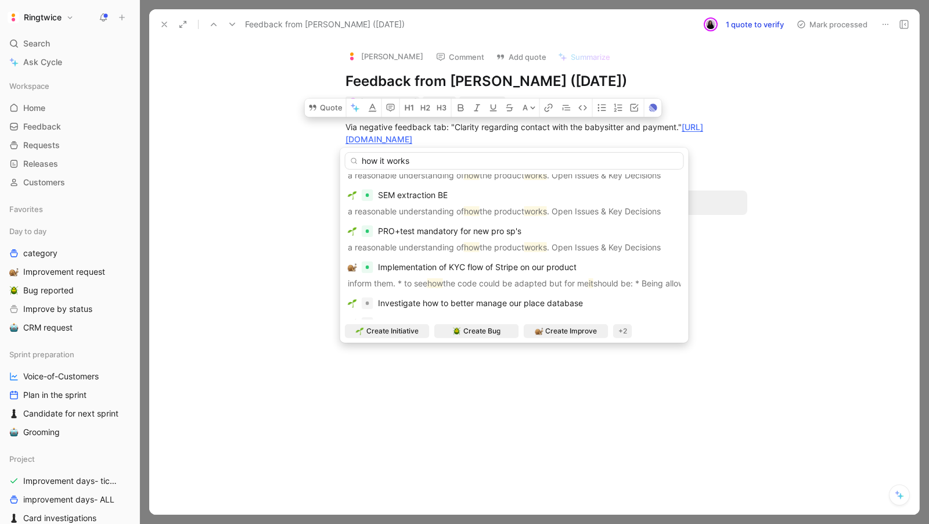
scroll to position [938, 0]
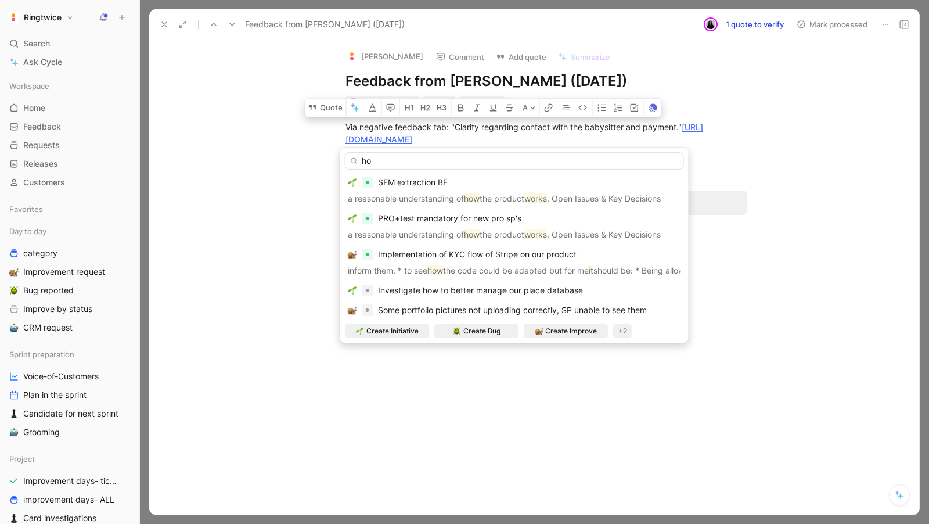
type input "h"
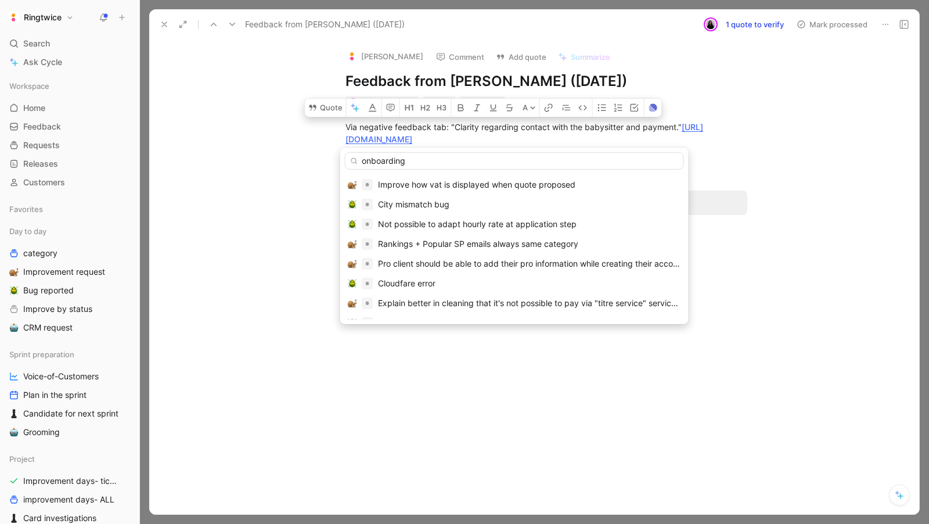
scroll to position [816, 0]
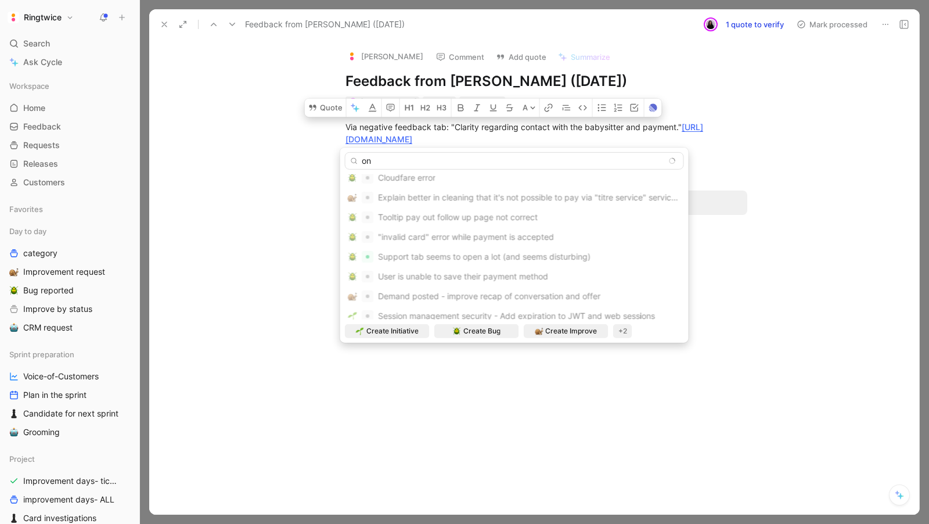
type input "o"
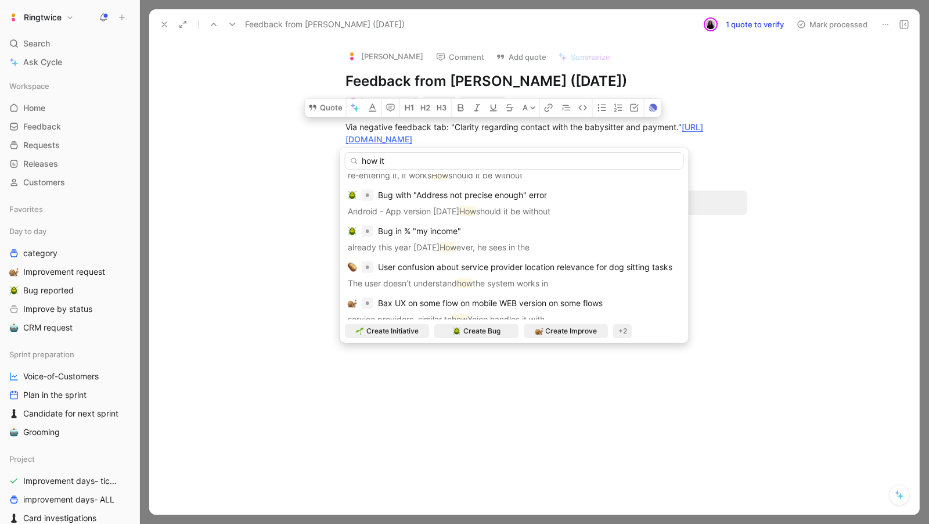
scroll to position [657, 0]
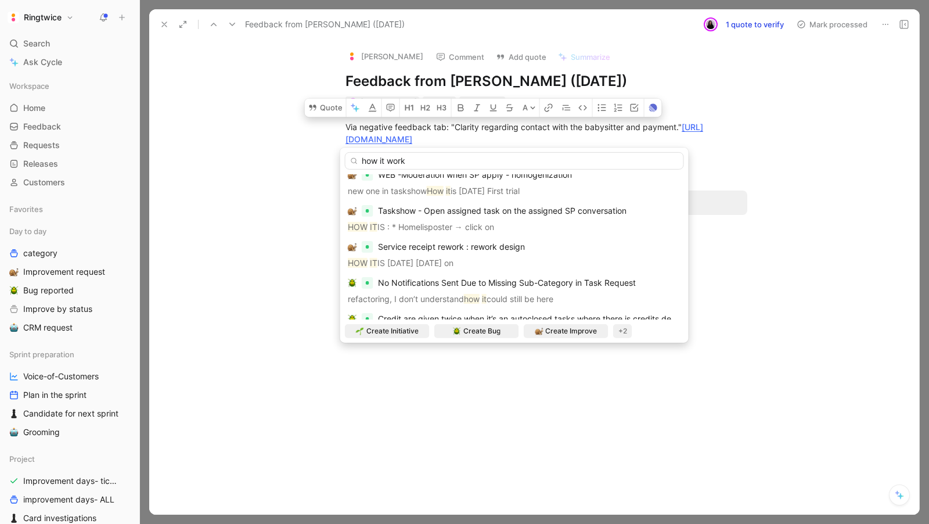
type input "how it work"
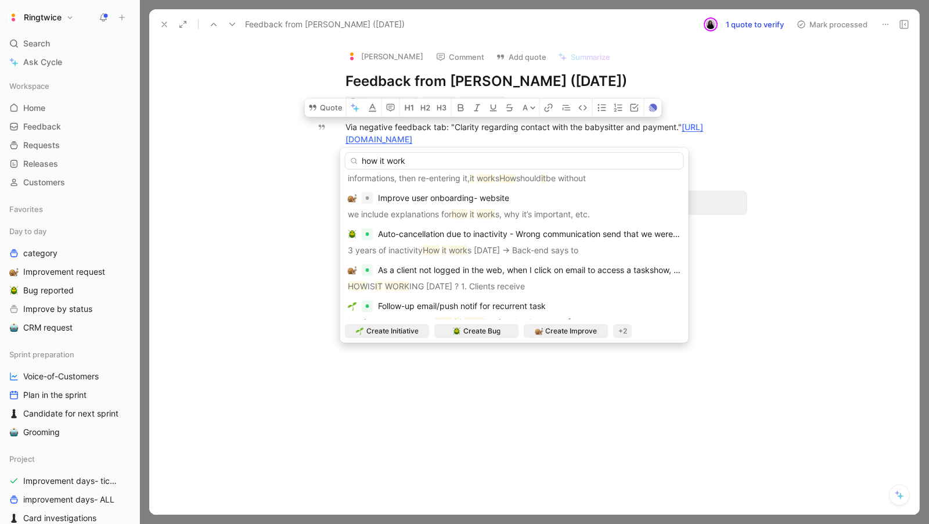
scroll to position [0, 0]
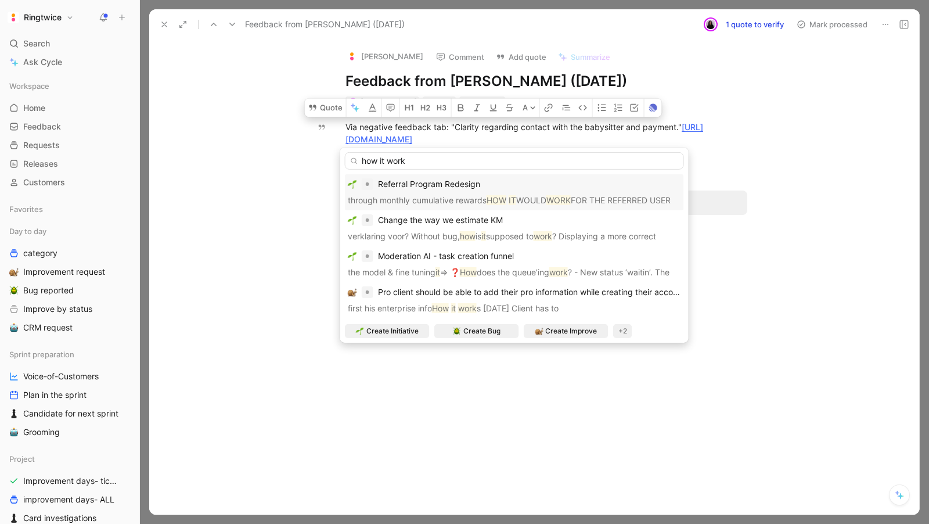
click at [409, 161] on input "how it work" at bounding box center [514, 160] width 339 height 17
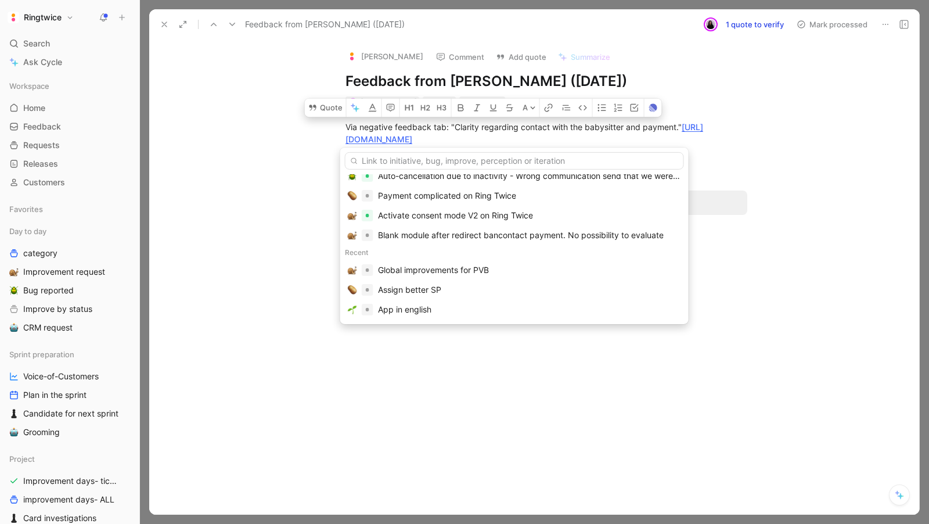
scroll to position [256, 0]
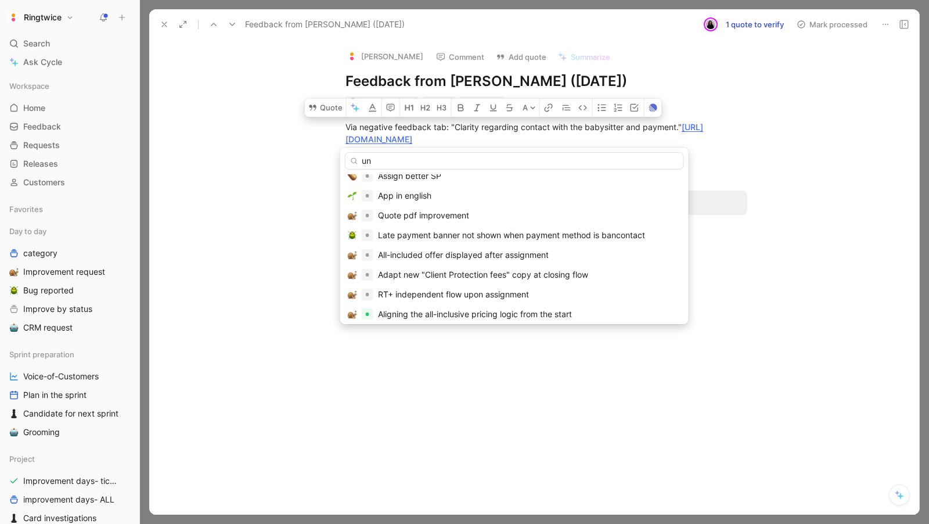
click at [886, 23] on icon at bounding box center [885, 24] width 9 height 9
click at [908, 28] on use at bounding box center [904, 24] width 8 height 8
click at [826, 141] on div "Via negative feedback tab: "Clarity regarding contact with the babysitter and p…" at bounding box center [547, 166] width 746 height 116
click at [215, 276] on div at bounding box center [547, 302] width 746 height 157
click at [143, 181] on div at bounding box center [534, 262] width 789 height 524
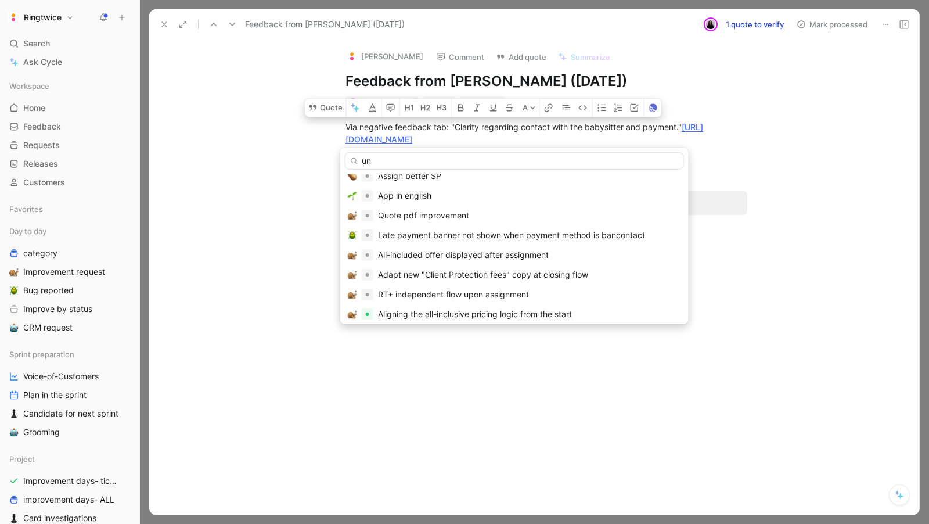
click at [819, 165] on div "Feedback Views Inbox Settings To process 15 Feedback from Jonasanse2 (Aug 20, 2…" at bounding box center [534, 262] width 789 height 524
click at [289, 98] on div "Feedback Views Inbox Settings To process 15 Feedback from Jonasanse2 (Aug 20, 2…" at bounding box center [534, 262] width 789 height 524
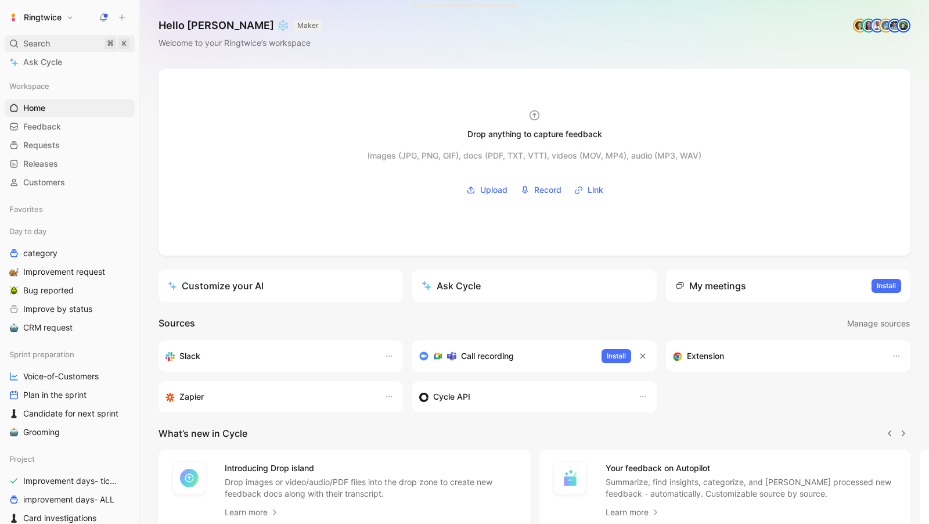
click at [38, 44] on span "Search" at bounding box center [36, 44] width 27 height 14
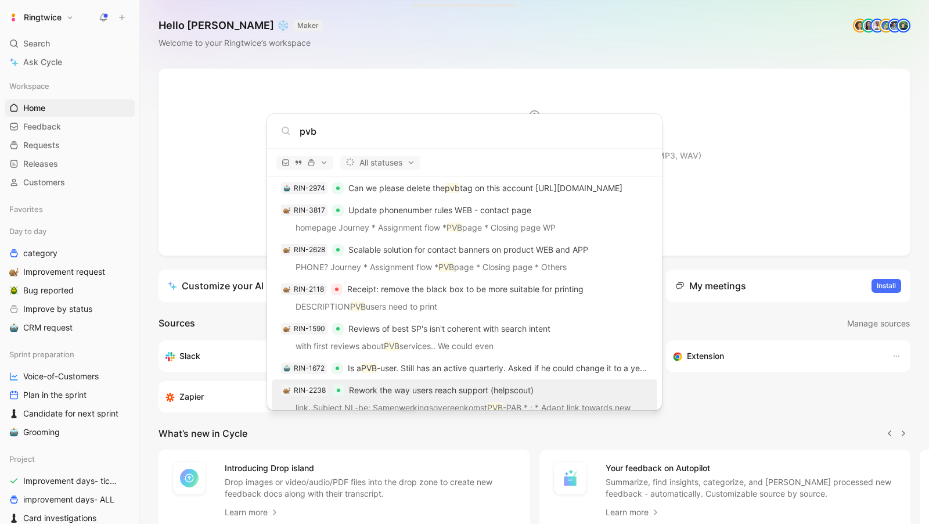
scroll to position [442, 0]
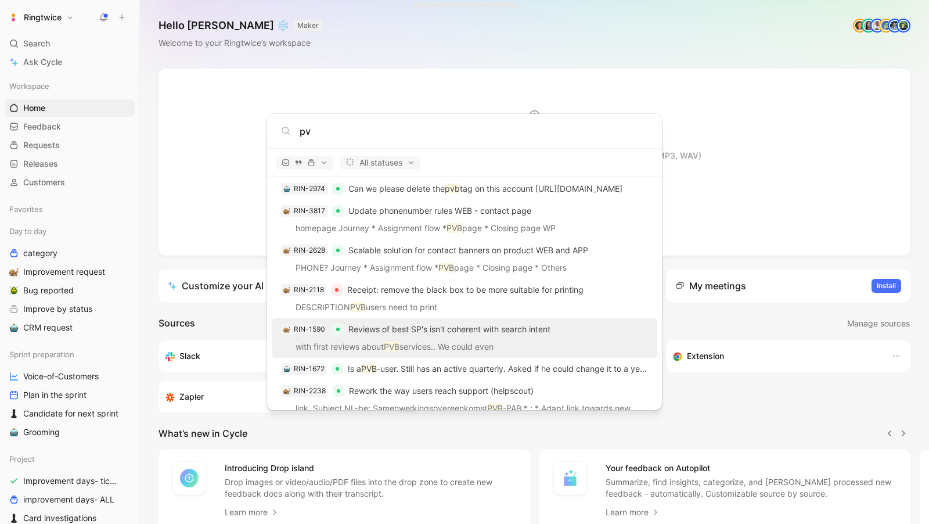
type input "p"
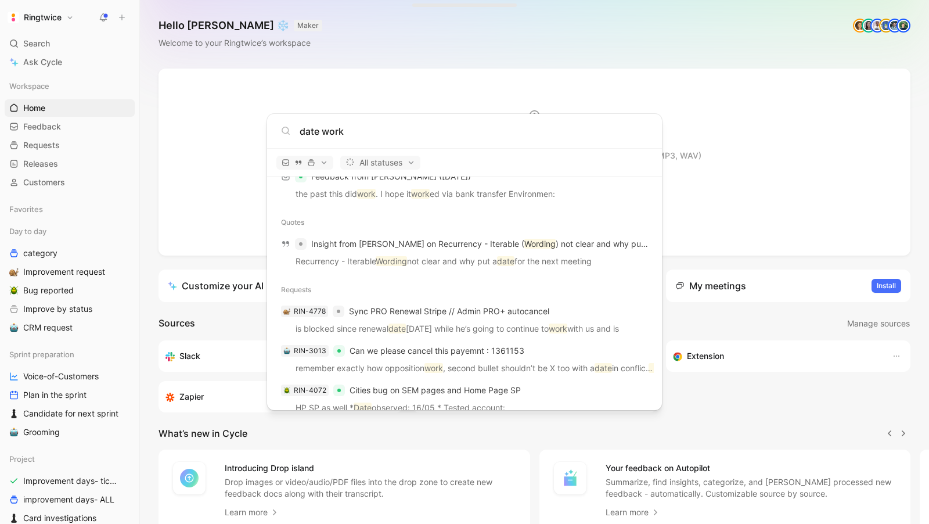
scroll to position [44, 0]
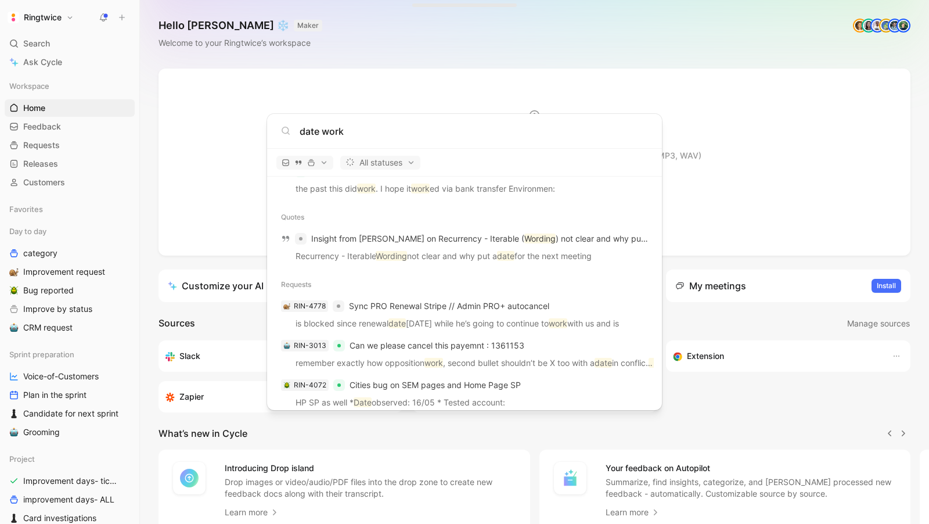
click at [332, 132] on input "date work" at bounding box center [474, 131] width 348 height 14
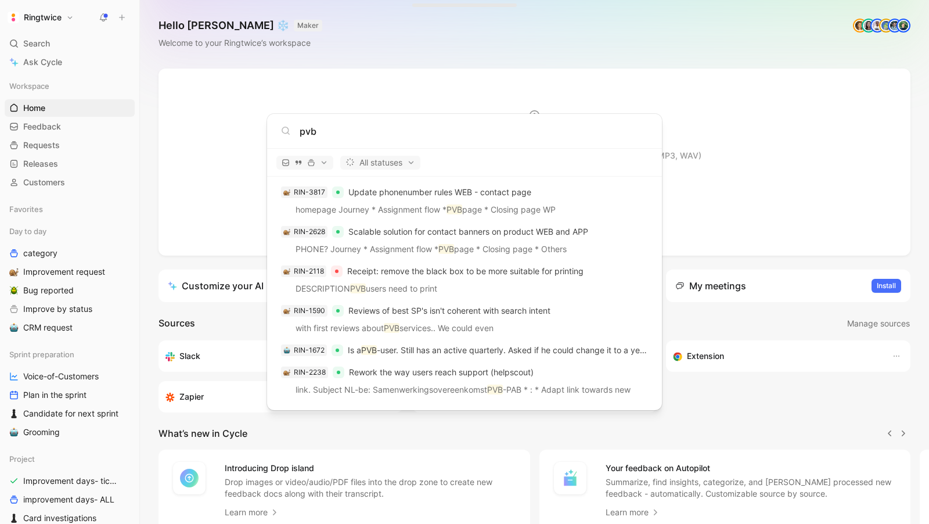
scroll to position [460, 0]
type input "pvb"
click at [399, 144] on div "pvb" at bounding box center [464, 131] width 395 height 35
click at [37, 66] on body "Ringtwice Search ⌘ K Ask Cycle Workspace Home G then H Feedback G then F Reques…" at bounding box center [464, 262] width 929 height 524
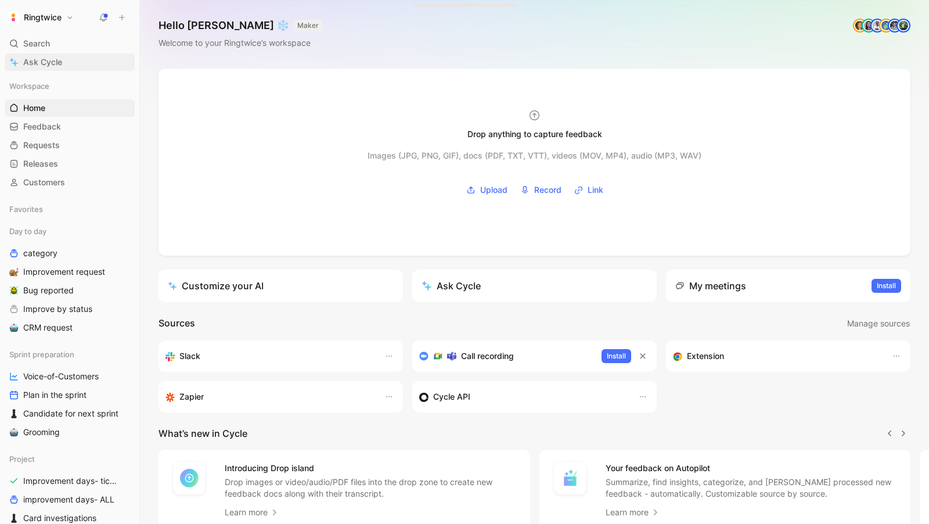
click at [34, 64] on span "Ask Cycle" at bounding box center [42, 62] width 39 height 14
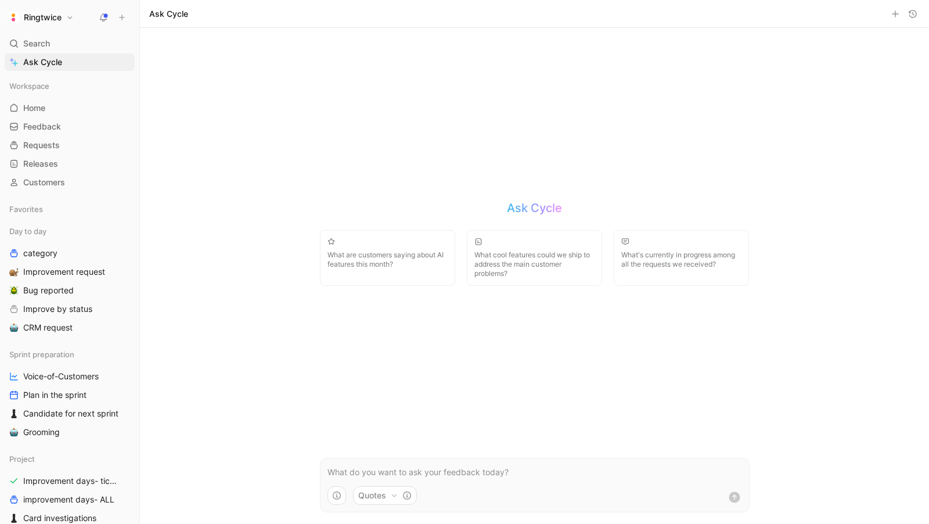
click at [347, 468] on p at bounding box center [535, 472] width 415 height 14
click at [23, 125] on link "Feedback G then F" at bounding box center [70, 126] width 130 height 17
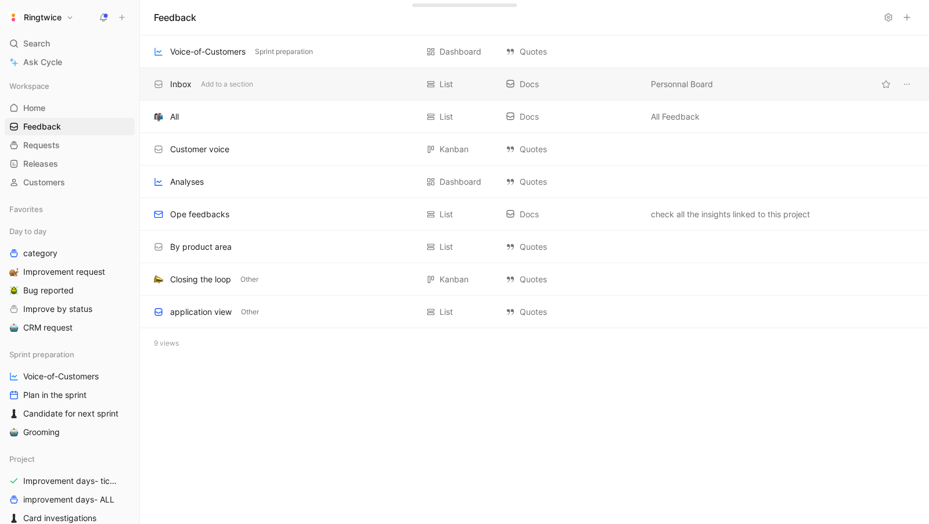
click at [167, 80] on div "Inbox Add to a section" at bounding box center [286, 84] width 264 height 14
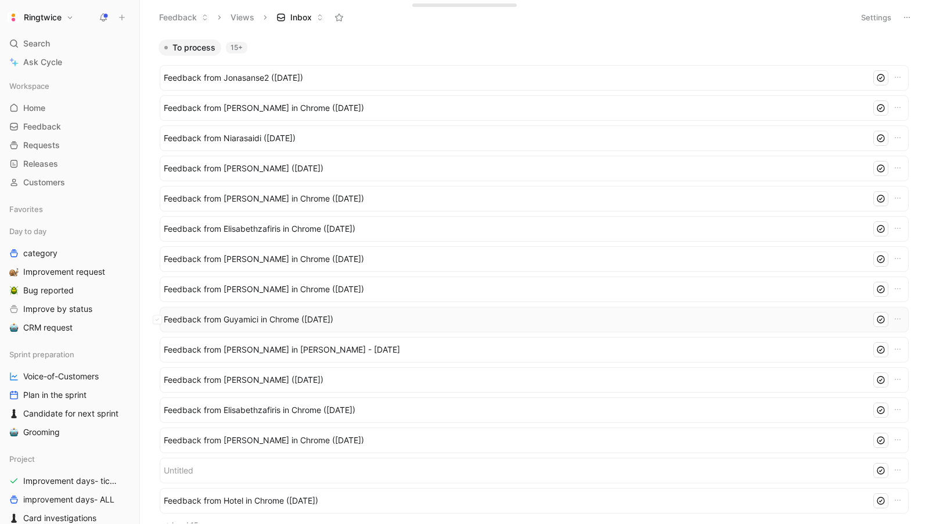
scroll to position [9, 0]
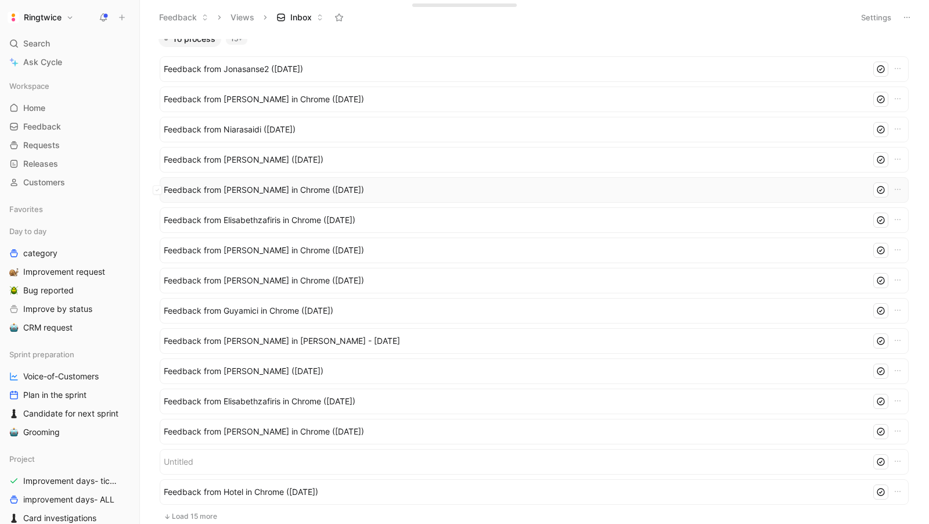
click at [244, 188] on span "Feedback from [PERSON_NAME] in Chrome ([DATE])" at bounding box center [515, 190] width 703 height 14
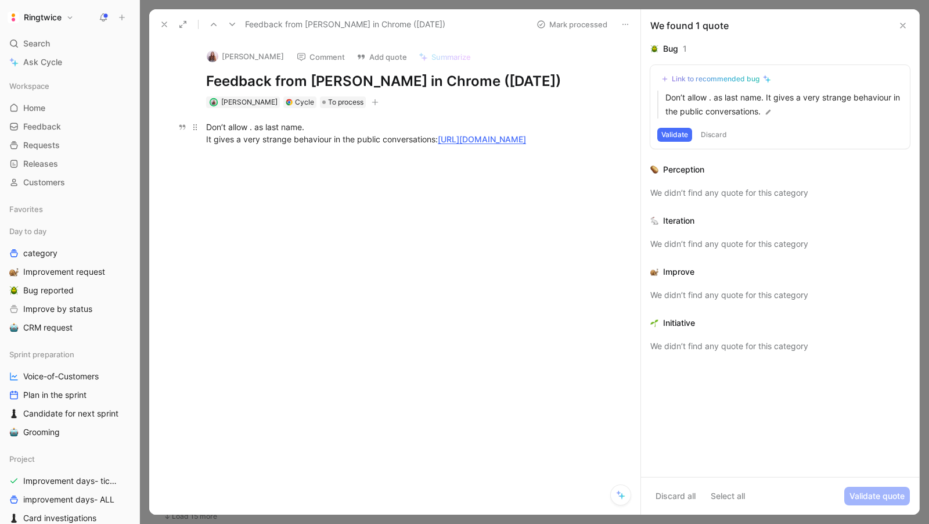
click at [516, 142] on link "[URL][DOMAIN_NAME]" at bounding box center [482, 139] width 88 height 10
click at [402, 149] on p "Don’t allow . as last name. It gives a very strange behaviour in the public con…" at bounding box center [407, 132] width 446 height 31
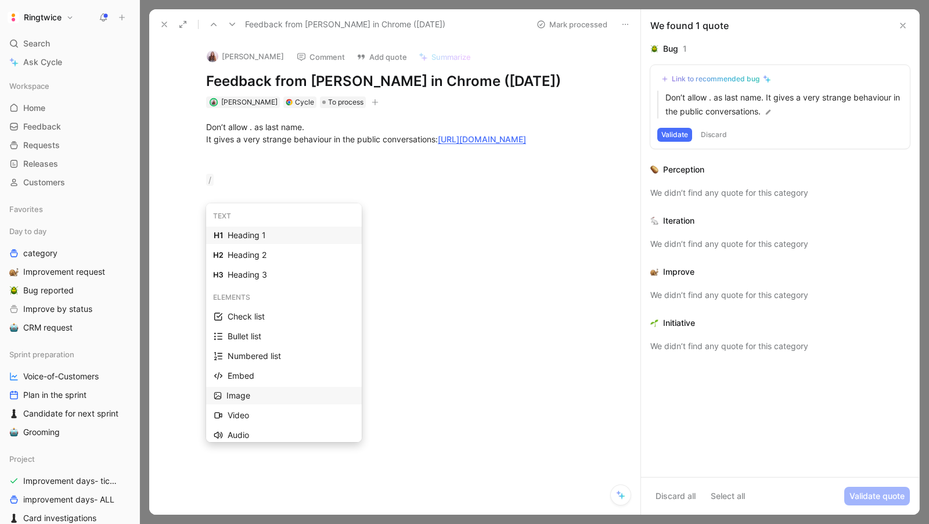
click at [242, 390] on div "Image" at bounding box center [290, 395] width 128 height 14
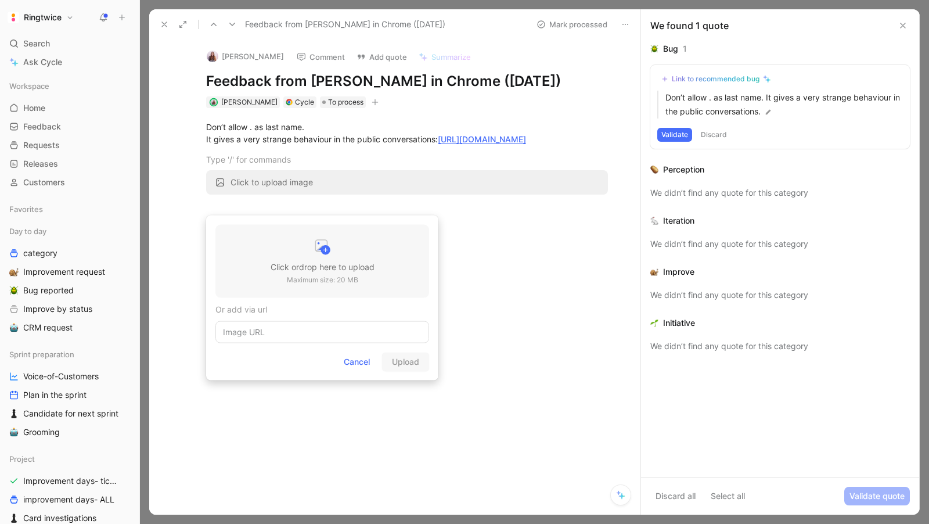
click at [303, 247] on div at bounding box center [323, 248] width 104 height 23
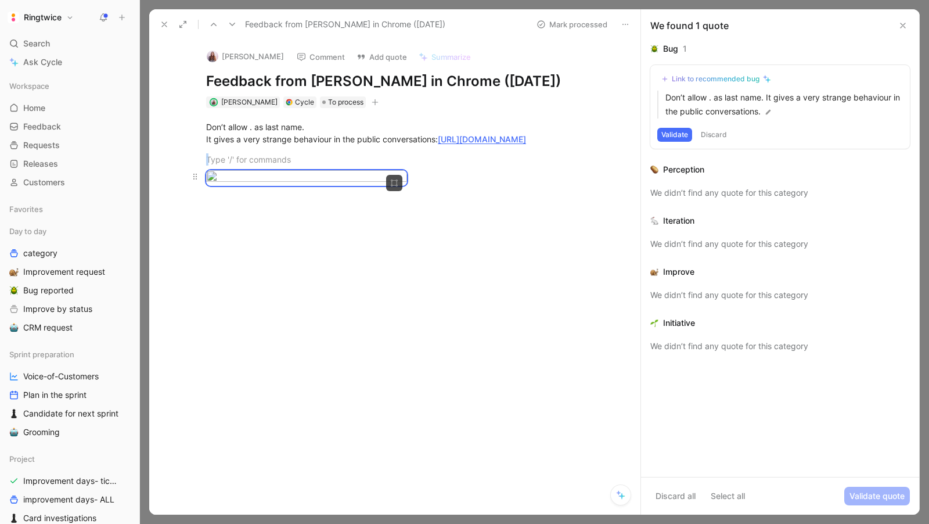
click at [459, 186] on div at bounding box center [407, 178] width 402 height 16
click at [398, 195] on div "Don’t allow . as last name. It gives a very strange behaviour in the public con…" at bounding box center [407, 151] width 467 height 87
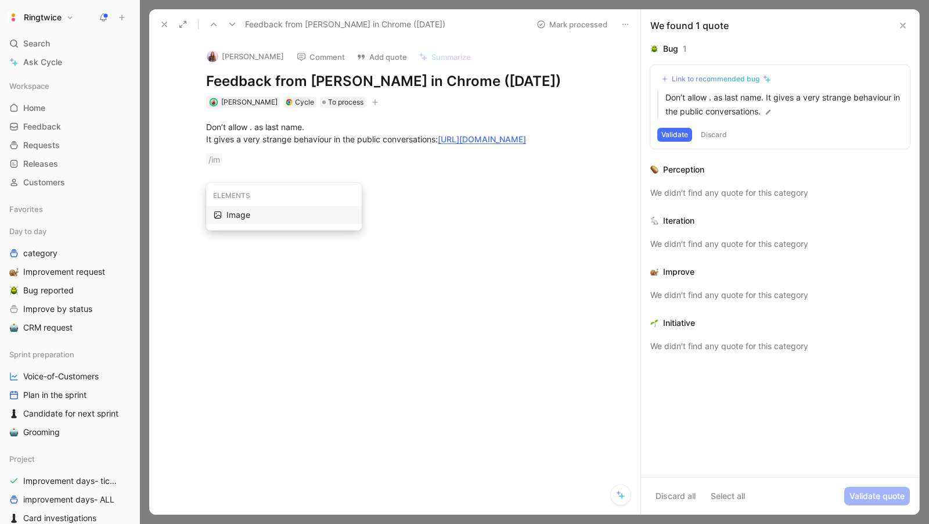
click at [250, 217] on div "Image" at bounding box center [290, 215] width 128 height 14
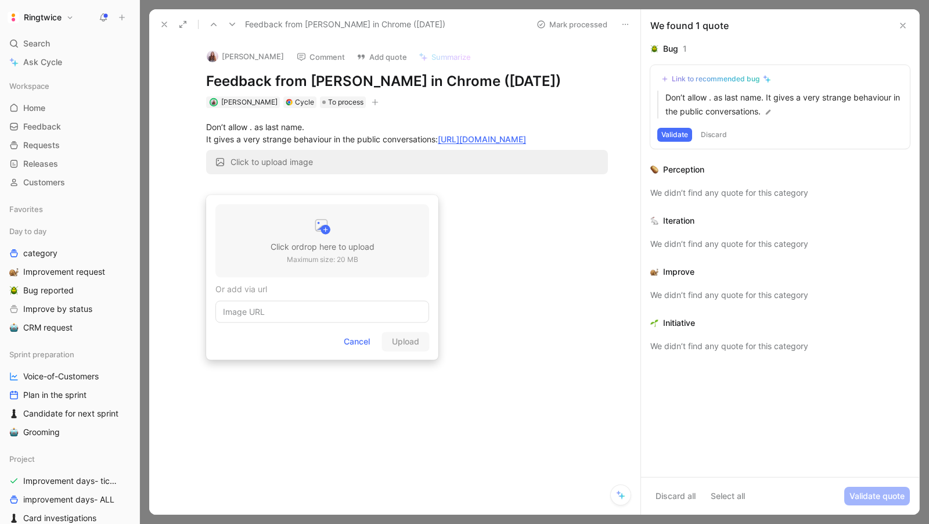
click at [332, 246] on h3 "Click or drop here to upload" at bounding box center [323, 247] width 104 height 14
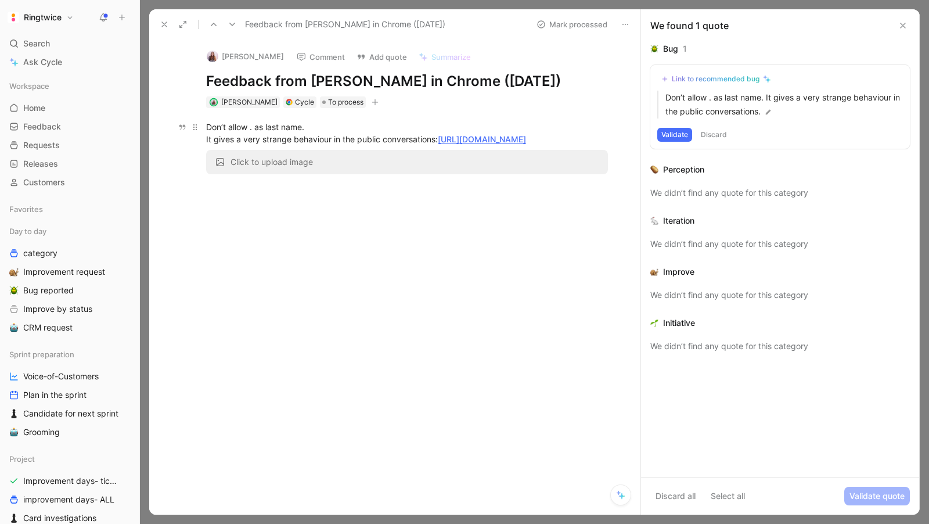
click at [504, 136] on link "[URL][DOMAIN_NAME]" at bounding box center [482, 139] width 88 height 10
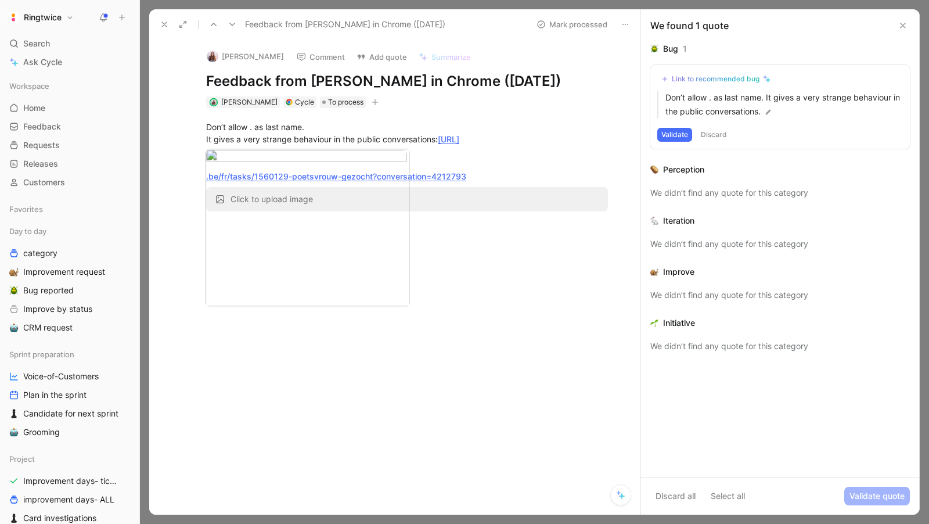
click at [595, 236] on div at bounding box center [464, 262] width 929 height 524
click at [492, 182] on div ".be/fr/tasks/1560129-poetsvrouw-gezocht?conversation=4212793" at bounding box center [407, 176] width 402 height 12
click at [270, 365] on div at bounding box center [407, 299] width 467 height 157
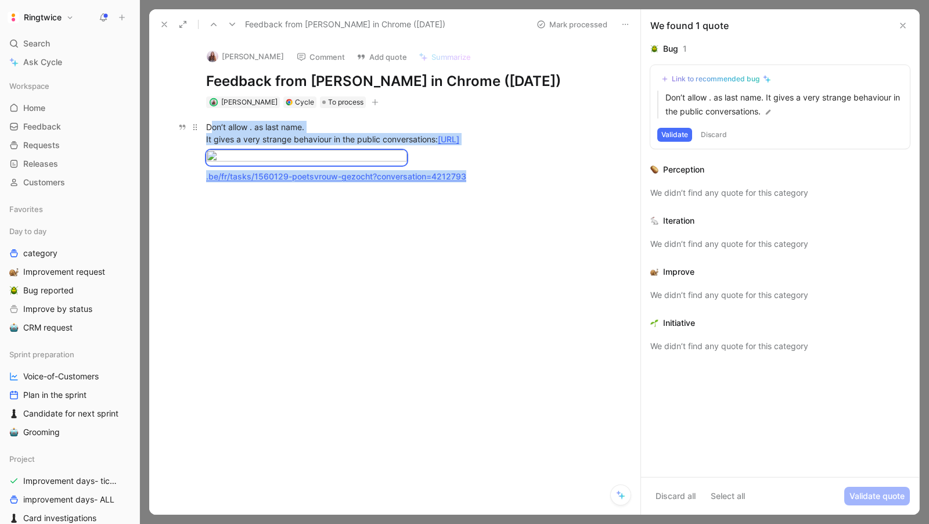
drag, startPoint x: 477, startPoint y: 322, endPoint x: 208, endPoint y: 128, distance: 331.9
click at [208, 128] on div "Don’t allow . as last name. It gives a very strange behaviour in the public con…" at bounding box center [407, 151] width 467 height 87
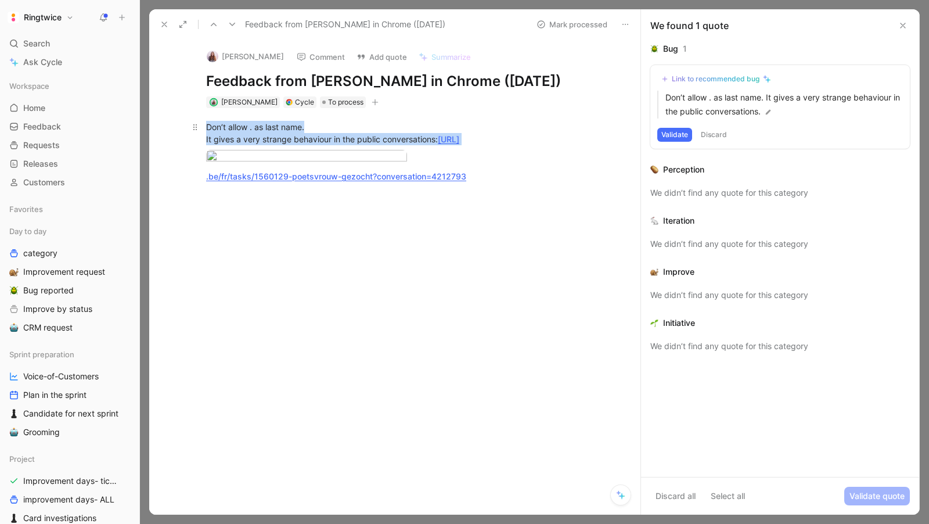
drag, startPoint x: 512, startPoint y: 324, endPoint x: 249, endPoint y: 132, distance: 326.3
click at [249, 132] on div "Don’t allow . as last name. It gives a very strange behaviour in the public con…" at bounding box center [407, 151] width 467 height 87
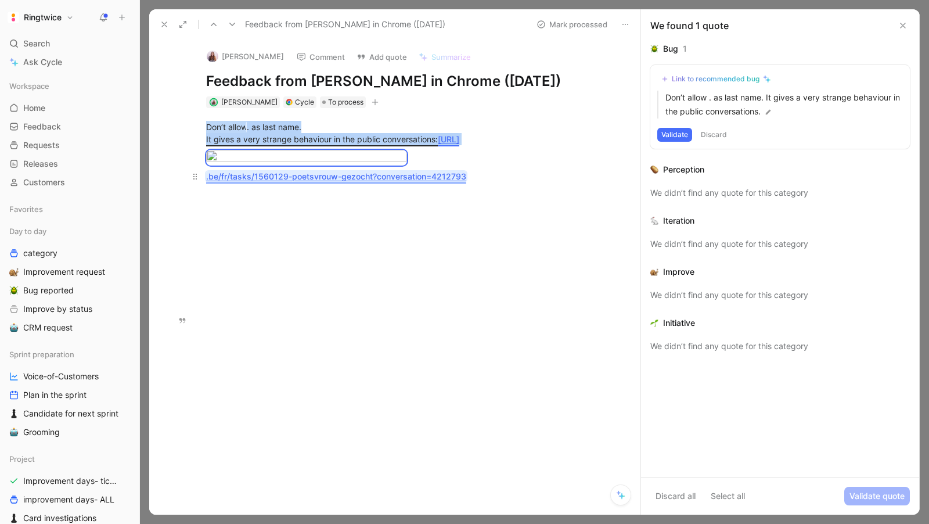
click at [410, 181] on link ".be/fr/tasks/1560129-poetsvrouw-gezocht?conversation=4212793" at bounding box center [336, 176] width 260 height 10
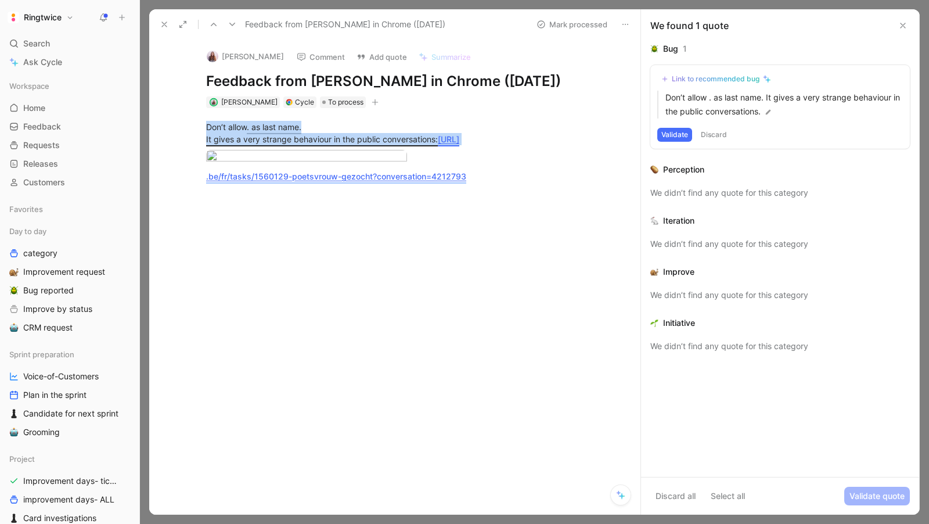
click at [331, 109] on div "Don’t allow . as last name. It gives a very strange behaviour in the public con…" at bounding box center [407, 151] width 467 height 87
click at [330, 100] on span "To process" at bounding box center [345, 102] width 35 height 12
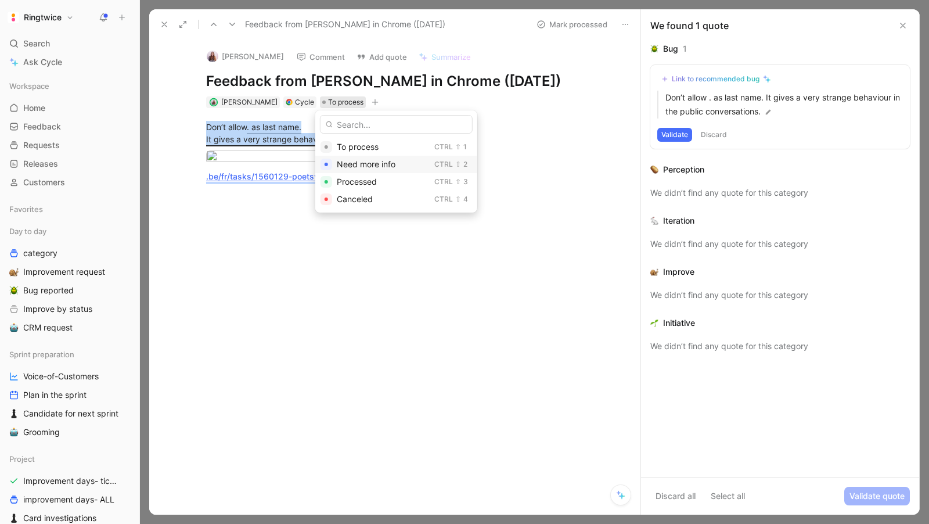
click at [347, 164] on span "Need more info" at bounding box center [366, 164] width 59 height 10
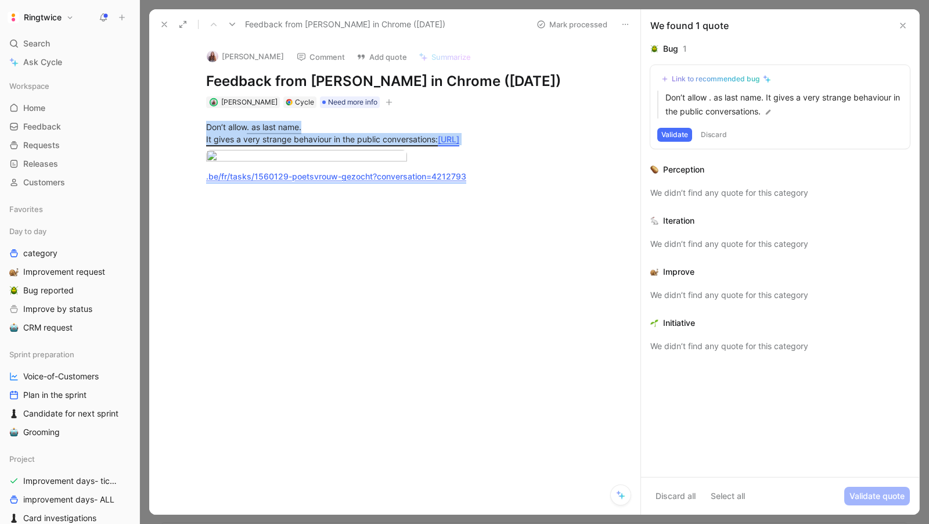
click at [560, 19] on button "Mark processed" at bounding box center [571, 24] width 81 height 16
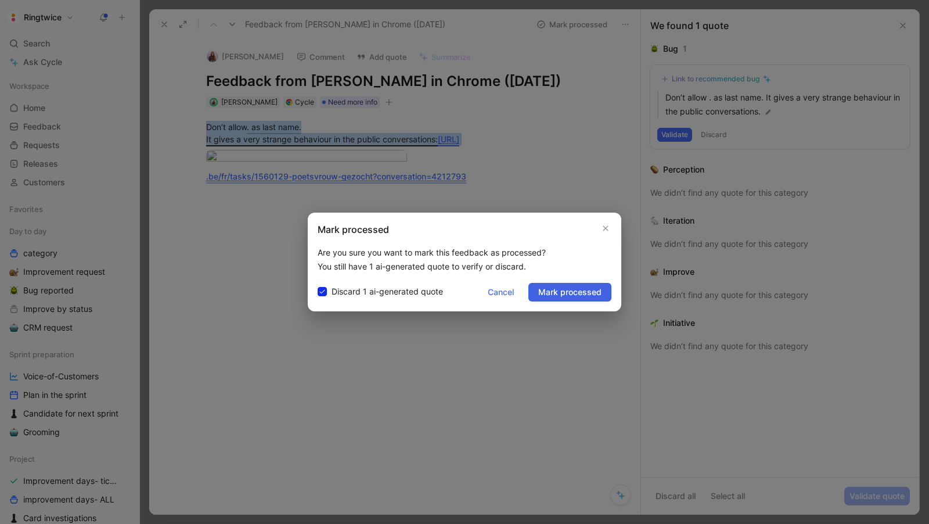
click at [571, 294] on span "Mark processed" at bounding box center [569, 292] width 63 height 14
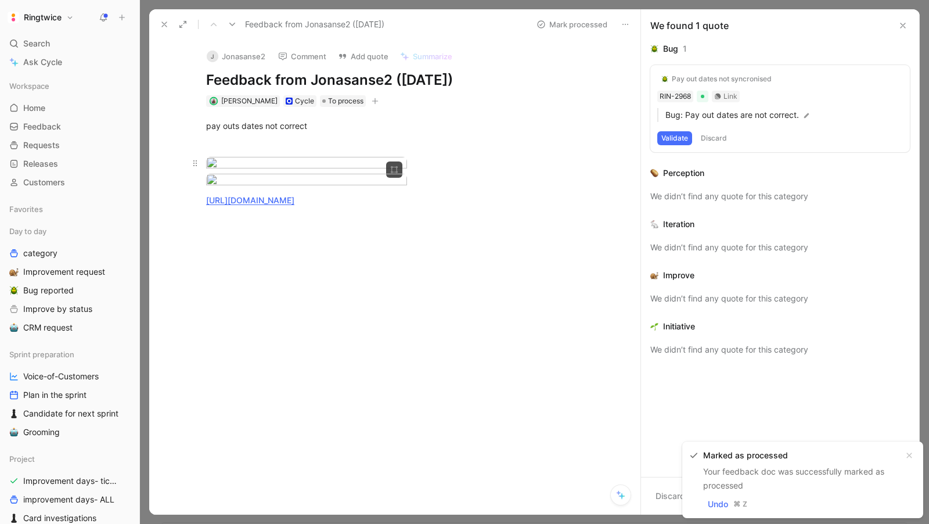
click at [341, 237] on body "Ringtwice Search ⌘ K Ask Cycle Workspace Home G then H Feedback G then F Reques…" at bounding box center [464, 262] width 929 height 524
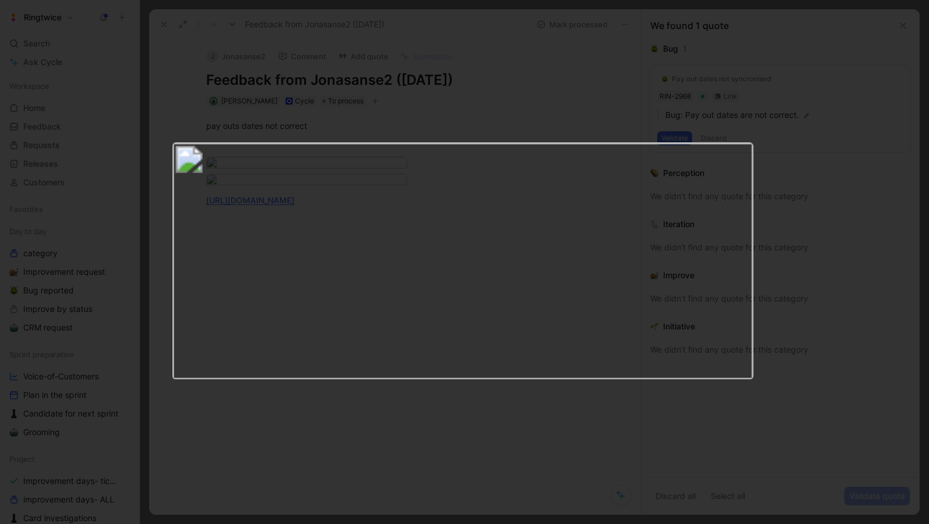
click at [382, 523] on div at bounding box center [464, 524] width 929 height 0
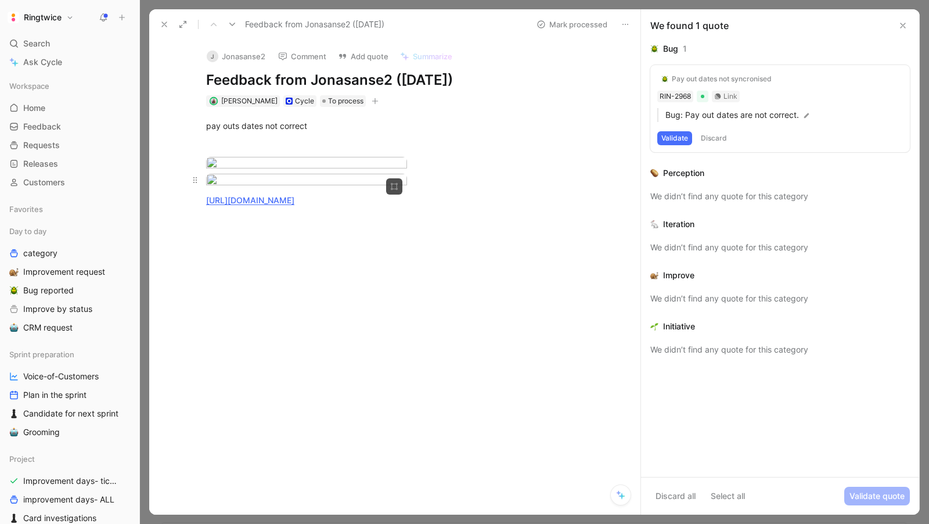
click at [315, 282] on body "Ringtwice Search ⌘ K Ask Cycle Workspace Home G then H Feedback G then F Reques…" at bounding box center [464, 262] width 929 height 524
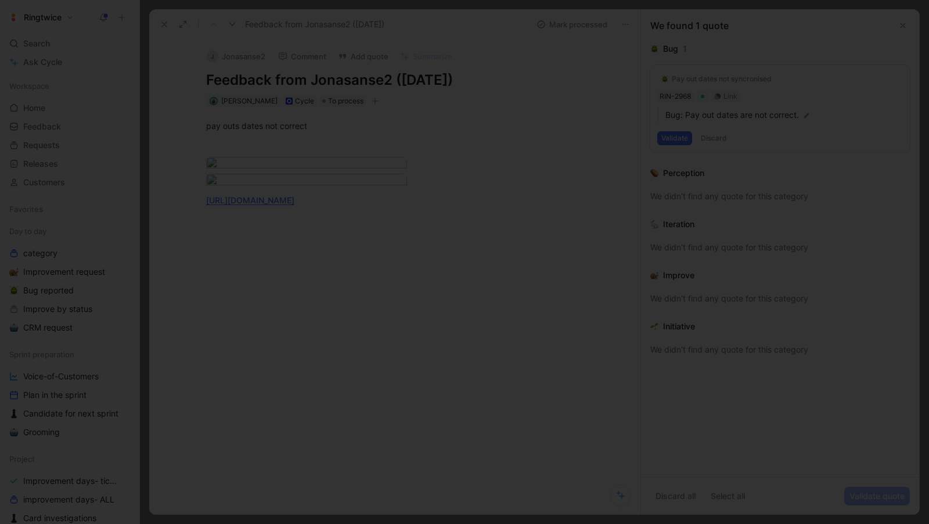
click at [447, 523] on div at bounding box center [464, 524] width 929 height 0
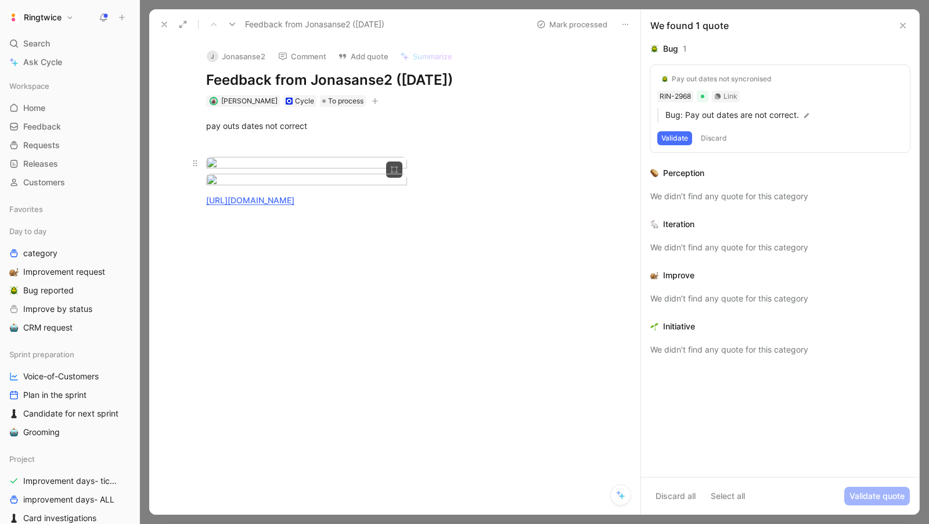
click at [321, 199] on body "Ringtwice Search ⌘ K Ask Cycle Workspace Home G then H Feedback G then F Reques…" at bounding box center [464, 262] width 929 height 524
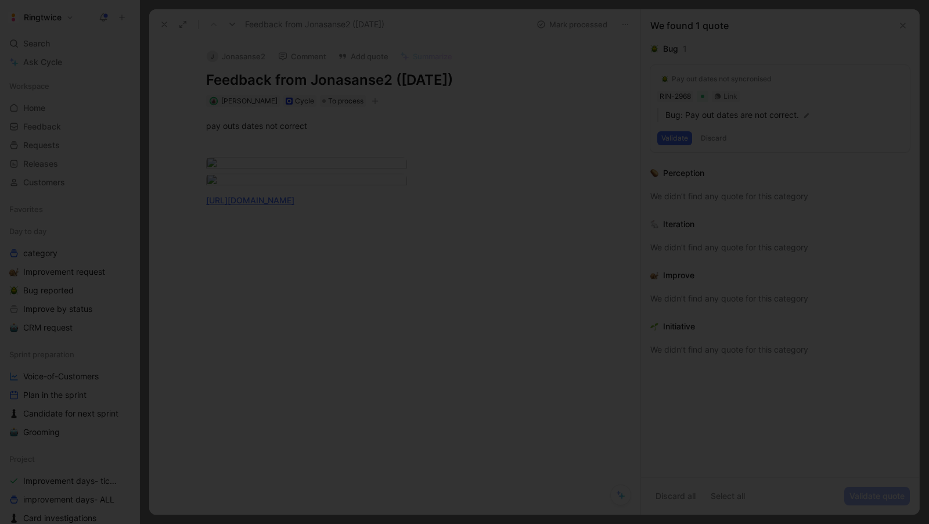
click at [381, 523] on div at bounding box center [464, 524] width 929 height 0
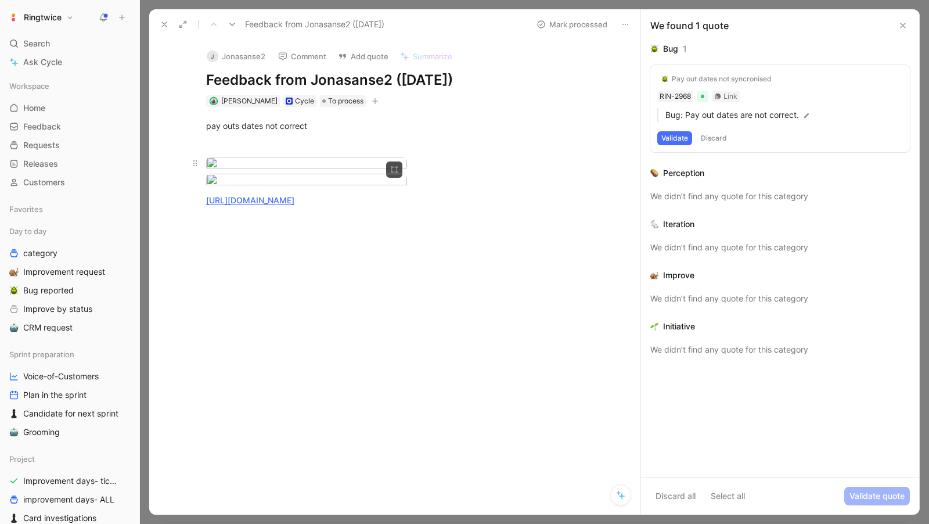
click at [304, 207] on body "Ringtwice Search ⌘ K Ask Cycle Workspace Home G then H Feedback G then F Reques…" at bounding box center [464, 262] width 929 height 524
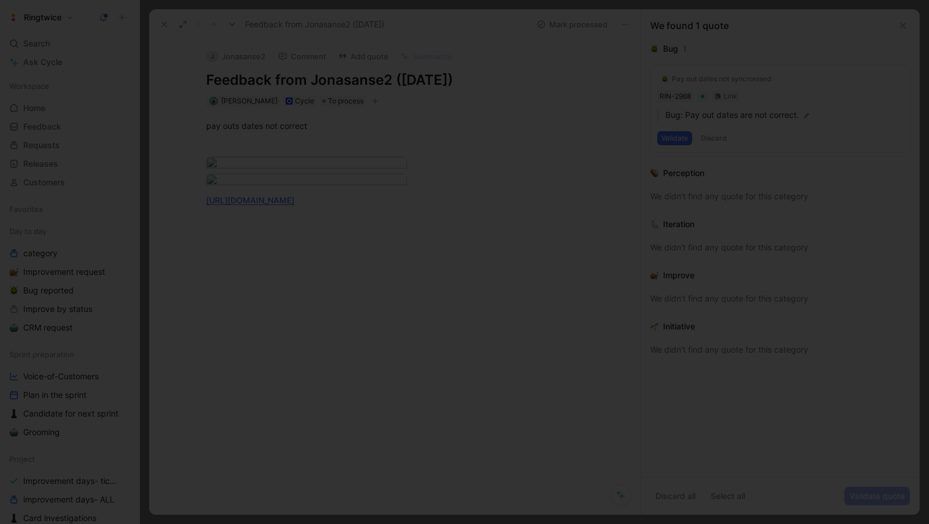
click at [643, 523] on div at bounding box center [464, 524] width 929 height 0
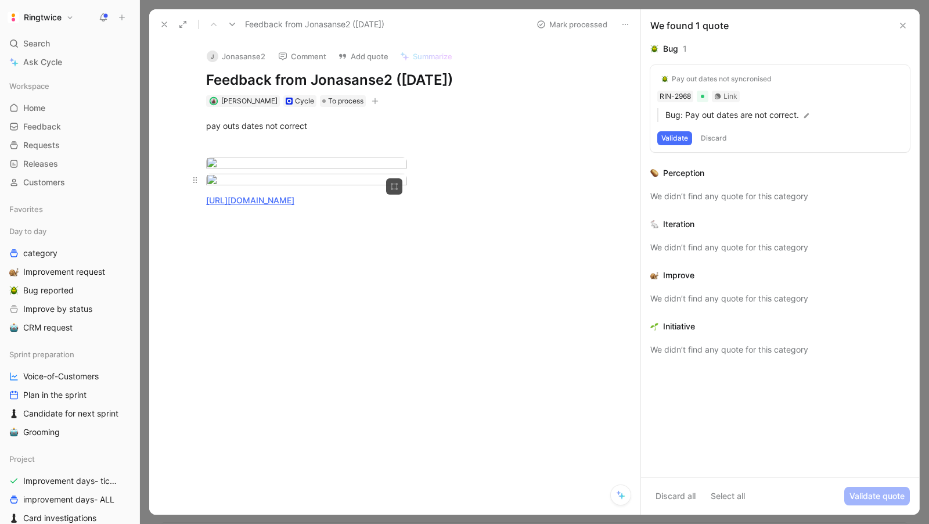
click at [344, 263] on body "Ringtwice Search ⌘ K Ask Cycle Workspace Home G then H Feedback G then F Reques…" at bounding box center [464, 262] width 929 height 524
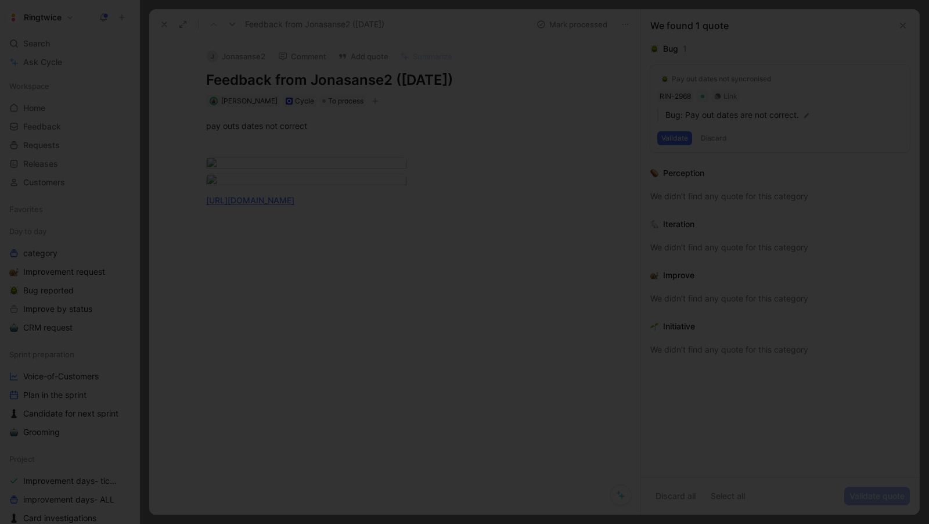
click at [394, 523] on div at bounding box center [464, 524] width 929 height 0
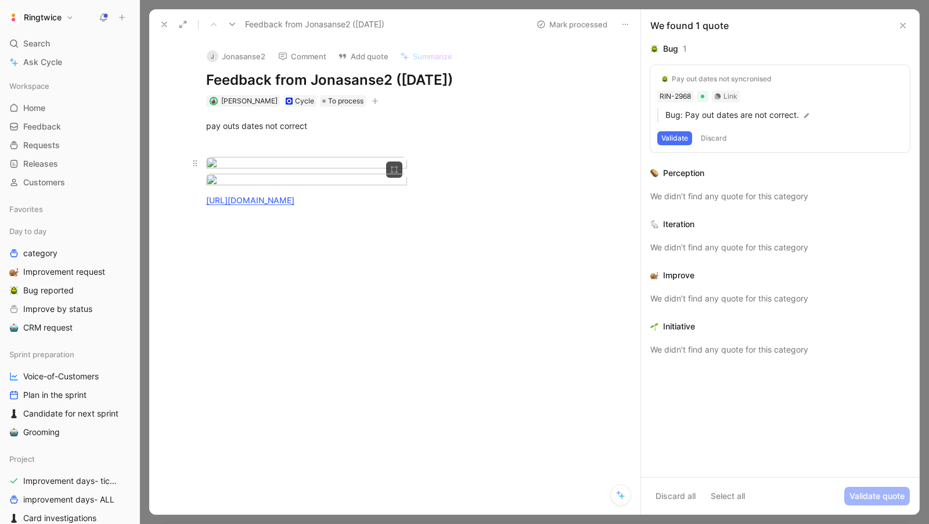
click at [323, 200] on body "Ringtwice Search ⌘ K Ask Cycle Workspace Home G then H Feedback G then F Reques…" at bounding box center [464, 262] width 929 height 524
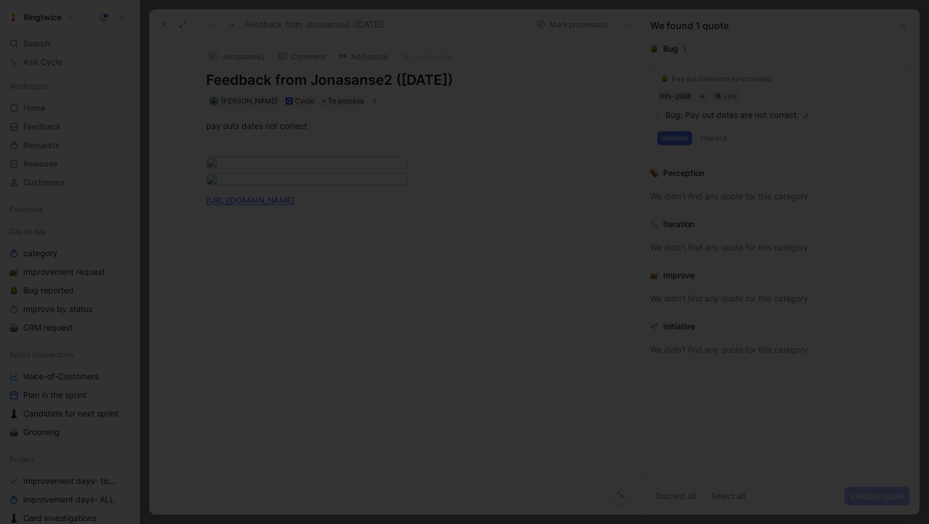
click at [359, 523] on div at bounding box center [464, 524] width 929 height 0
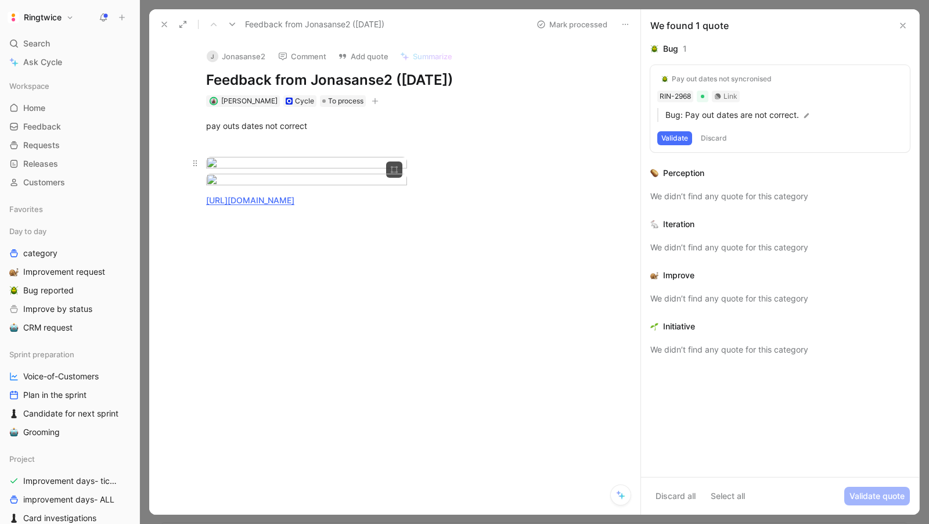
drag, startPoint x: 551, startPoint y: 341, endPoint x: 251, endPoint y: 171, distance: 344.6
click at [252, 172] on div "pay outs dates not correct [URL][DOMAIN_NAME]" at bounding box center [407, 163] width 467 height 112
click at [208, 120] on div "pay outs dates not correct" at bounding box center [407, 126] width 402 height 12
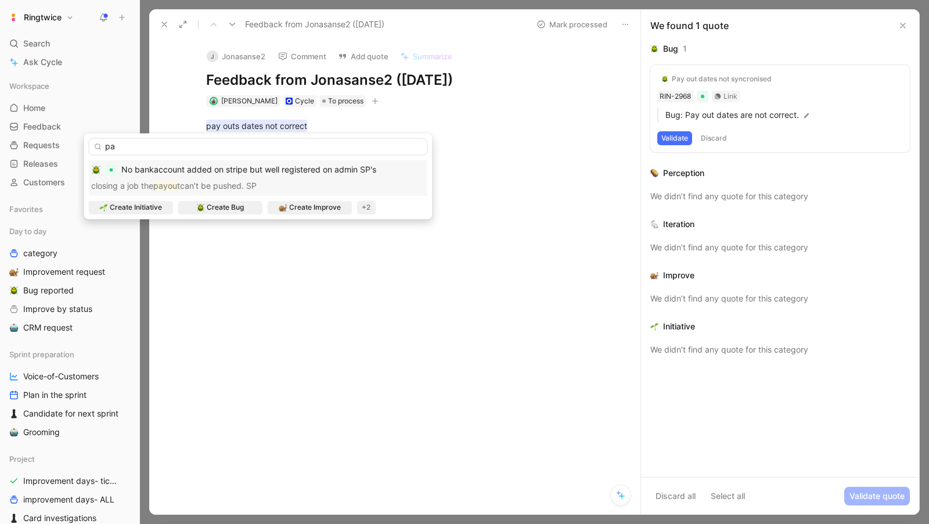
type input "p"
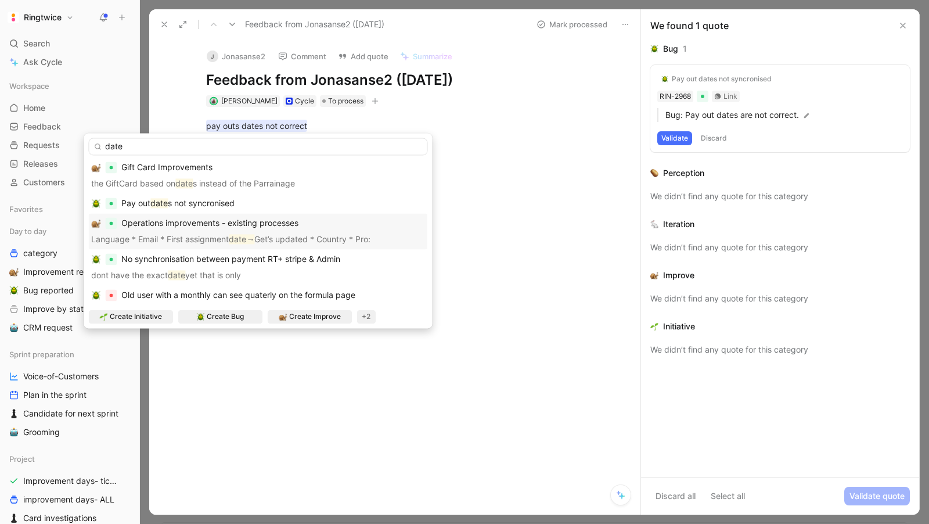
scroll to position [718, 0]
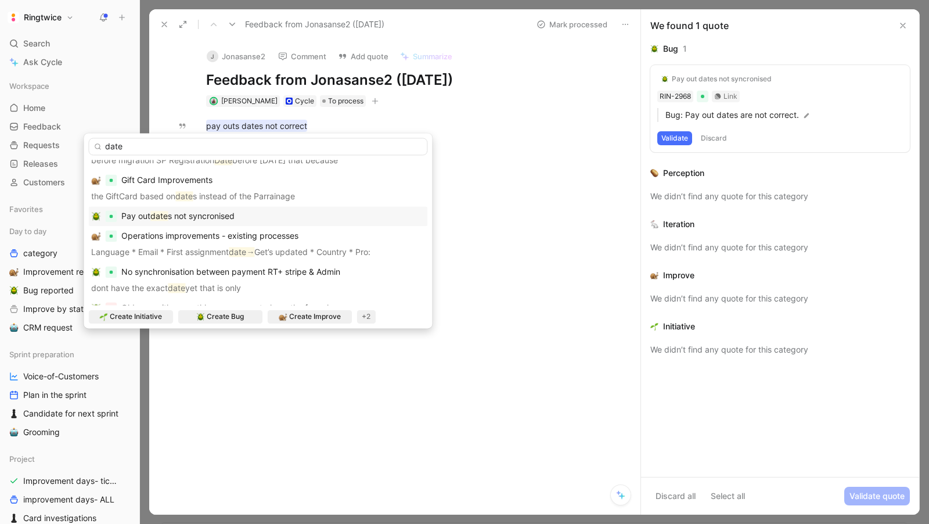
type input "date"
click at [200, 209] on div "Pay out date s not syncronised" at bounding box center [257, 216] width 339 height 20
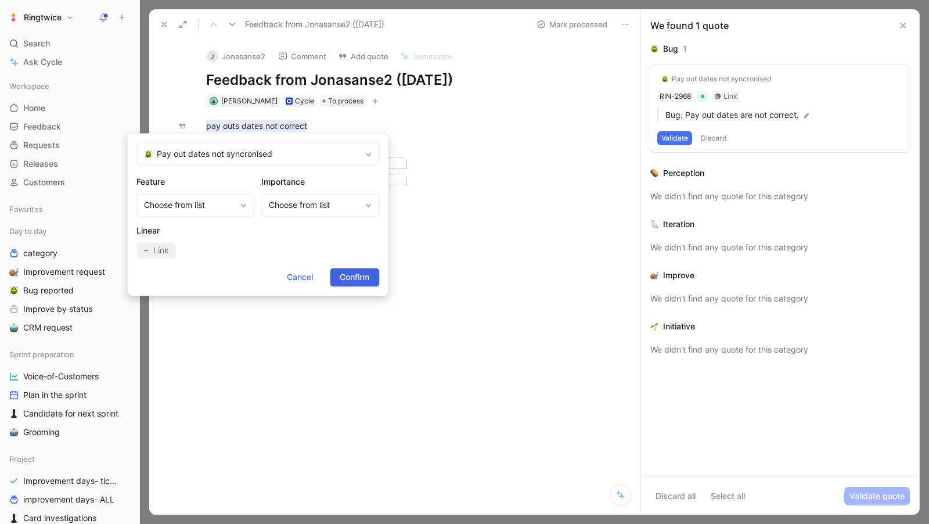
click at [357, 279] on span "Confirm" at bounding box center [355, 277] width 30 height 14
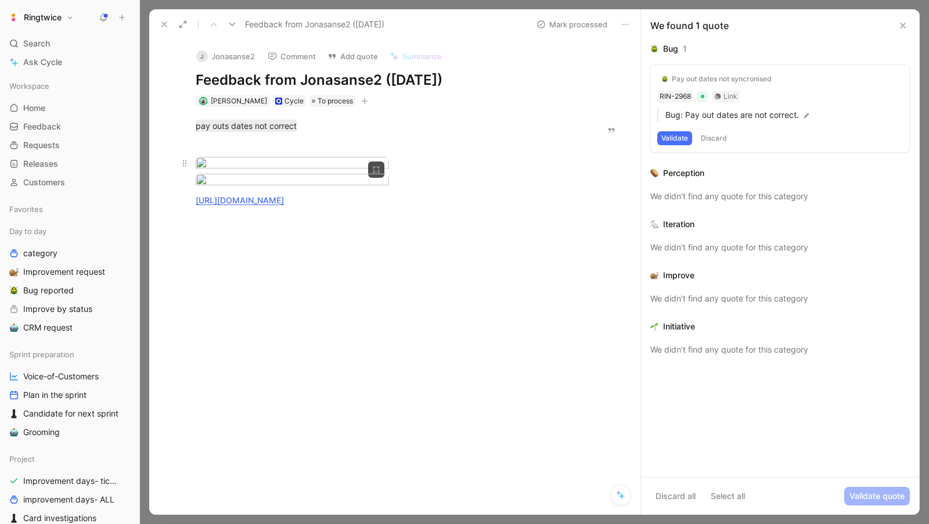
click at [565, 172] on div at bounding box center [389, 165] width 387 height 16
click at [832, 96] on div "Pay out dates not syncronised RIN-2968 Link Bug: Pay out dates are not correct.…" at bounding box center [780, 108] width 260 height 87
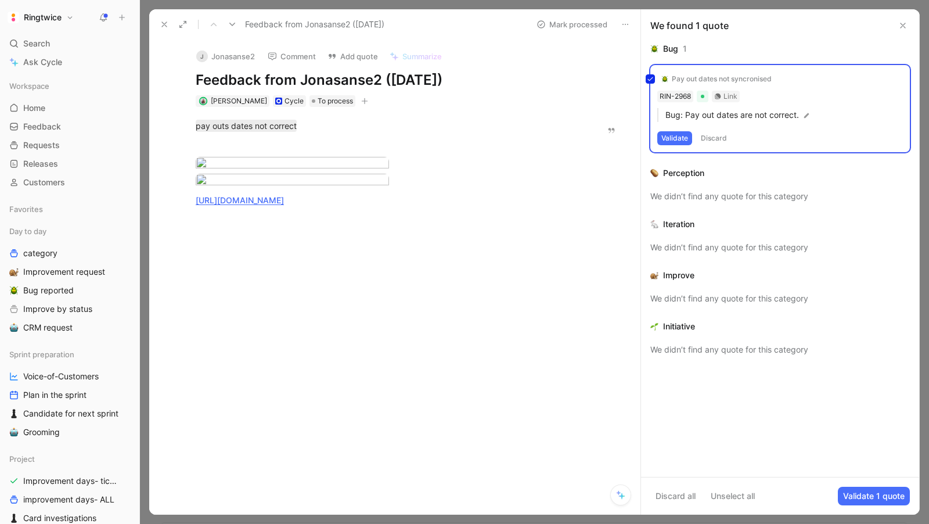
click at [793, 96] on div "Pay out dates not syncronised RIN-2968 Link Bug: Pay out dates are not correct.…" at bounding box center [780, 108] width 260 height 87
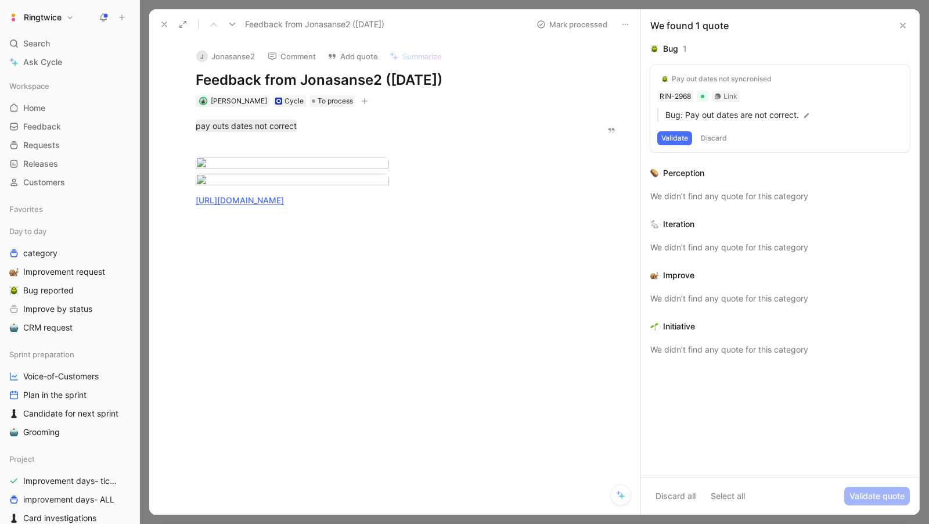
click at [708, 77] on div "Pay out dates not syncronised" at bounding box center [722, 78] width 100 height 9
click at [676, 137] on button "Validate" at bounding box center [674, 138] width 35 height 14
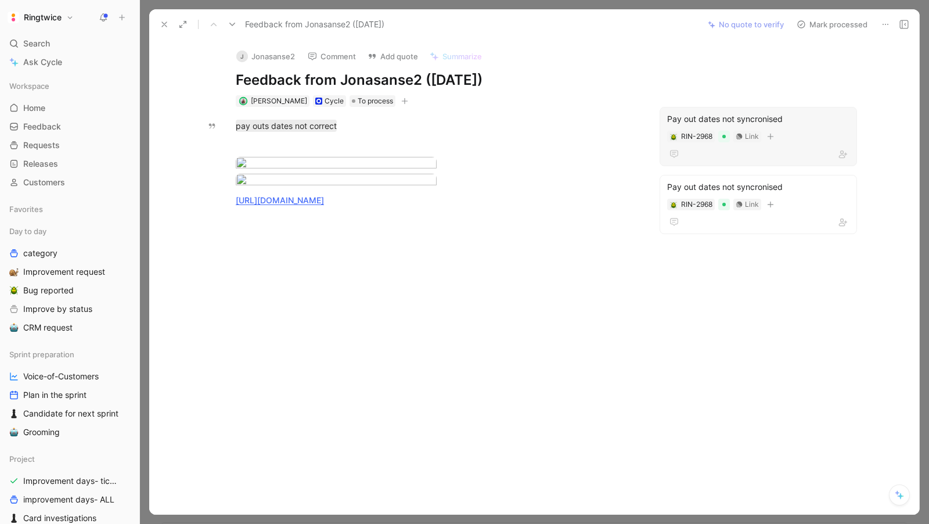
click at [805, 116] on div "Pay out dates not syncronised" at bounding box center [758, 119] width 182 height 14
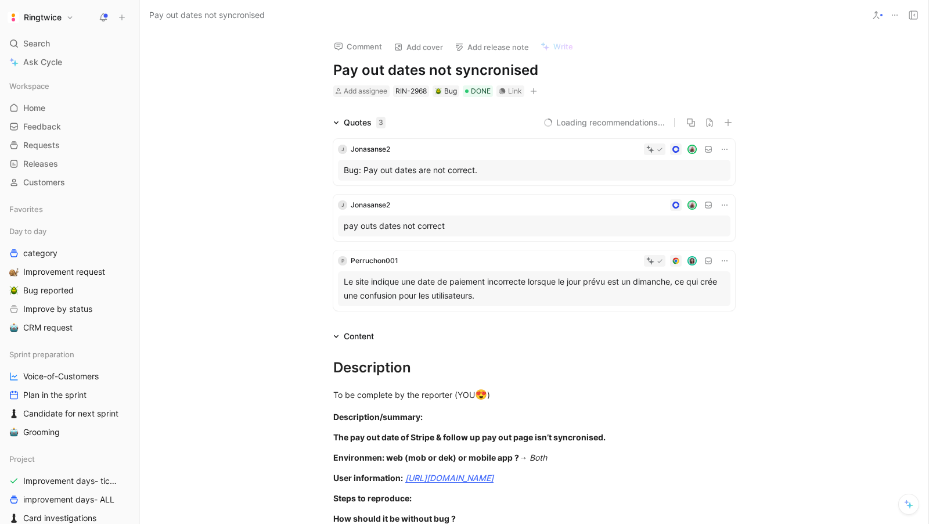
click at [724, 148] on icon at bounding box center [724, 149] width 9 height 9
click at [688, 222] on span "Delete quote" at bounding box center [688, 223] width 49 height 10
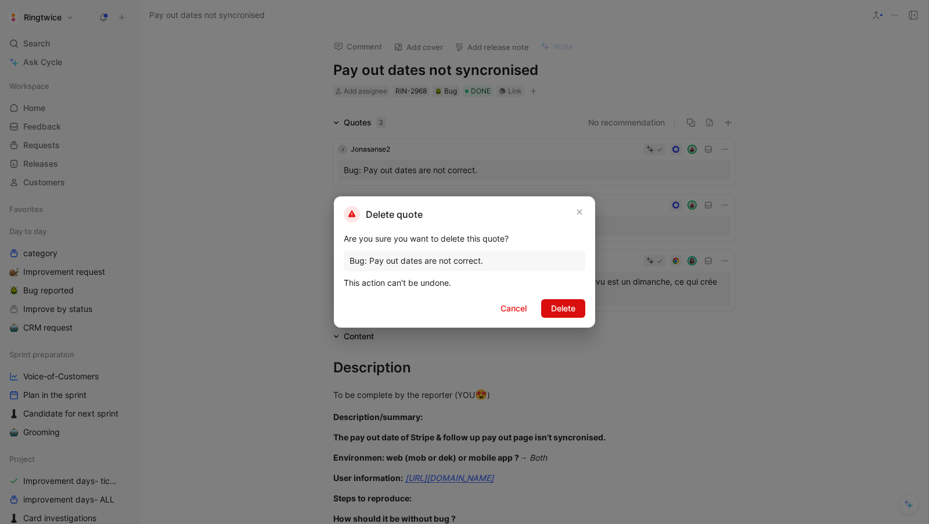
click at [560, 312] on span "Delete" at bounding box center [563, 308] width 24 height 14
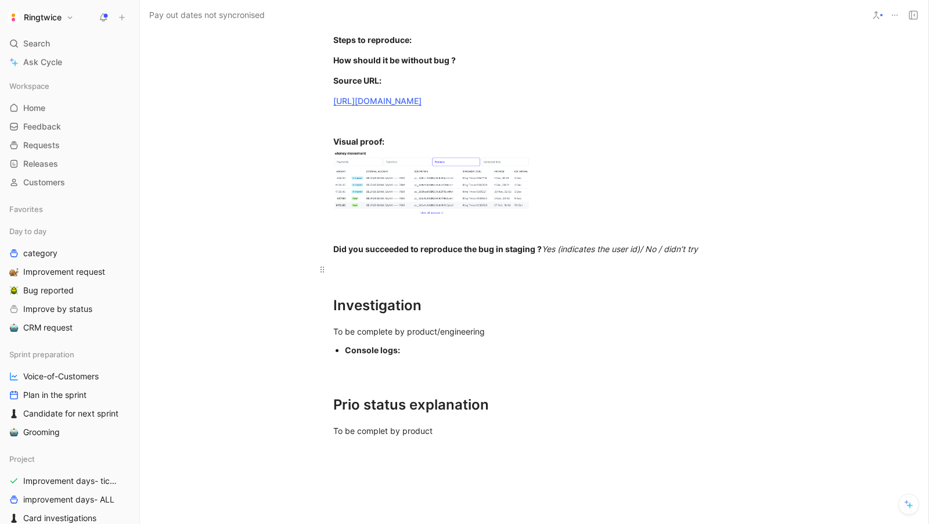
scroll to position [401, 0]
click at [490, 252] on strong "Did you succeeded to reproduce the bug in staging ?" at bounding box center [437, 250] width 208 height 10
click at [562, 250] on em "Yes (indicates the user id)/ No / didn’t try" at bounding box center [620, 250] width 156 height 10
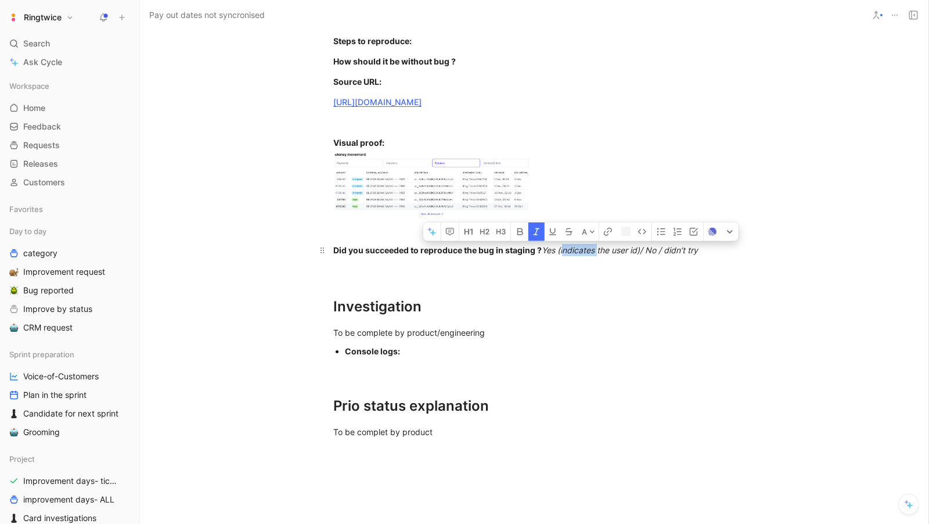
click at [562, 250] on em "Yes (indicates the user id)/ No / didn’t try" at bounding box center [620, 250] width 156 height 10
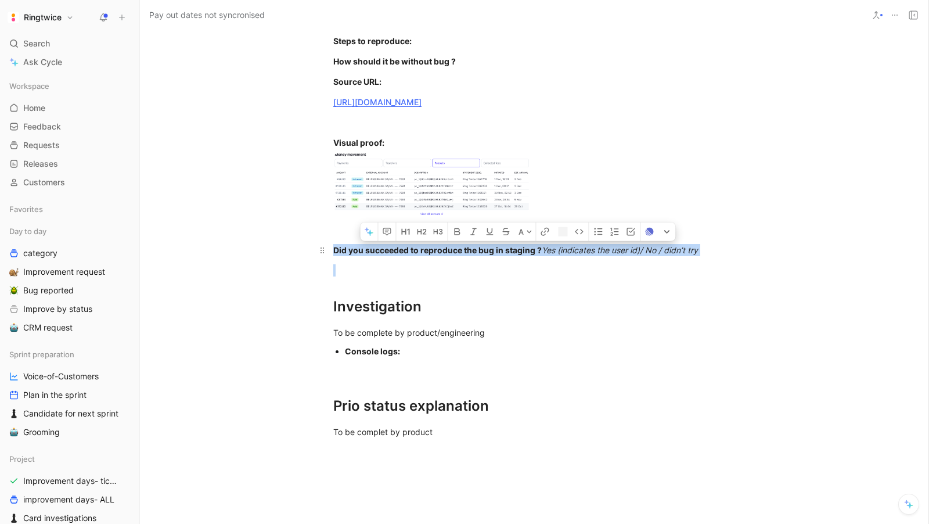
click at [562, 250] on em "Yes (indicates the user id)/ No / didn’t try" at bounding box center [620, 250] width 156 height 10
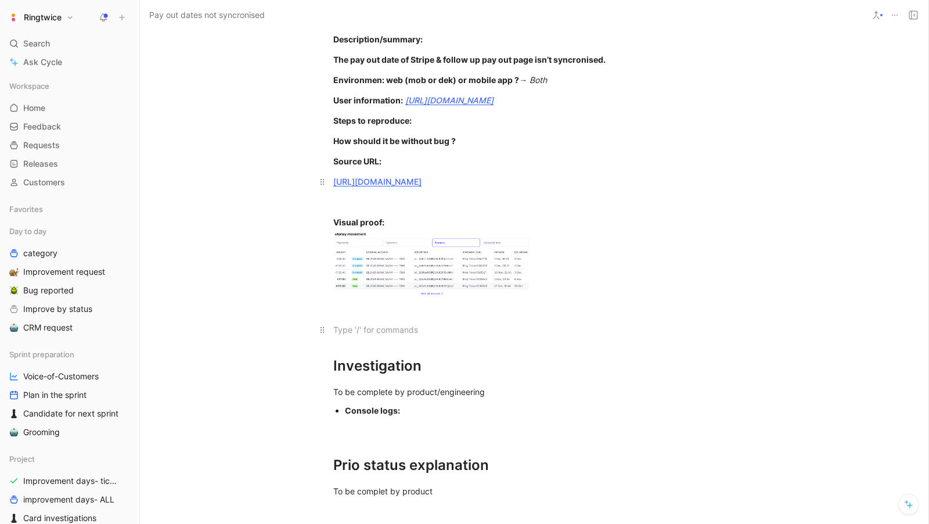
scroll to position [307, 0]
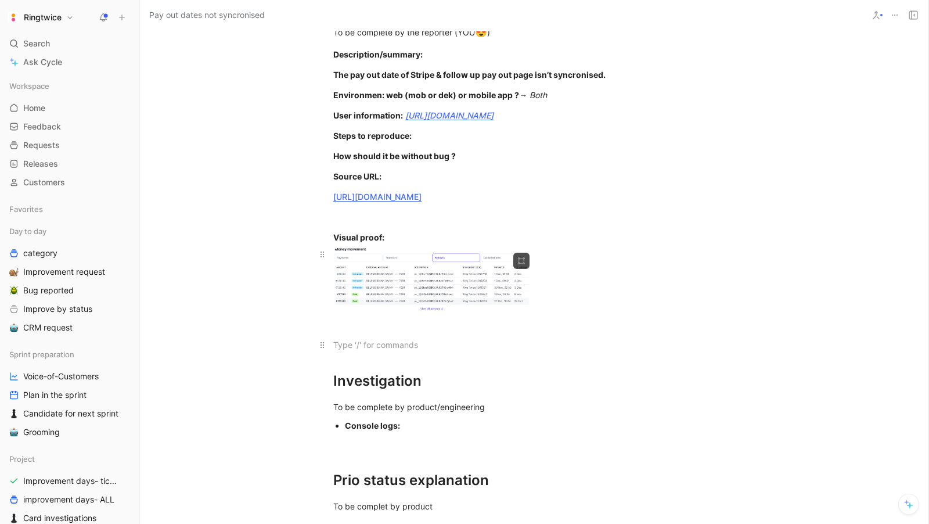
click at [390, 278] on body "Ringtwice Search ⌘ K Ask Cycle Workspace Home G then H Feedback G then F Reques…" at bounding box center [464, 262] width 929 height 524
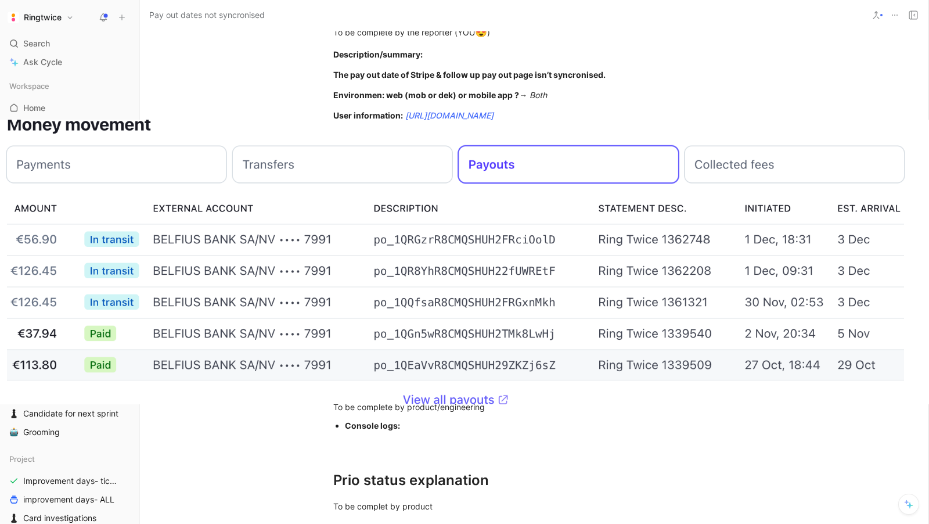
click at [712, 523] on div at bounding box center [464, 524] width 929 height 0
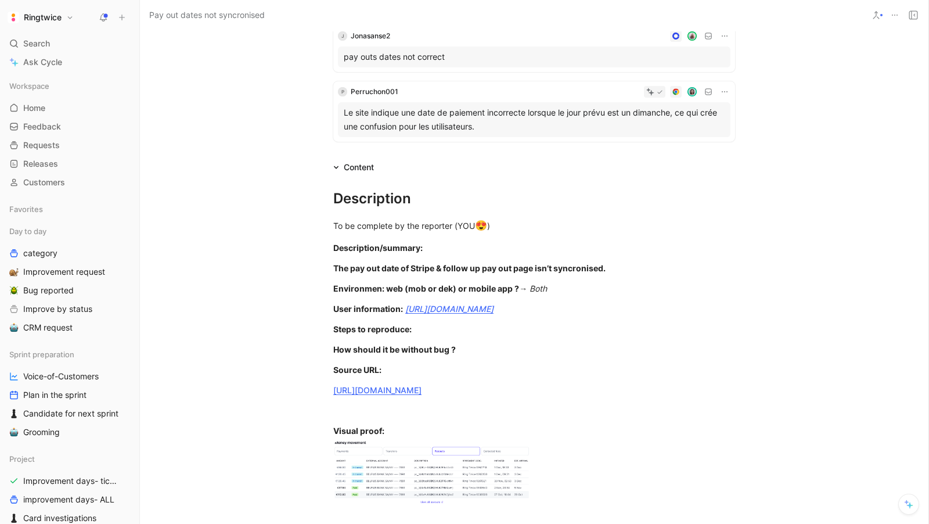
scroll to position [0, 0]
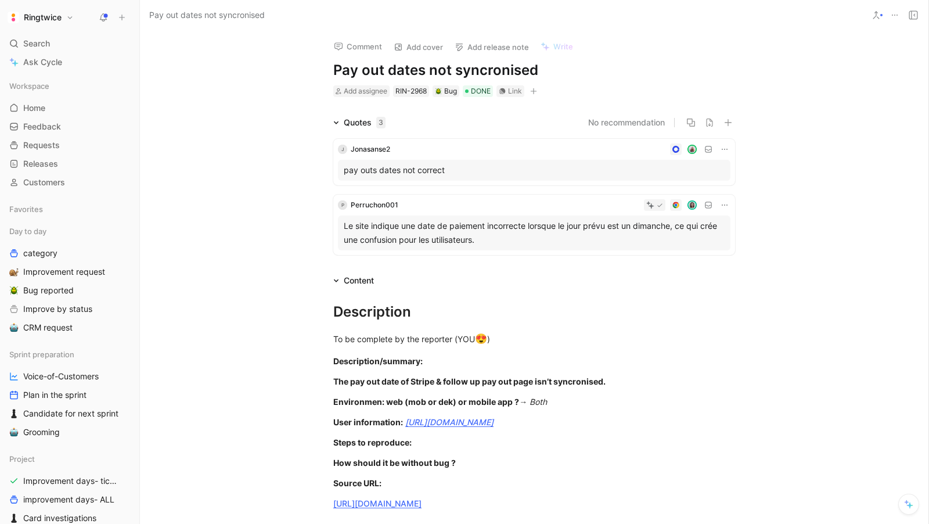
click at [391, 178] on div "pay outs dates not correct" at bounding box center [534, 170] width 393 height 21
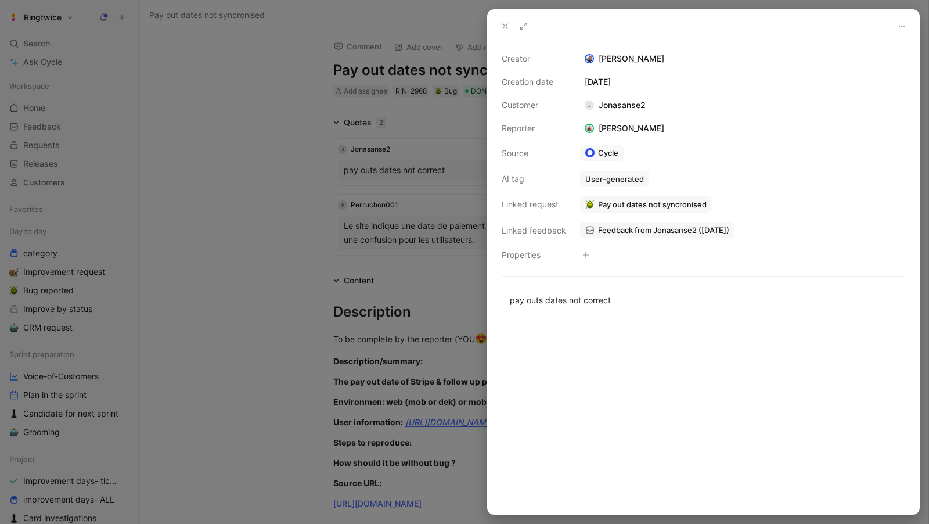
click at [657, 225] on span "Feedback from Jonasanse2 (Aug 20, 2025)" at bounding box center [663, 230] width 131 height 10
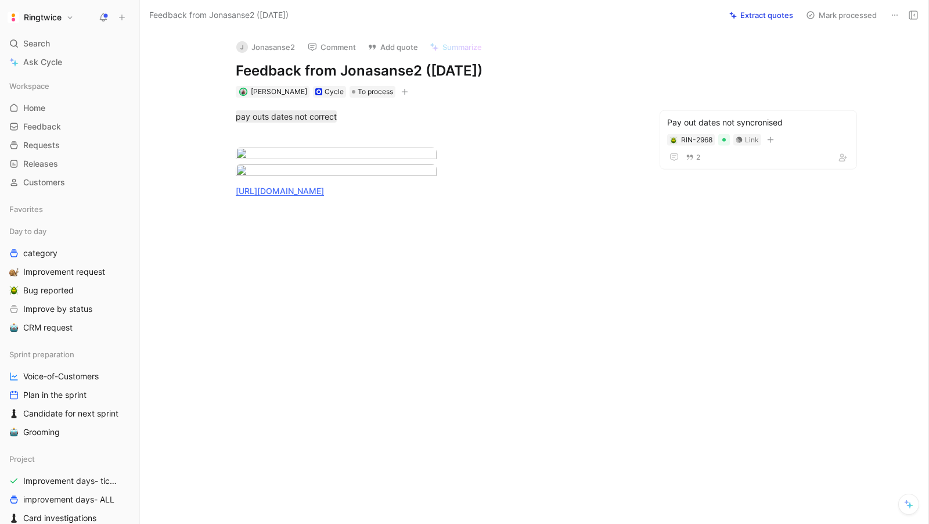
click at [300, 358] on div at bounding box center [436, 288] width 545 height 157
click at [578, 210] on div "pay outs dates not correct https://ringtwice.be/fr/tasks/1566983-nachtzorg-voor…" at bounding box center [436, 154] width 545 height 112
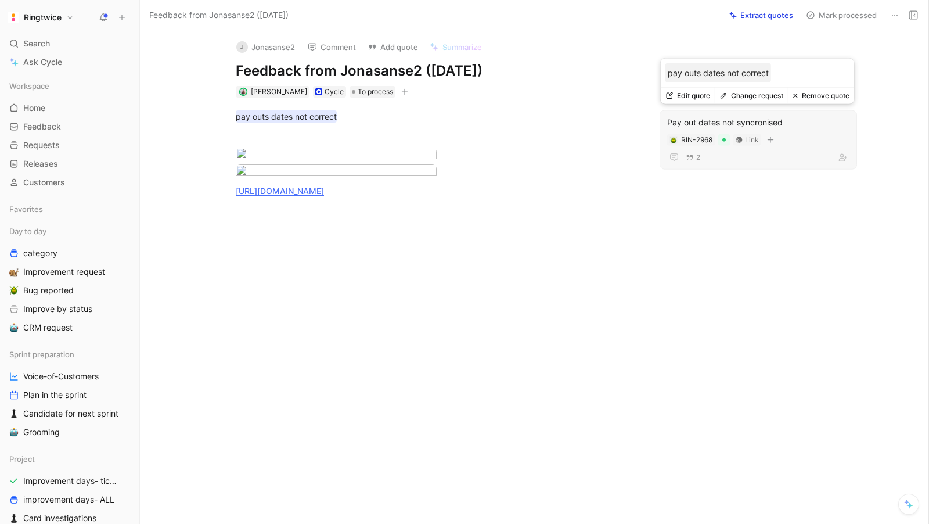
click at [805, 158] on div "2" at bounding box center [758, 157] width 182 height 14
click at [812, 93] on button "Remove quote" at bounding box center [821, 96] width 66 height 16
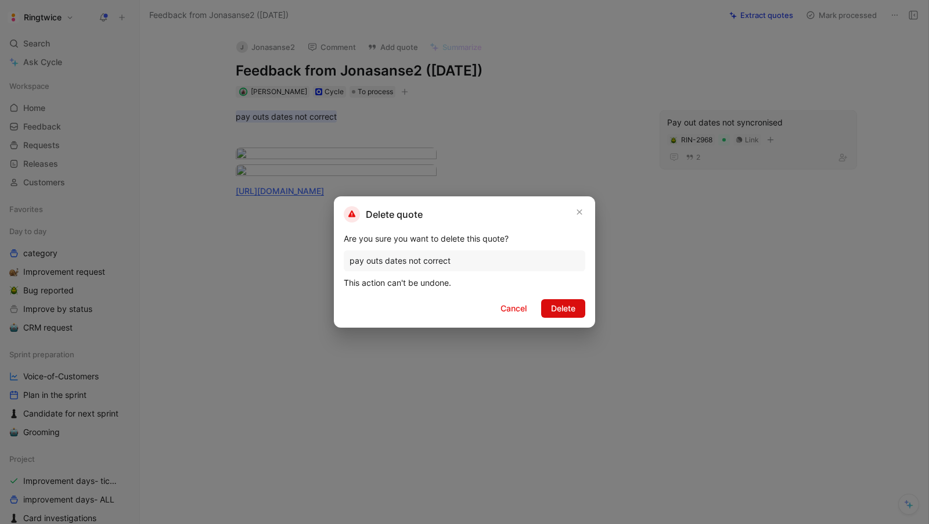
click at [559, 302] on span "Delete" at bounding box center [563, 308] width 24 height 14
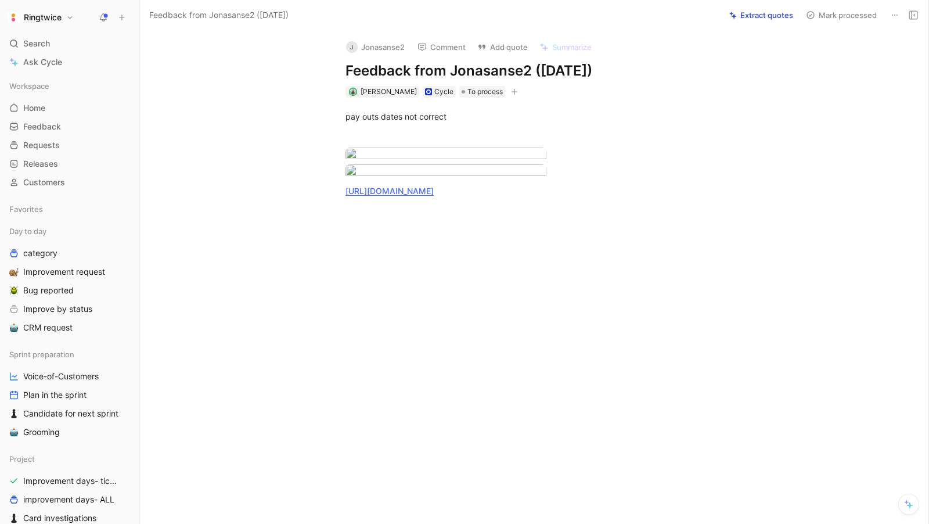
click at [405, 104] on div "pay outs dates not correct https://ringtwice.be/fr/tasks/1566983-nachtzorg-voor…" at bounding box center [546, 154] width 764 height 112
click at [397, 124] on p "pay outs dates not correct" at bounding box center [546, 116] width 446 height 19
click at [379, 116] on div "pay outs dates not correct" at bounding box center [547, 116] width 402 height 12
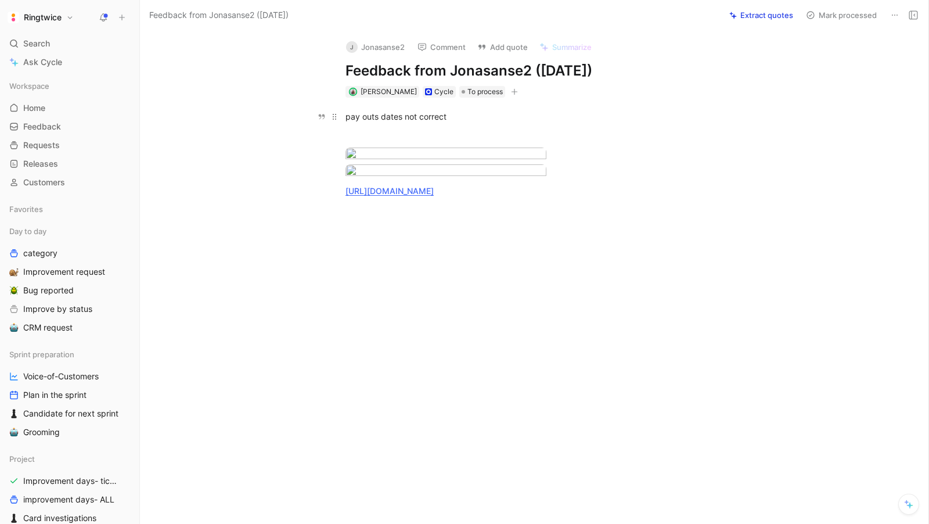
click at [379, 116] on div "pay outs dates not correct" at bounding box center [547, 116] width 402 height 12
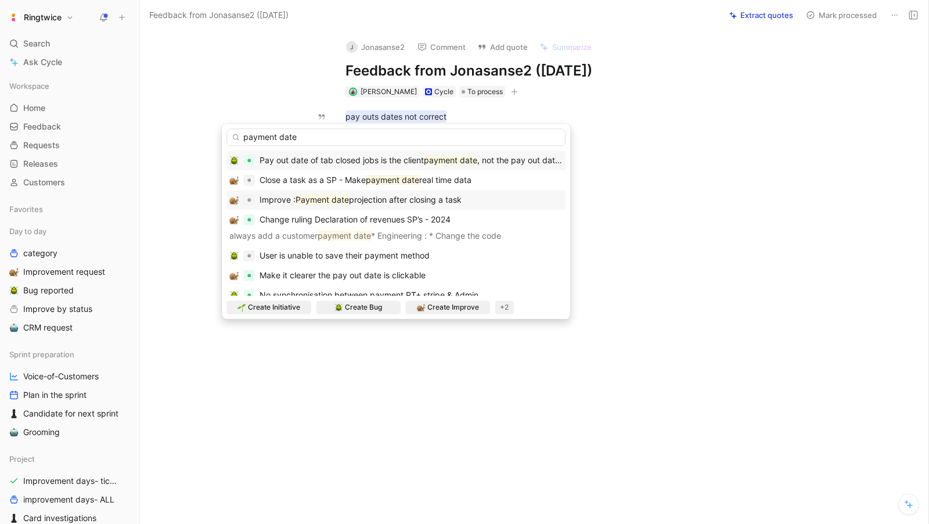
type input "payment date"
click at [432, 199] on span "projection after closing a task" at bounding box center [405, 200] width 113 height 10
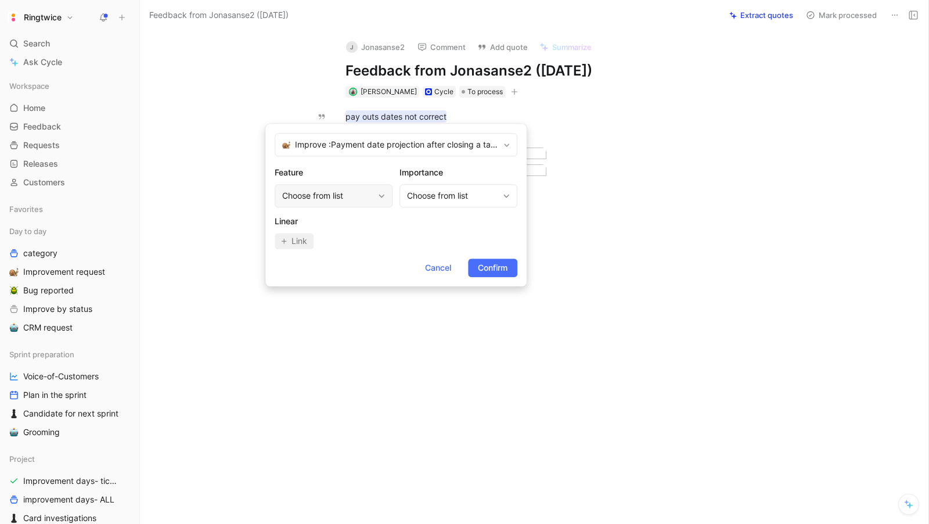
click at [318, 200] on div "Choose from list" at bounding box center [327, 196] width 91 height 14
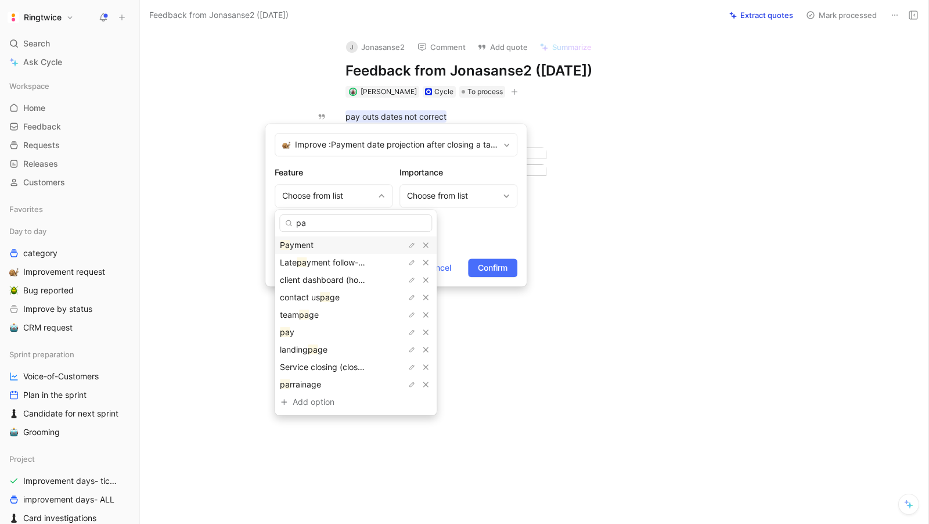
type input "pa"
click at [318, 247] on div "Pa yment" at bounding box center [323, 245] width 87 height 14
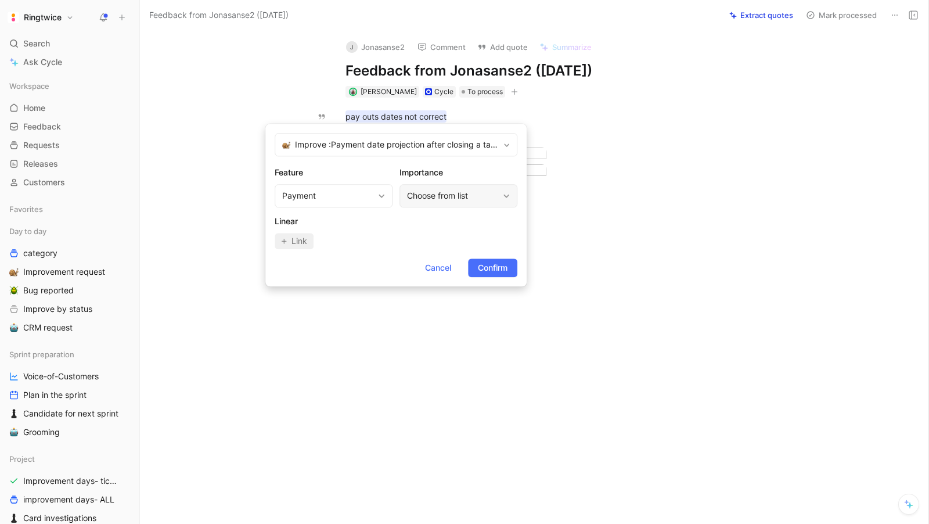
click at [472, 195] on div "Choose from list" at bounding box center [452, 196] width 91 height 14
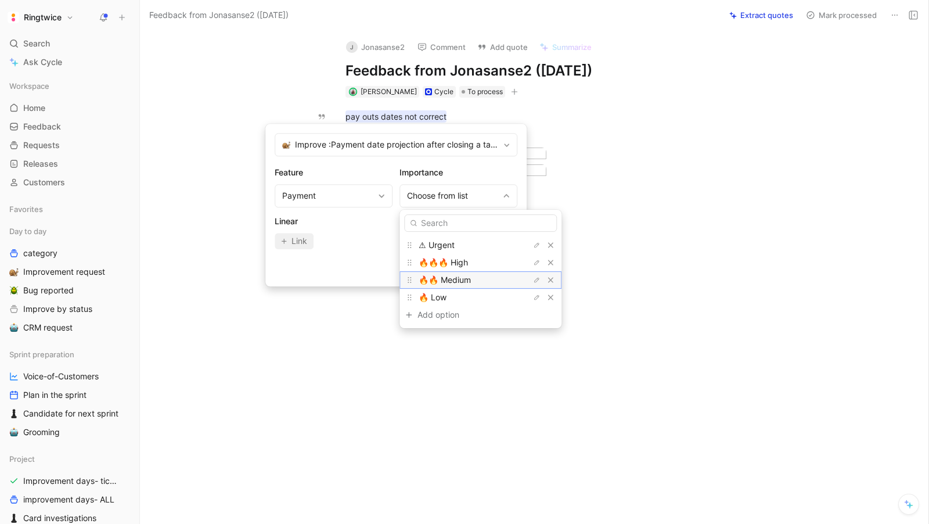
click at [455, 279] on span "🔥🔥 Medium" at bounding box center [445, 280] width 52 height 10
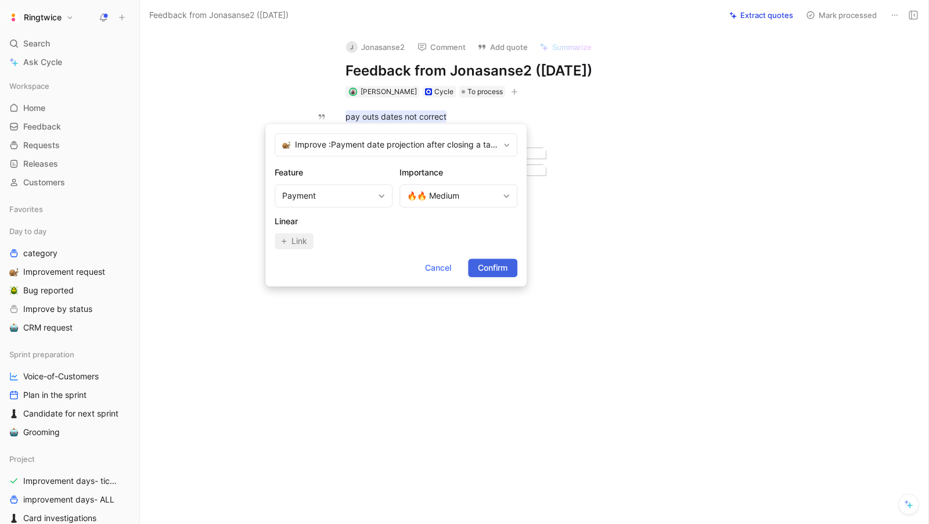
click at [498, 259] on button "Confirm" at bounding box center [492, 267] width 49 height 19
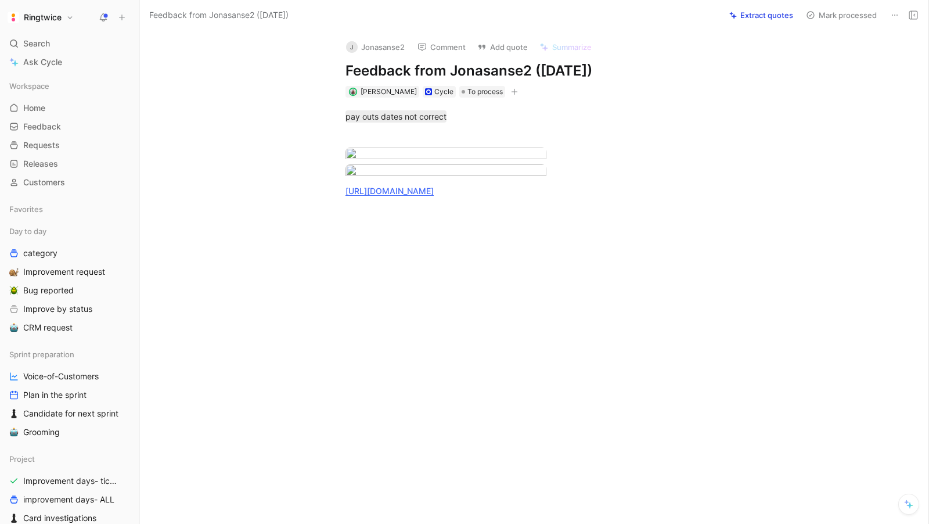
click at [845, 11] on button "Mark processed" at bounding box center [841, 15] width 81 height 16
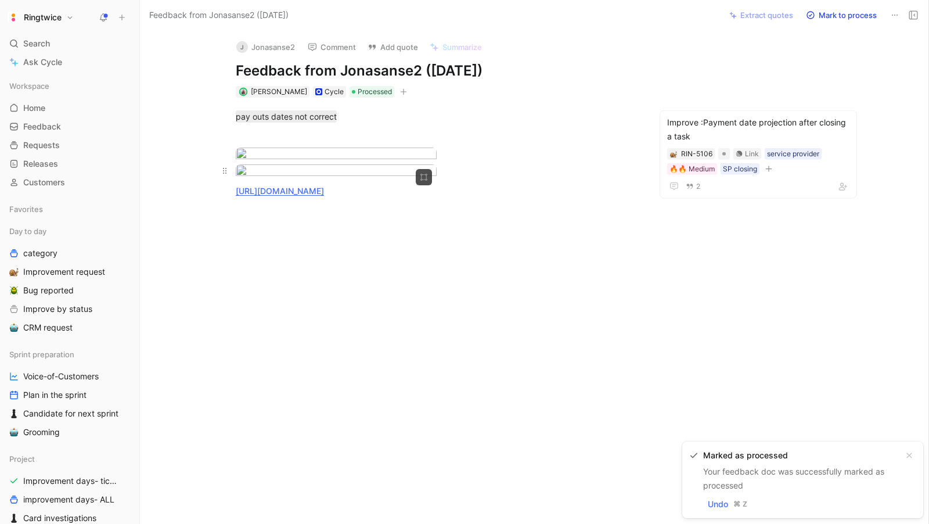
click at [615, 180] on div at bounding box center [437, 172] width 402 height 16
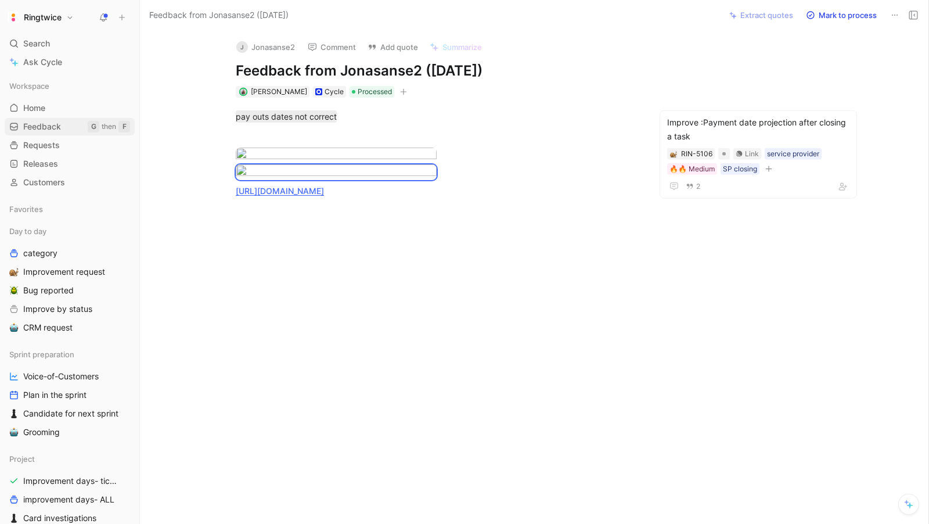
click at [39, 124] on span "Feedback" at bounding box center [42, 127] width 38 height 12
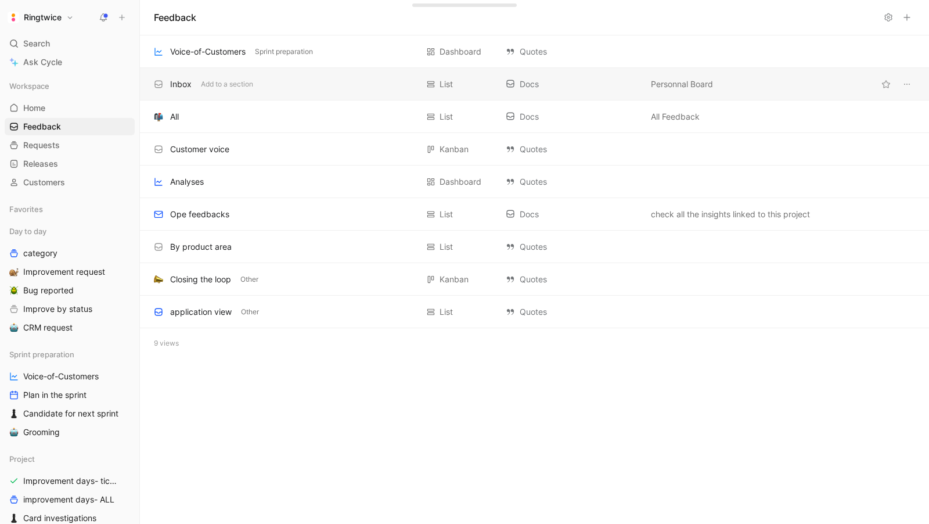
click at [180, 81] on div "Inbox" at bounding box center [180, 84] width 21 height 14
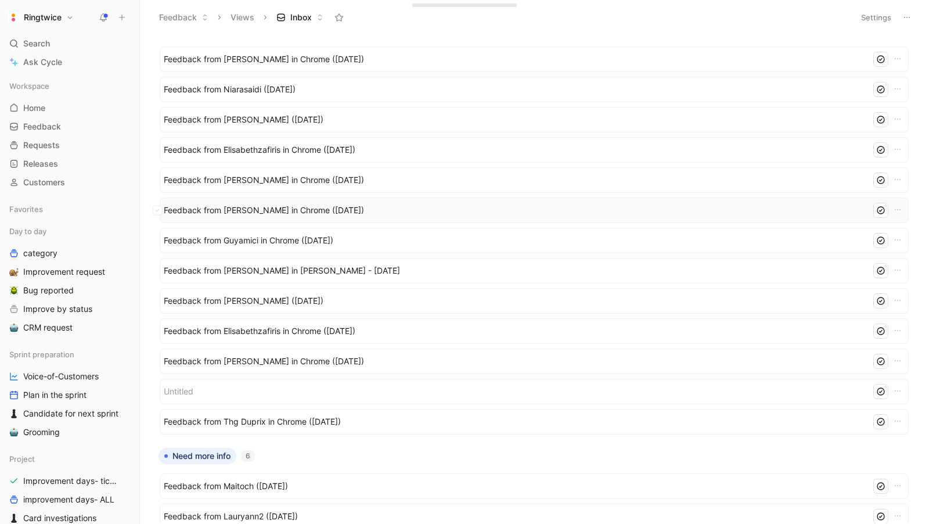
scroll to position [20, 0]
click at [275, 265] on span "Feedback from Elisabeth in Slack - 8/18/2025" at bounding box center [515, 269] width 703 height 14
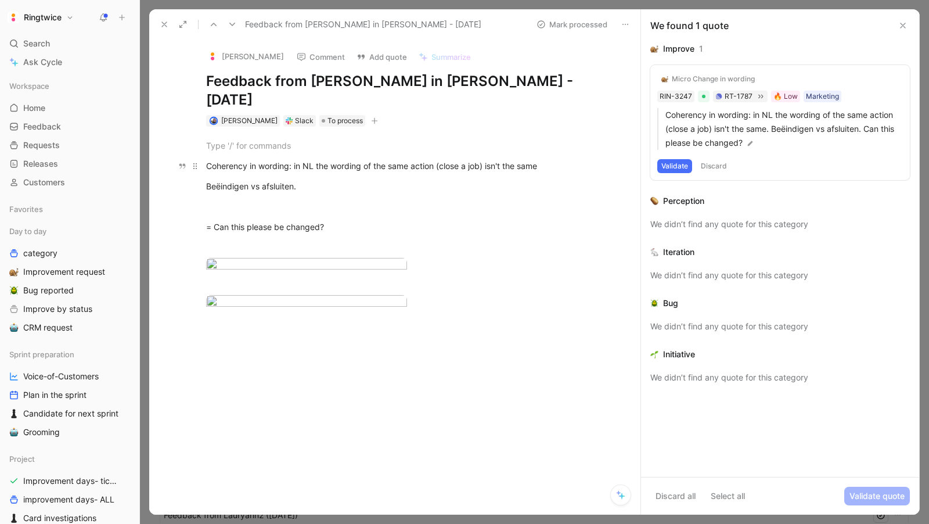
click at [280, 156] on p "Coherency in wording: in NL the wording of the same action (close a job) isn't …" at bounding box center [407, 165] width 446 height 19
click at [236, 160] on div "Coherency in wording: in NL the wording of the same action (close a job) isn't …" at bounding box center [407, 166] width 402 height 12
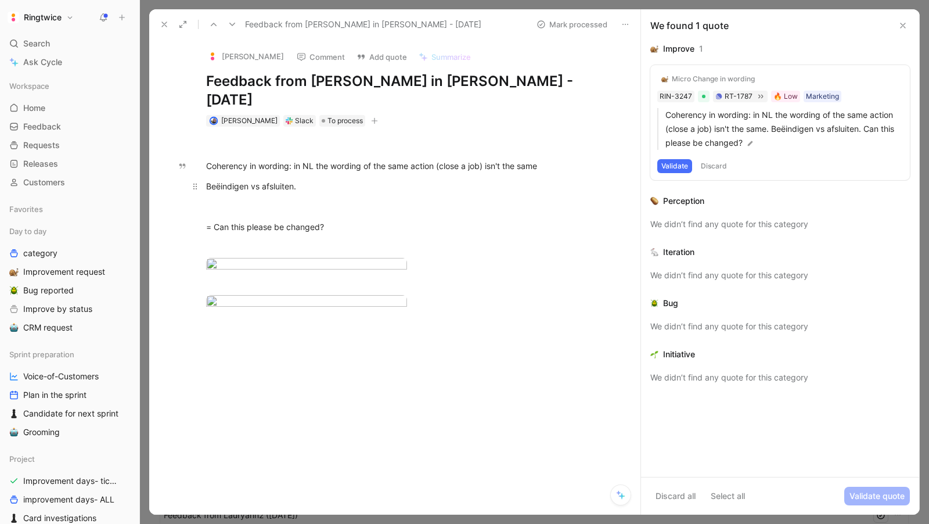
click at [236, 157] on div "Coherency in wording: in NL the wording of the same action (close a job) isn't …" at bounding box center [407, 234] width 467 height 214
drag, startPoint x: 207, startPoint y: 145, endPoint x: 382, endPoint y: 380, distance: 293.4
click at [382, 340] on div "Coherency in wording: in NL the wording of the same action (close a job) isn't …" at bounding box center [407, 234] width 467 height 214
click at [487, 271] on div at bounding box center [407, 266] width 402 height 16
click at [276, 340] on div "Coherency in wording: in NL the wording of the same action (close a job) isn't …" at bounding box center [407, 234] width 467 height 214
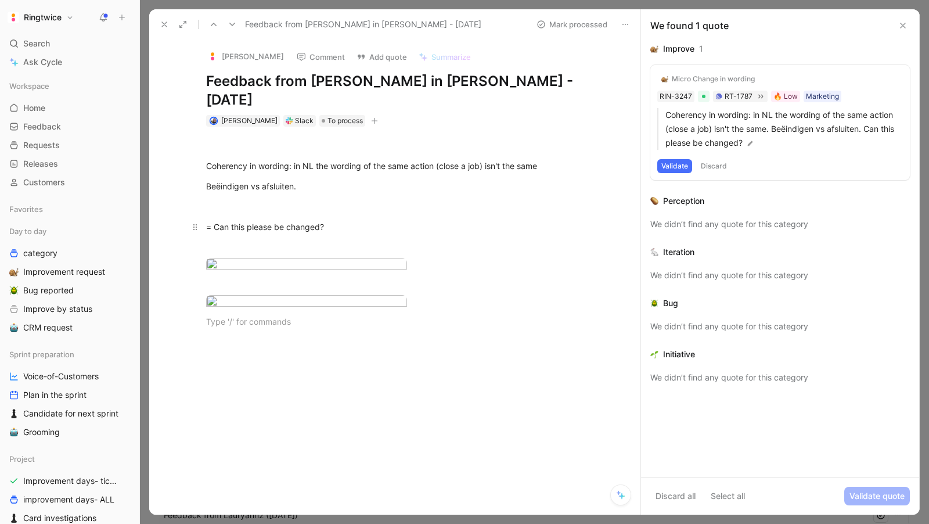
drag, startPoint x: 267, startPoint y: 430, endPoint x: 265, endPoint y: 201, distance: 228.8
click at [264, 212] on div "Coherency in wording: in NL the wording of the same action (close a job) isn't …" at bounding box center [407, 234] width 467 height 214
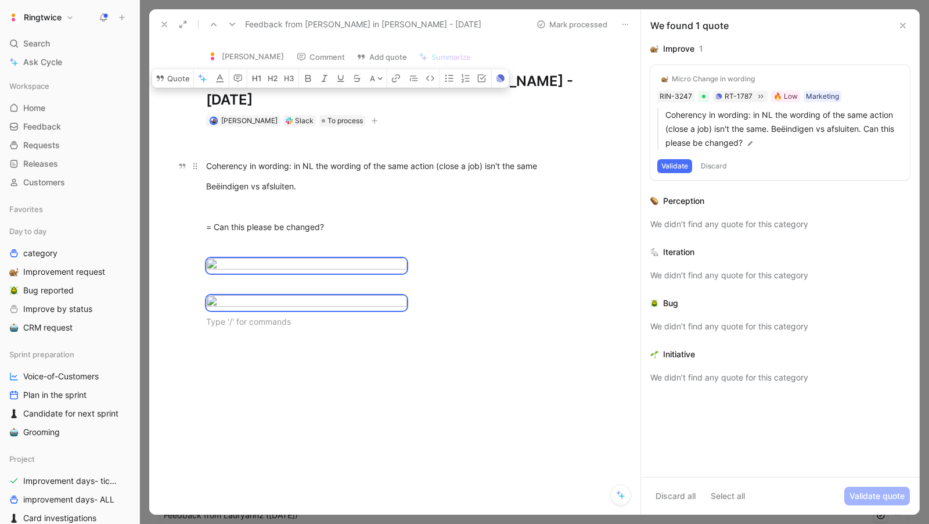
click at [222, 160] on div "Coherency in wording: in NL the wording of the same action (close a job) isn't …" at bounding box center [407, 166] width 402 height 12
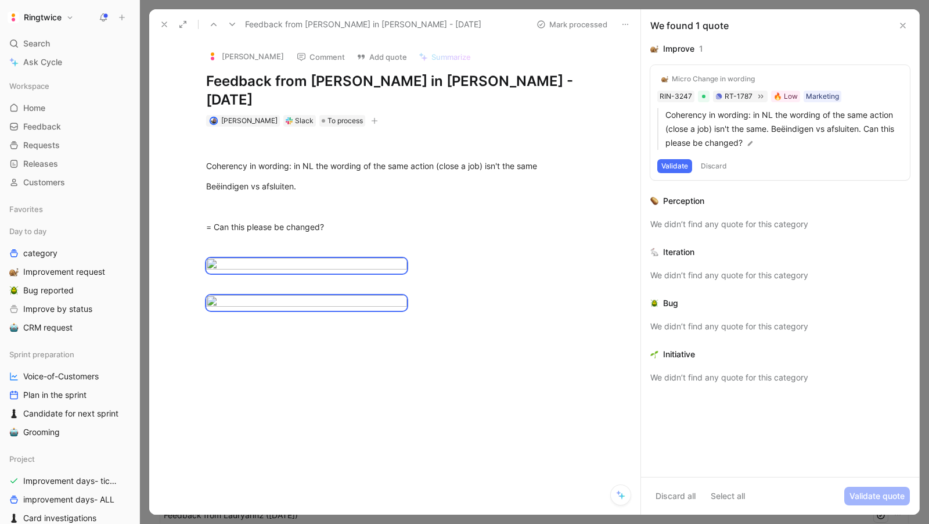
drag, startPoint x: 212, startPoint y: 148, endPoint x: 369, endPoint y: 452, distance: 341.8
click at [369, 452] on div "Quote A Coherency in wording: in NL the wording of the same action (close a job…" at bounding box center [407, 312] width 467 height 371
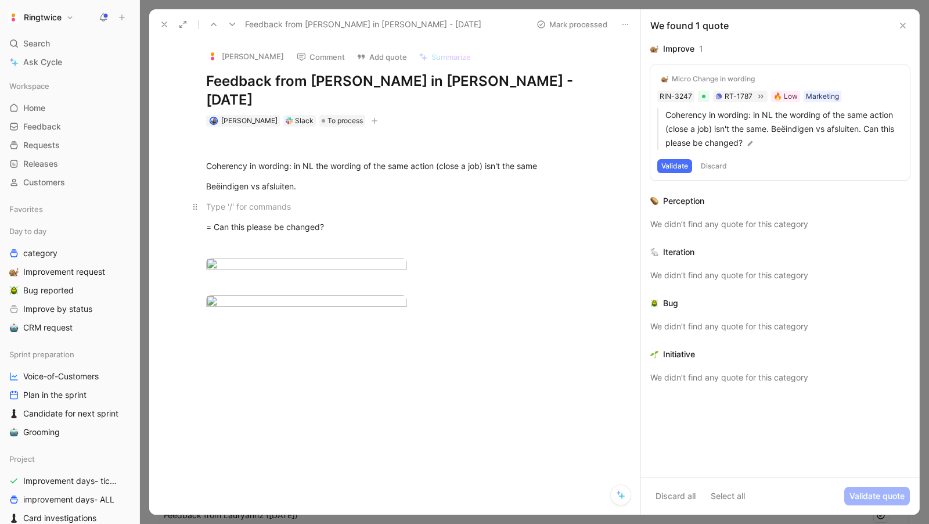
click at [238, 200] on div at bounding box center [407, 206] width 402 height 12
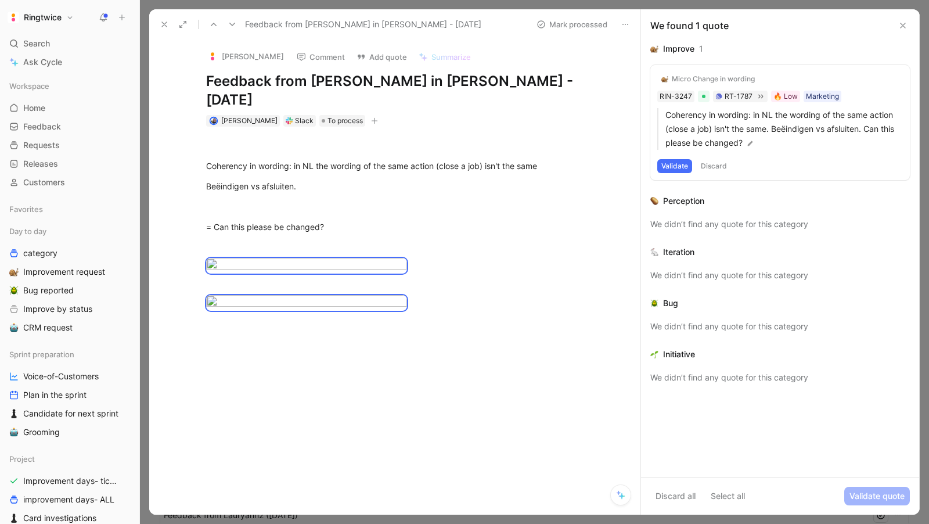
drag, startPoint x: 206, startPoint y: 150, endPoint x: 424, endPoint y: 498, distance: 410.7
click at [424, 498] on div "Quote A Coherency in wording: in NL the wording of the same action (close a job…" at bounding box center [407, 312] width 467 height 371
click at [176, 27] on button "Quote" at bounding box center [172, 17] width 41 height 19
click at [167, 27] on button "Quote" at bounding box center [172, 17] width 41 height 19
click at [672, 161] on button "Validate" at bounding box center [674, 166] width 35 height 14
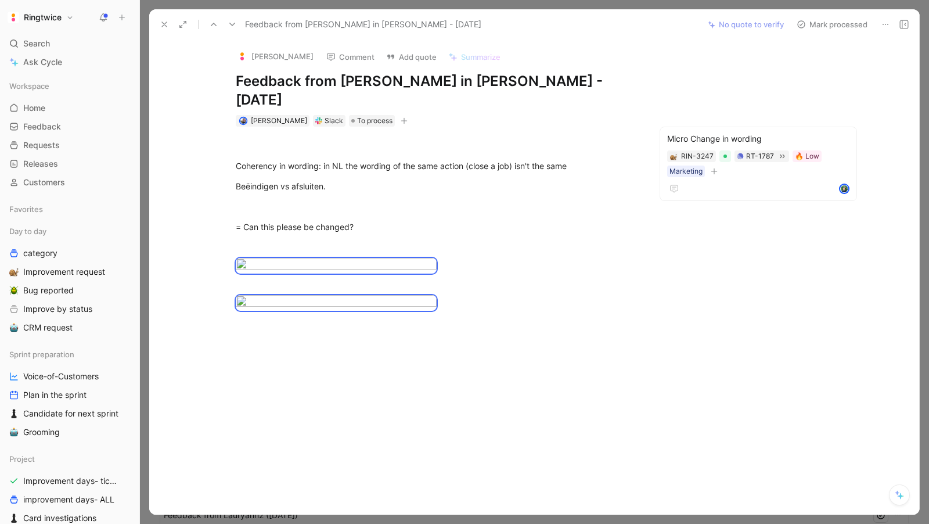
click at [688, 260] on div "Coherency in wording: in NL the wording of the same action (close a job) isn't …" at bounding box center [437, 234] width 526 height 214
click at [825, 95] on button "Remove quote" at bounding box center [821, 94] width 66 height 16
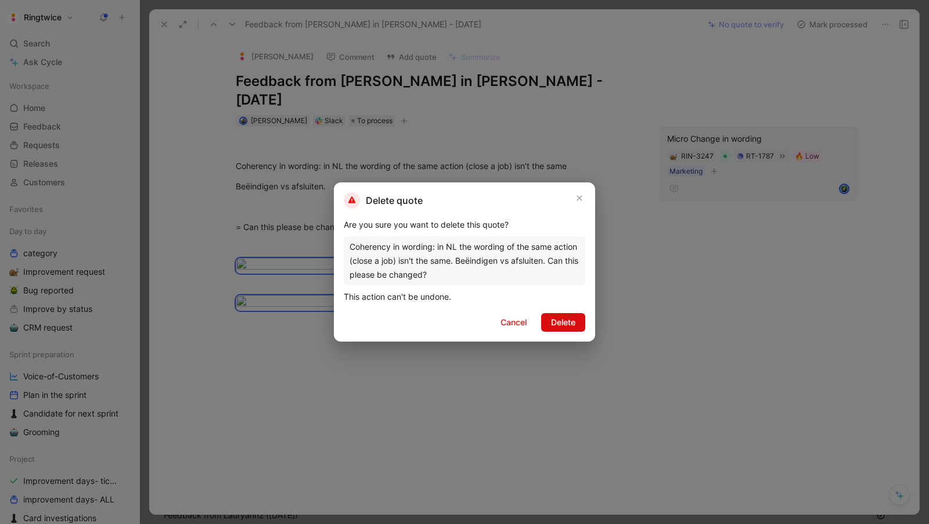
click at [559, 316] on span "Delete" at bounding box center [563, 322] width 24 height 14
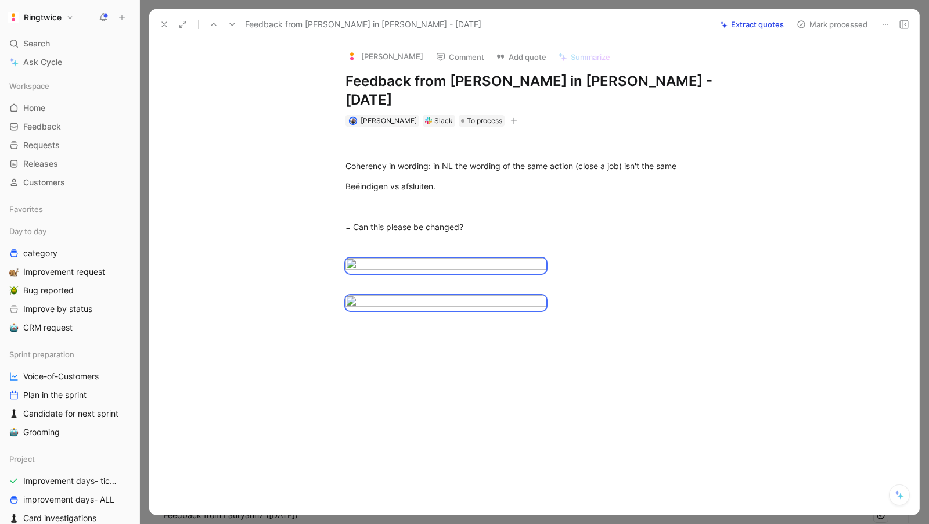
click at [899, 23] on button at bounding box center [904, 24] width 16 height 16
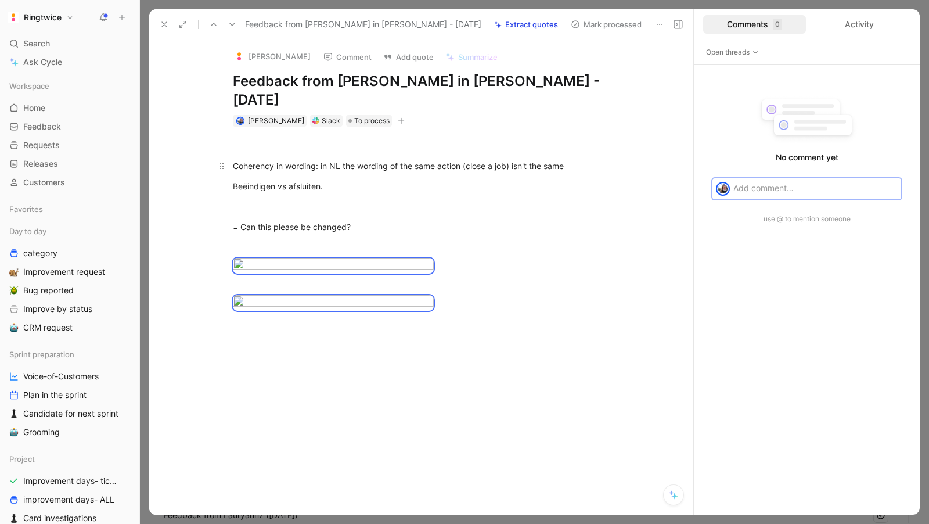
click at [289, 160] on div "Coherency in wording: in NL the wording of the same action (close a job) isn't …" at bounding box center [434, 166] width 402 height 12
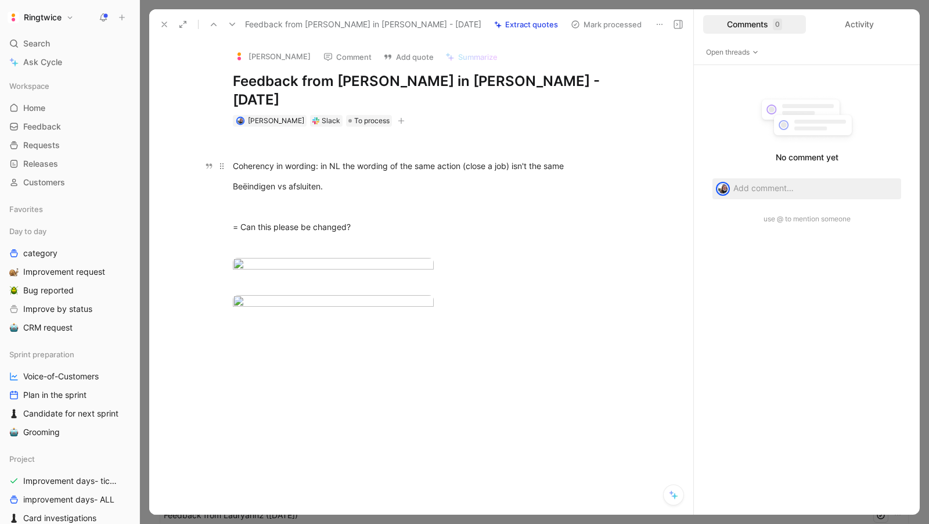
click at [289, 160] on div "Coherency in wording: in NL the wording of the same action (close a job) isn't …" at bounding box center [434, 166] width 402 height 12
click at [350, 221] on div "= Can this please be changed?" at bounding box center [434, 227] width 402 height 12
drag, startPoint x: 438, startPoint y: 419, endPoint x: 293, endPoint y: 175, distance: 283.8
click at [294, 178] on div "Coherency in wording: in NL the wording of the same action (close a job) isn't …" at bounding box center [434, 234] width 520 height 214
drag, startPoint x: 235, startPoint y: 139, endPoint x: 374, endPoint y: 222, distance: 161.7
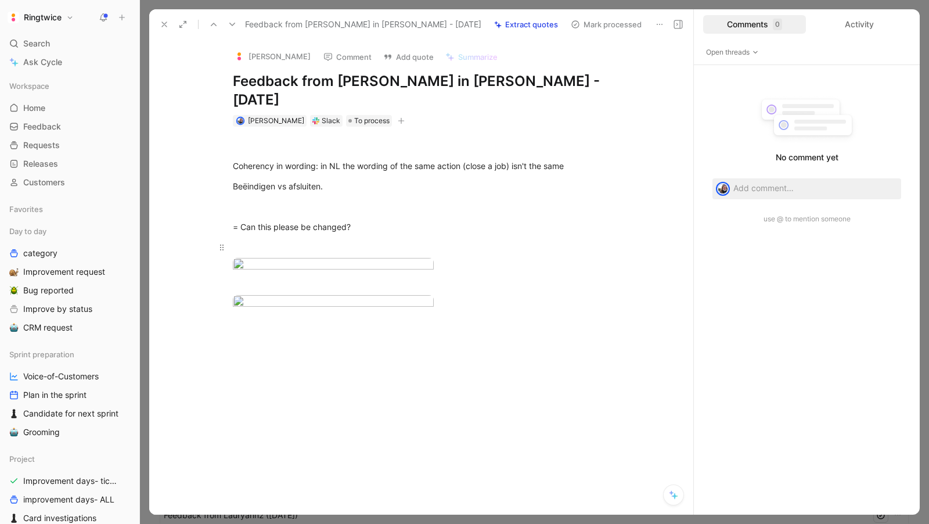
click at [374, 222] on div "Coherency in wording: in NL the wording of the same action (close a job) isn't …" at bounding box center [434, 234] width 520 height 214
click at [171, 27] on button "Quote" at bounding box center [172, 17] width 41 height 19
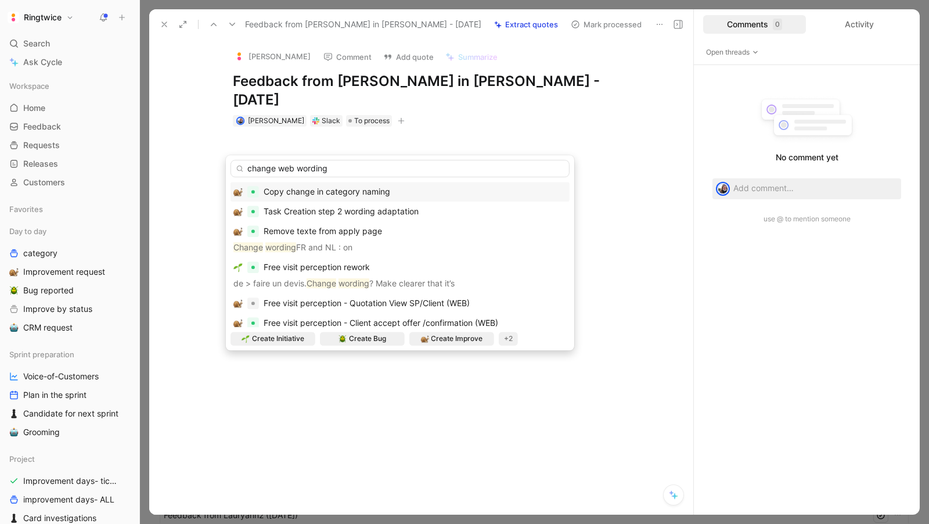
drag, startPoint x: 297, startPoint y: 170, endPoint x: 329, endPoint y: 168, distance: 31.4
click at [329, 168] on input "change web wording" at bounding box center [400, 168] width 339 height 17
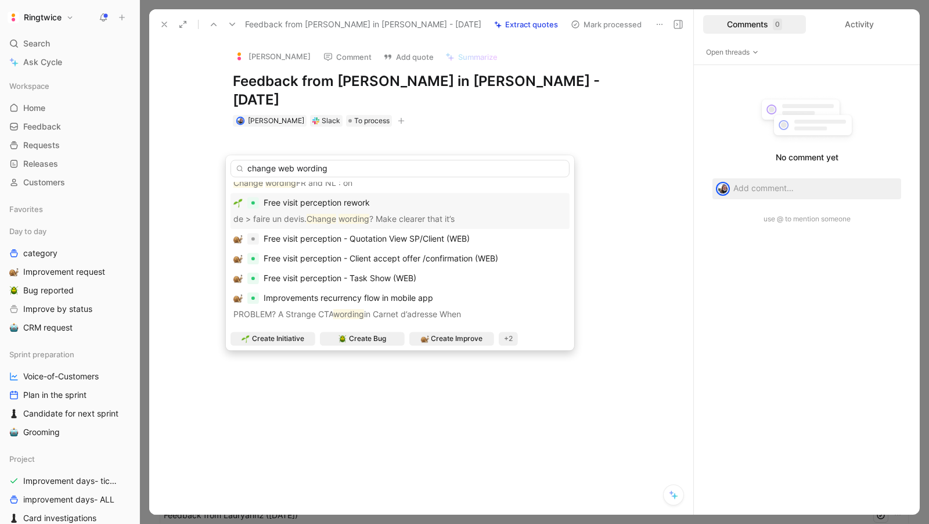
scroll to position [65, 0]
type input "change web wording"
click at [436, 339] on span "Create Improve" at bounding box center [457, 339] width 52 height 12
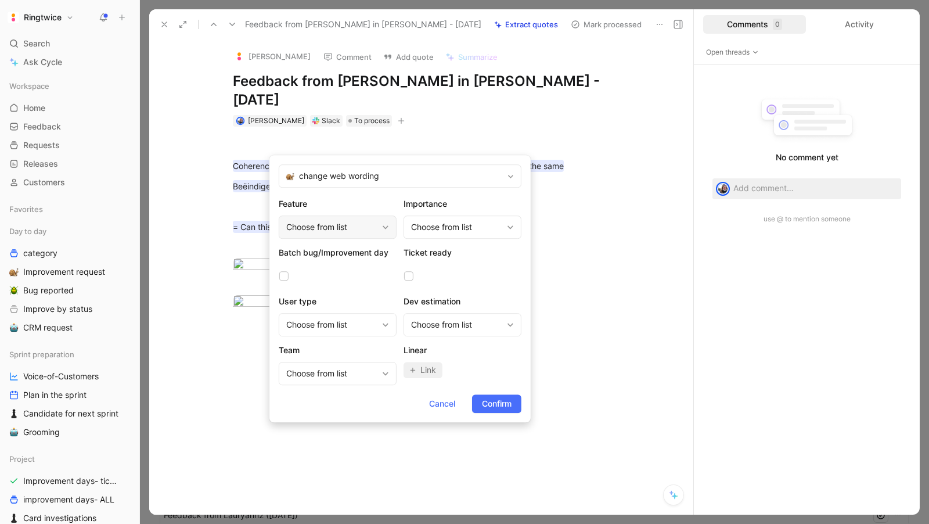
click at [347, 224] on div "Choose from list" at bounding box center [331, 227] width 91 height 14
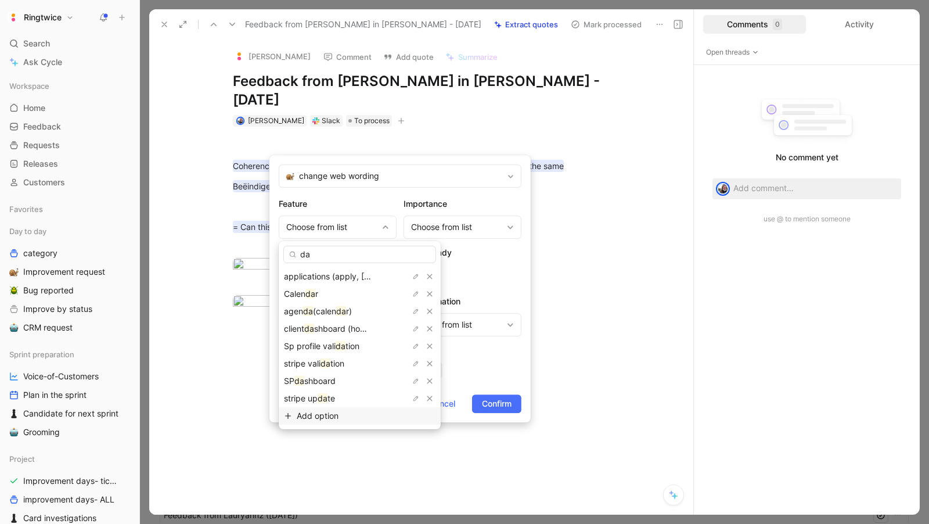
type input "d"
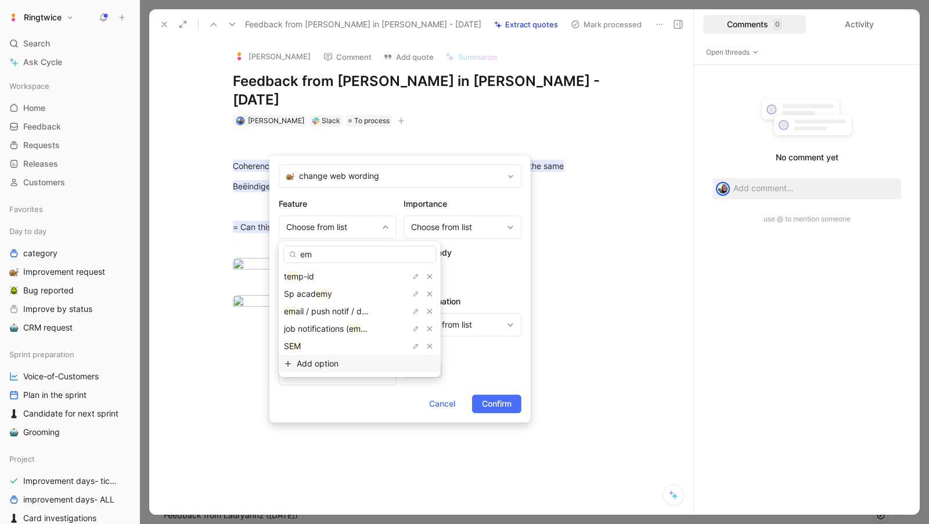
type input "e"
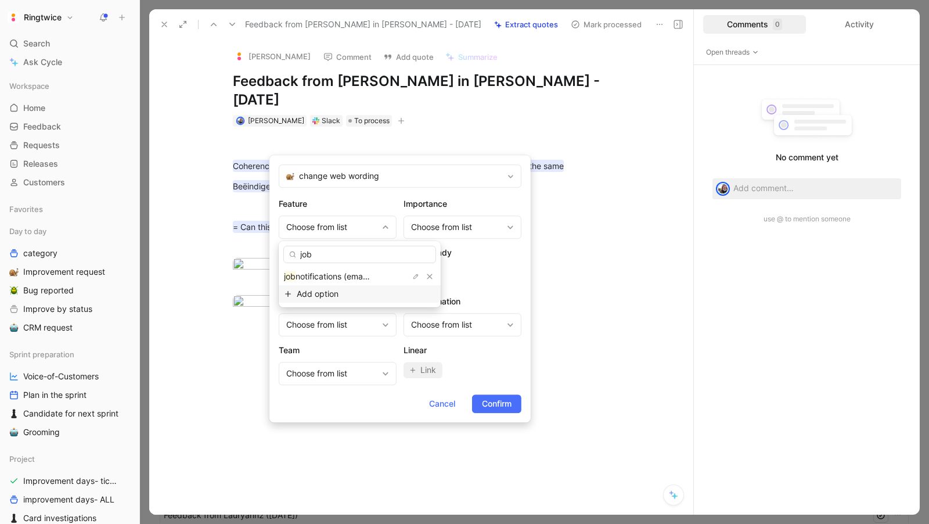
type input "job"
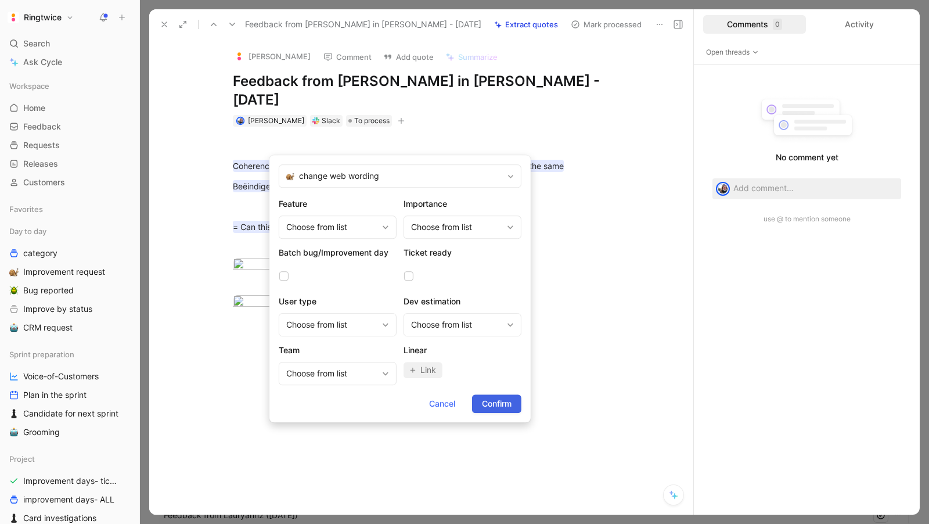
click at [509, 401] on span "Confirm" at bounding box center [497, 404] width 30 height 14
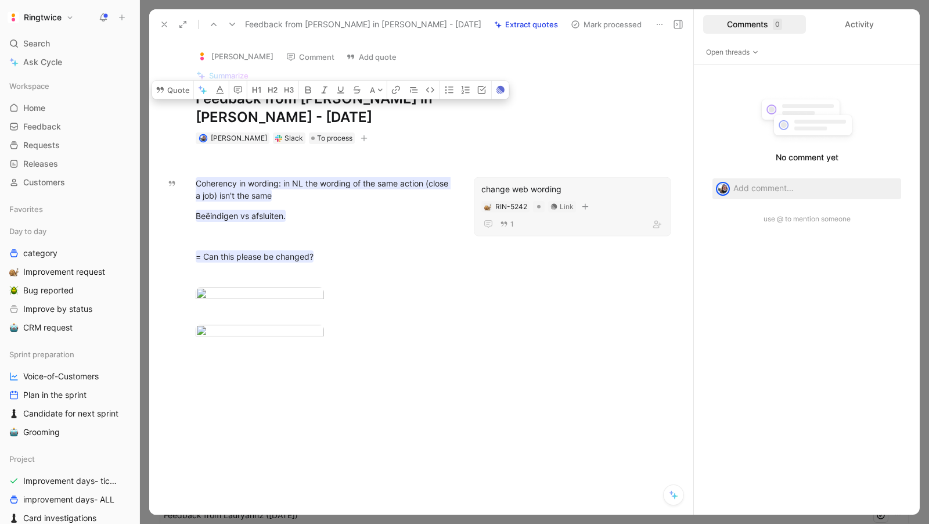
click at [518, 182] on div "change web wording" at bounding box center [572, 189] width 182 height 14
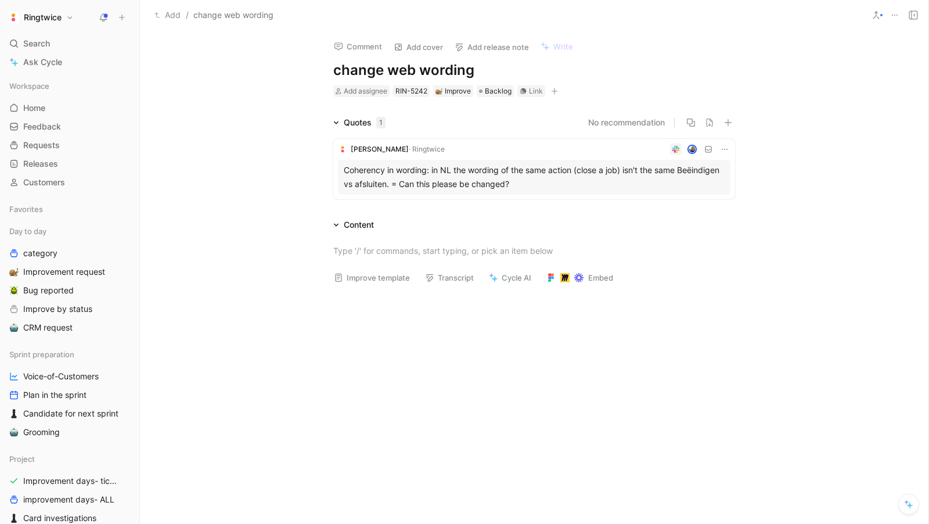
click at [553, 86] on button "button" at bounding box center [555, 91] width 12 height 12
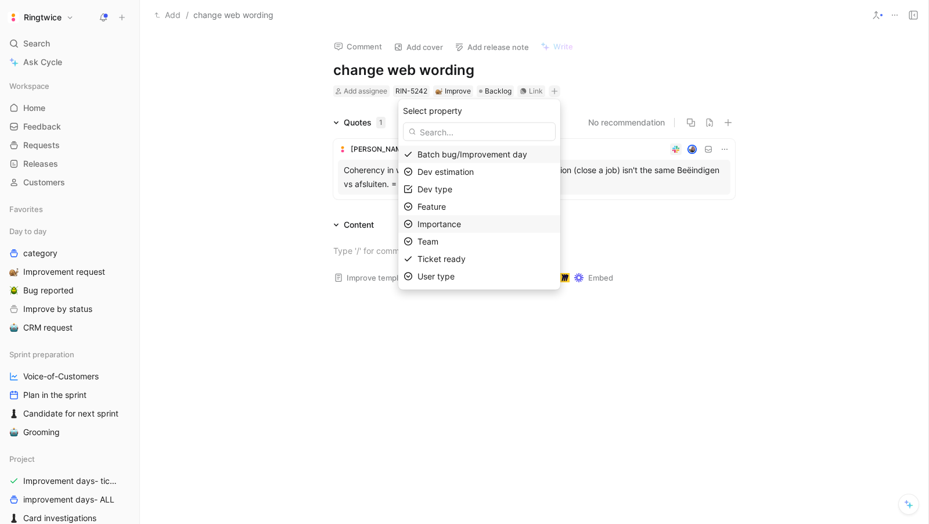
click at [449, 224] on span "Importance" at bounding box center [440, 224] width 44 height 10
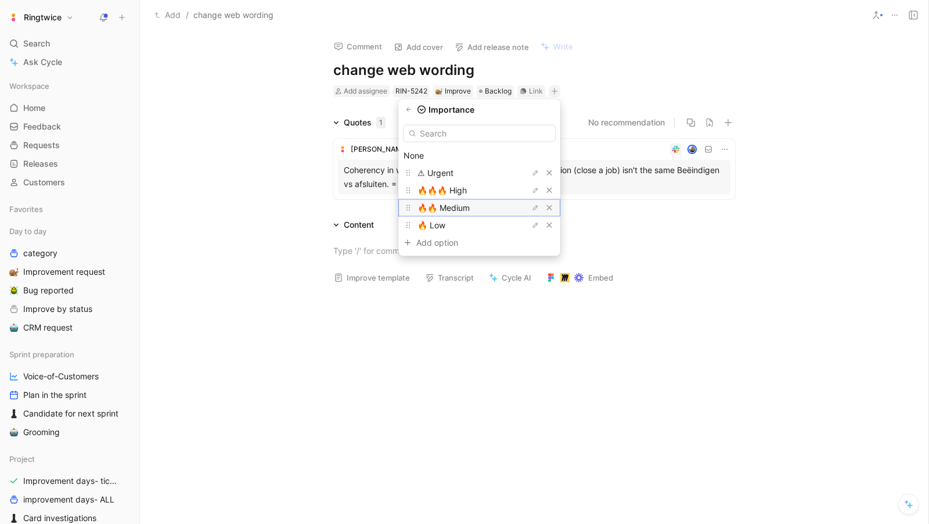
click at [464, 208] on span "🔥🔥 Medium" at bounding box center [444, 208] width 52 height 10
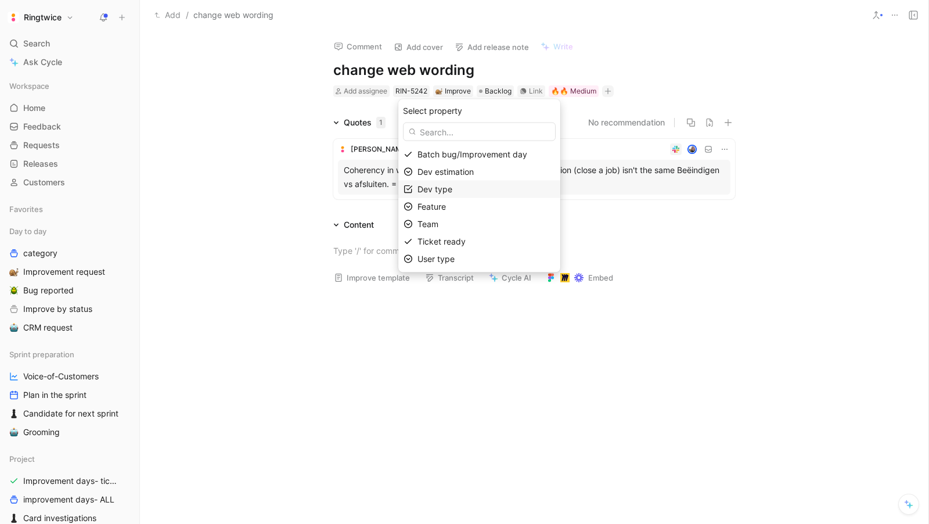
click at [475, 184] on div "Dev type" at bounding box center [487, 189] width 138 height 14
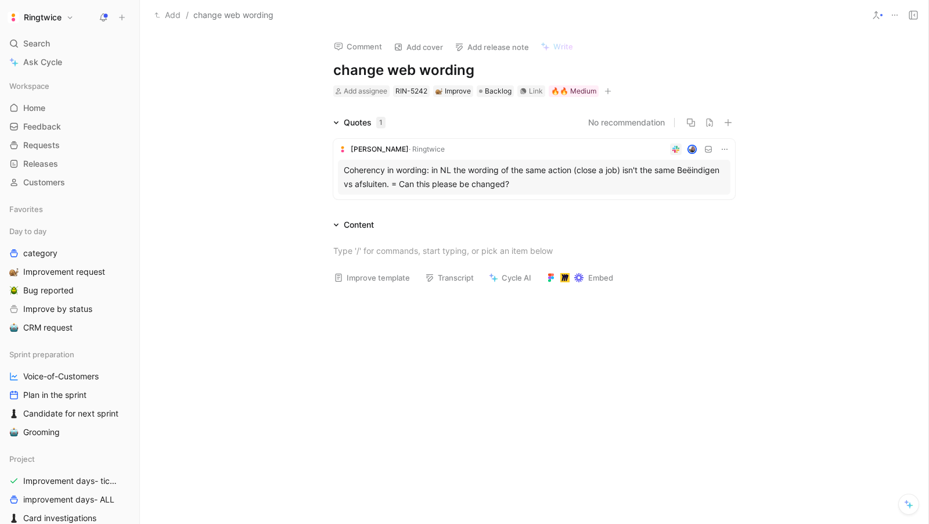
click at [606, 93] on icon "button" at bounding box center [608, 91] width 7 height 7
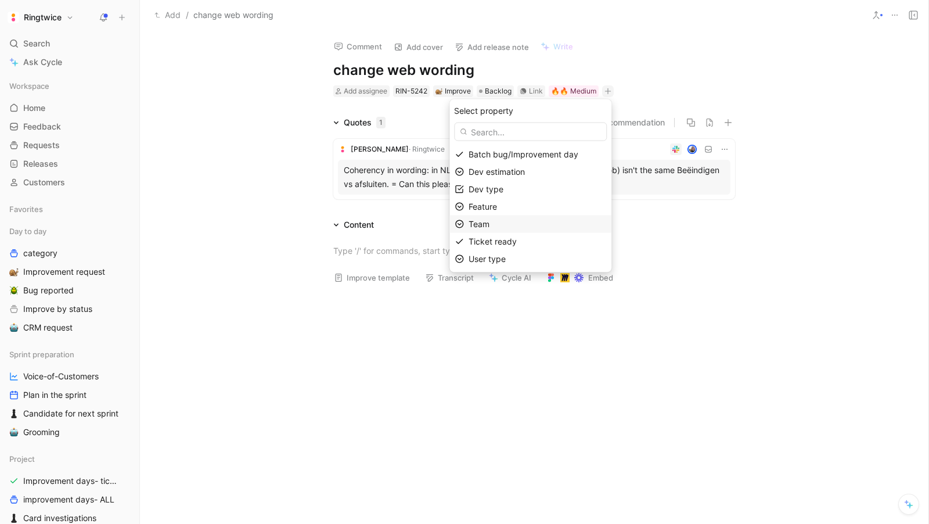
click at [510, 225] on div "Team" at bounding box center [538, 224] width 138 height 14
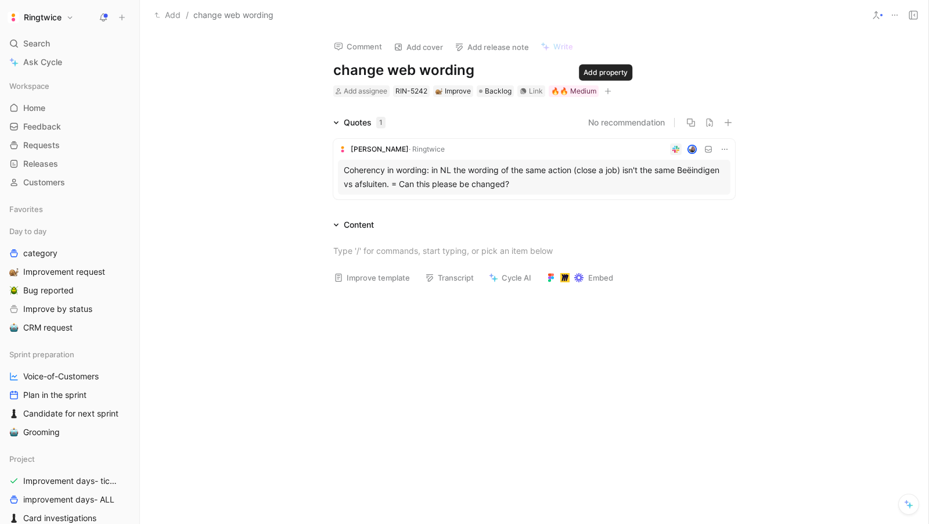
click at [605, 88] on icon "button" at bounding box center [608, 91] width 7 height 7
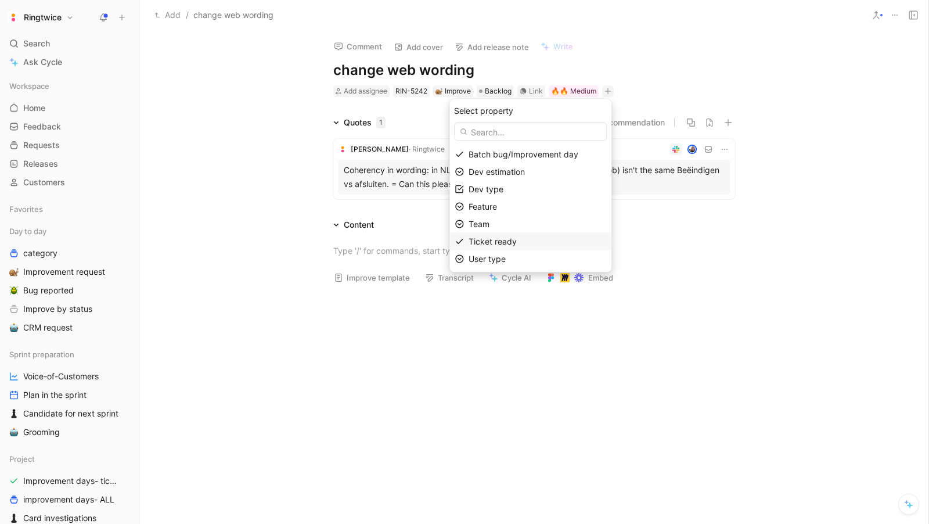
click at [502, 245] on span "Ticket ready" at bounding box center [493, 241] width 48 height 10
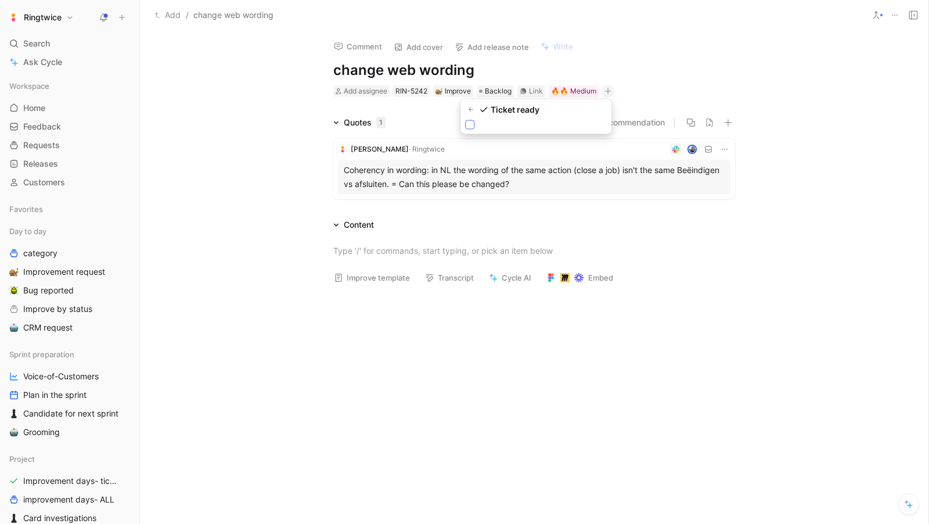
click at [470, 127] on icon at bounding box center [469, 124] width 7 height 7
click at [465, 120] on input "checkbox" at bounding box center [465, 120] width 0 height 0
click at [655, 88] on icon "button" at bounding box center [657, 91] width 7 height 7
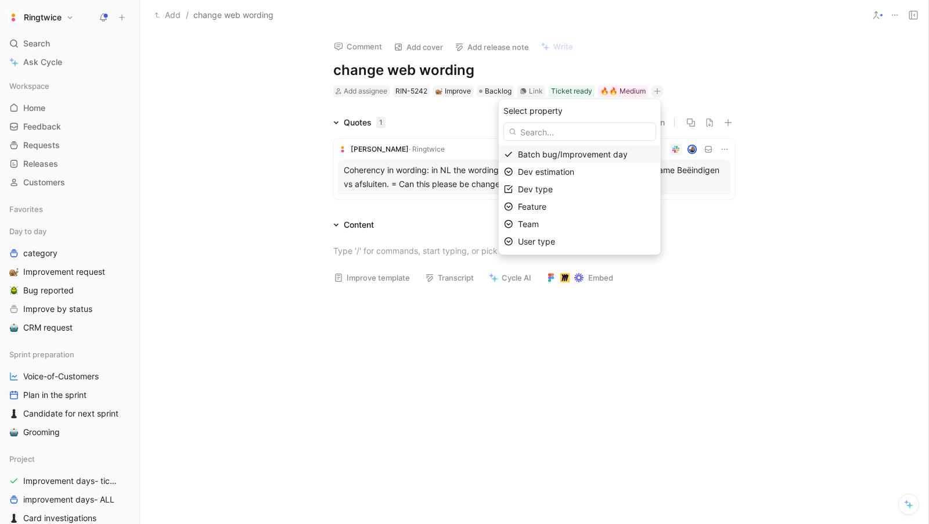
click at [581, 154] on span "Batch bug/Improvement day" at bounding box center [573, 154] width 110 height 10
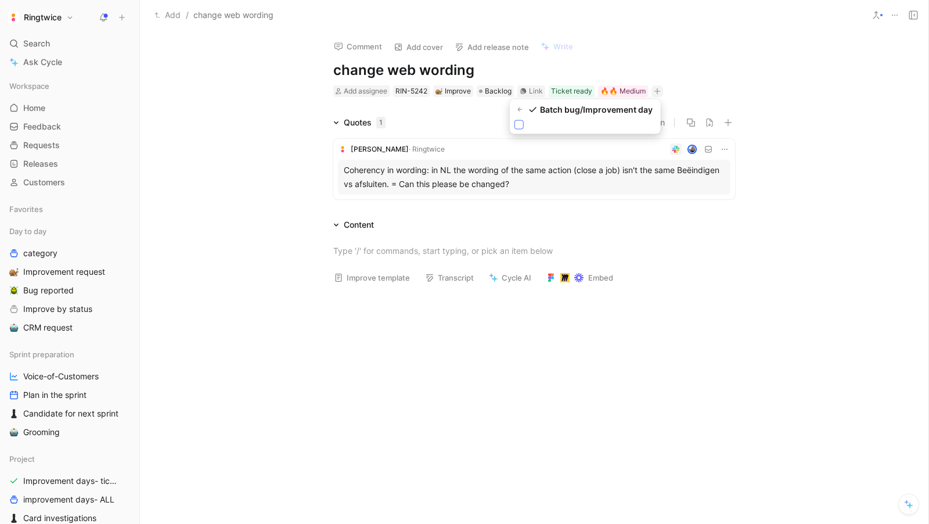
click at [517, 127] on icon at bounding box center [519, 124] width 7 height 7
click at [515, 120] on input "checkbox" at bounding box center [515, 120] width 0 height 0
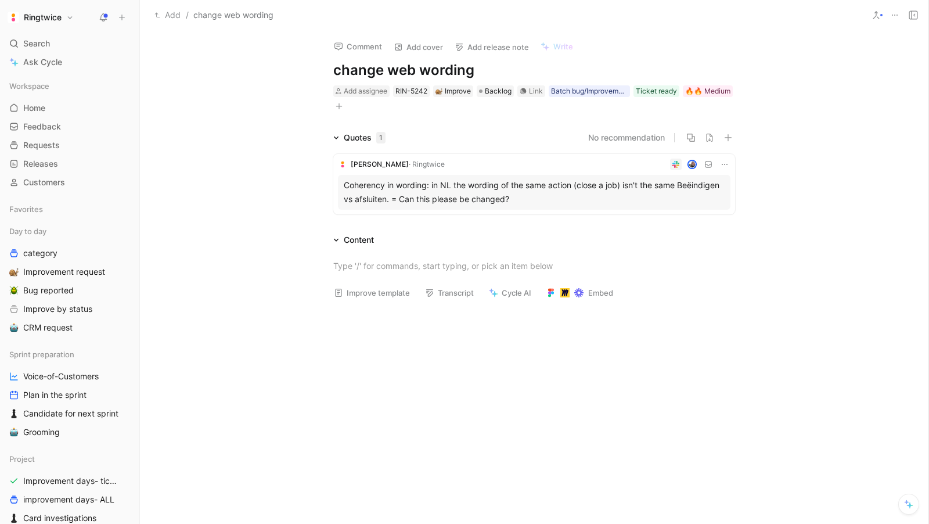
click at [345, 104] on div "Add assignee RIN-5242 Improve Backlog Link Batch bug/Improvement day Ticket rea…" at bounding box center [534, 98] width 404 height 29
click at [337, 106] on icon "button" at bounding box center [339, 106] width 7 height 7
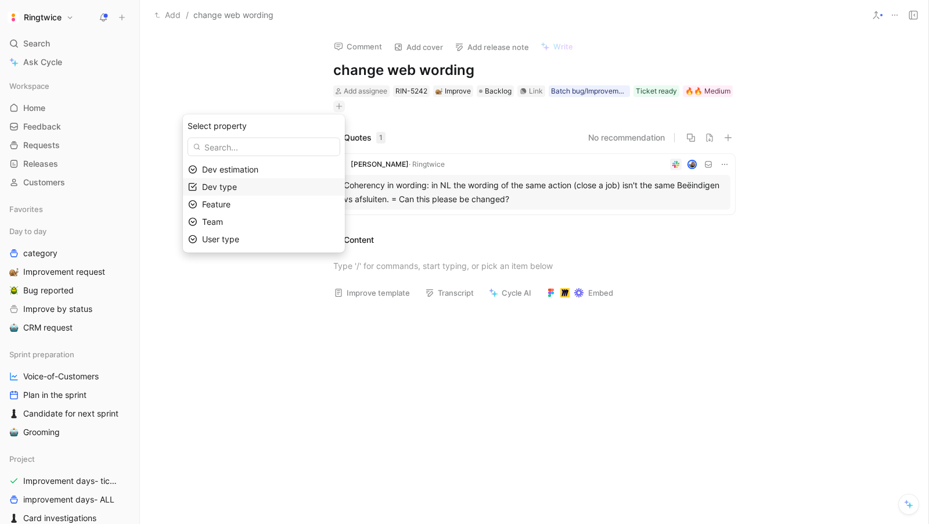
click at [290, 184] on div "Dev type" at bounding box center [271, 187] width 138 height 14
click at [303, 167] on div at bounding box center [301, 171] width 8 height 8
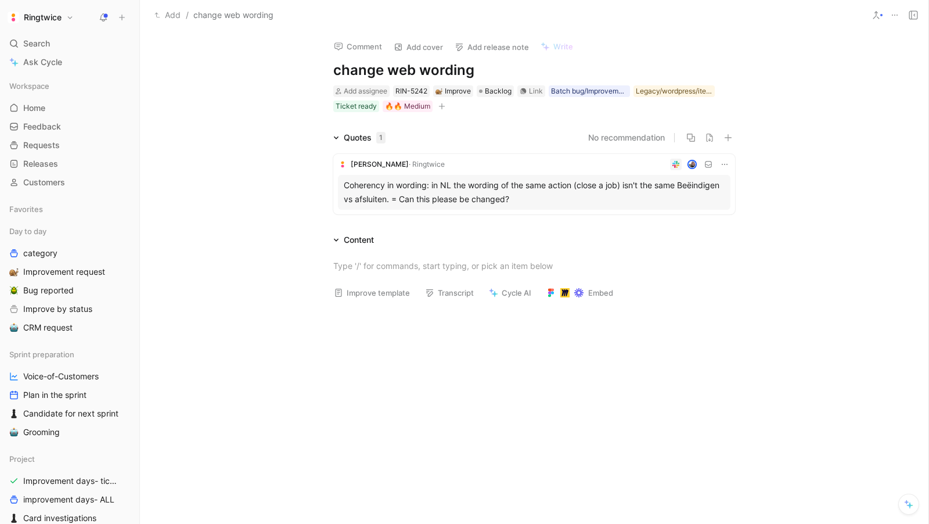
click at [436, 107] on button "button" at bounding box center [442, 106] width 12 height 12
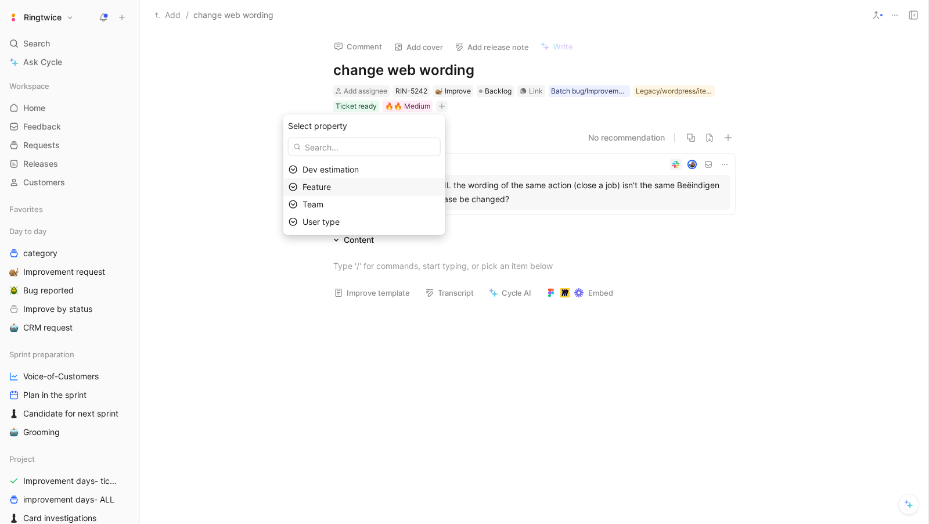
click at [323, 191] on div "Feature" at bounding box center [372, 187] width 138 height 14
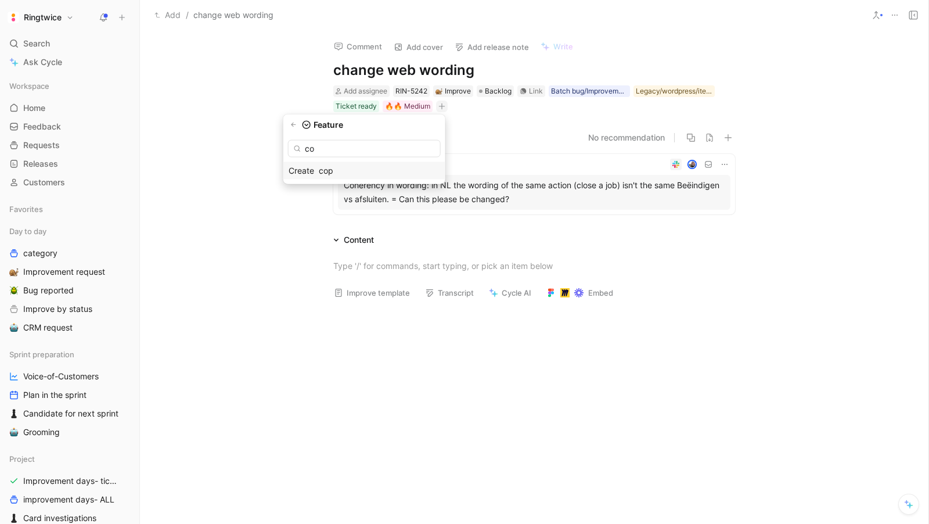
type input "c"
click at [440, 107] on icon "button" at bounding box center [441, 106] width 7 height 7
click at [497, 91] on span "Backlog" at bounding box center [498, 91] width 27 height 12
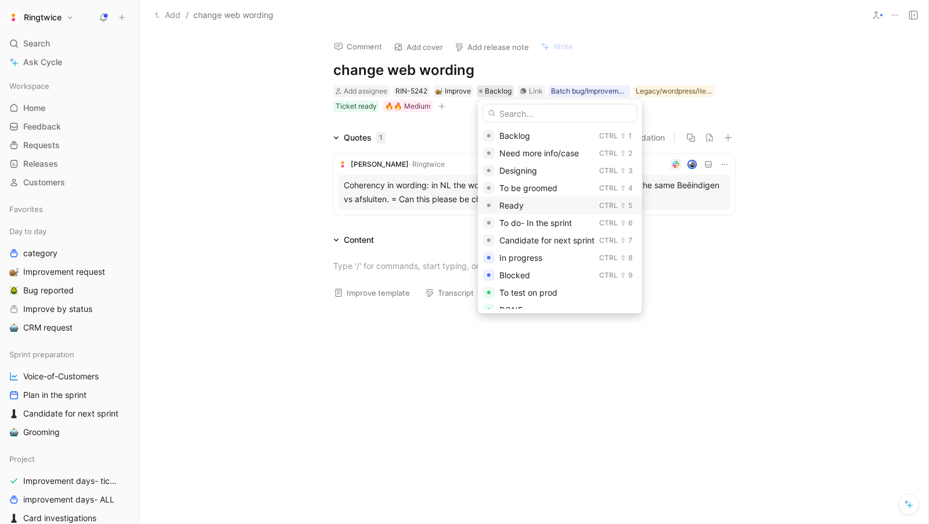
click at [530, 204] on div "Ready" at bounding box center [546, 206] width 95 height 14
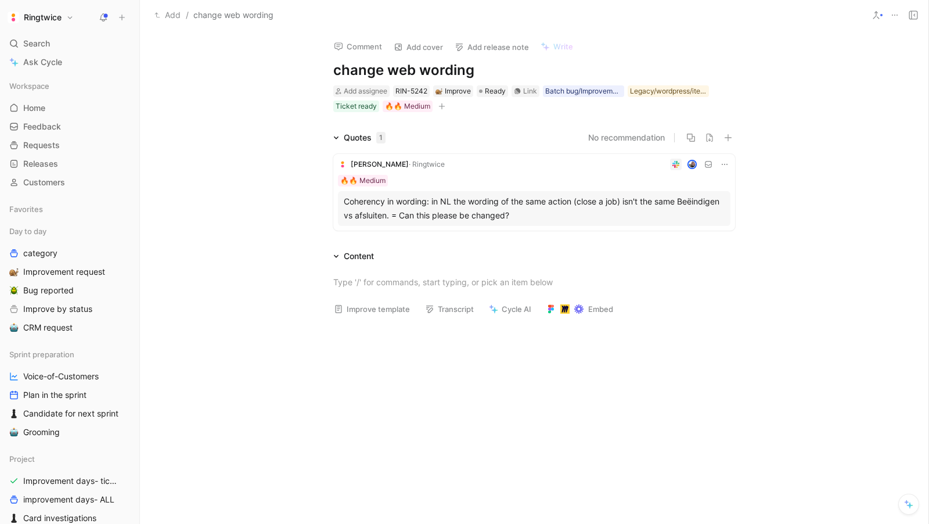
click at [441, 175] on div "🔥🔥 Medium" at bounding box center [534, 181] width 393 height 12
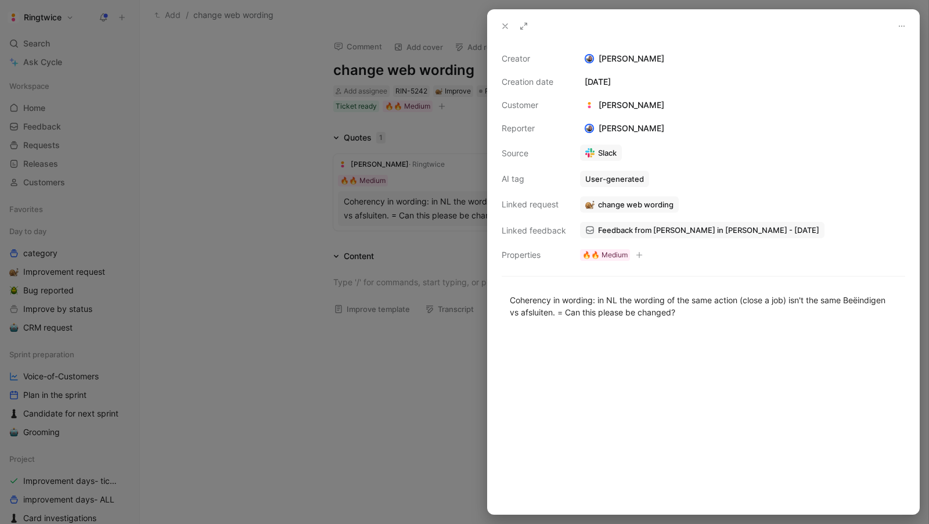
click at [635, 225] on span "Feedback from Elisabeth in Slack - 8/18/2025" at bounding box center [708, 230] width 221 height 10
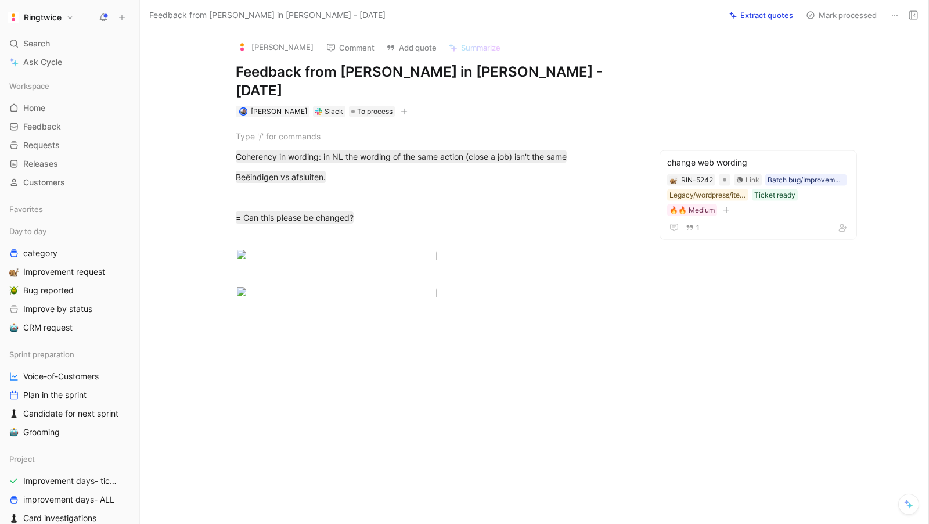
click at [837, 15] on button "Mark processed" at bounding box center [841, 15] width 81 height 16
click at [49, 123] on span "Feedback" at bounding box center [42, 127] width 38 height 12
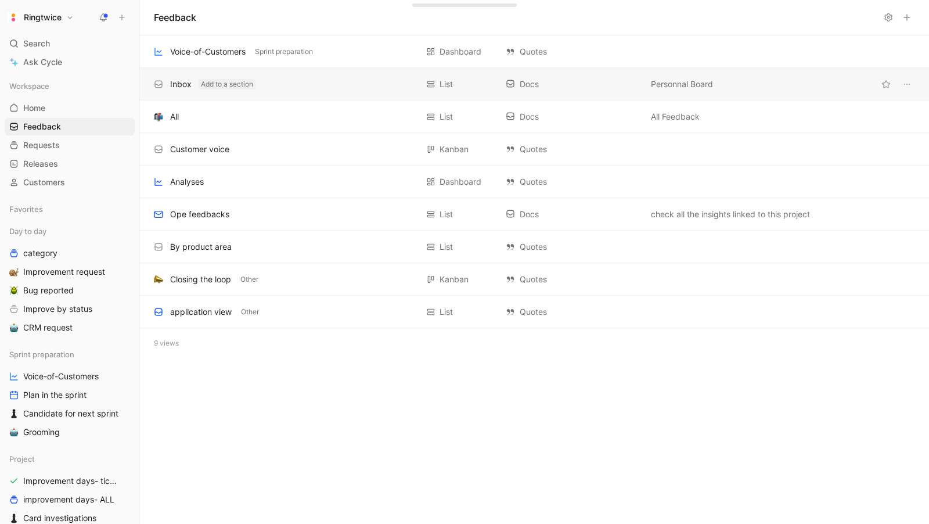
click at [246, 88] on button "Add to a section" at bounding box center [227, 84] width 57 height 10
click at [173, 85] on div "Inbox" at bounding box center [180, 84] width 21 height 14
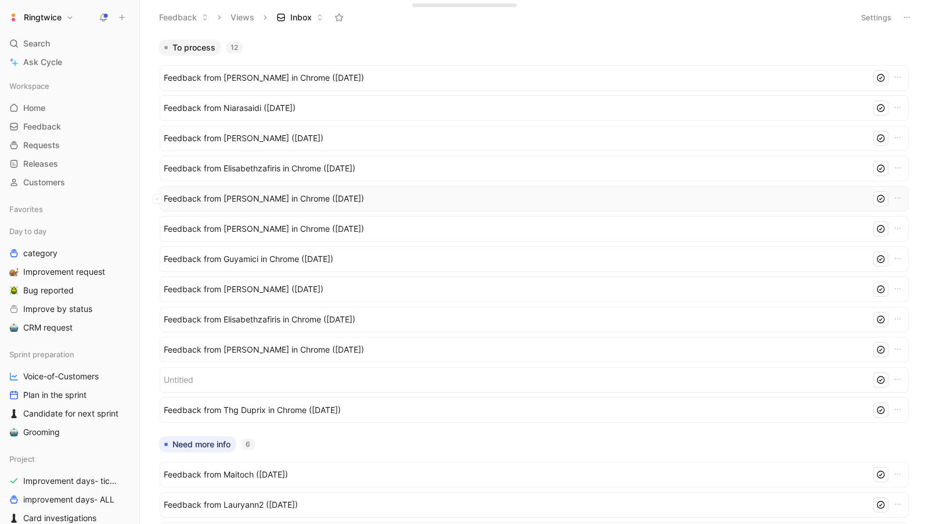
click at [274, 207] on div "Feedback from Dassi Omar in Chrome (Aug 18, 2025)" at bounding box center [534, 199] width 749 height 26
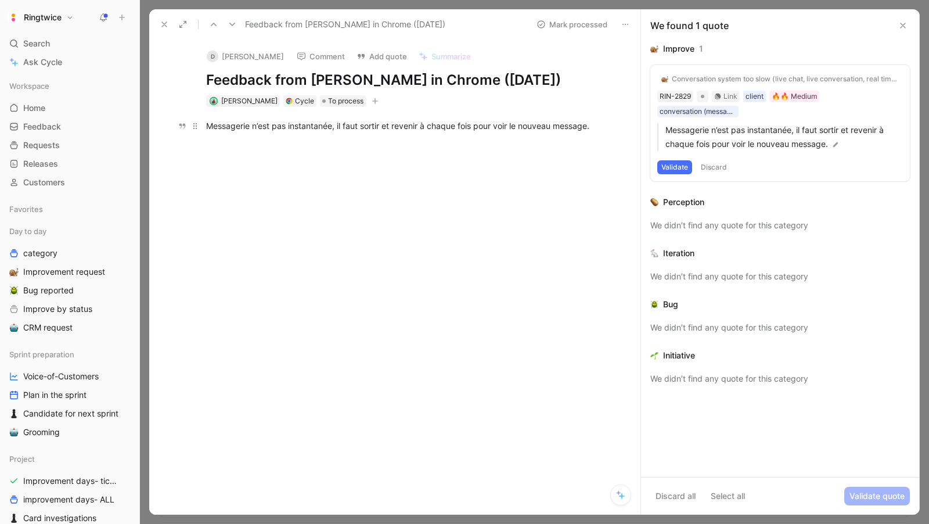
click at [243, 132] on div "Messagerie n’est pas instantanée, il faut sortir et revenir à chaque fois pour …" at bounding box center [407, 126] width 402 height 12
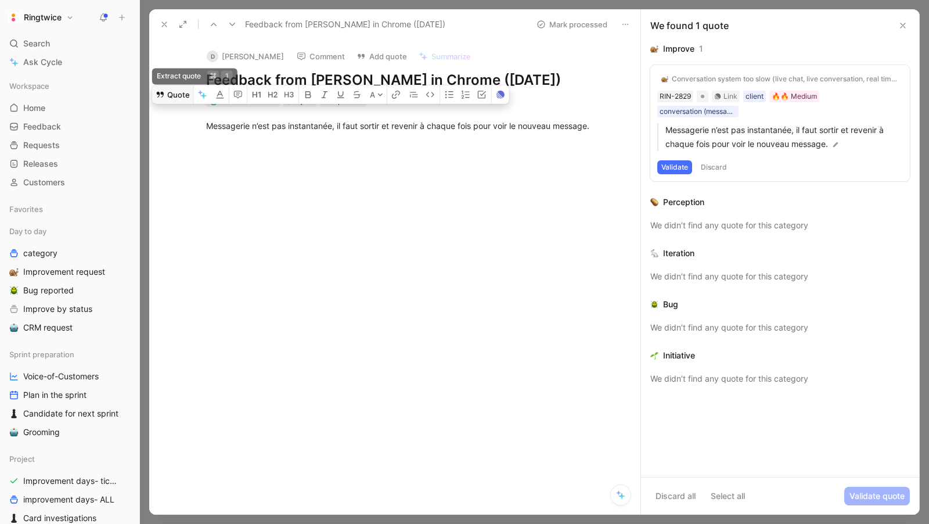
click at [180, 104] on button "Quote" at bounding box center [172, 94] width 41 height 19
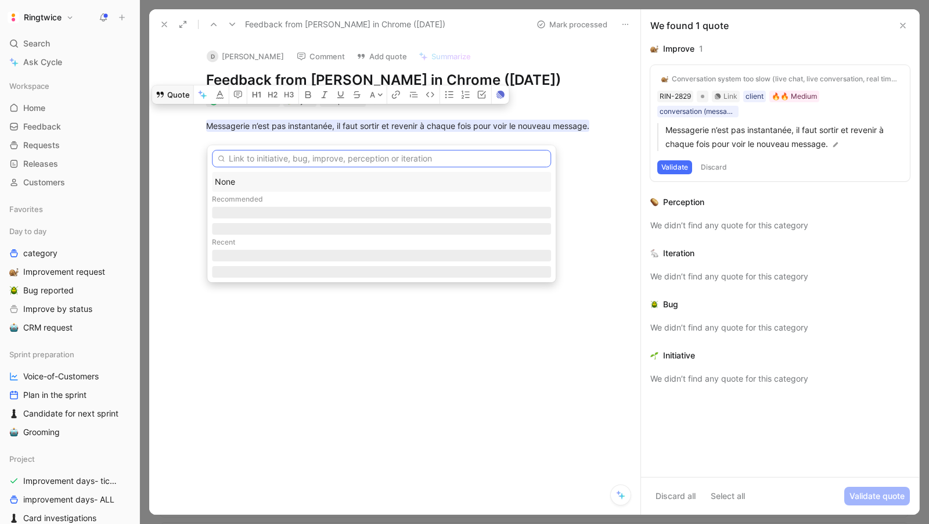
type input "blanche@ringtwice.com"
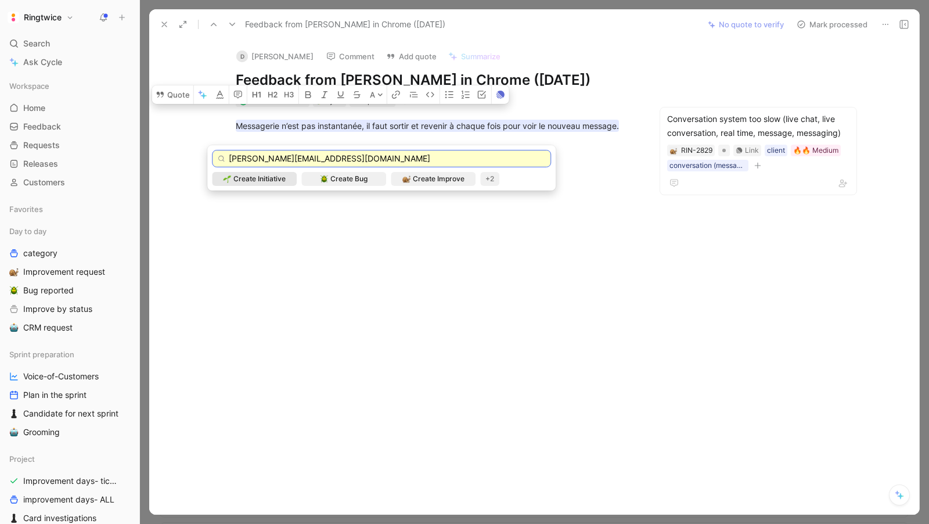
click at [335, 160] on input "blanche@ringtwice.com" at bounding box center [381, 158] width 339 height 17
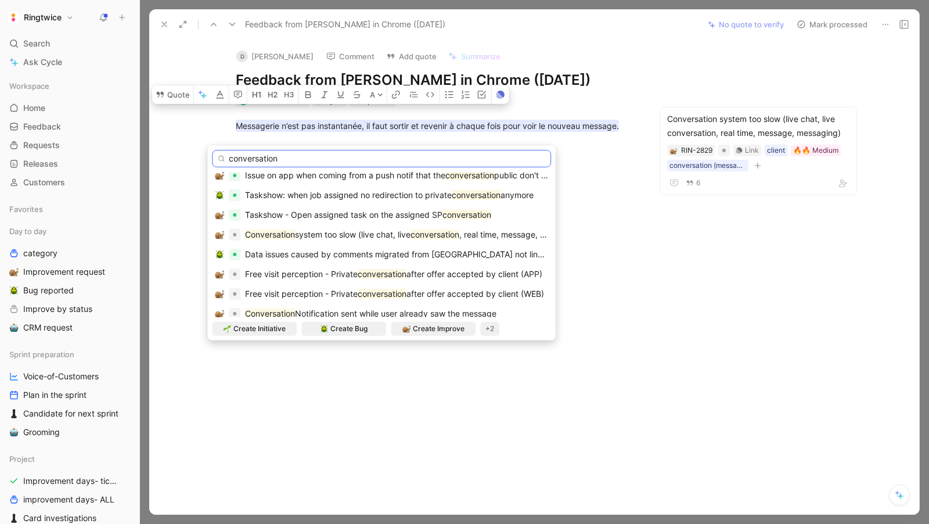
scroll to position [74, 0]
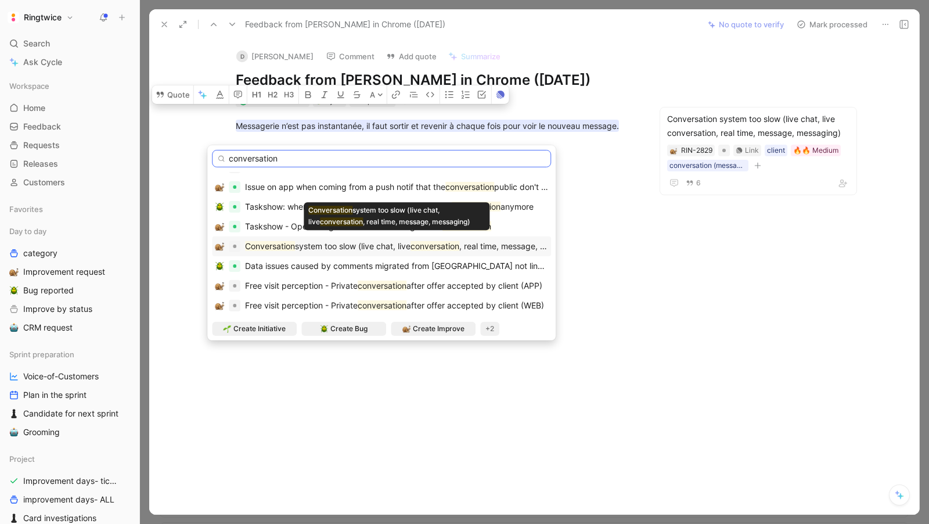
type input "conversation"
click at [358, 242] on span "system too slow (live chat, live" at bounding box center [353, 246] width 116 height 10
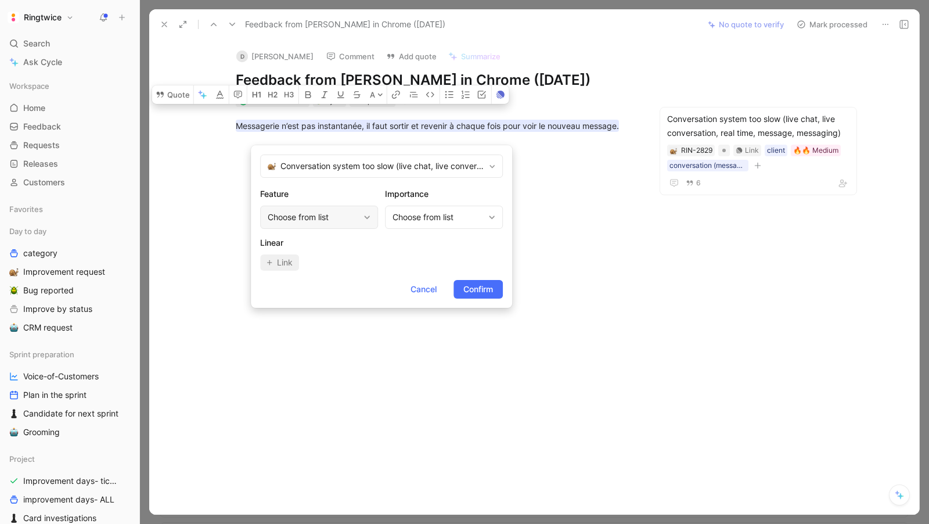
click at [302, 213] on div "Choose from list" at bounding box center [313, 217] width 91 height 14
type input "conve"
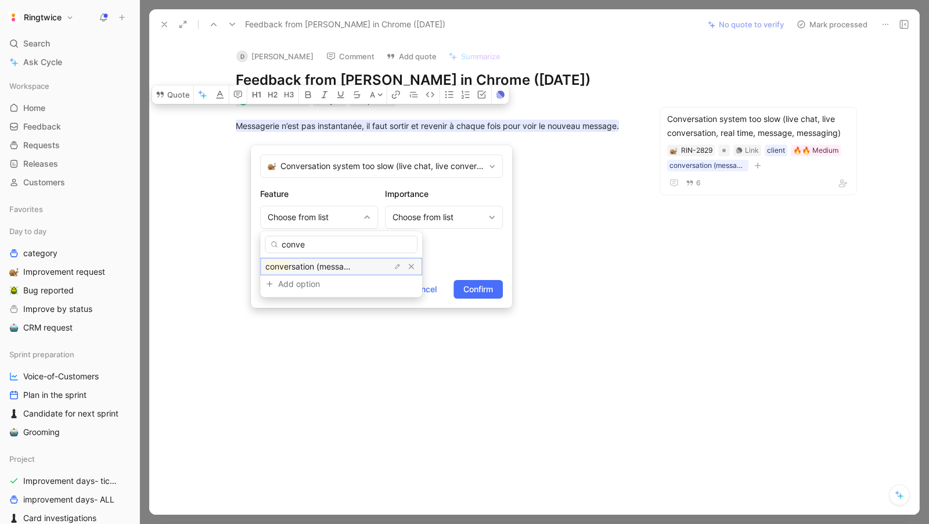
click at [305, 262] on span "rsation (message, discussion)" at bounding box center [345, 266] width 112 height 10
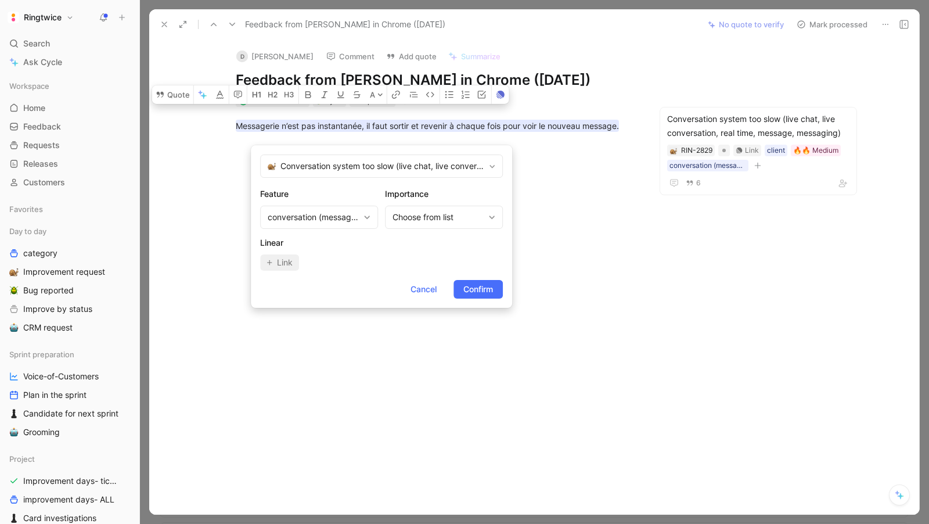
click at [478, 303] on form "Conversation system too slow (live chat, live conversation, real time, message,…" at bounding box center [381, 226] width 261 height 163
click at [470, 288] on span "Confirm" at bounding box center [478, 289] width 30 height 14
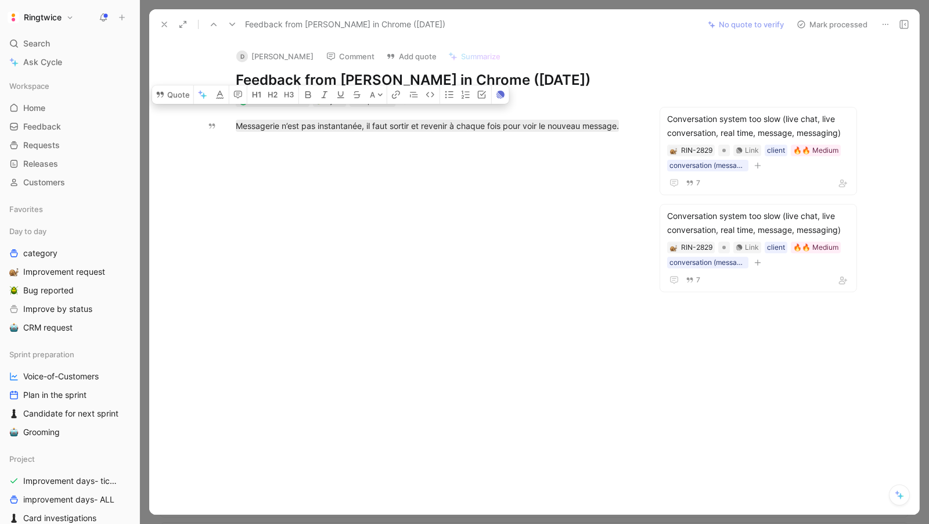
click at [541, 277] on div at bounding box center [437, 223] width 526 height 157
click at [359, 106] on div "D Dassi Omar Comment Add quote Summarize Feedback from Dassi Omar in Chrome (Au…" at bounding box center [534, 276] width 770 height 475
click at [375, 100] on span "To process" at bounding box center [375, 101] width 35 height 12
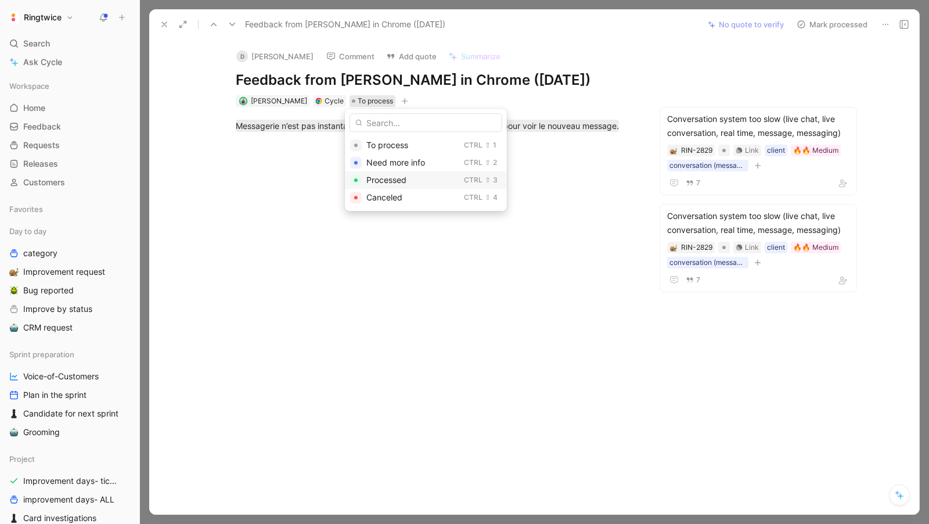
click at [390, 180] on span "Processed" at bounding box center [386, 180] width 40 height 10
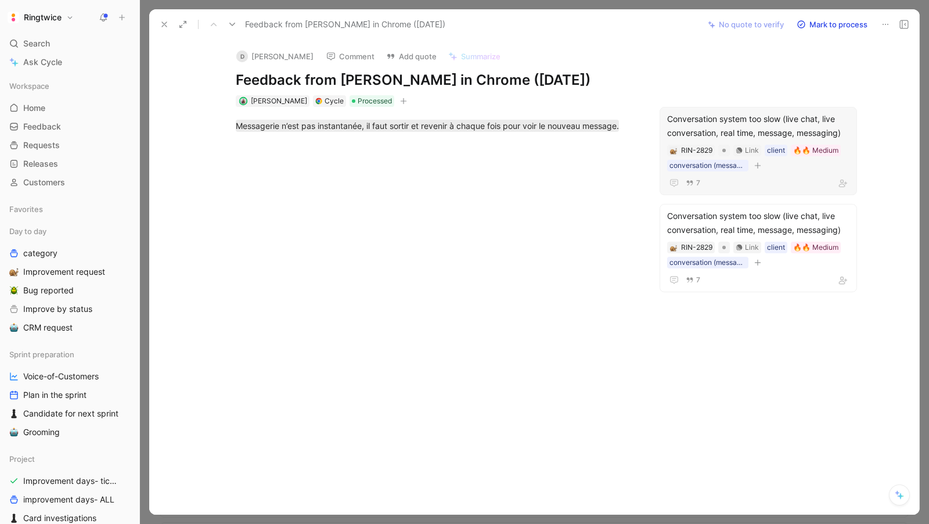
click at [719, 123] on div "Conversation system too slow (live chat, live conversation, real time, message,…" at bounding box center [758, 126] width 182 height 28
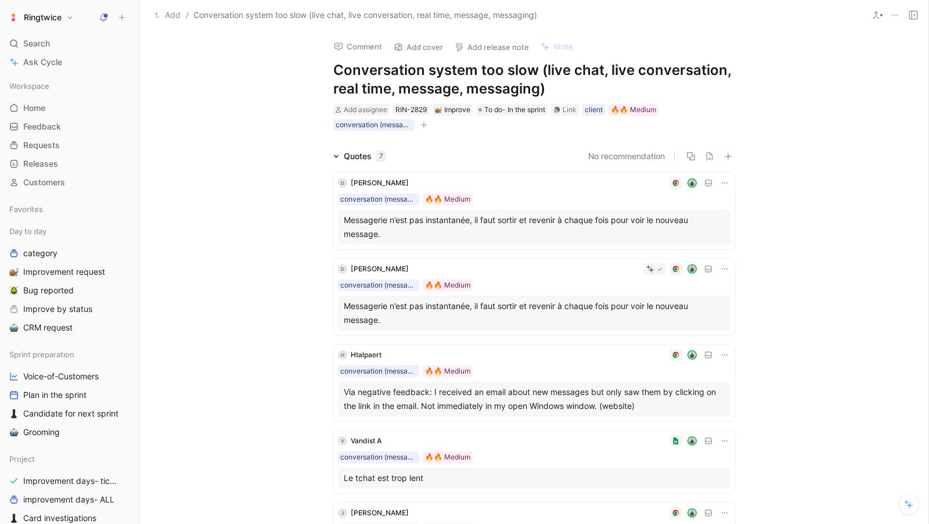
click at [724, 178] on icon at bounding box center [724, 182] width 9 height 9
click at [697, 254] on span "Delete quote" at bounding box center [688, 256] width 49 height 10
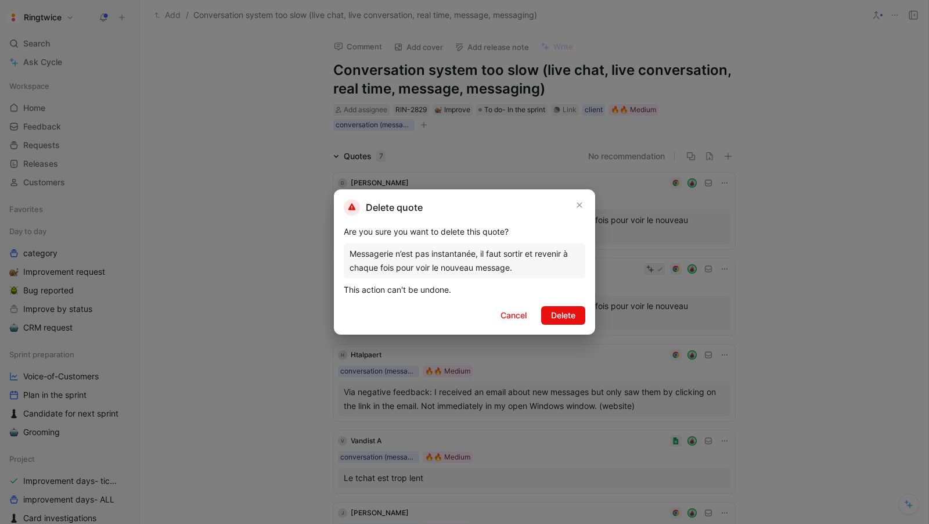
click at [571, 316] on span "Delete" at bounding box center [563, 315] width 24 height 14
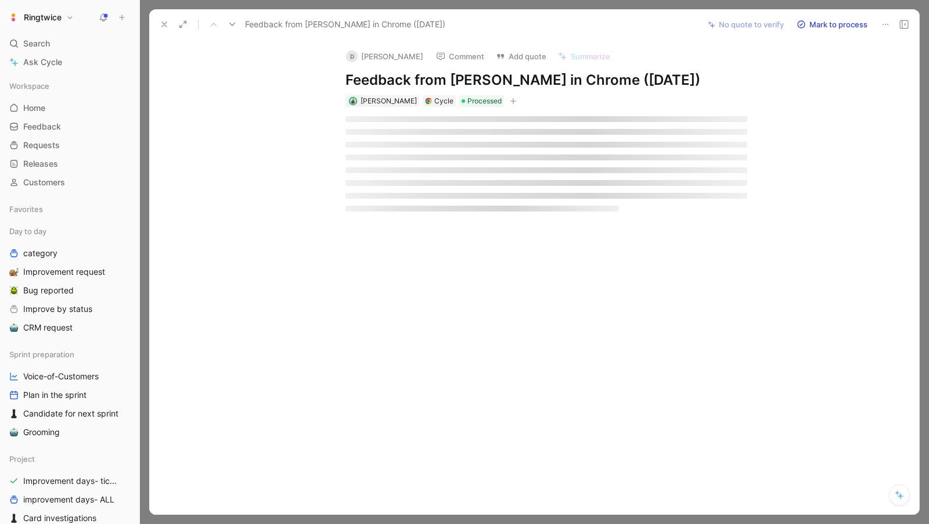
click at [477, 227] on div "D Dassi Omar Comment Add quote Summarize Feedback from Dassi Omar in Chrome (Au…" at bounding box center [534, 276] width 770 height 475
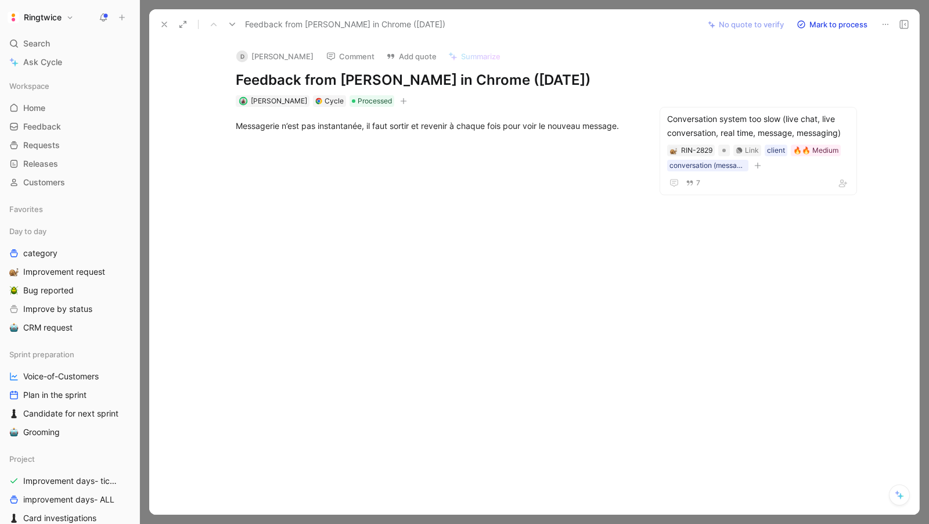
click at [660, 58] on div "D Dassi Omar Comment Add quote Summarize Feedback from Dassi Omar in Chrome (Au…" at bounding box center [534, 276] width 770 height 475
click at [795, 57] on div "D Dassi Omar Comment Add quote Summarize Feedback from Dassi Omar in Chrome (Au…" at bounding box center [534, 276] width 770 height 475
click at [832, 21] on button "Mark to process" at bounding box center [832, 24] width 81 height 16
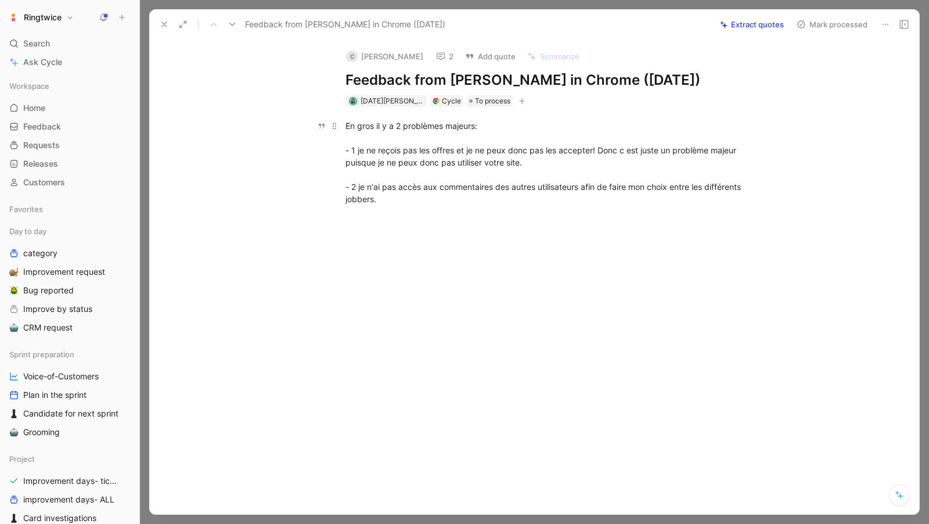
click at [420, 195] on div "En gros il y a 2 problèmes majeurs: - 1 je ne reçois pas les offres et je ne pe…" at bounding box center [547, 162] width 402 height 85
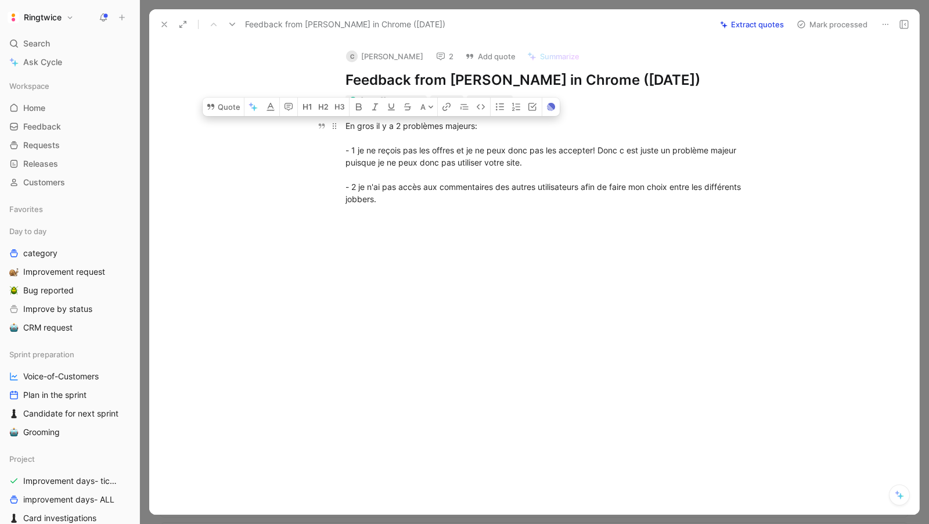
click at [434, 201] on div "En gros il y a 2 problèmes majeurs: - 1 je ne reçois pas les offres et je ne pe…" at bounding box center [547, 162] width 402 height 85
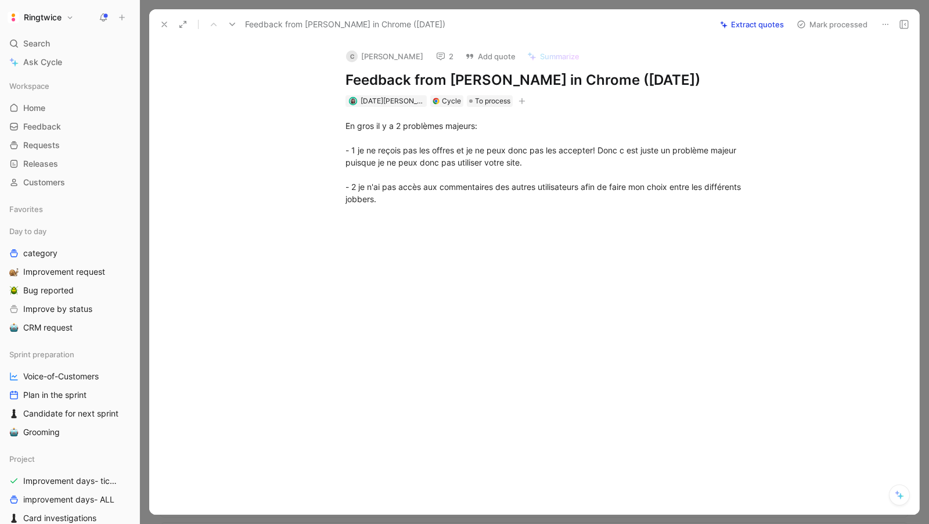
click at [444, 102] on div "Cycle" at bounding box center [451, 101] width 19 height 12
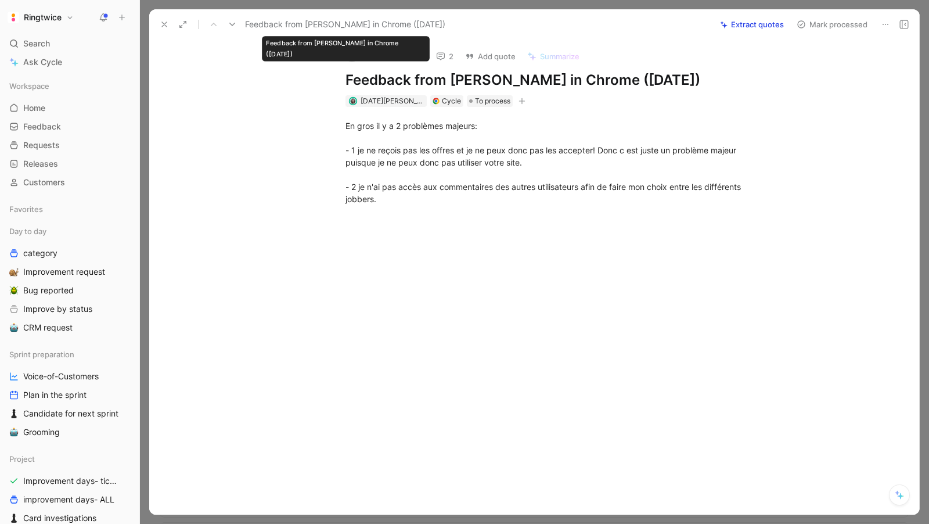
click at [303, 23] on span "Feedback from Clement in Chrome (Aug 20, 2025)" at bounding box center [345, 24] width 200 height 14
click at [276, 24] on span "Feedback from Clement in Chrome (Aug 20, 2025)" at bounding box center [345, 24] width 200 height 14
click at [365, 56] on button "C Clement" at bounding box center [385, 56] width 88 height 17
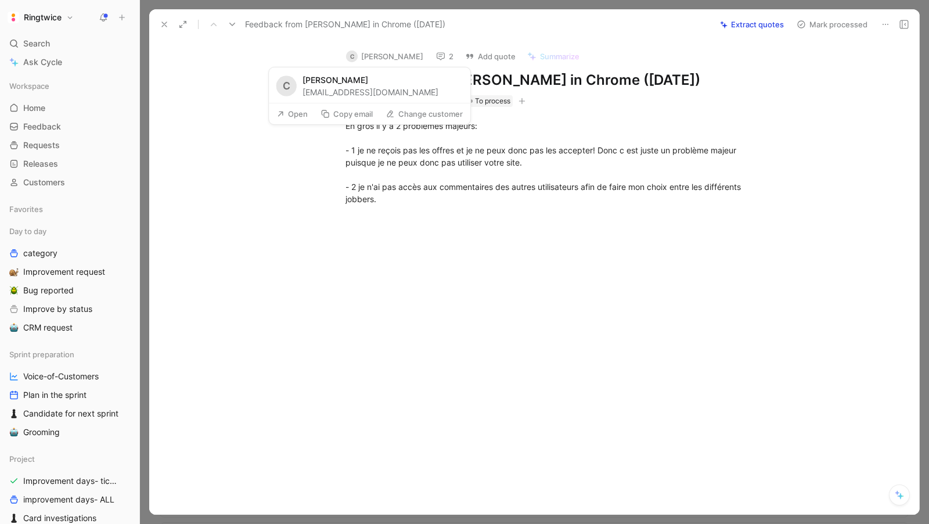
click at [361, 112] on button "Copy email" at bounding box center [346, 114] width 63 height 16
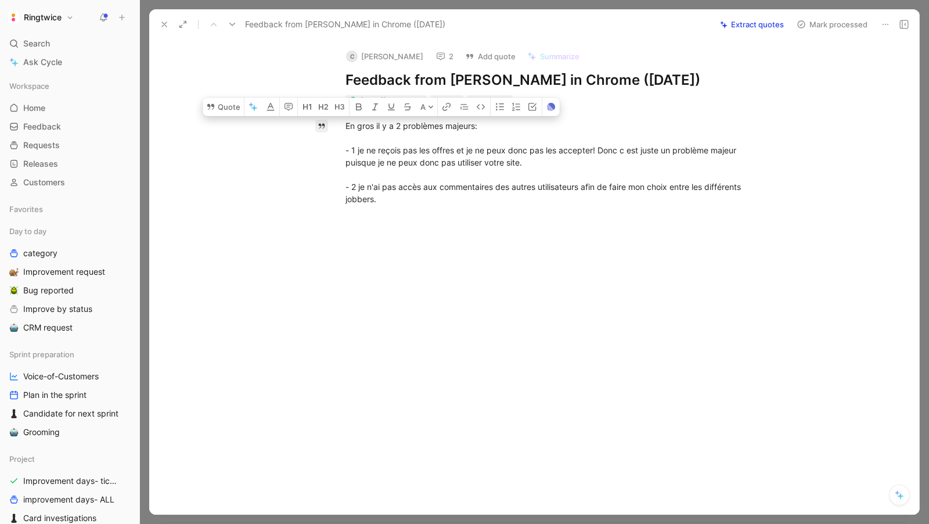
drag, startPoint x: 454, startPoint y: 224, endPoint x: 326, endPoint y: 121, distance: 164.1
click at [326, 121] on div "Quote A En gros il y a 2 problèmes majeurs: - 1 je ne reçois pas les offres et …" at bounding box center [547, 241] width 746 height 268
click at [280, 106] on button "button" at bounding box center [288, 107] width 17 height 19
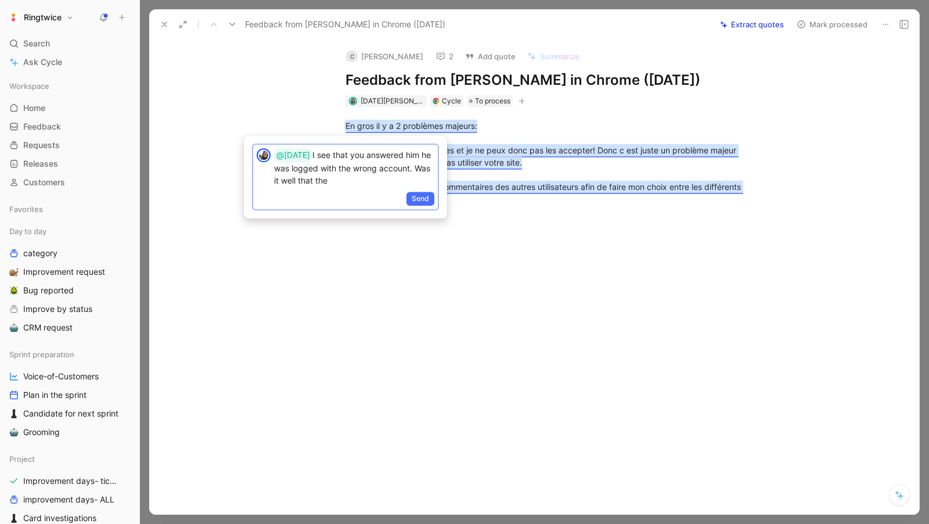
drag, startPoint x: 417, startPoint y: 168, endPoint x: 434, endPoint y: 182, distance: 22.3
click at [434, 182] on div "@Lucia I see that you answered him he was logged with the wrong account. Was it…" at bounding box center [356, 167] width 164 height 45
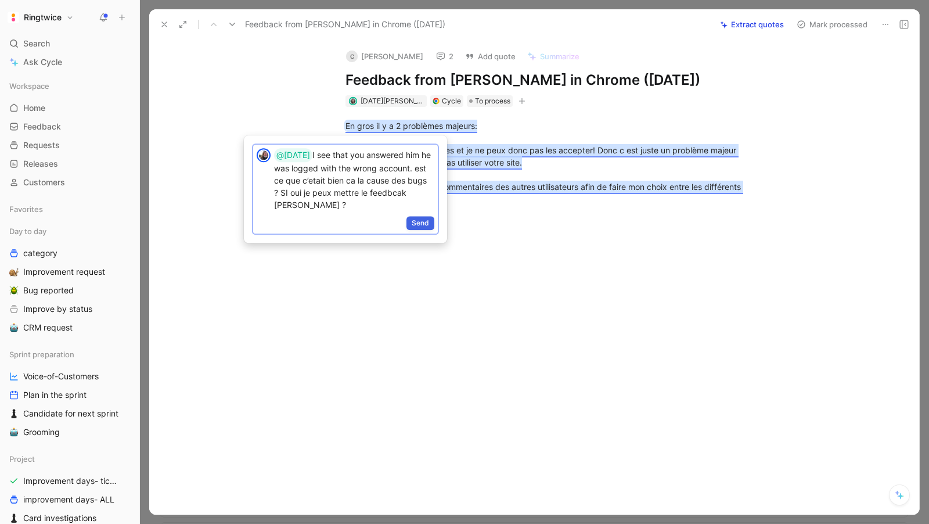
click at [424, 217] on span "Send" at bounding box center [420, 223] width 17 height 12
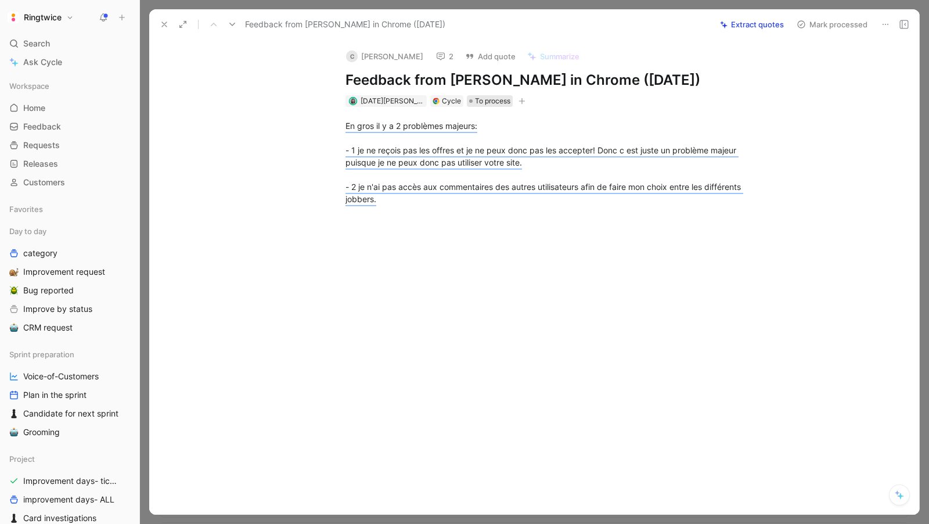
click at [493, 98] on span "To process" at bounding box center [492, 101] width 35 height 12
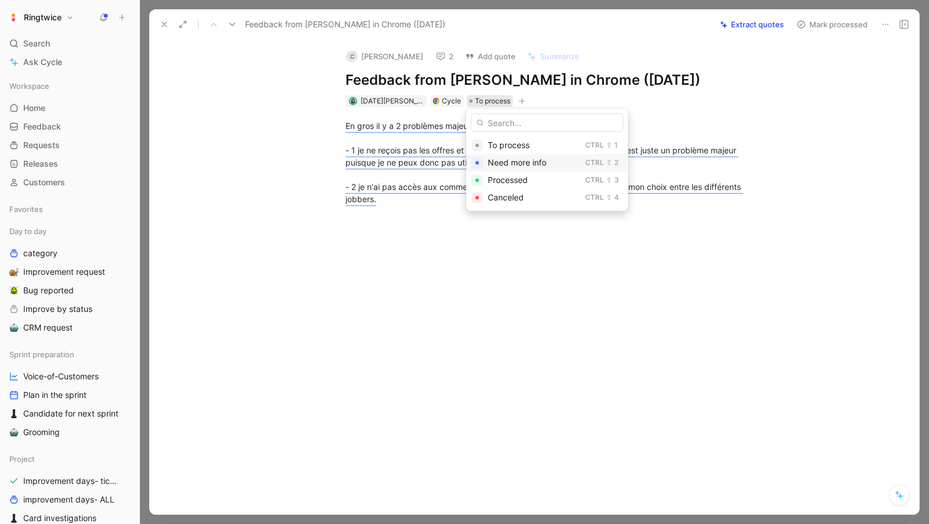
click at [499, 156] on div "Need more info" at bounding box center [534, 163] width 93 height 14
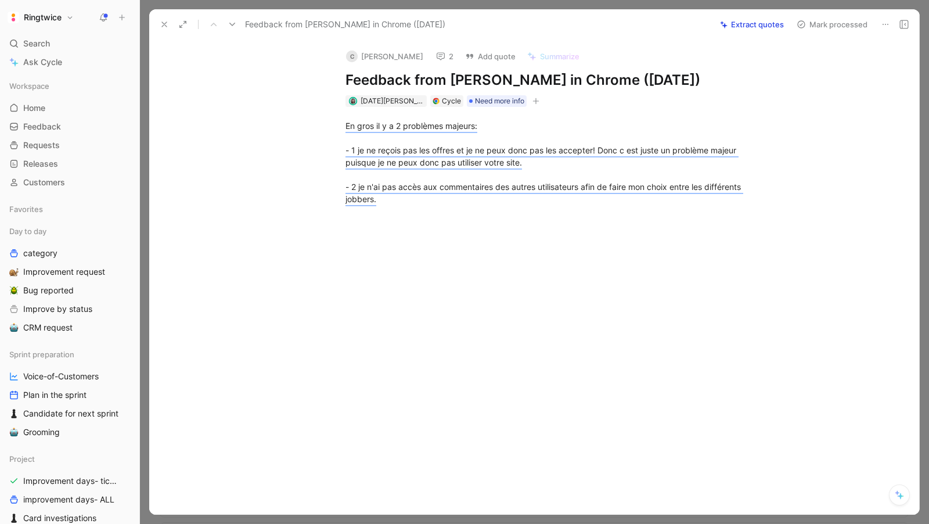
click at [823, 20] on button "Mark processed" at bounding box center [832, 24] width 81 height 16
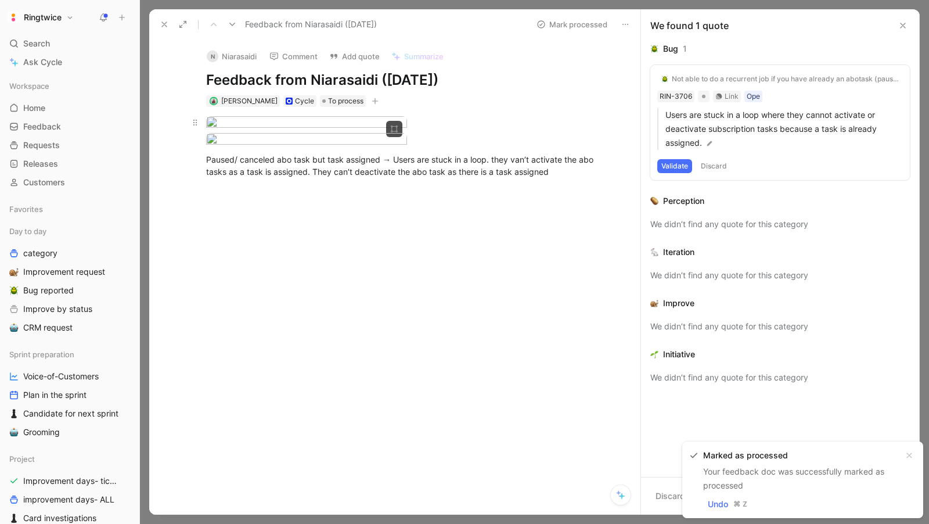
scroll to position [6, 0]
click at [165, 27] on icon at bounding box center [164, 24] width 9 height 9
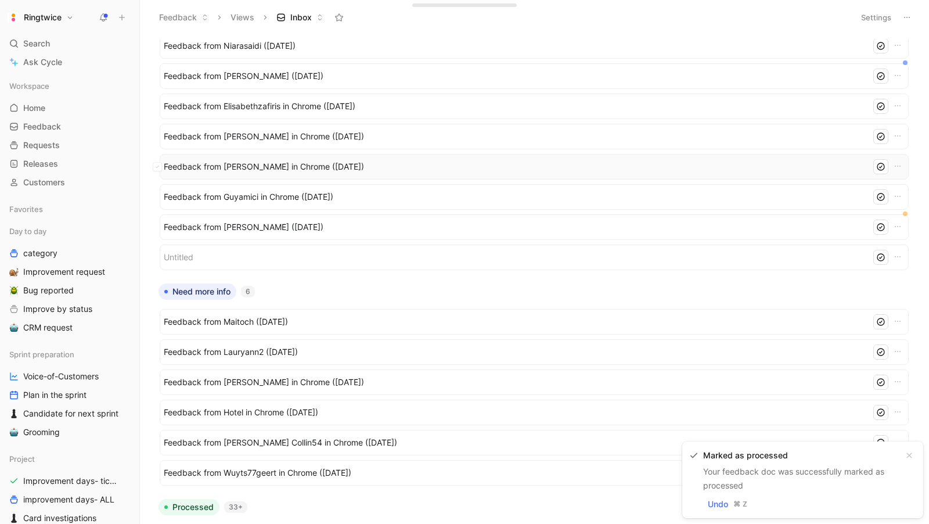
scroll to position [35, 0]
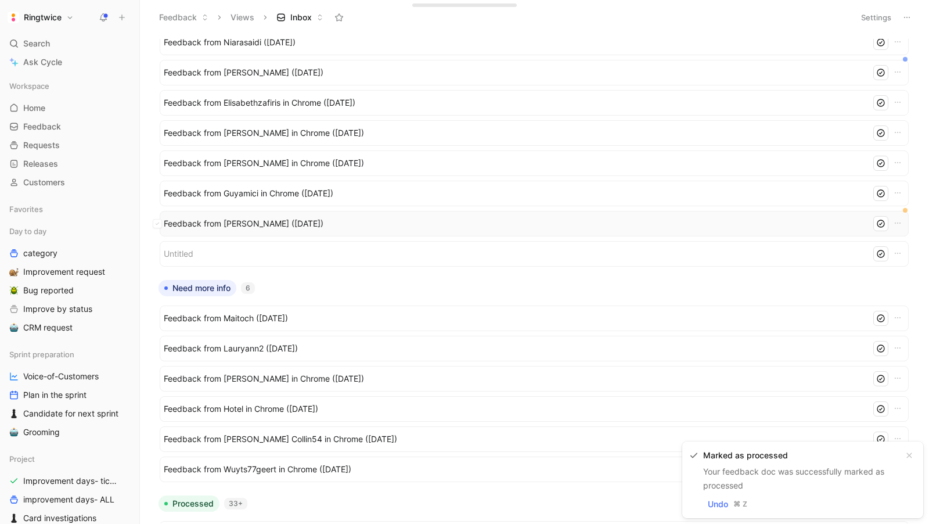
click at [268, 218] on span "Feedback from Anna Pardon (Aug 13, 2025)" at bounding box center [515, 224] width 703 height 14
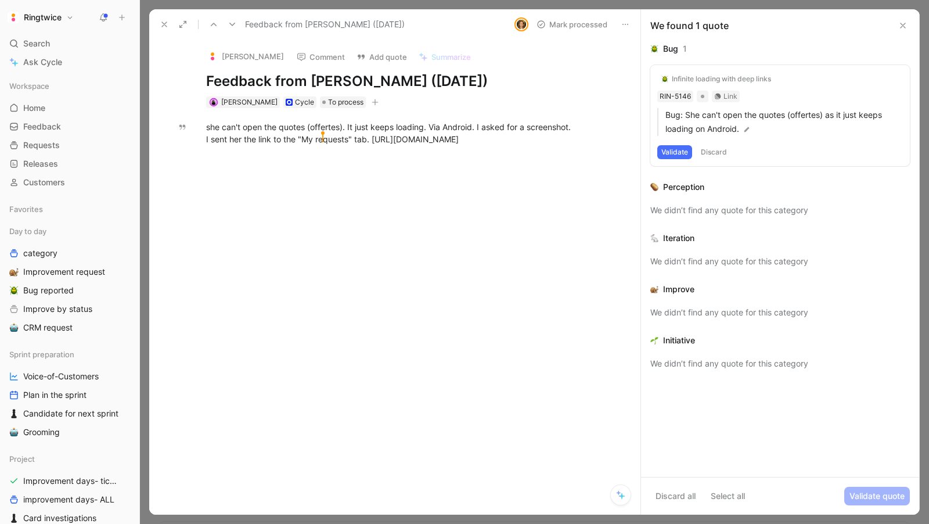
click at [164, 25] on use at bounding box center [164, 24] width 5 height 5
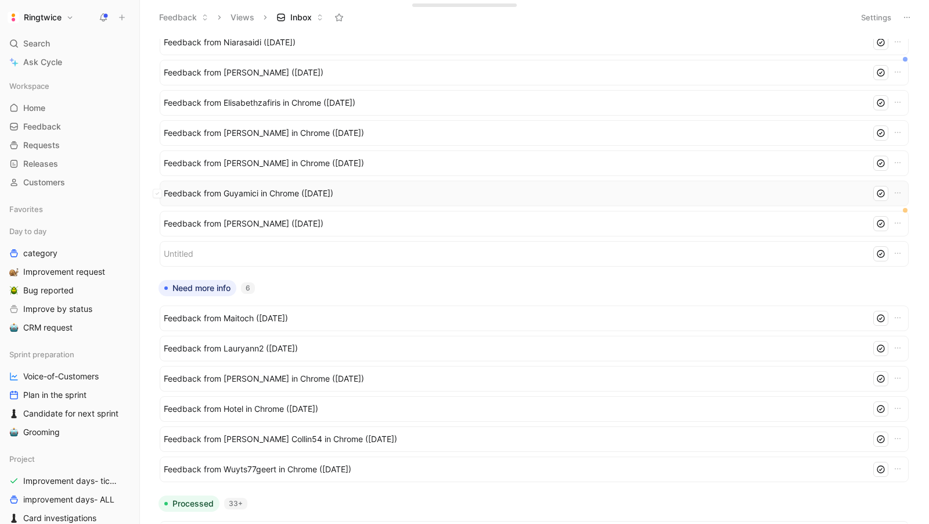
click at [239, 193] on span "Feedback from Guyamici in Chrome (Aug 18, 2025)" at bounding box center [515, 193] width 703 height 14
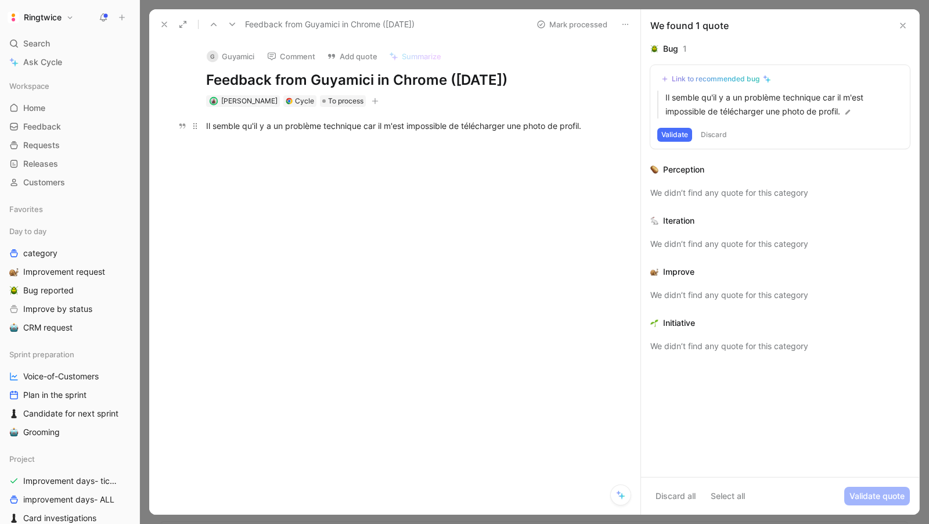
click at [330, 124] on div "Il semble qu'il y a un problème technique car il m'est impossible de télécharge…" at bounding box center [407, 126] width 402 height 12
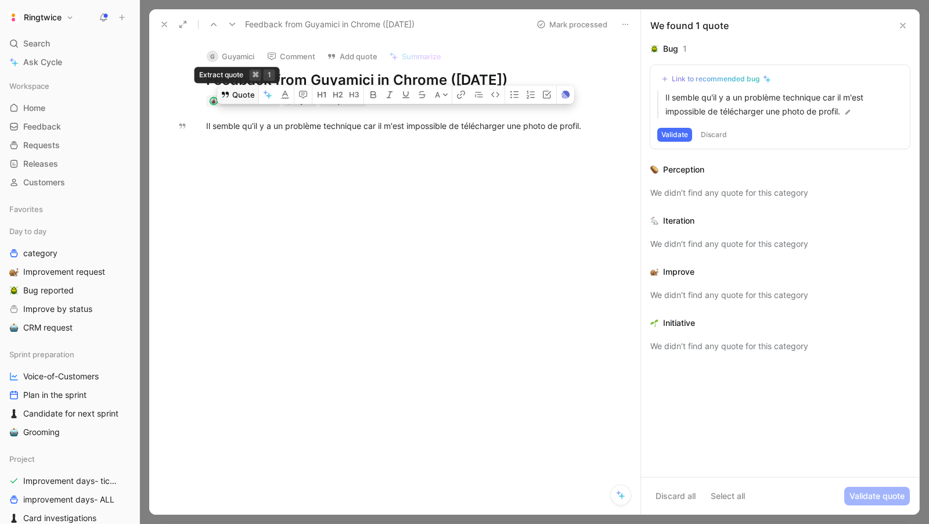
click at [234, 103] on button "Quote" at bounding box center [237, 94] width 41 height 19
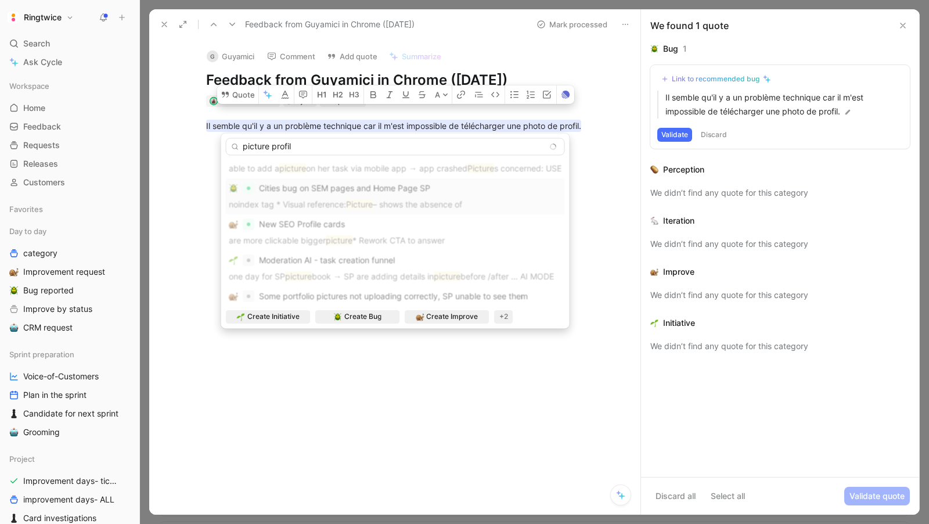
scroll to position [186, 0]
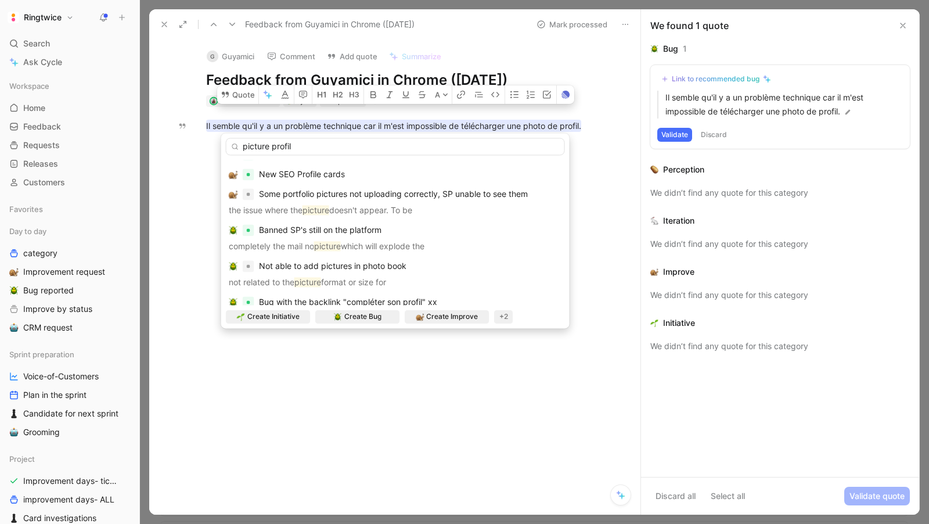
click at [274, 147] on input "picture profil" at bounding box center [395, 146] width 339 height 17
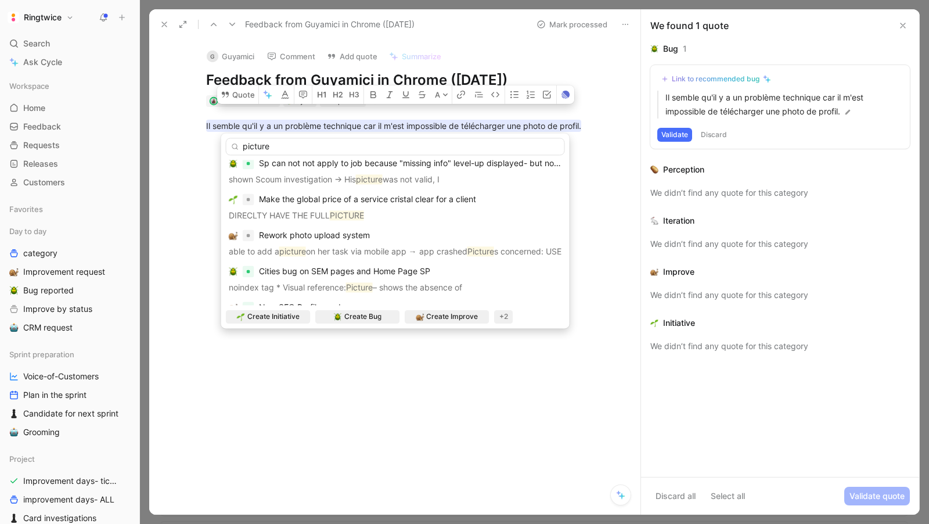
scroll to position [319, 0]
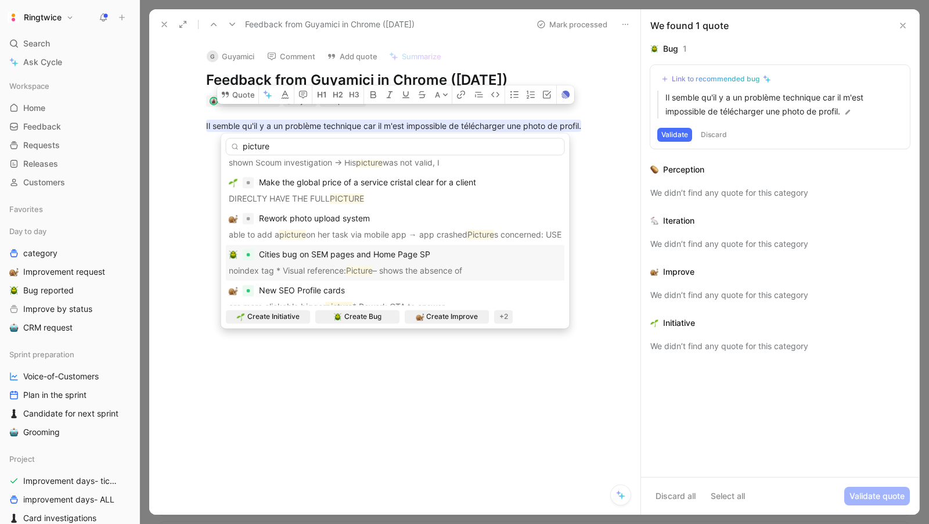
type input "picture"
click at [344, 216] on div "Rework photo upload system able to add a picture on her task via mobile app → a…" at bounding box center [395, 226] width 333 height 30
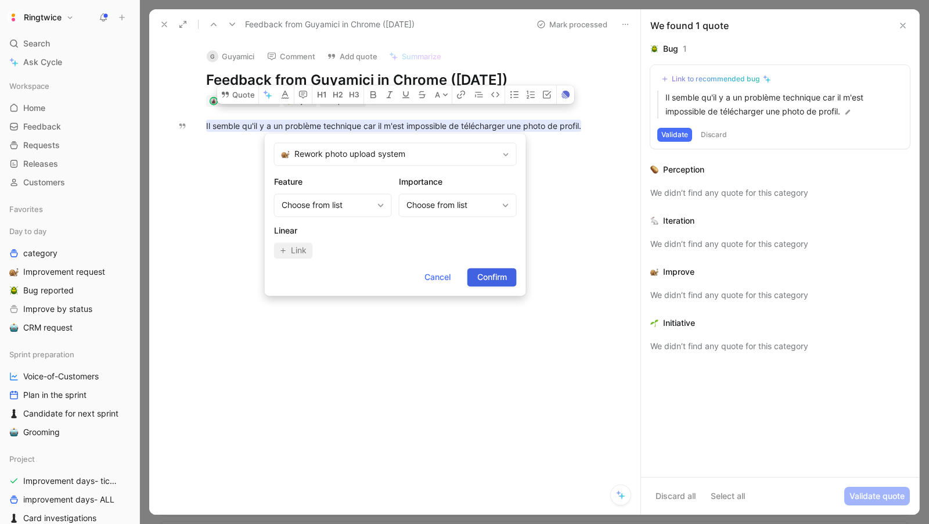
click at [496, 286] on button "Confirm" at bounding box center [491, 277] width 49 height 19
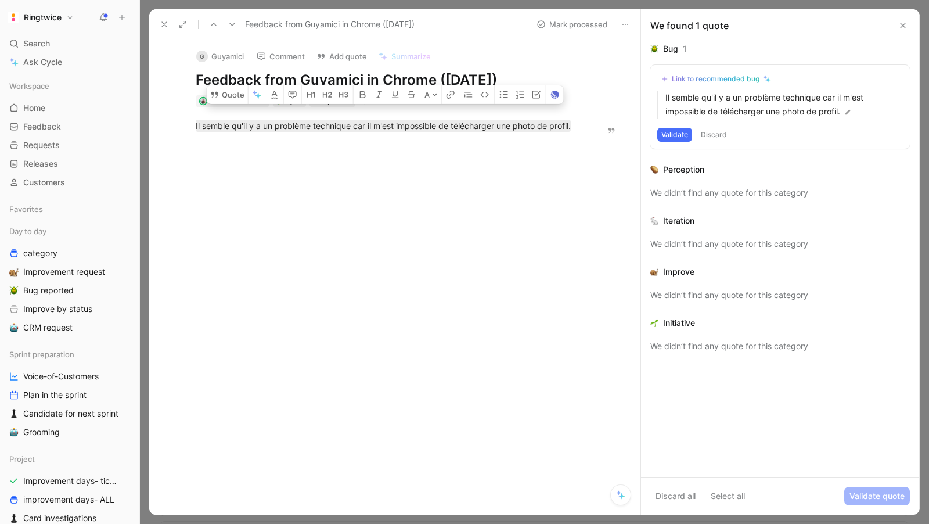
click at [562, 26] on button "Mark processed" at bounding box center [571, 24] width 81 height 16
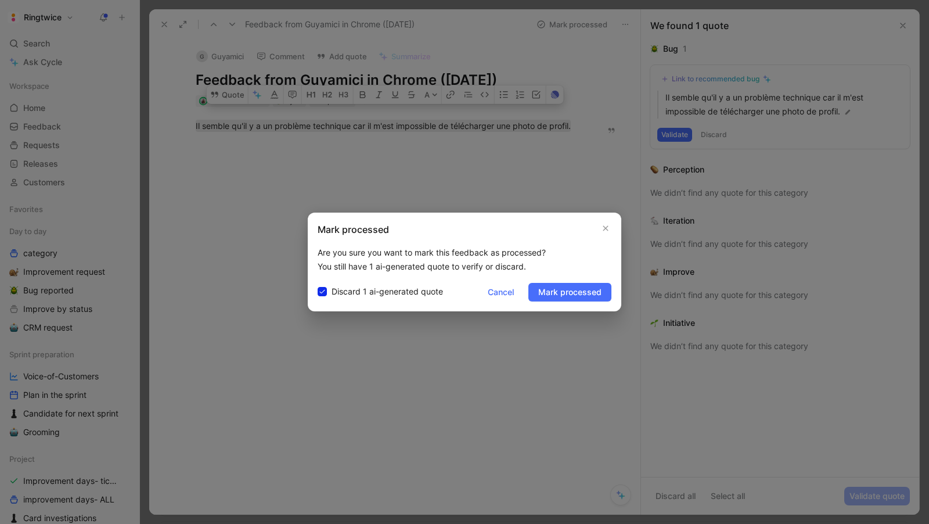
click at [559, 285] on span "Mark processed" at bounding box center [569, 292] width 63 height 14
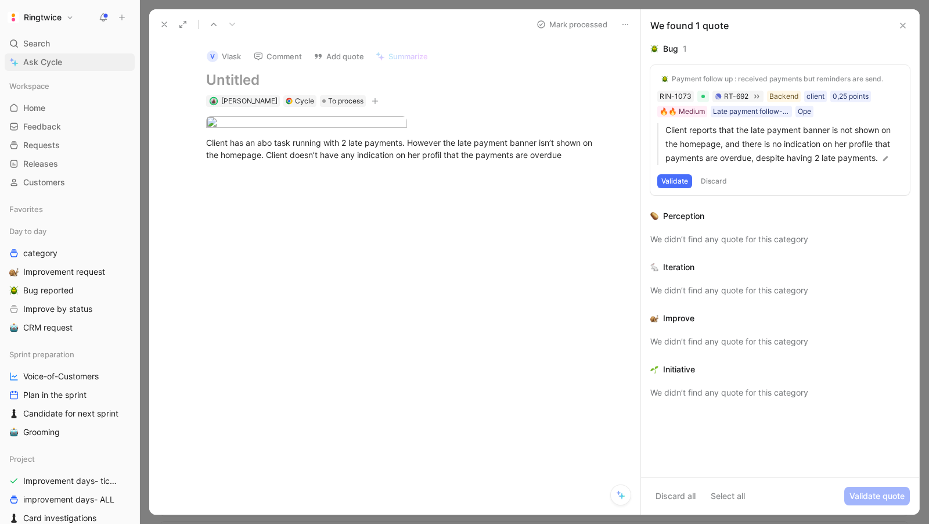
click at [48, 61] on span "Ask Cycle" at bounding box center [42, 62] width 39 height 14
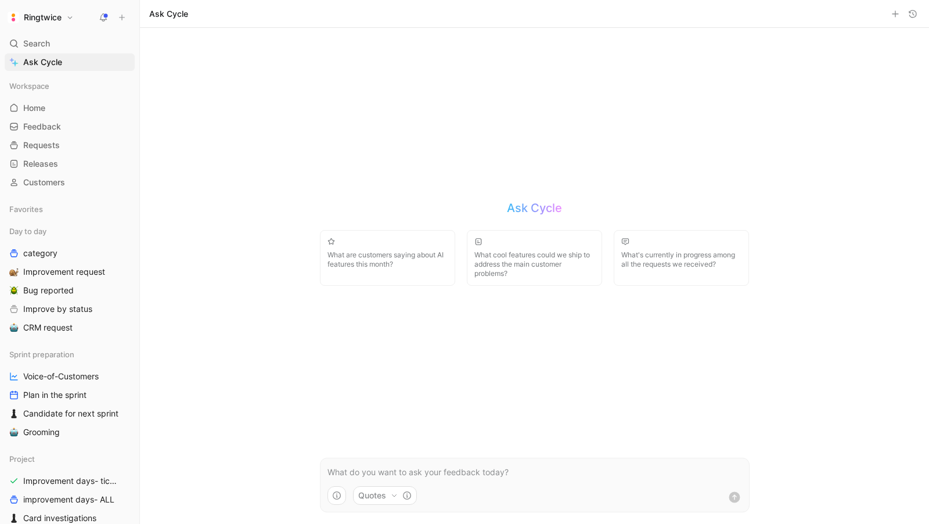
click at [383, 274] on button "What are customers saying about AI features this month?" at bounding box center [387, 258] width 135 height 56
click at [427, 476] on p "look aWhat are customers saying about AI features this month?" at bounding box center [535, 472] width 415 height 14
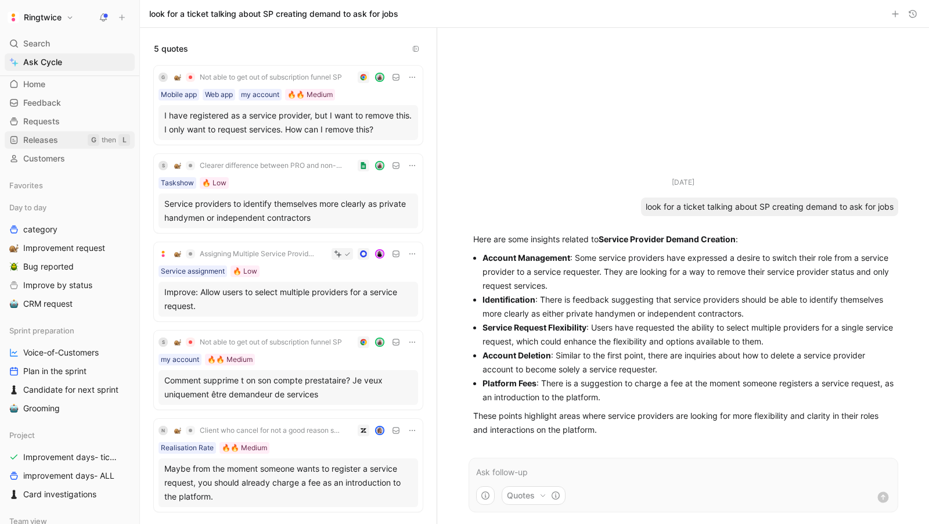
scroll to position [23, 0]
click at [92, 13] on div "Ringtwice" at bounding box center [67, 17] width 125 height 16
click at [98, 14] on button at bounding box center [103, 17] width 16 height 16
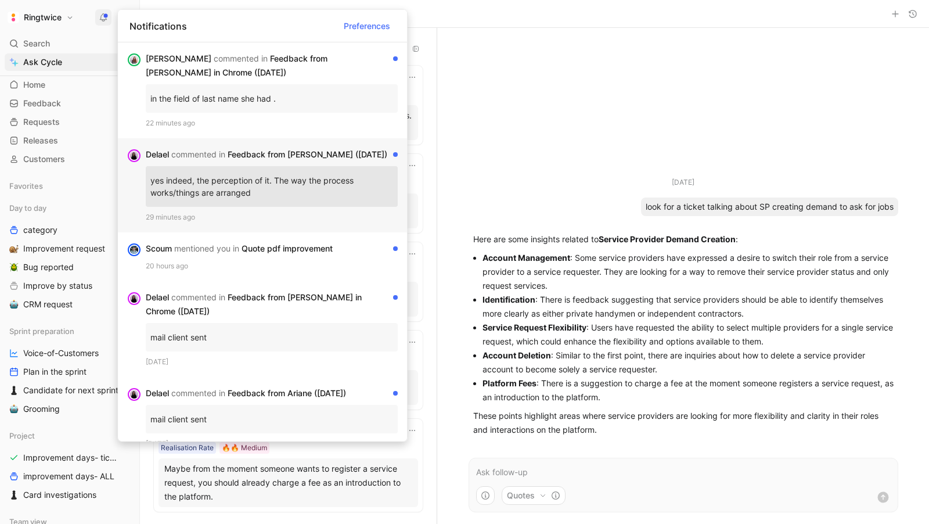
click at [244, 161] on div "Delael commented in Feedback from Nick Stevens (Aug 18, 2025)" at bounding box center [267, 154] width 243 height 14
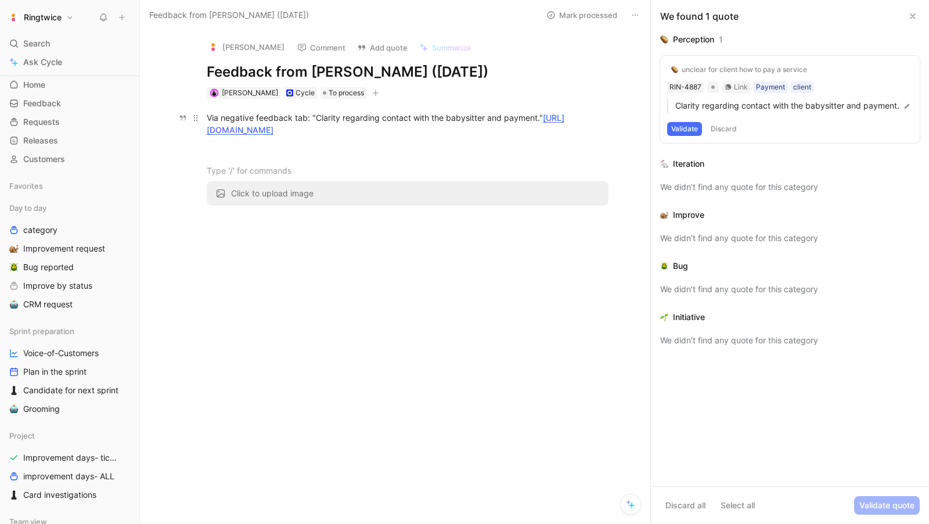
click at [511, 125] on div "Via negative feedback tab: "Clarity regarding contact with the babysitter and p…" at bounding box center [408, 123] width 402 height 24
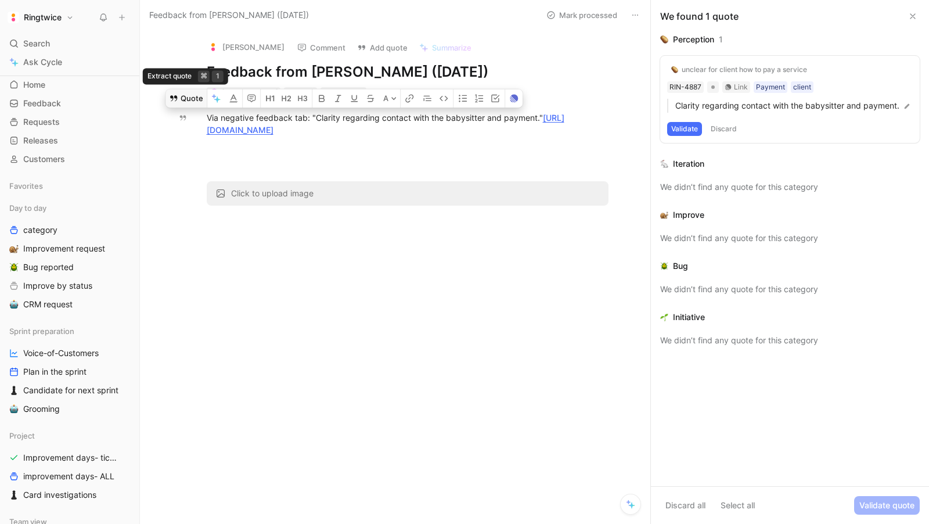
click at [185, 103] on button "Quote" at bounding box center [186, 98] width 41 height 19
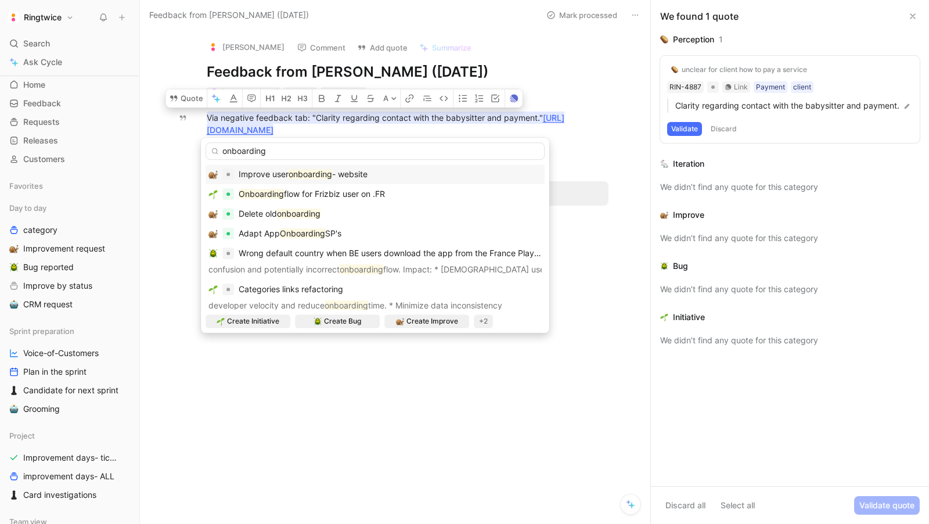
type input "onboarding"
click at [319, 168] on div "Improve user onboarding - website" at bounding box center [303, 174] width 129 height 14
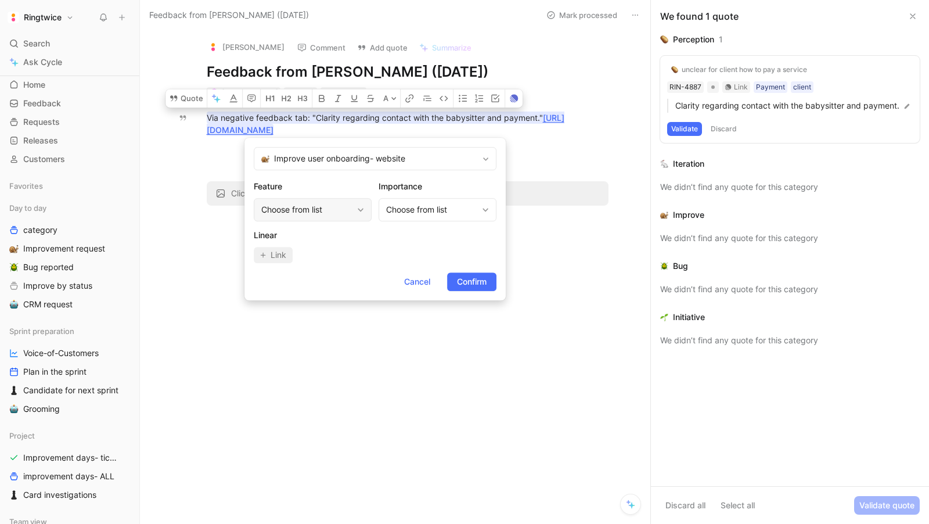
click at [301, 204] on div "Choose from list" at bounding box center [306, 210] width 91 height 14
click at [463, 280] on span "Confirm" at bounding box center [472, 282] width 30 height 14
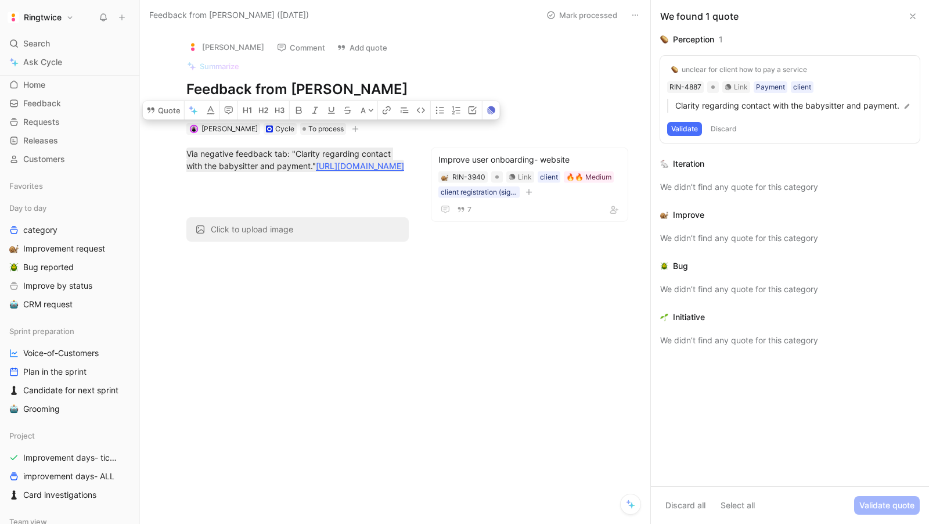
click at [481, 389] on div "Nick Stevens Comment Add quote Summarize Feedback from Nick Stevens (Aug 18, 20…" at bounding box center [395, 277] width 510 height 494
click at [519, 260] on div "Nick Stevens Comment Add quote Summarize Feedback from Nick Stevens (Aug 18, 20…" at bounding box center [395, 277] width 510 height 494
click at [584, 9] on button "Mark processed" at bounding box center [581, 15] width 81 height 16
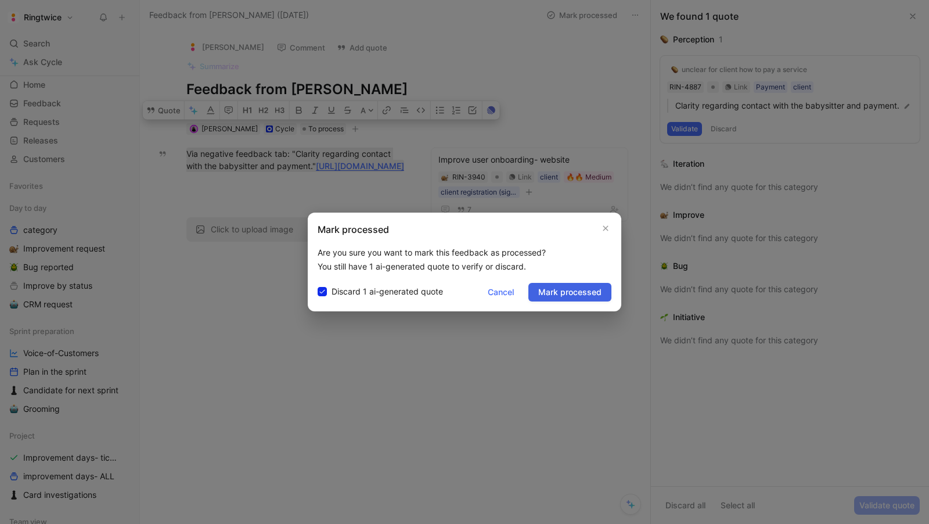
click at [562, 300] on button "Mark processed" at bounding box center [569, 292] width 83 height 19
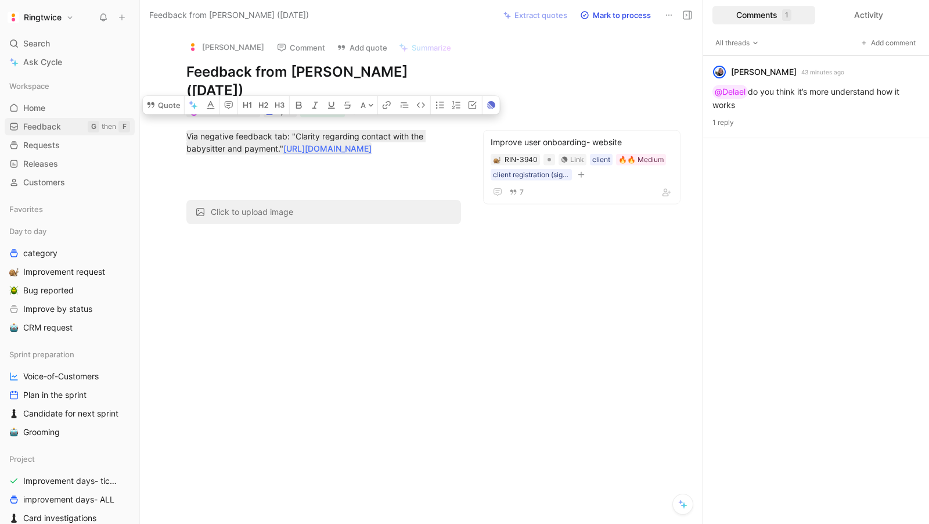
click at [57, 124] on span "Feedback" at bounding box center [42, 127] width 38 height 12
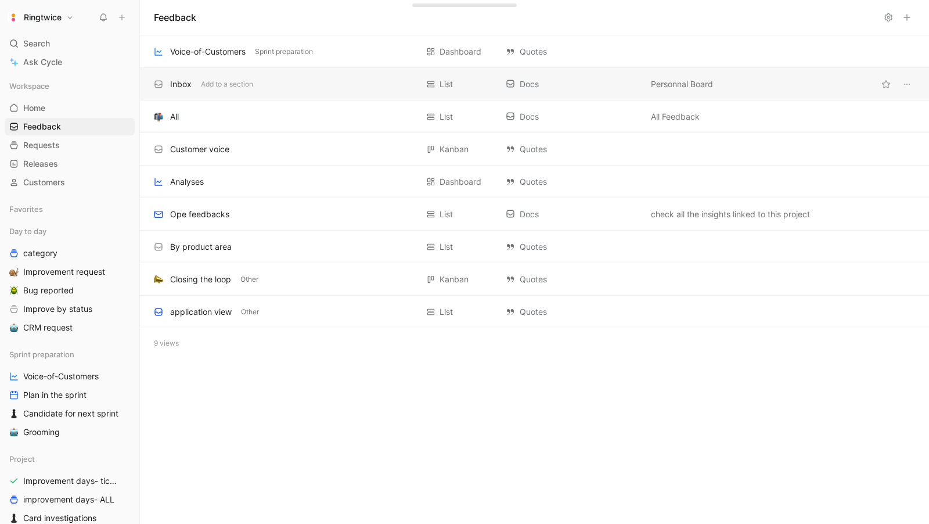
click at [183, 84] on div "Inbox" at bounding box center [180, 84] width 21 height 14
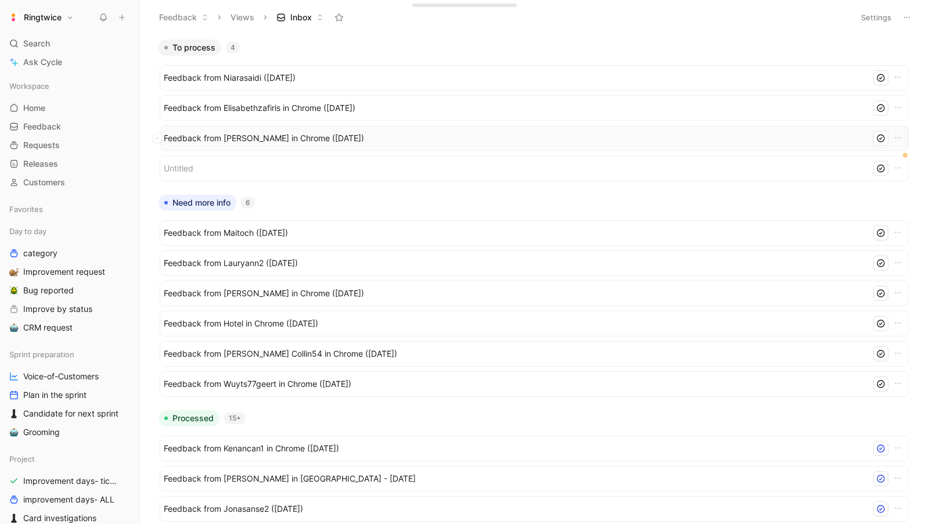
click at [273, 131] on div "Feedback from Dassi Omar in Chrome (Aug 18, 2025)" at bounding box center [534, 138] width 741 height 15
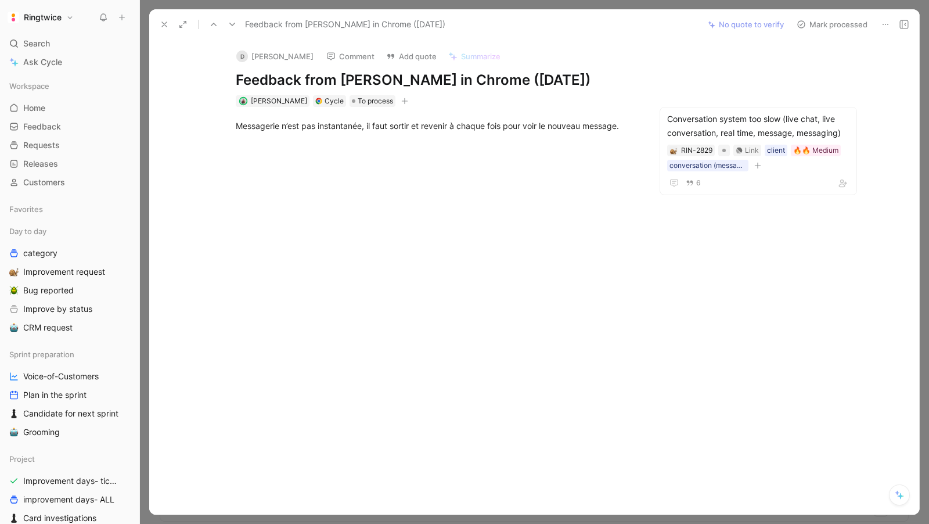
click at [826, 24] on button "Mark processed" at bounding box center [832, 24] width 81 height 16
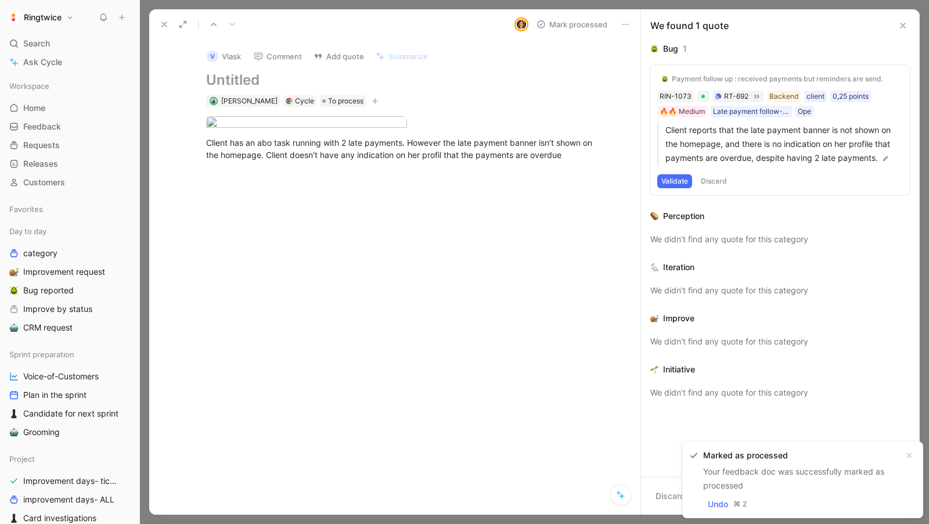
click at [157, 24] on button at bounding box center [164, 24] width 16 height 16
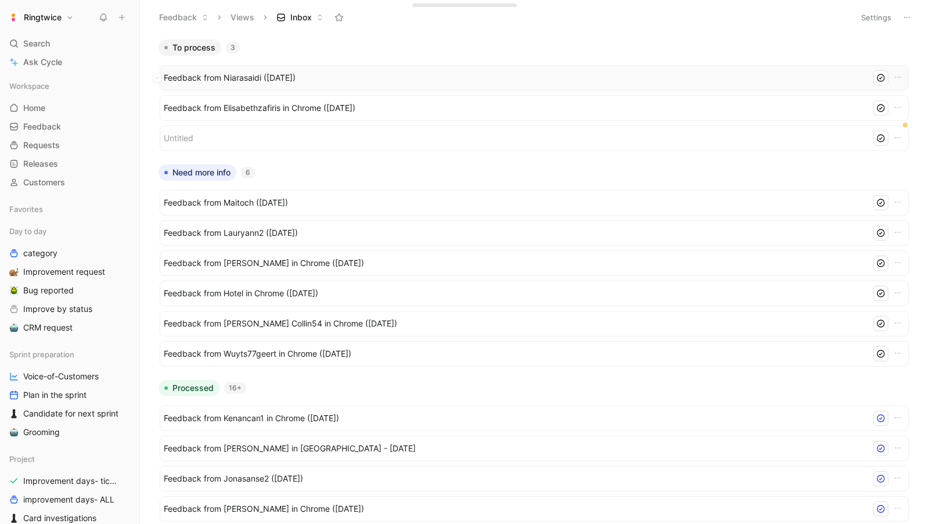
click at [273, 73] on span "Feedback from Niarasaidi (Aug 19, 2025)" at bounding box center [515, 78] width 703 height 14
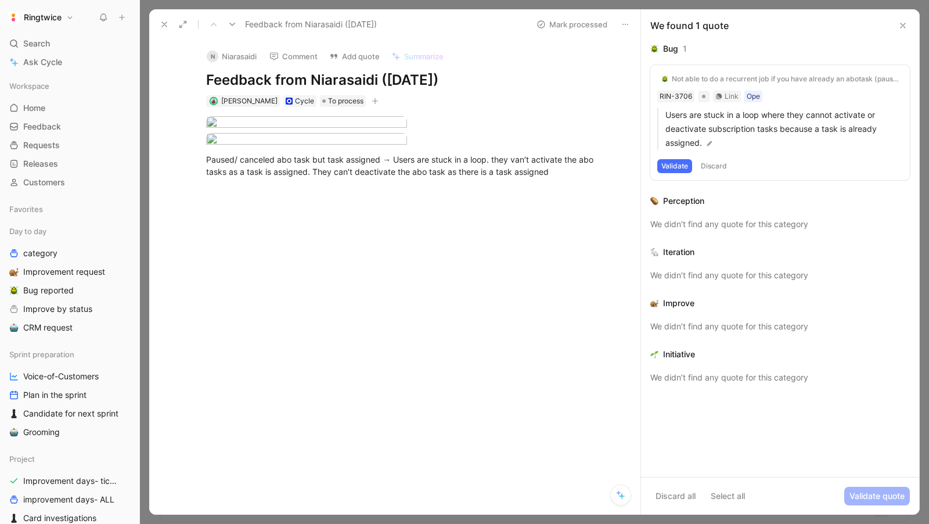
click at [163, 21] on icon at bounding box center [164, 24] width 9 height 9
click at [163, 29] on header "Feedback Views Inbox Settings" at bounding box center [534, 17] width 789 height 35
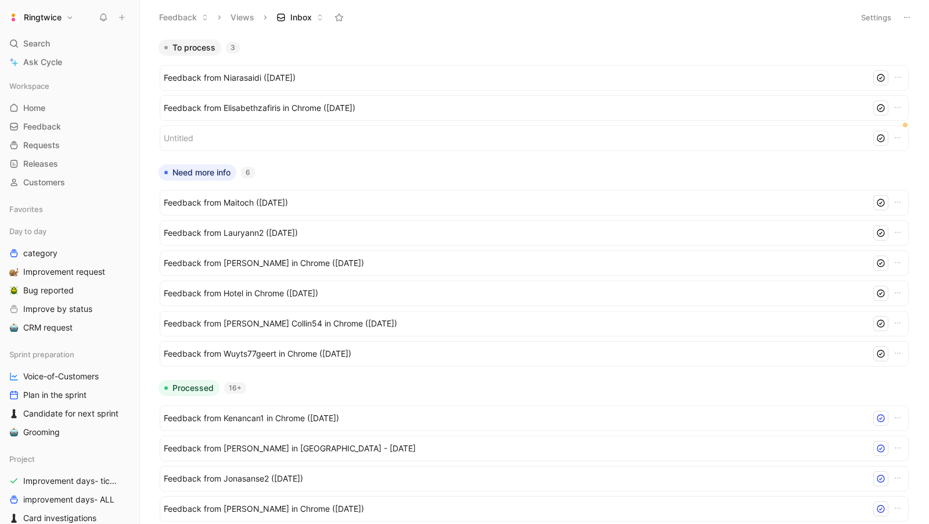
click at [163, 21] on button "Feedback" at bounding box center [184, 17] width 60 height 17
click at [285, 103] on span "Feedback from Elisabethzafiris in Chrome (Aug 18, 2025)" at bounding box center [515, 108] width 703 height 14
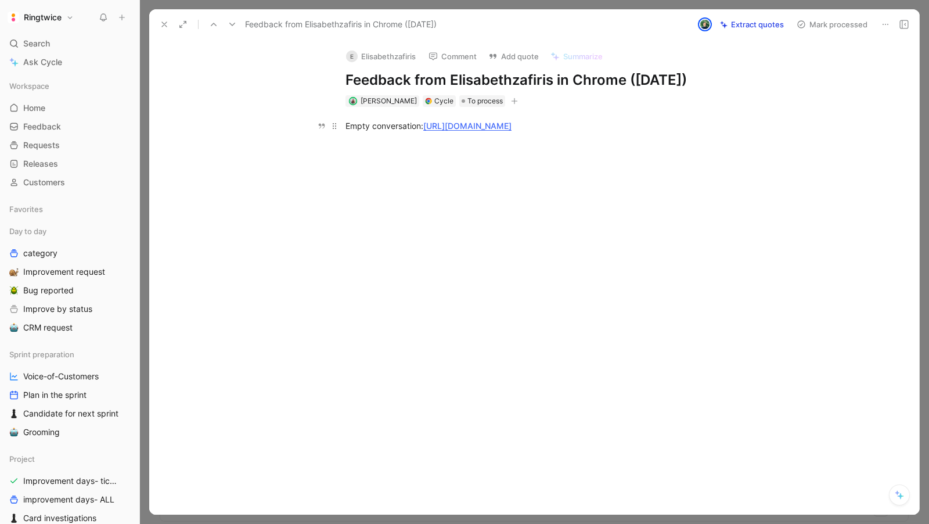
click at [399, 128] on div "Empty conversation: https://ringtwice.be/fr/tasks/1486162-strijk?conversation=4…" at bounding box center [547, 126] width 402 height 12
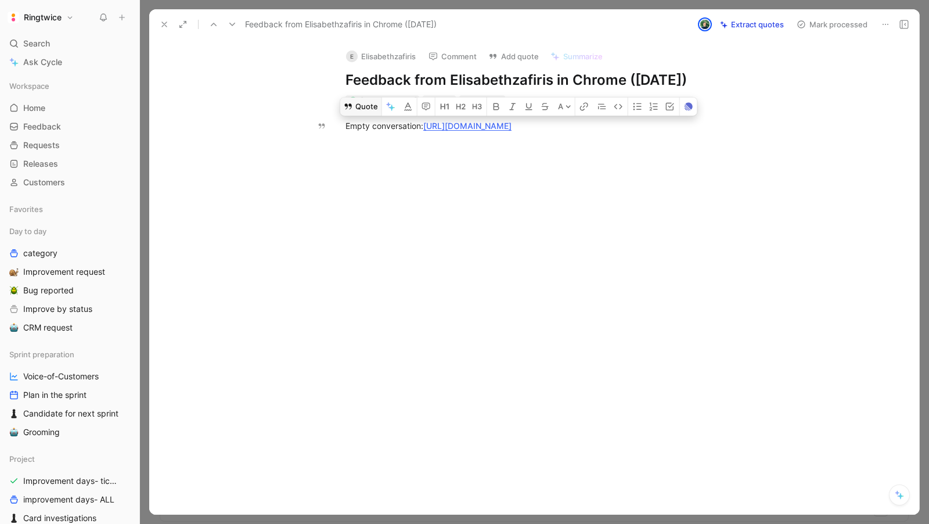
click at [364, 106] on button "Quote" at bounding box center [360, 106] width 41 height 19
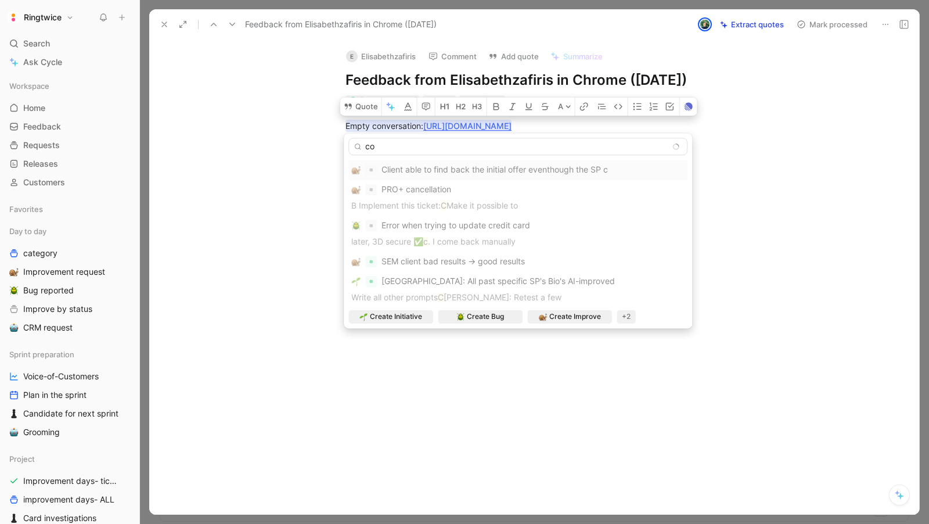
type input "c"
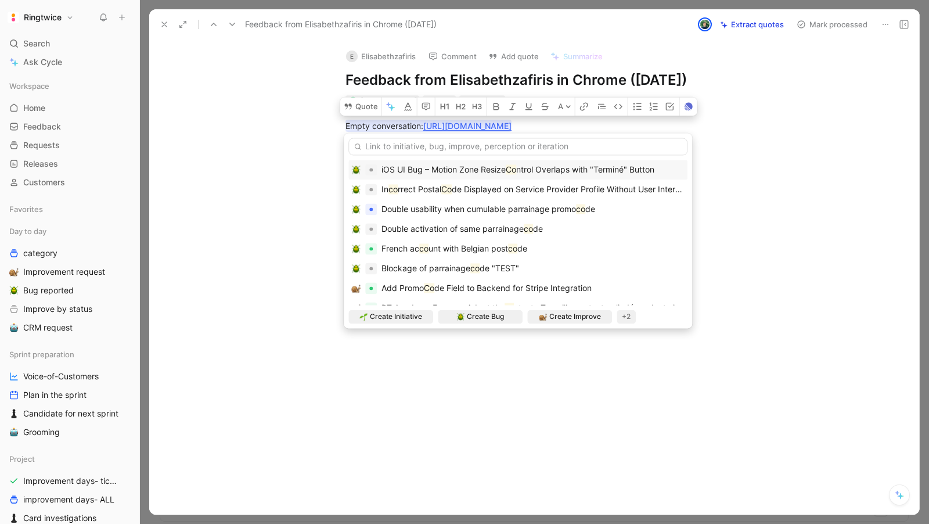
type input "m"
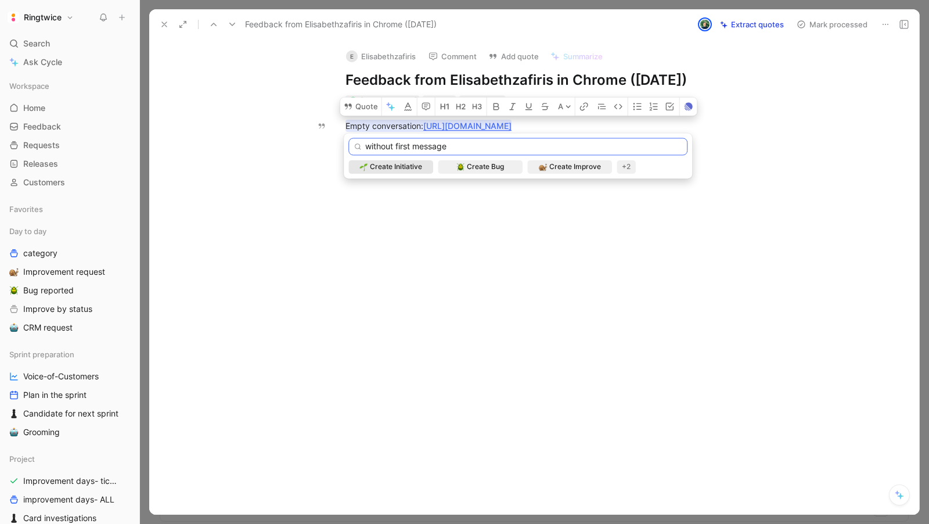
click at [415, 146] on input "without first message" at bounding box center [517, 146] width 339 height 17
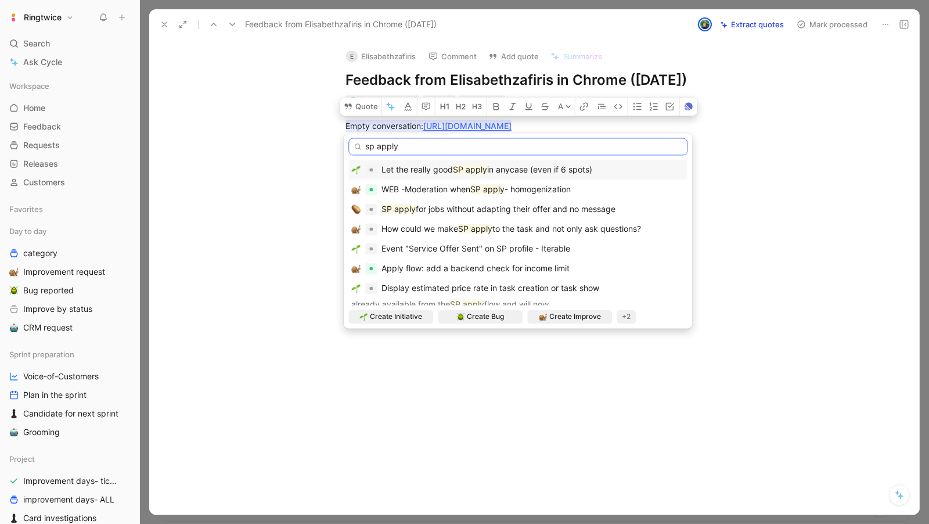
type input "sp apply"
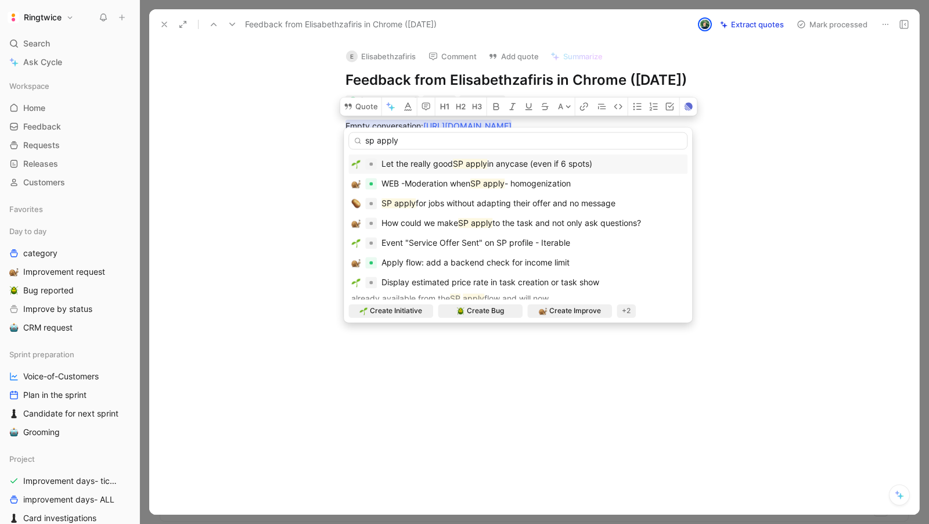
scroll to position [334, 0]
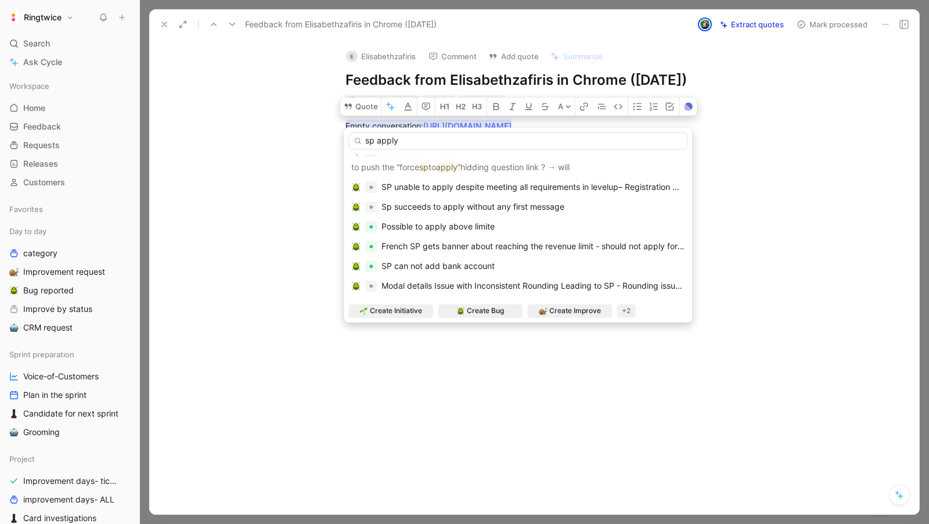
click at [611, 272] on span "Confirm" at bounding box center [615, 277] width 30 height 14
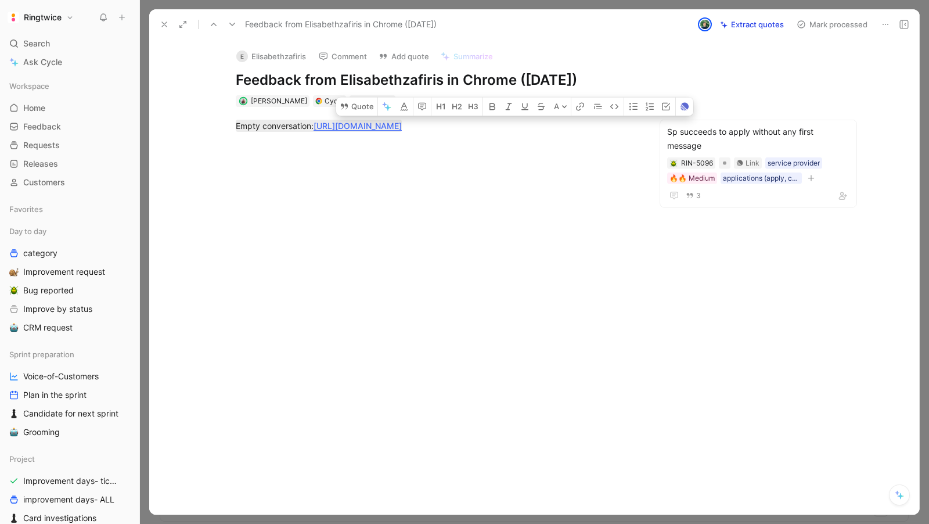
click at [820, 28] on button "Mark processed" at bounding box center [832, 24] width 81 height 16
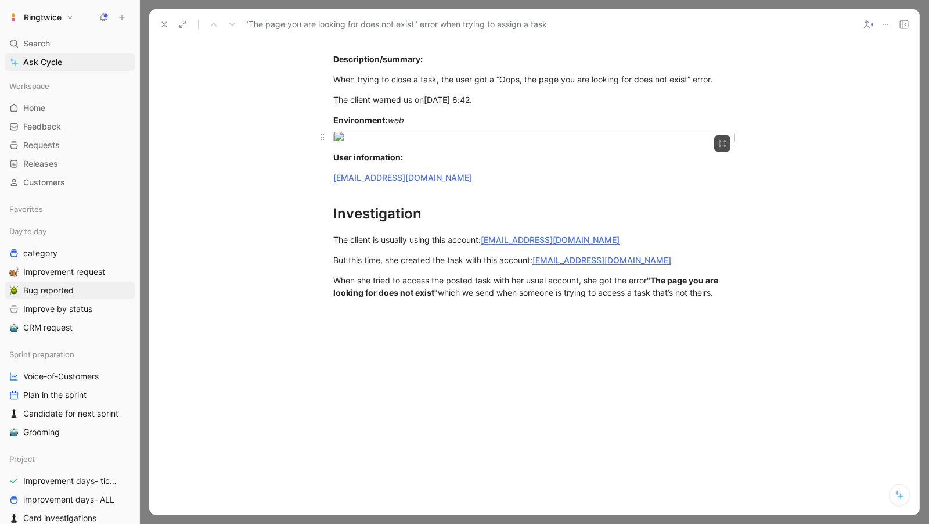
scroll to position [264, 0]
